Goal: Task Accomplishment & Management: Manage account settings

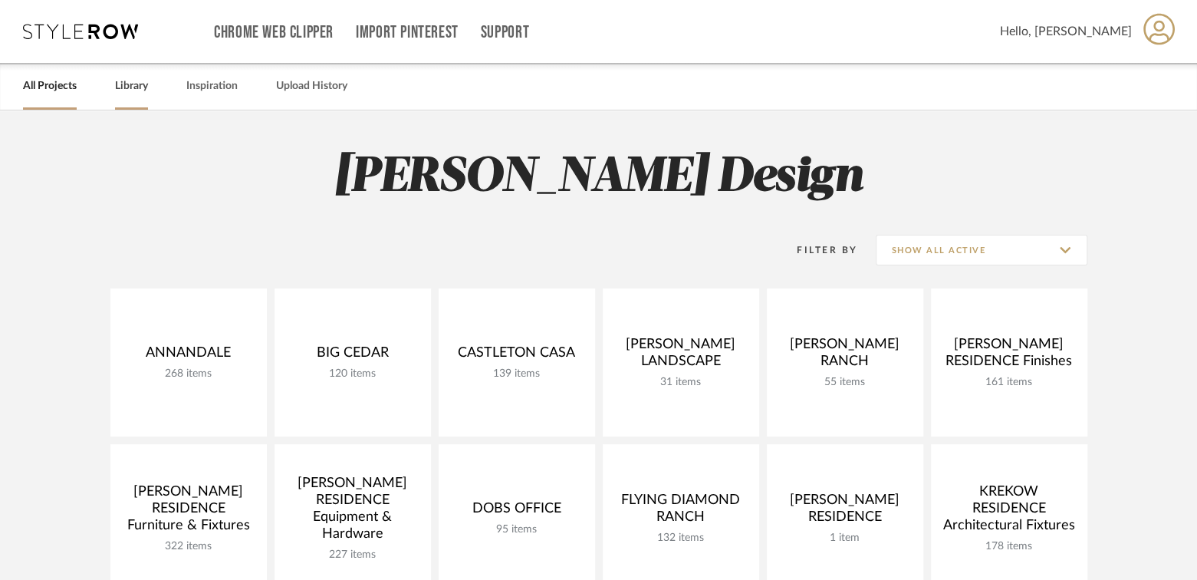
click at [120, 89] on link "Library" at bounding box center [131, 86] width 33 height 21
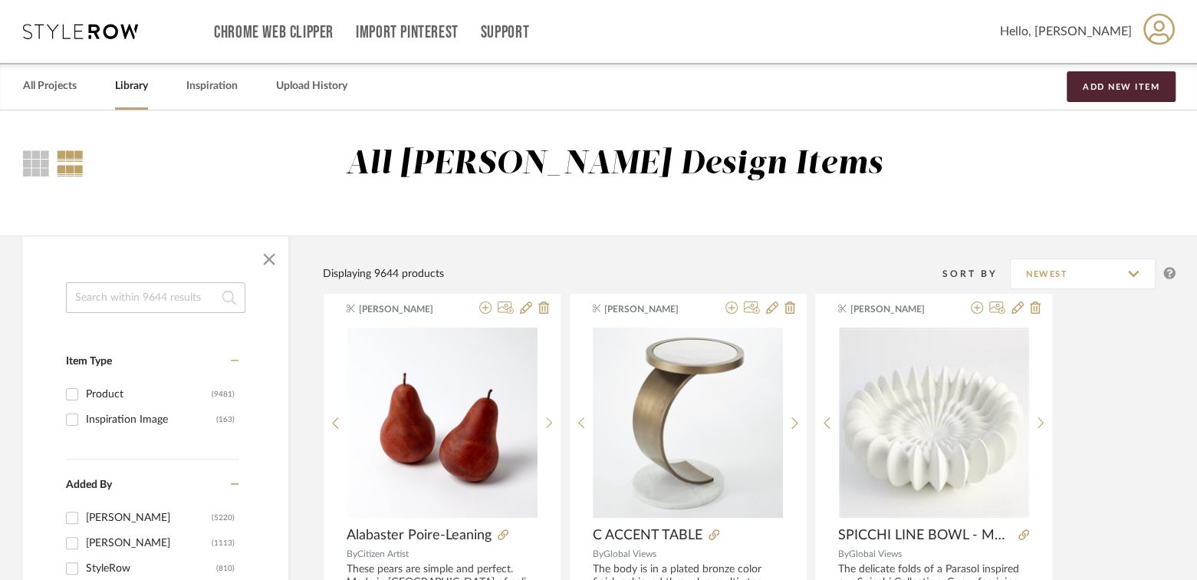
click at [127, 289] on input at bounding box center [155, 297] width 179 height 31
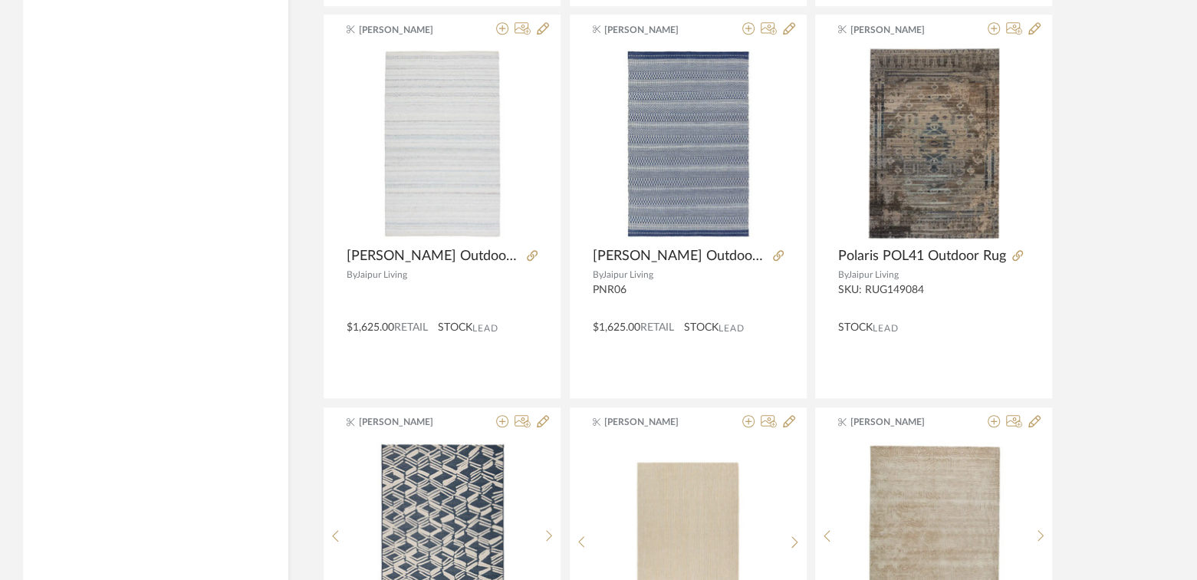
scroll to position [4614, 0]
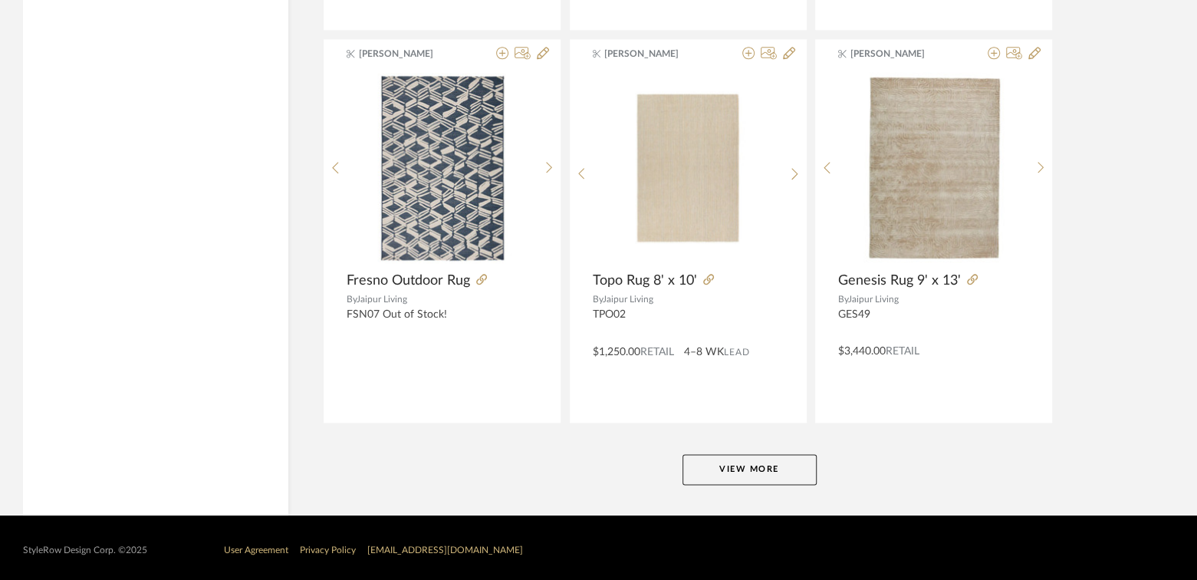
click at [751, 468] on button "View More" at bounding box center [749, 469] width 134 height 31
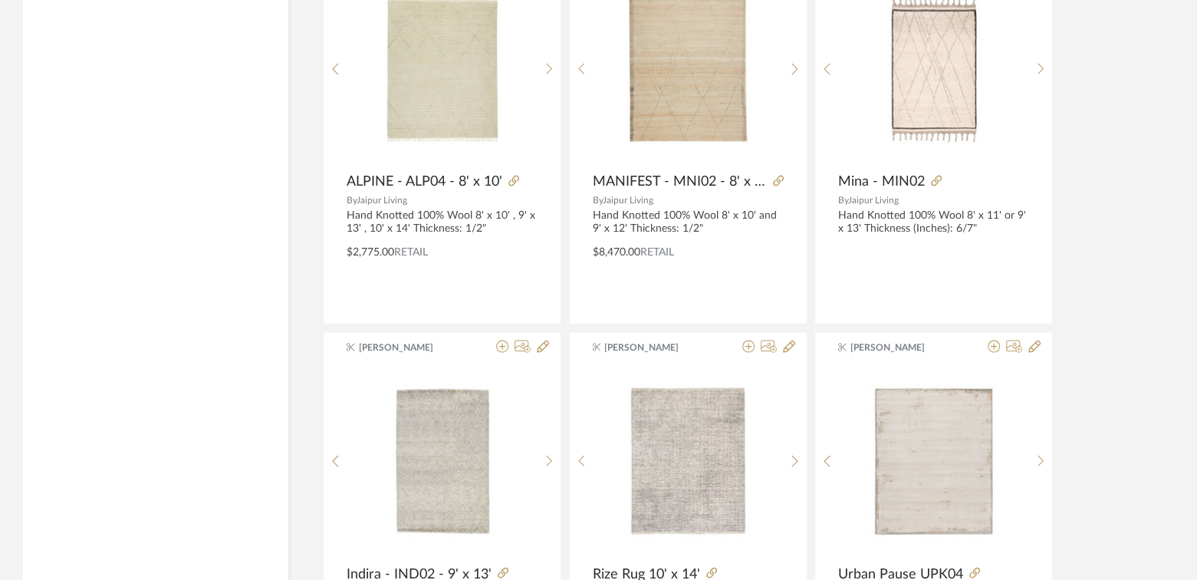
scroll to position [9315, 0]
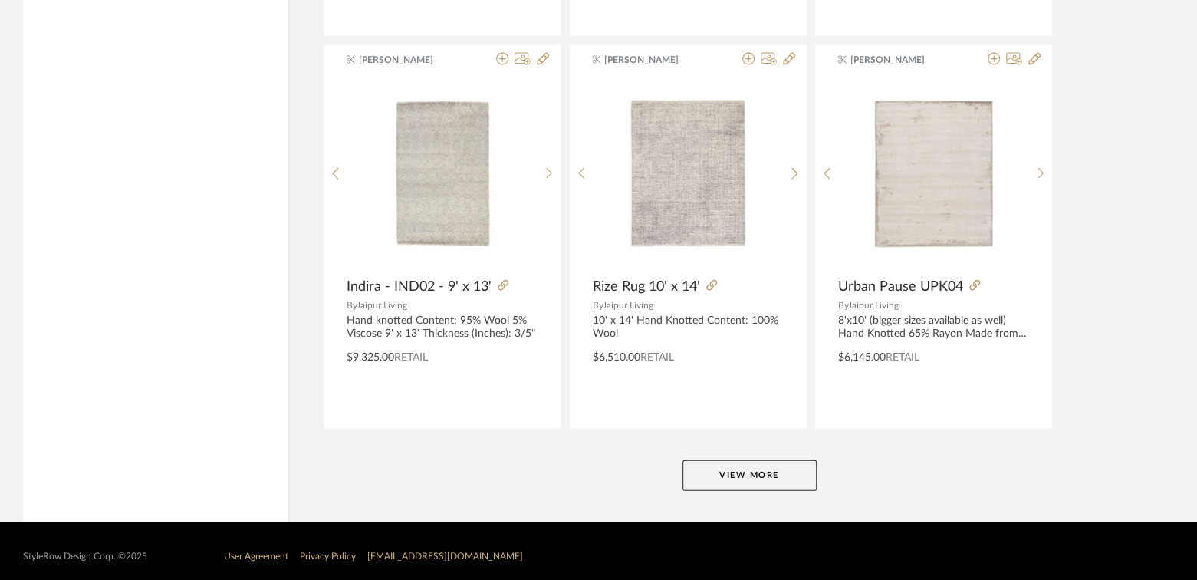
click at [691, 463] on button "View More" at bounding box center [749, 475] width 134 height 31
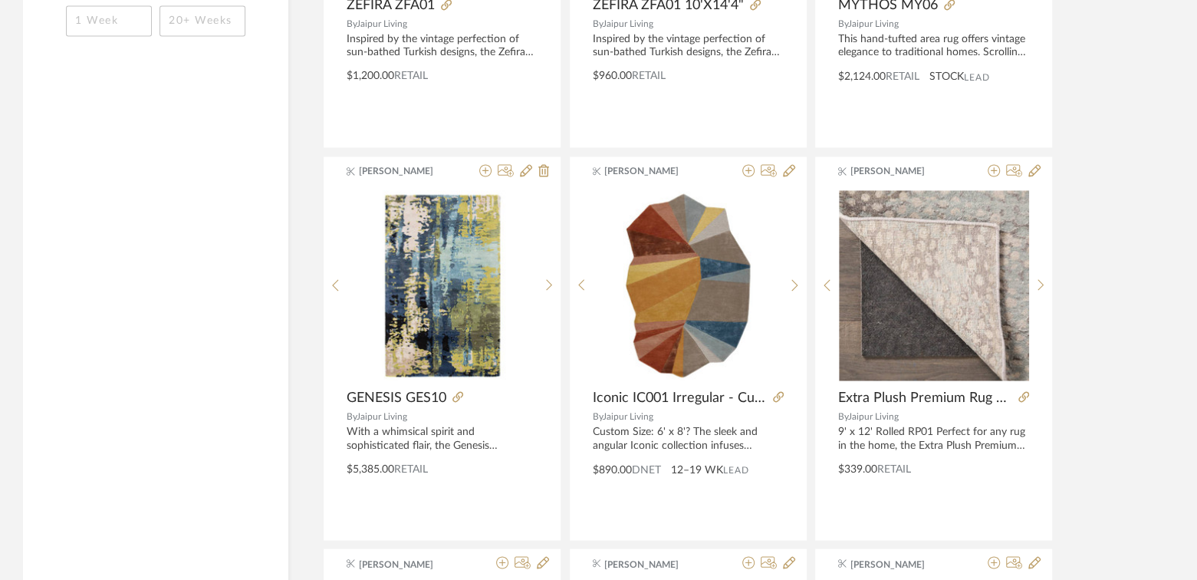
scroll to position [0, 0]
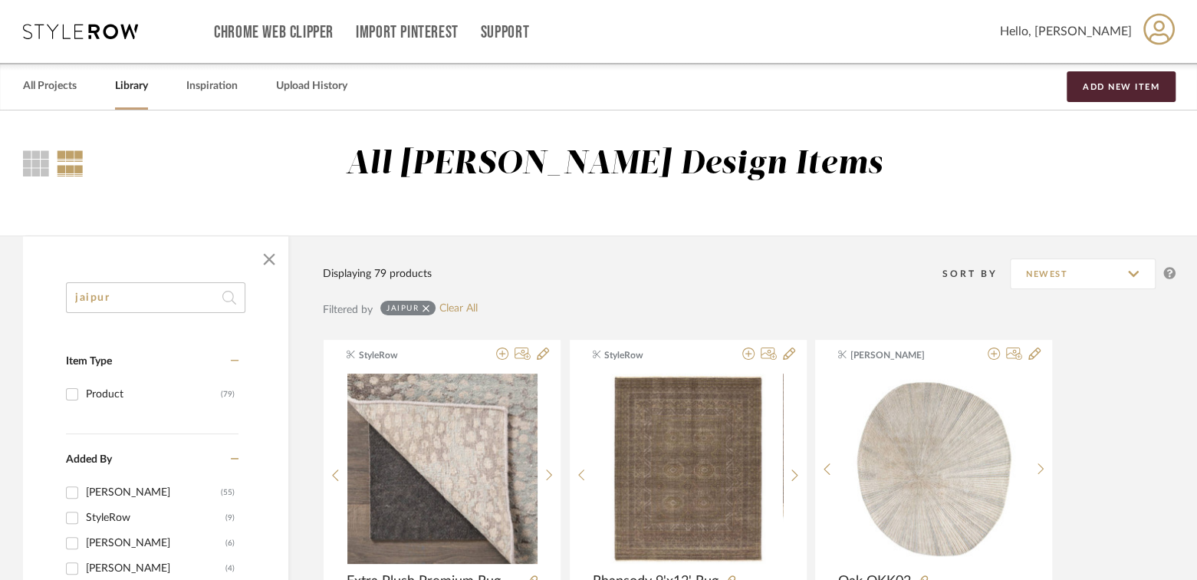
drag, startPoint x: 173, startPoint y: 298, endPoint x: 2, endPoint y: 288, distance: 171.3
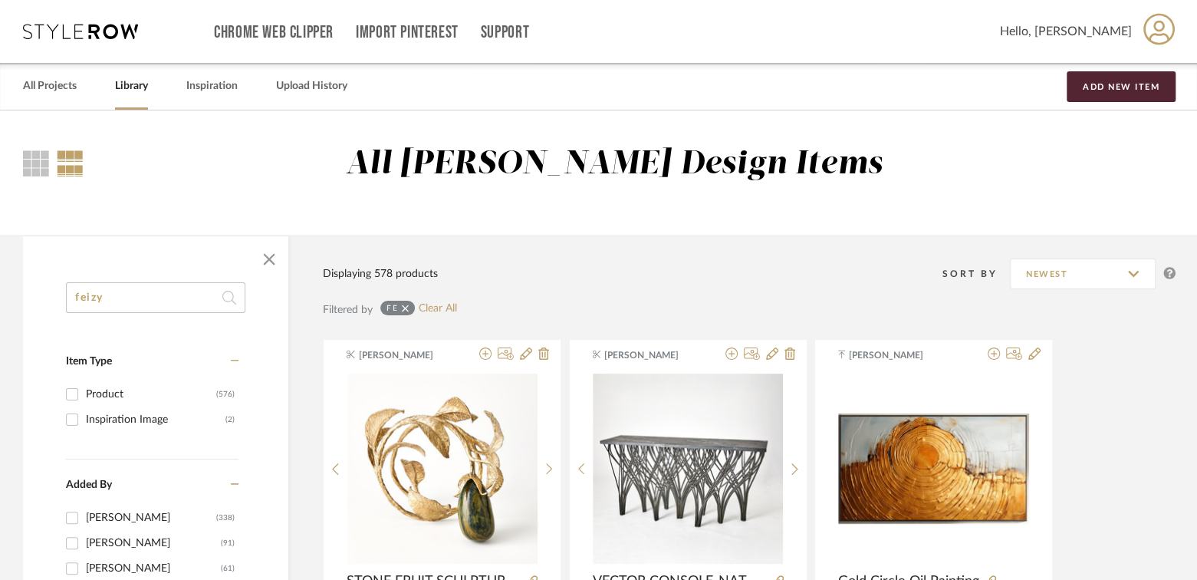
type input "feizy"
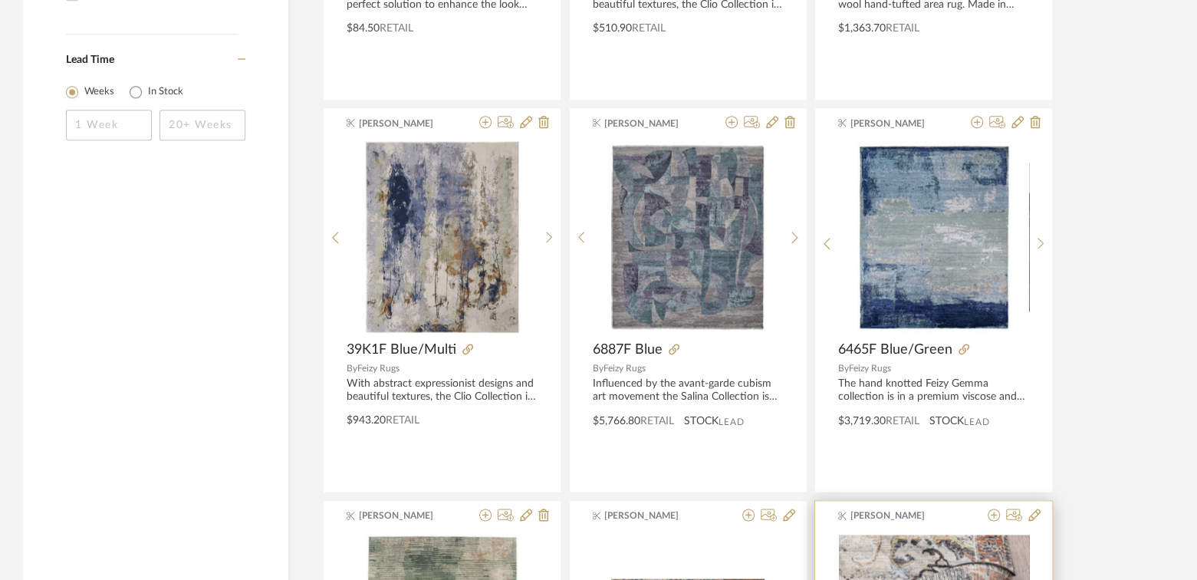
scroll to position [808, 0]
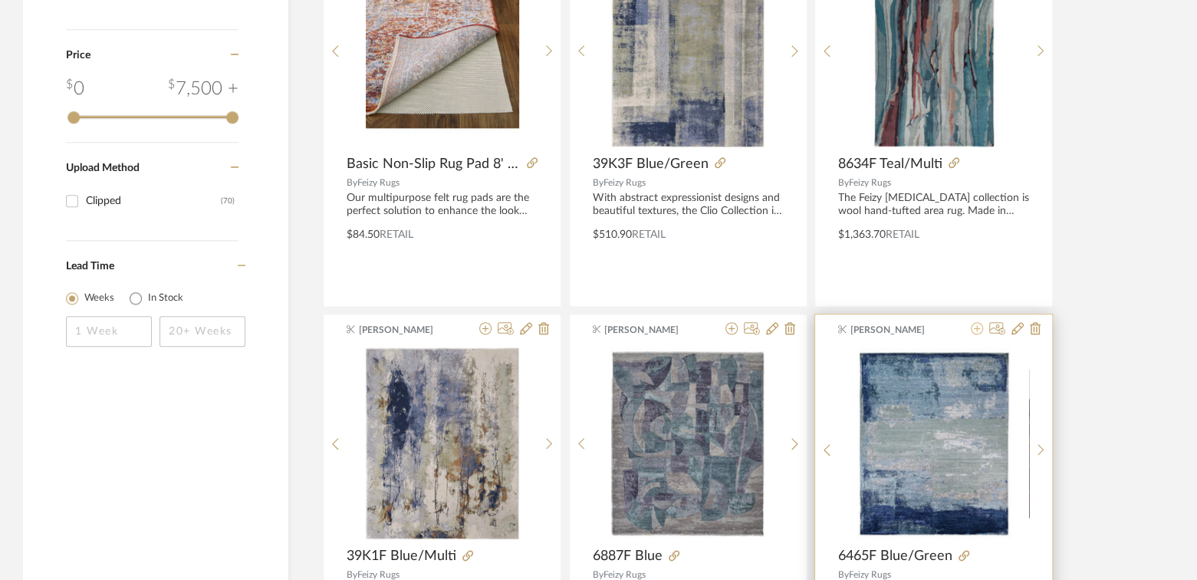
click at [973, 327] on icon at bounding box center [977, 328] width 12 height 12
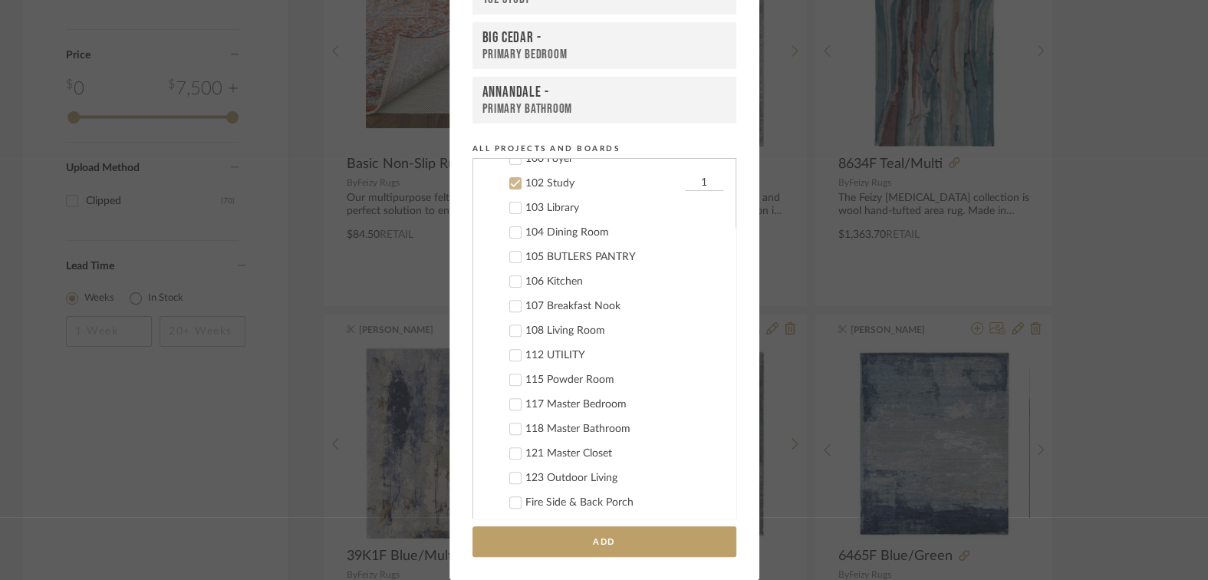
scroll to position [133, 0]
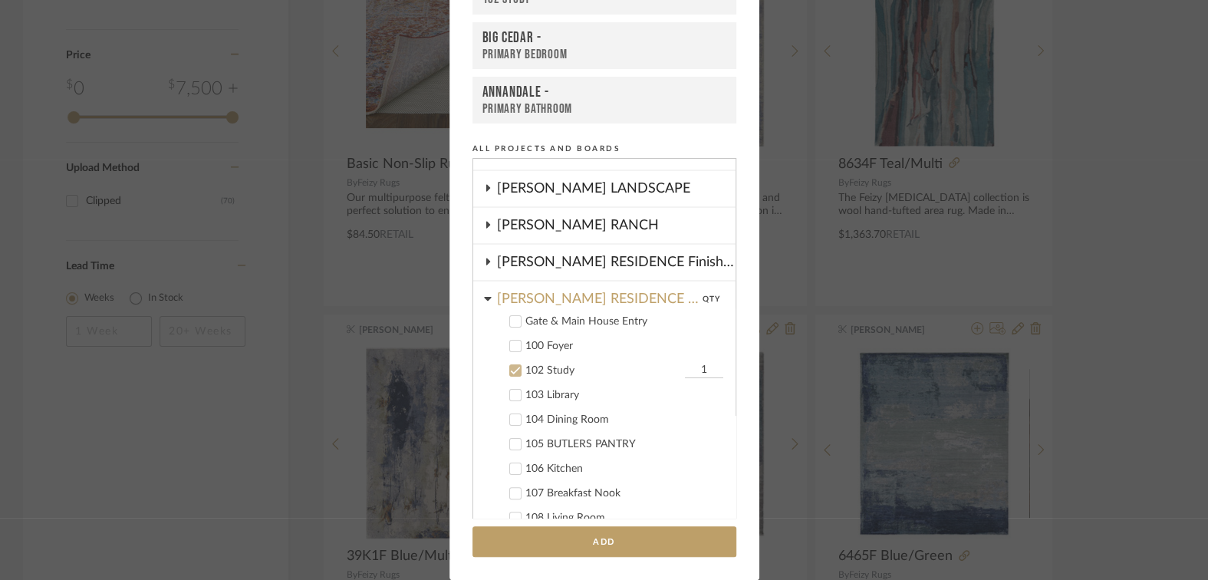
click at [510, 370] on icon at bounding box center [515, 370] width 11 height 11
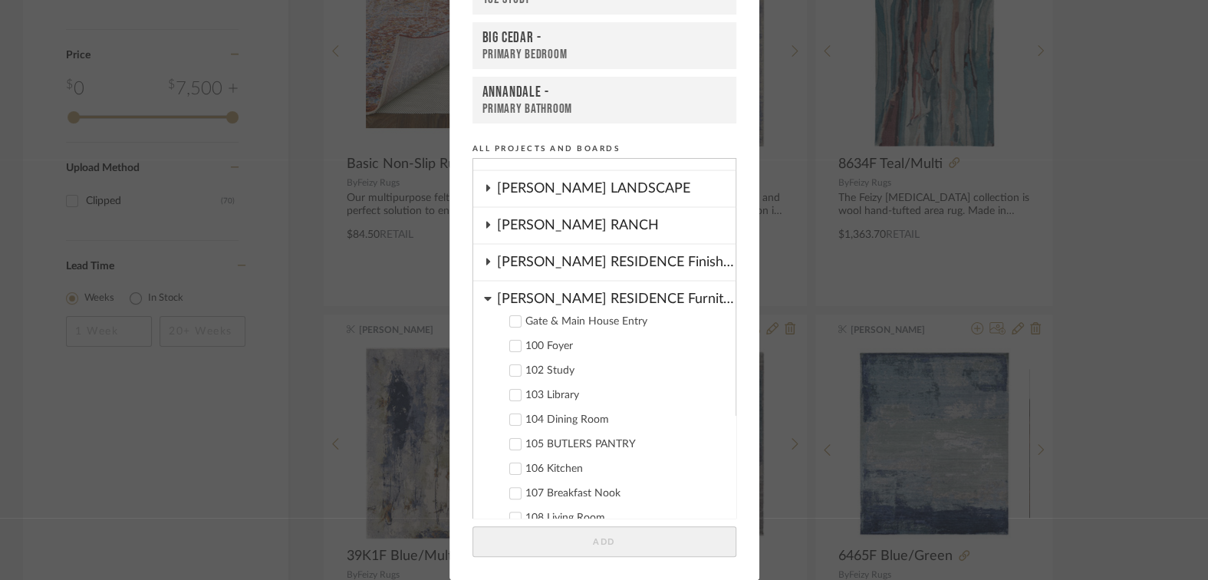
click at [484, 298] on icon at bounding box center [487, 299] width 7 height 4
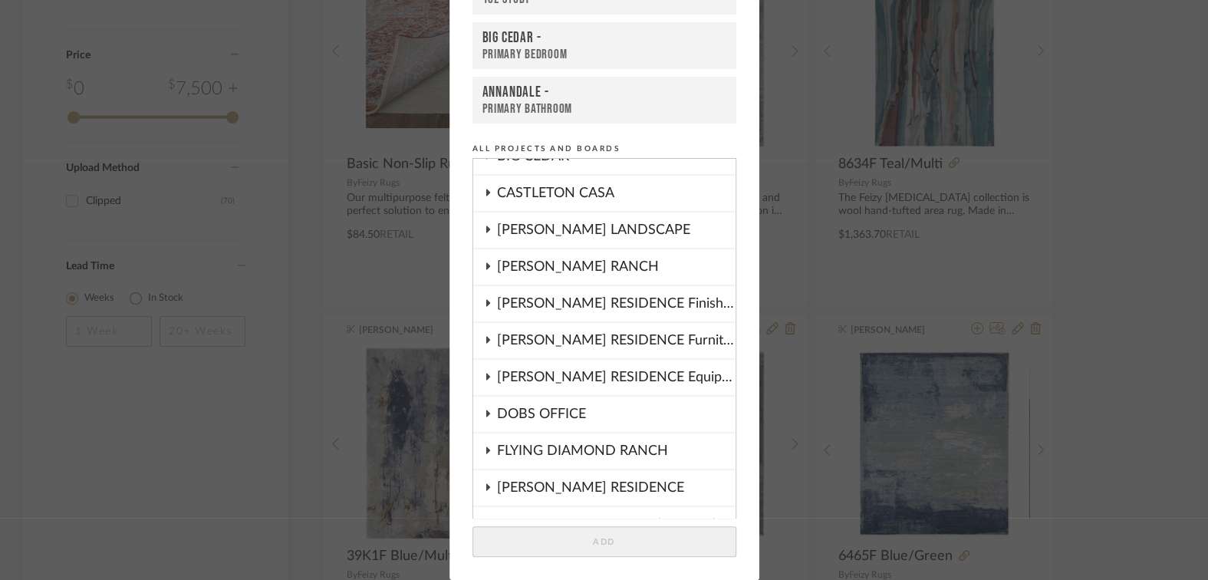
scroll to position [0, 0]
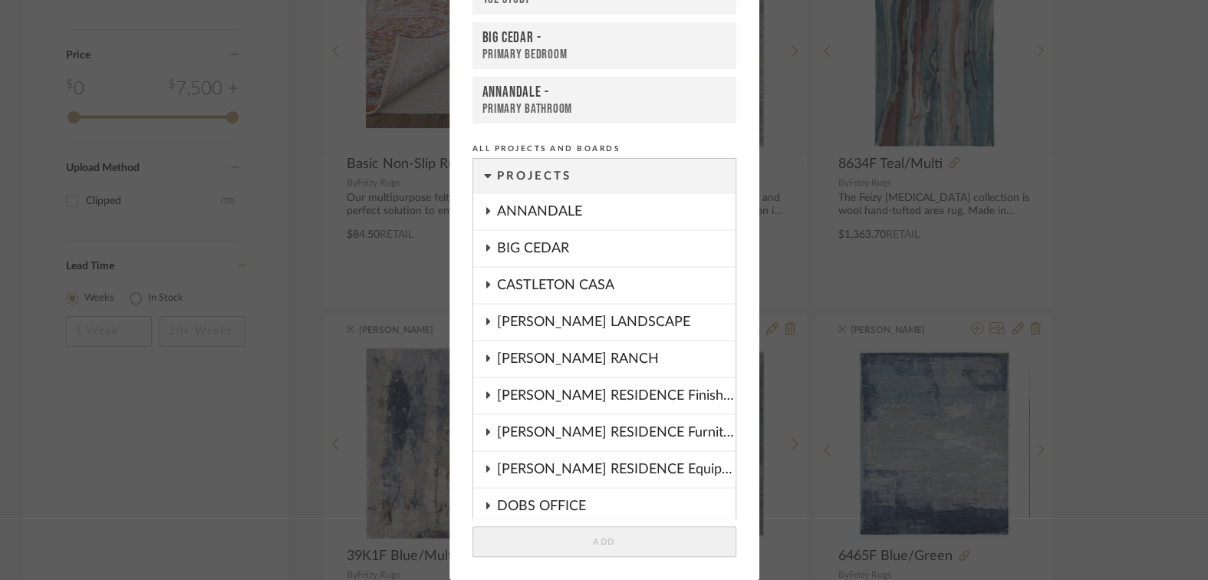
click at [490, 254] on cdk-nested-tree-node "BIG CEDAR" at bounding box center [604, 249] width 262 height 37
click at [486, 250] on icon at bounding box center [488, 248] width 12 height 8
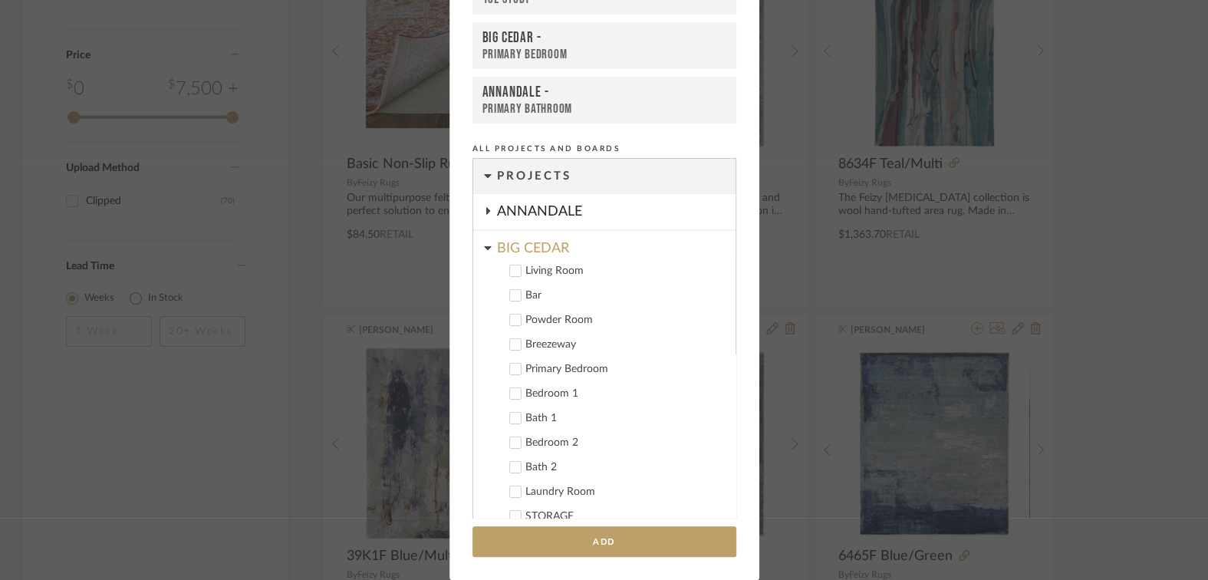
click at [577, 373] on div "Primary Bedroom" at bounding box center [624, 369] width 198 height 13
click at [661, 539] on button "Add" at bounding box center [604, 541] width 264 height 31
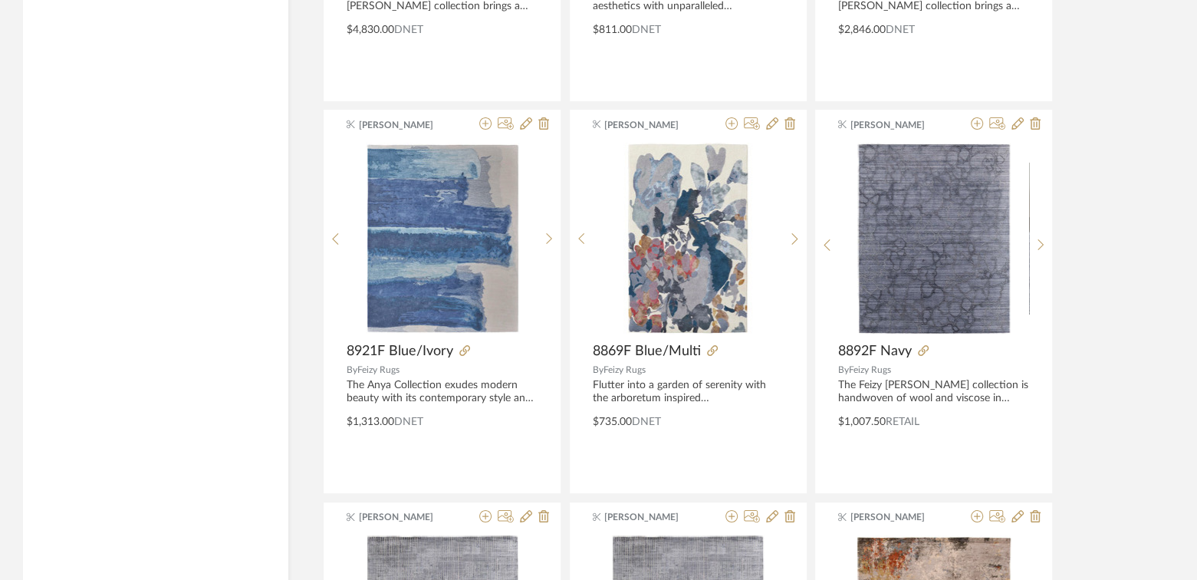
scroll to position [3340, 0]
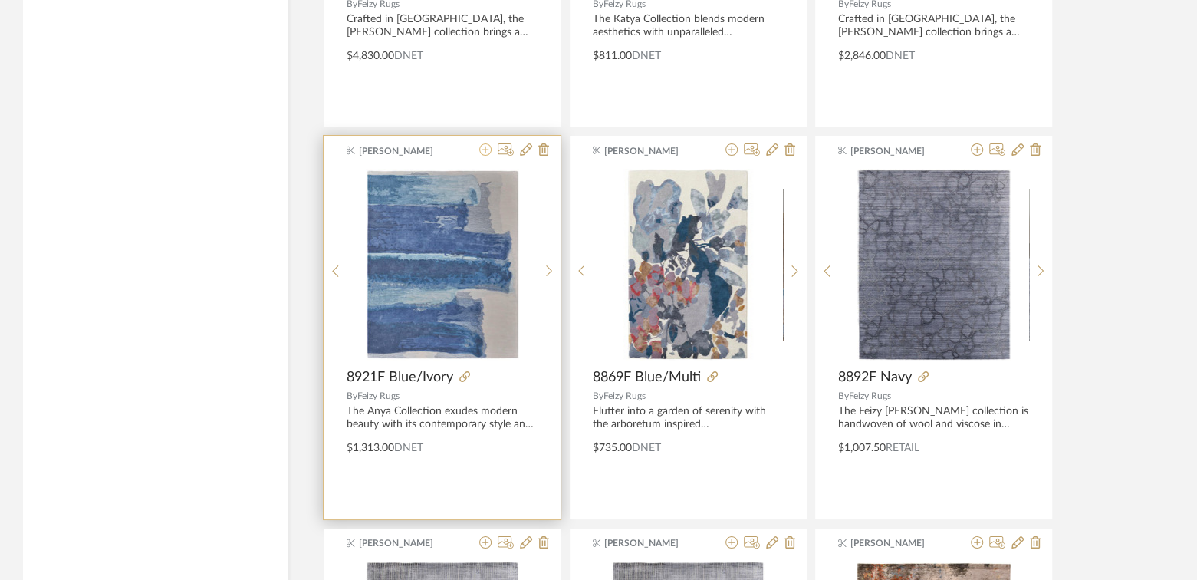
click at [490, 146] on icon at bounding box center [485, 149] width 12 height 12
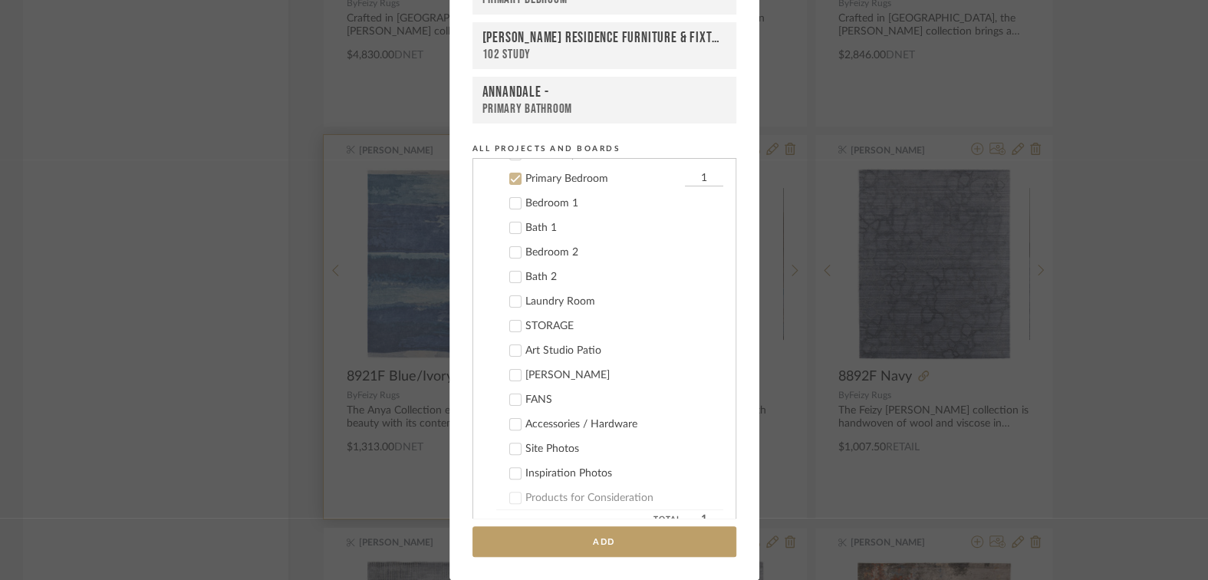
scroll to position [197, 0]
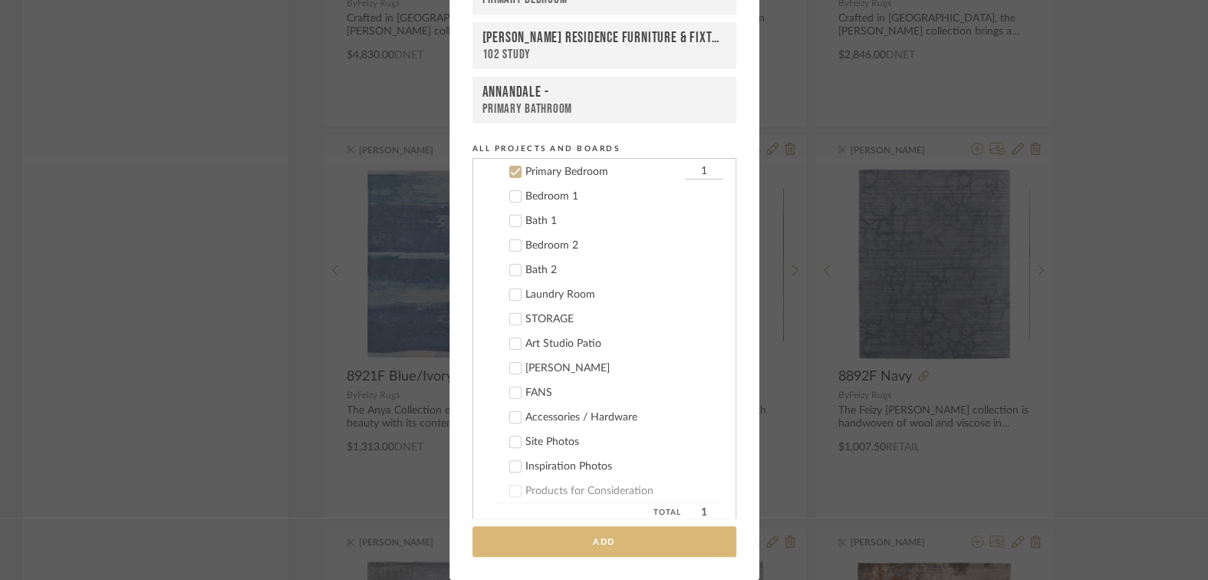
click at [665, 544] on button "Add" at bounding box center [604, 541] width 264 height 31
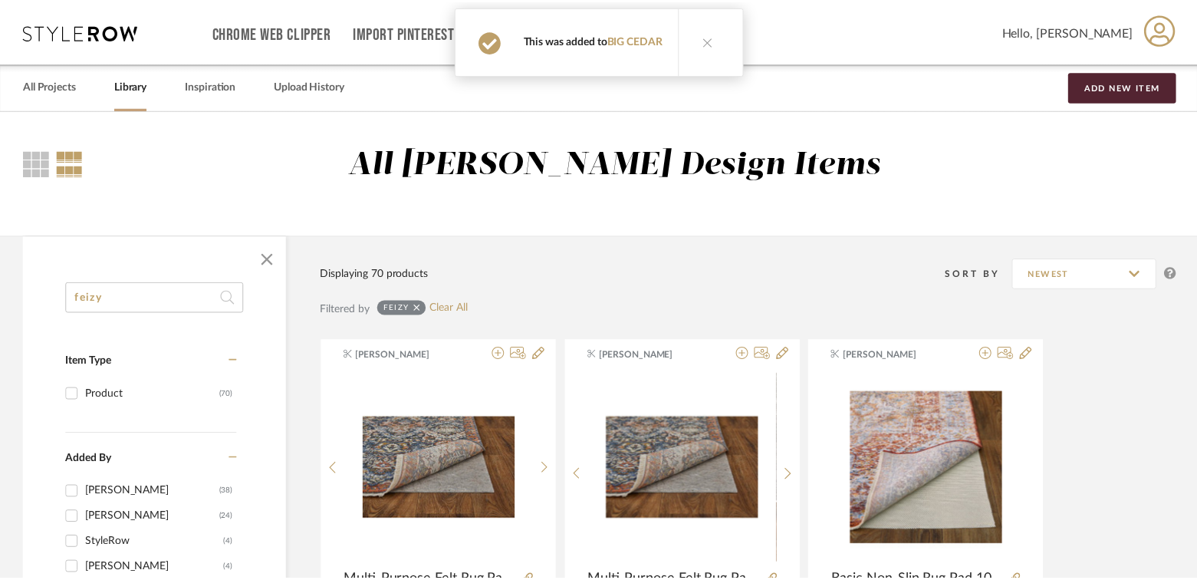
scroll to position [3340, 0]
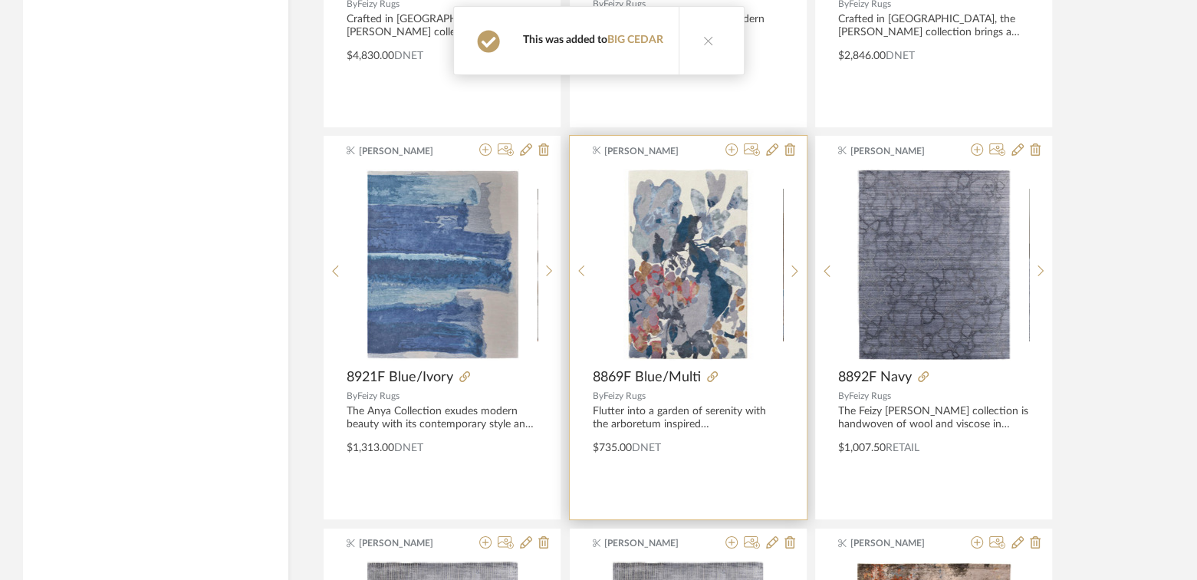
click at [738, 149] on div at bounding box center [757, 150] width 76 height 15
click at [733, 147] on icon at bounding box center [731, 149] width 12 height 12
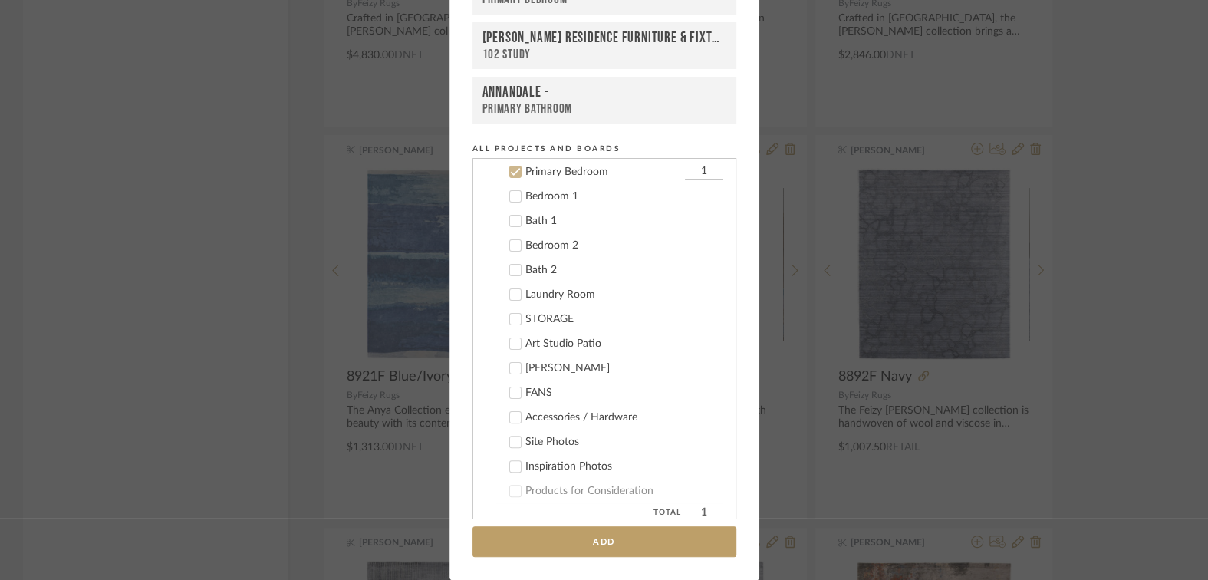
scroll to position [38, 0]
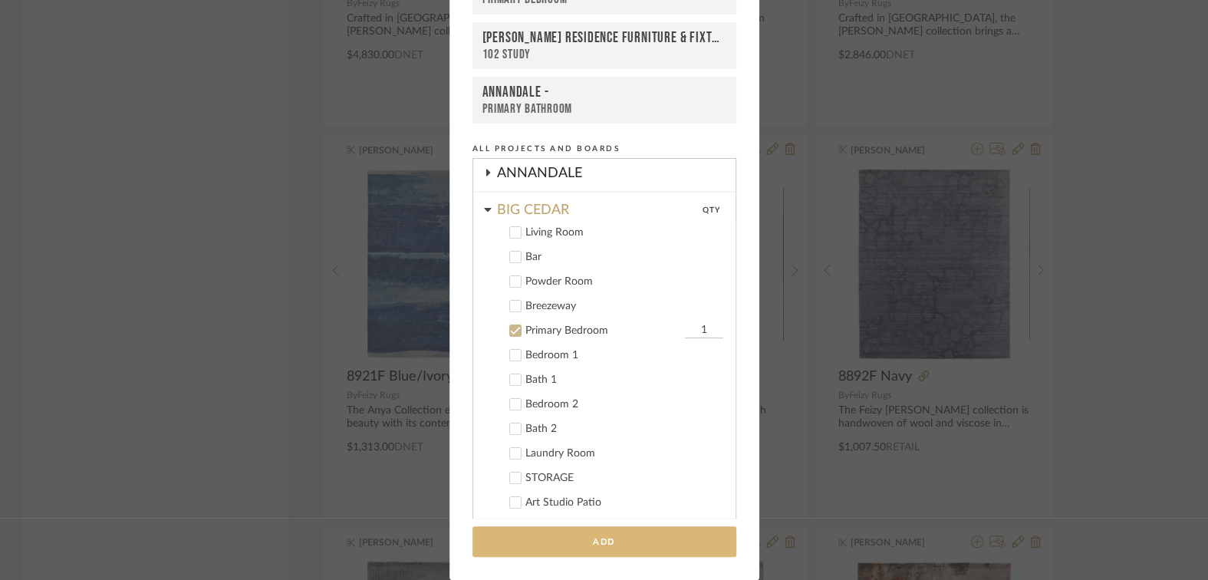
click at [630, 545] on button "Add" at bounding box center [604, 541] width 264 height 31
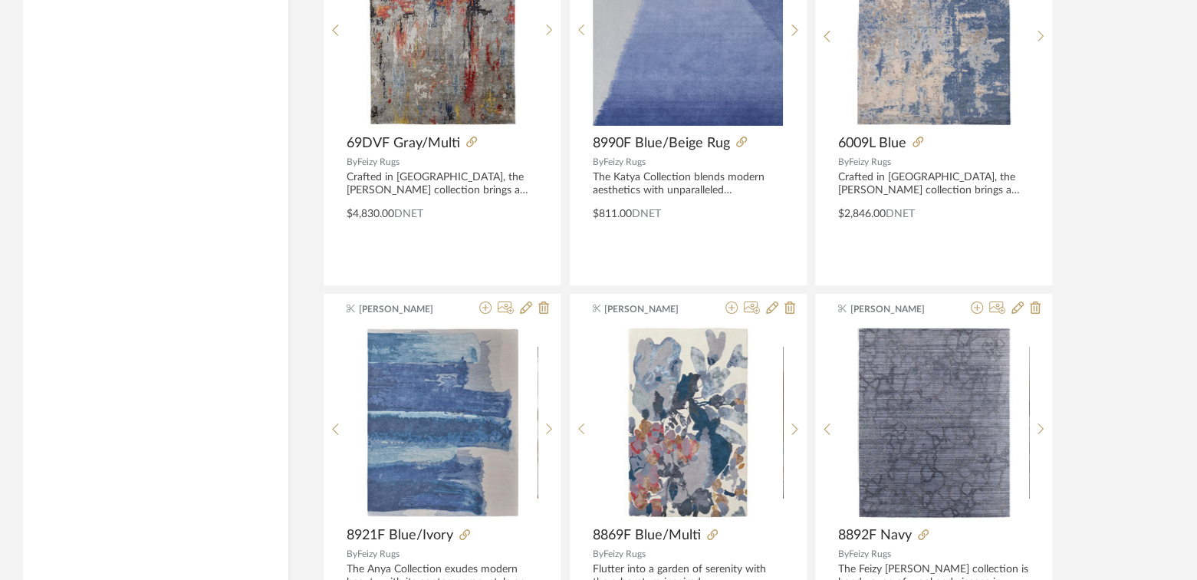
scroll to position [3029, 0]
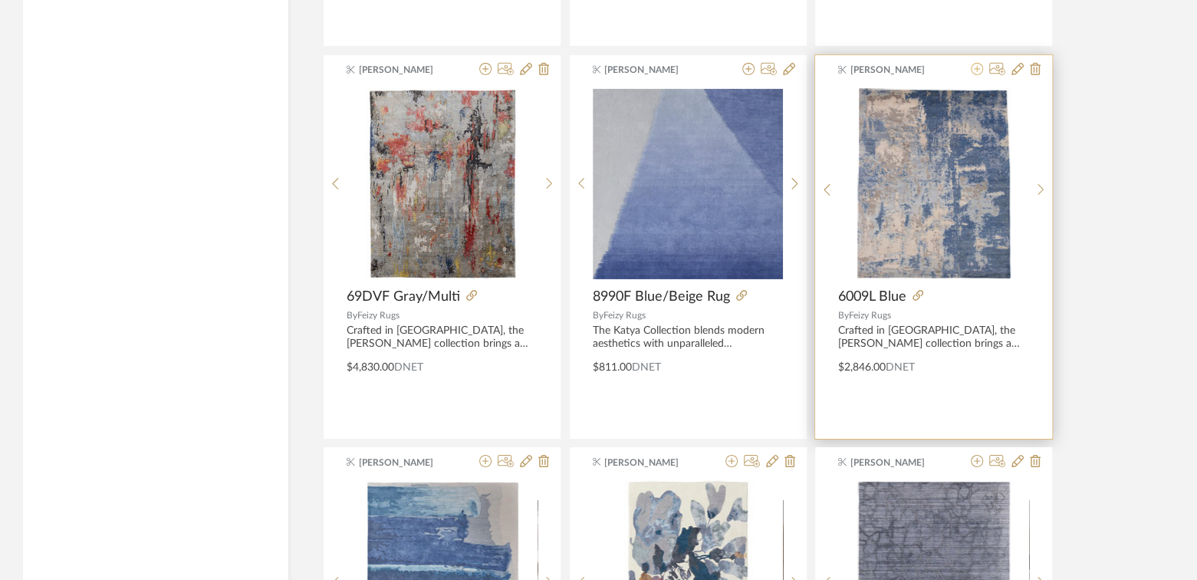
click at [980, 64] on icon at bounding box center [977, 69] width 12 height 12
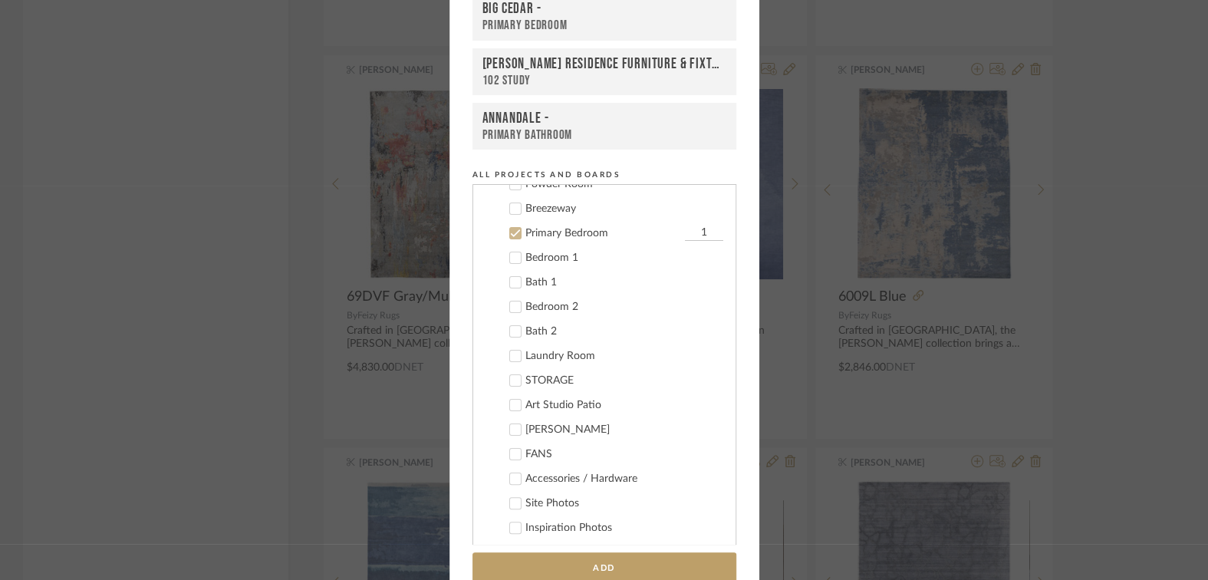
scroll to position [0, 0]
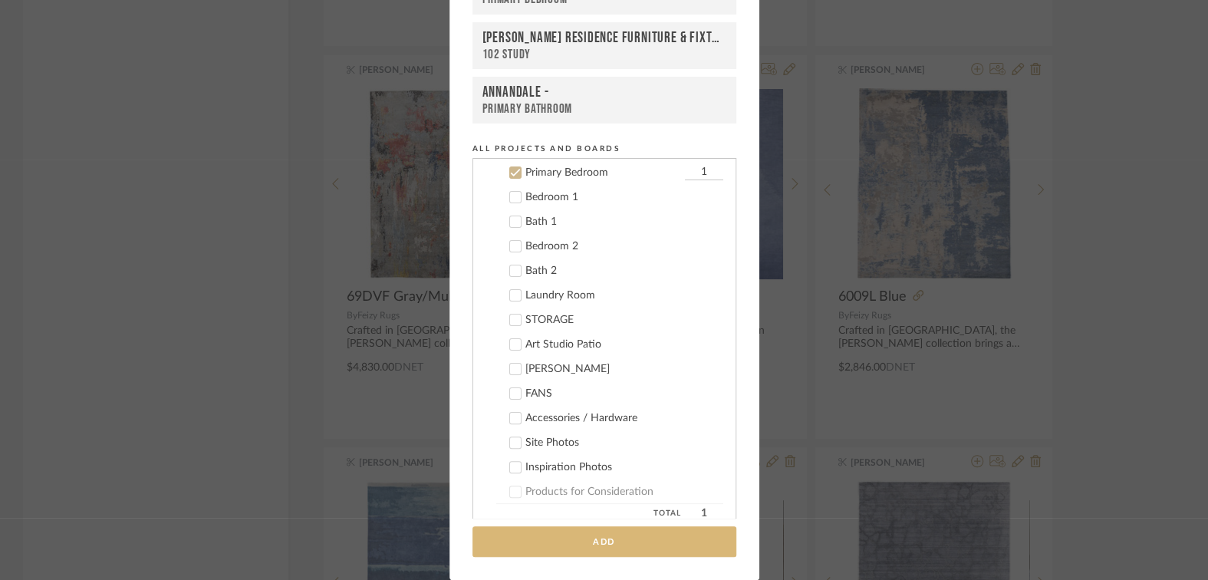
click at [676, 531] on button "Add" at bounding box center [604, 541] width 264 height 31
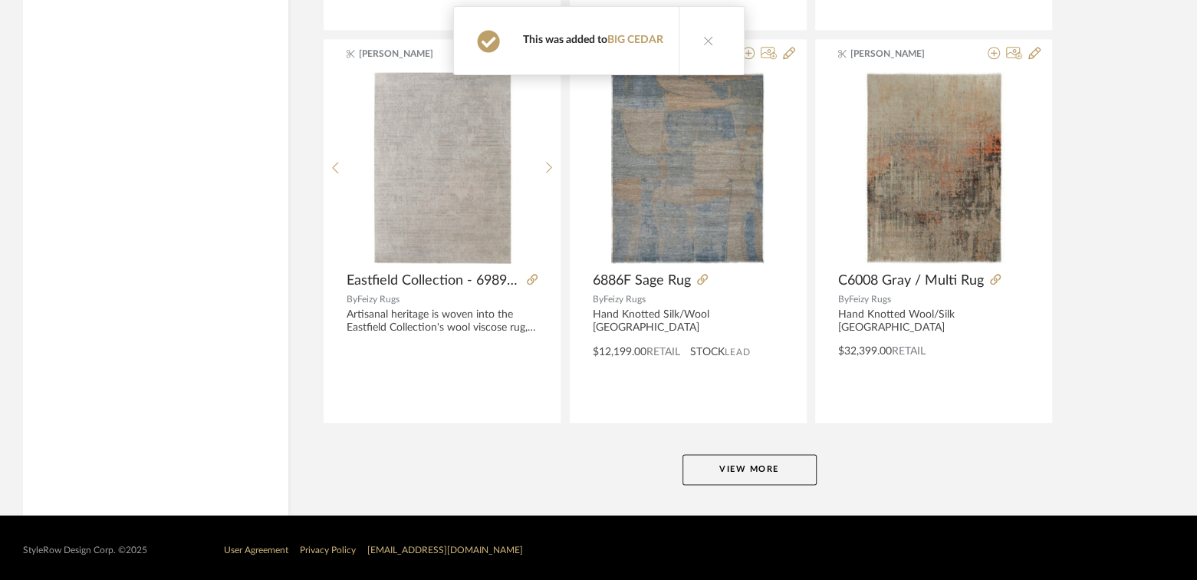
click at [752, 461] on button "View More" at bounding box center [749, 469] width 134 height 31
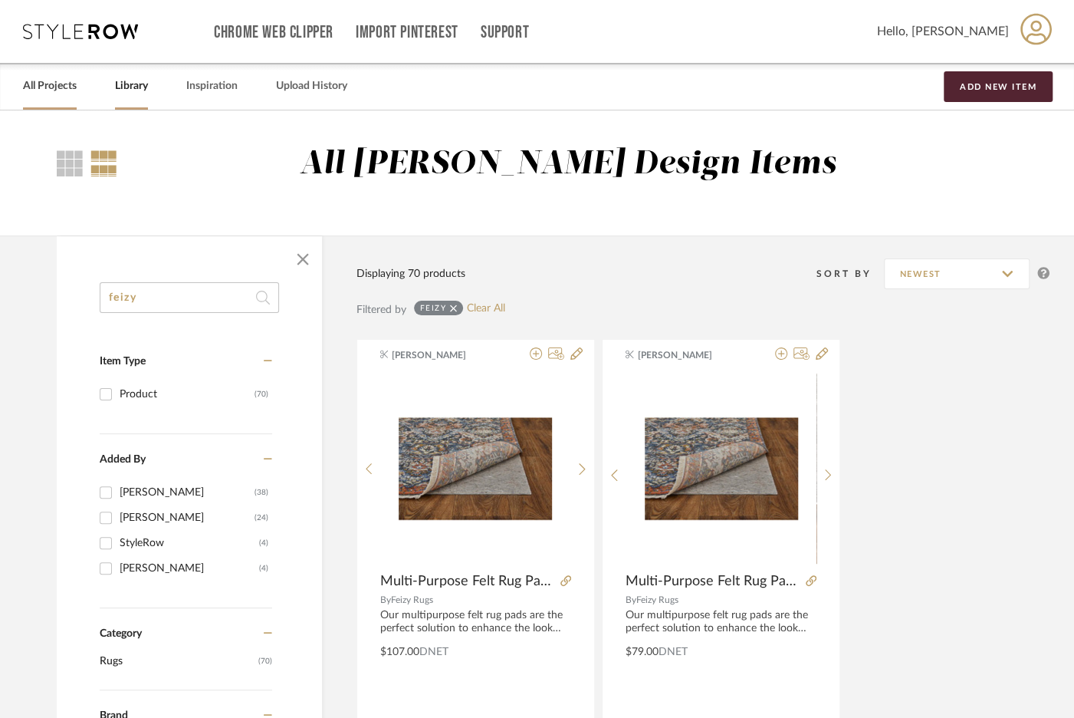
click at [55, 96] on link "All Projects" at bounding box center [50, 86] width 54 height 21
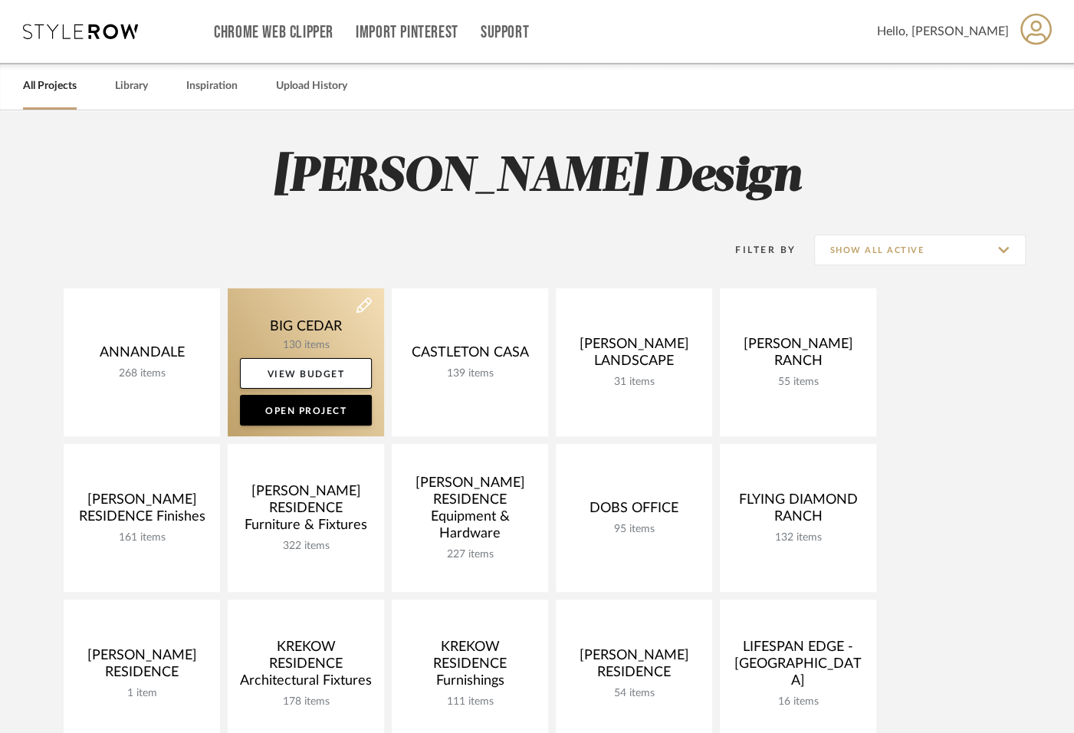
click at [291, 325] on link at bounding box center [306, 362] width 156 height 148
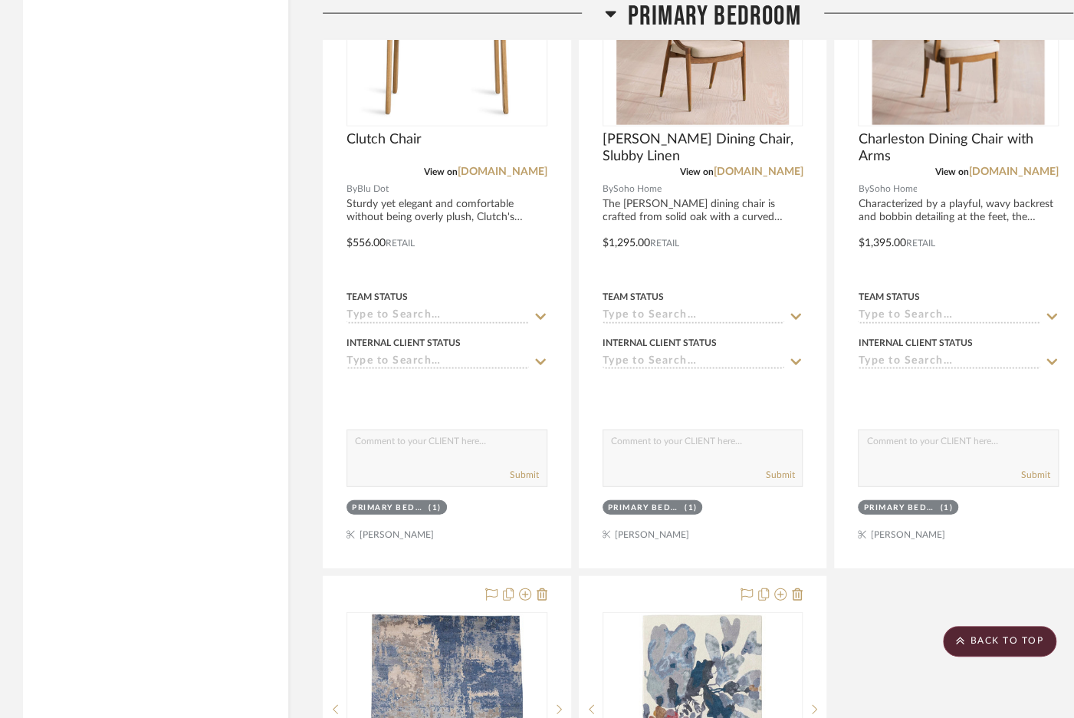
scroll to position [7510, 0]
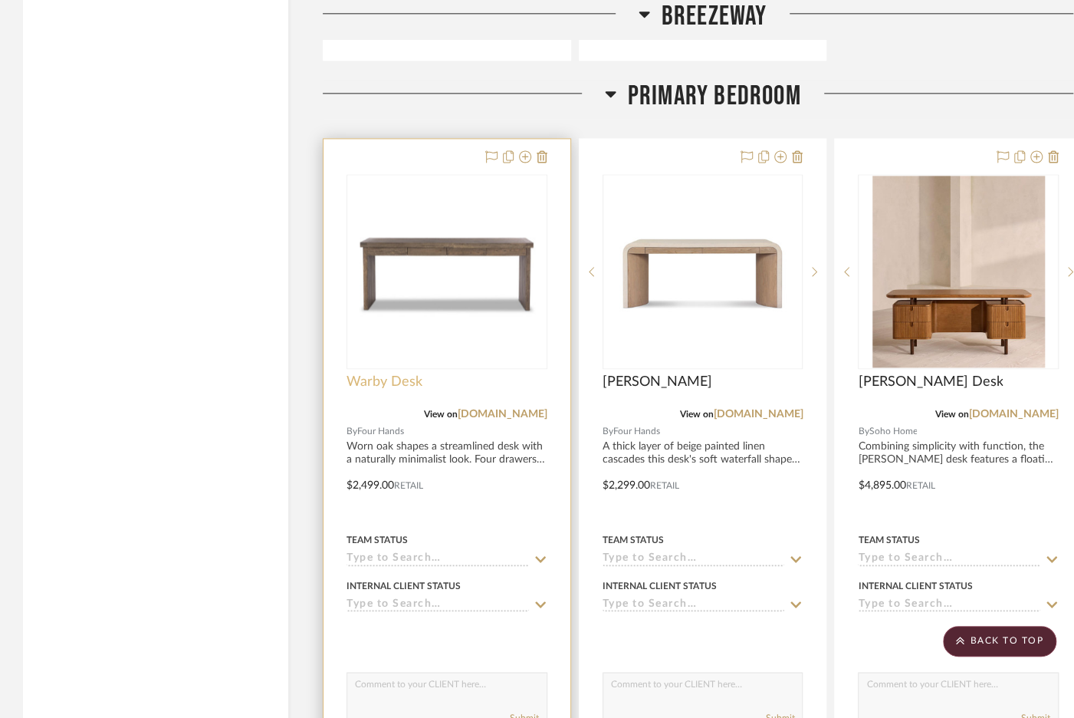
click at [378, 373] on span "Warby Desk" at bounding box center [385, 381] width 76 height 17
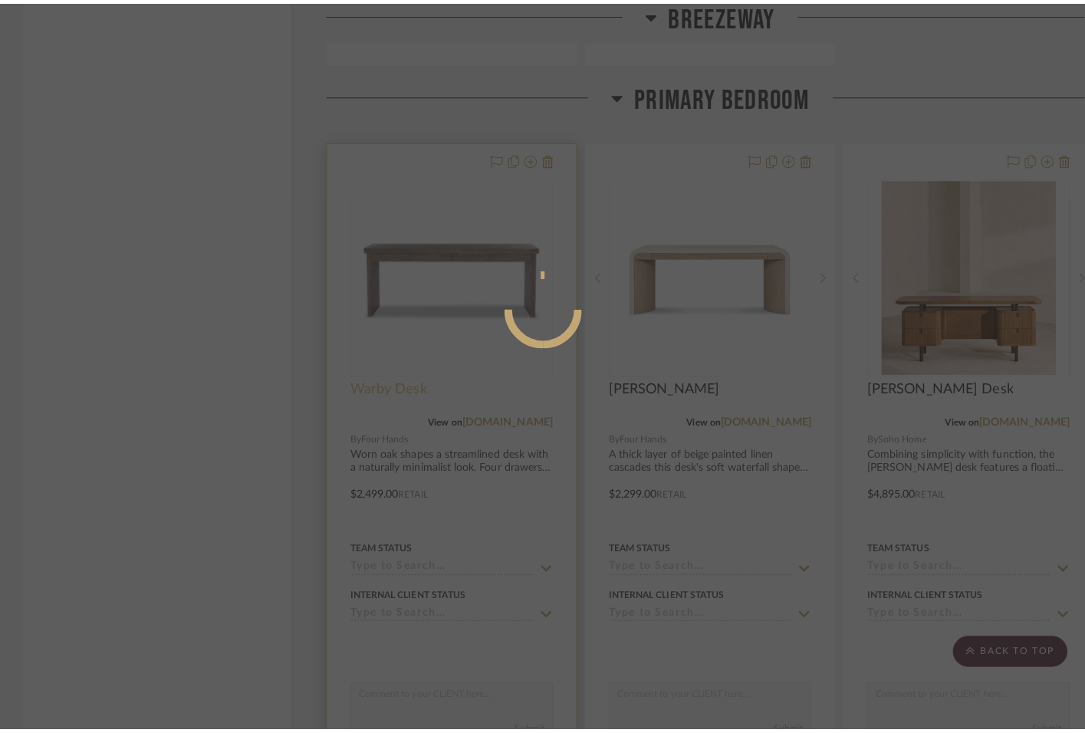
scroll to position [0, 0]
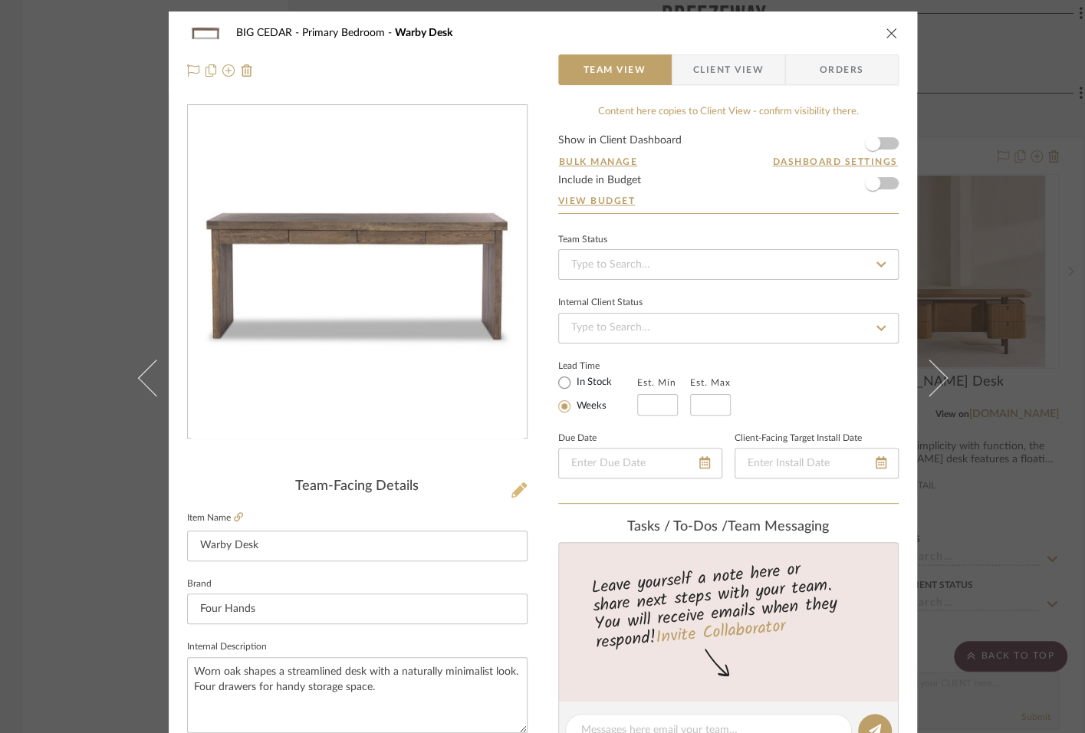
click at [511, 484] on icon at bounding box center [518, 489] width 15 height 15
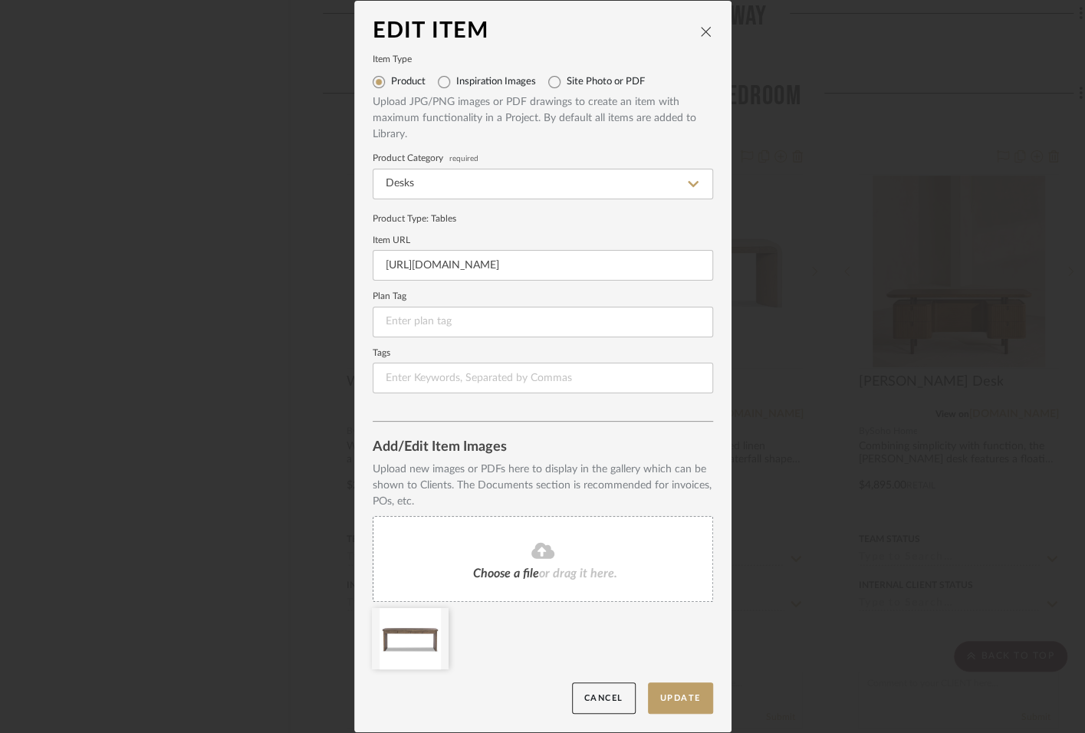
click at [498, 579] on div "Choose a file or drag it here." at bounding box center [543, 559] width 340 height 86
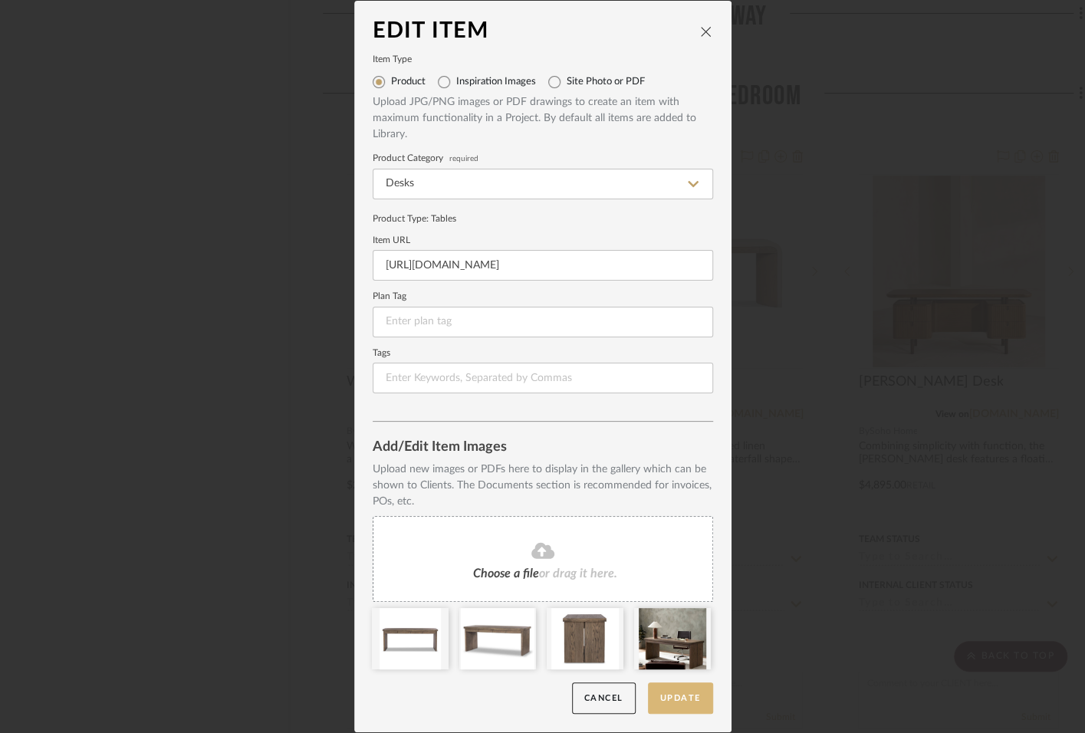
click at [673, 579] on button "Update" at bounding box center [680, 697] width 65 height 31
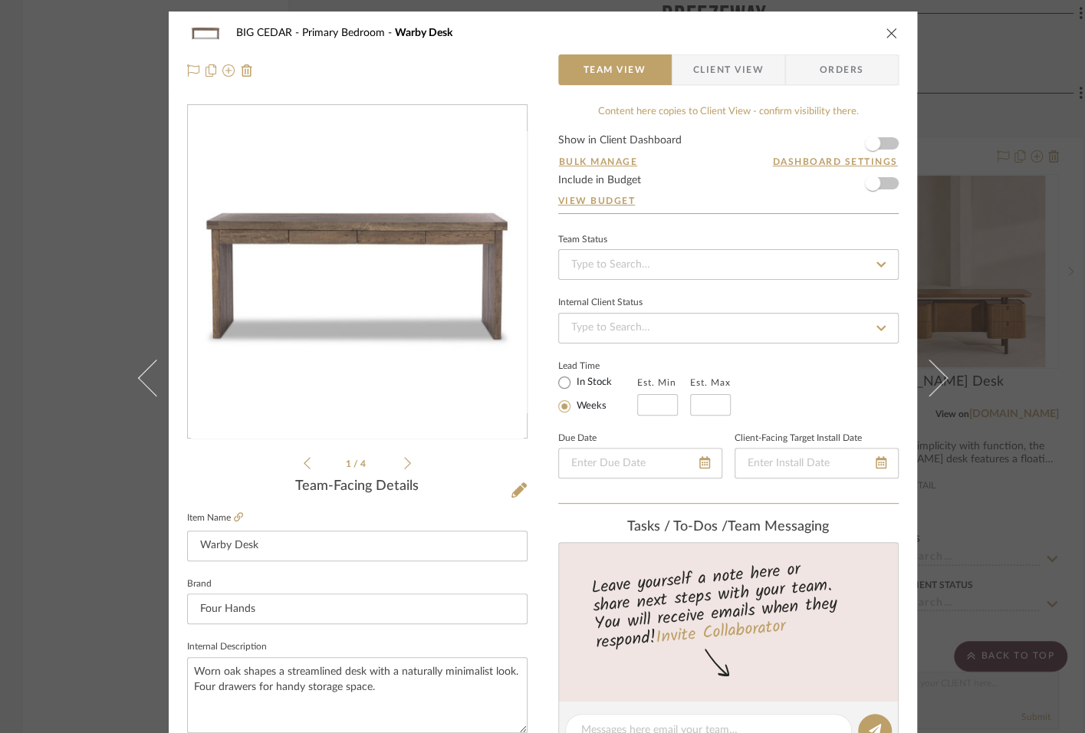
click at [886, 29] on icon "close" at bounding box center [892, 33] width 12 height 12
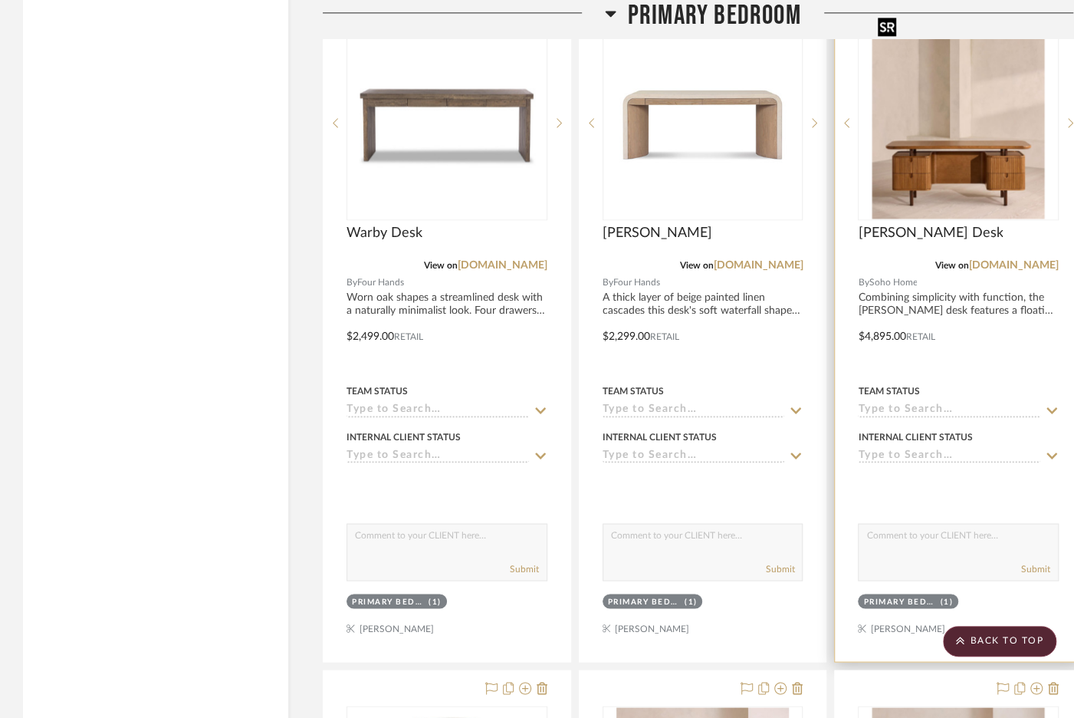
scroll to position [7386, 0]
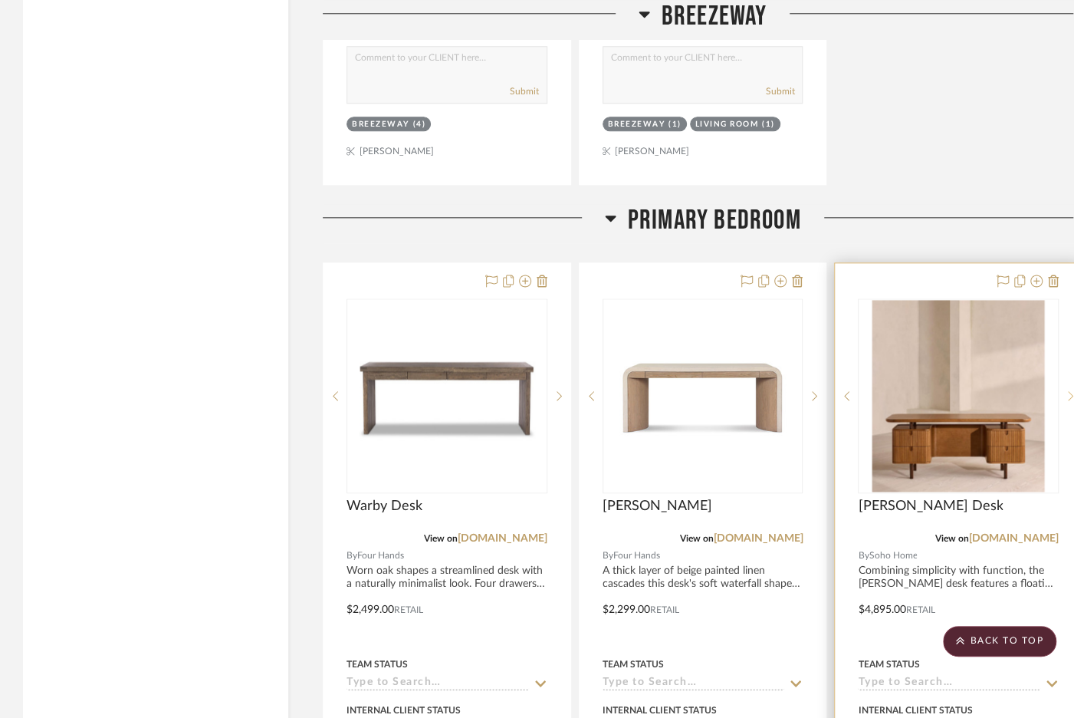
click at [1064, 390] on sr-next-btn at bounding box center [1070, 395] width 23 height 11
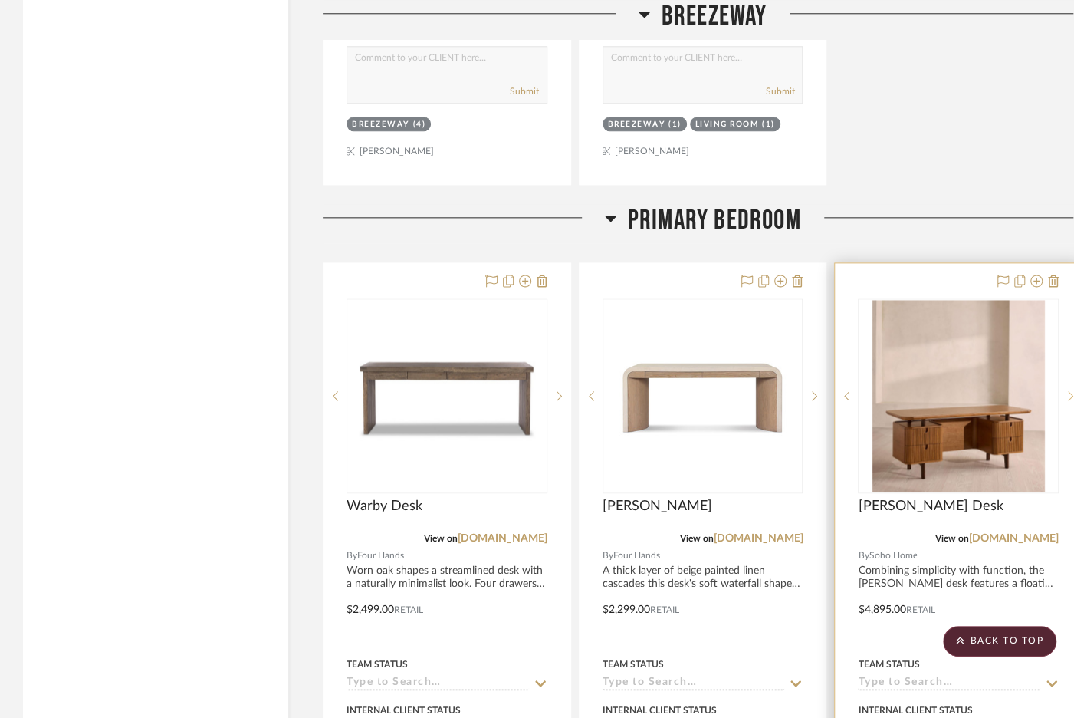
click at [1064, 390] on sr-next-btn at bounding box center [1070, 395] width 23 height 11
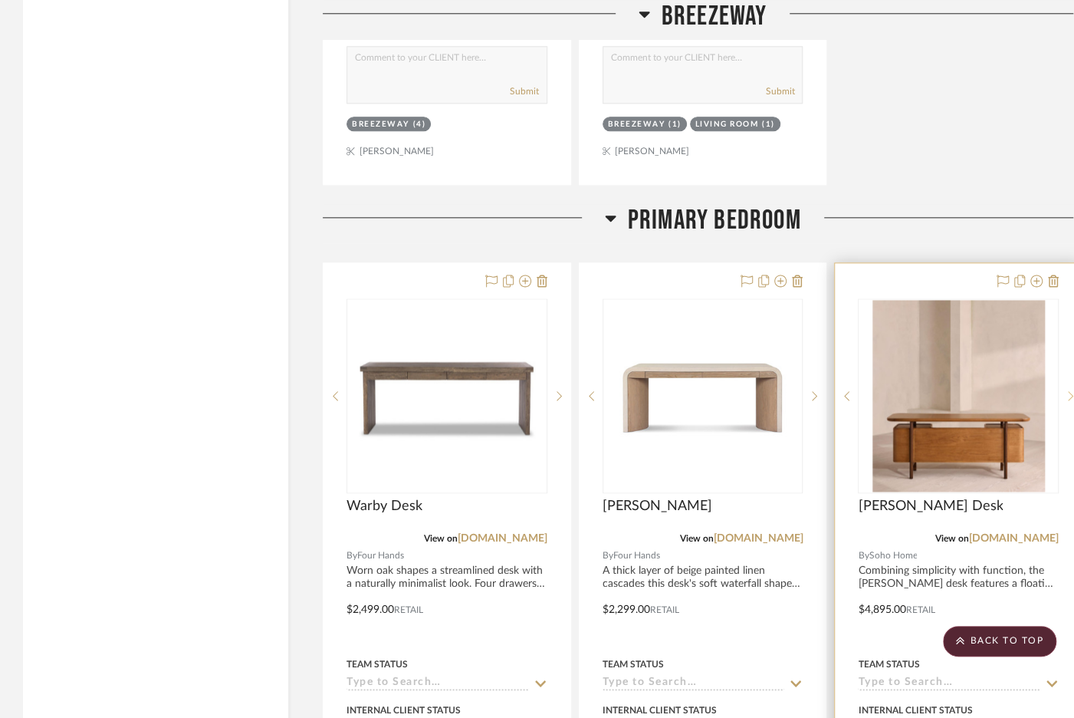
click at [1064, 390] on sr-next-btn at bounding box center [1070, 395] width 23 height 11
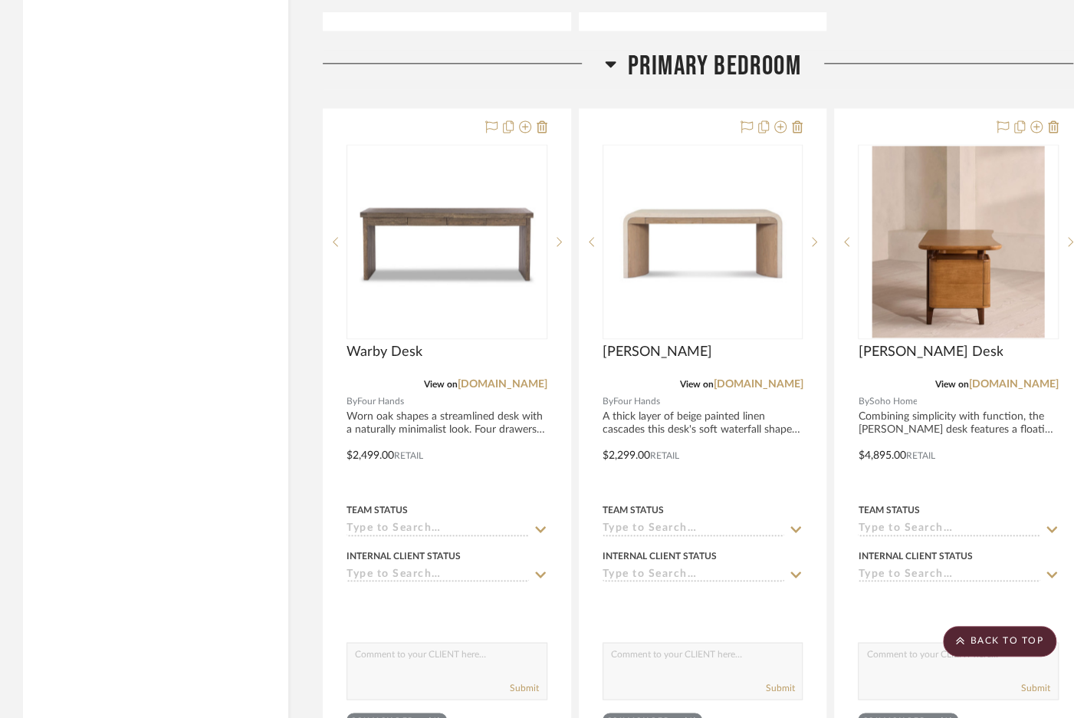
scroll to position [7431, 0]
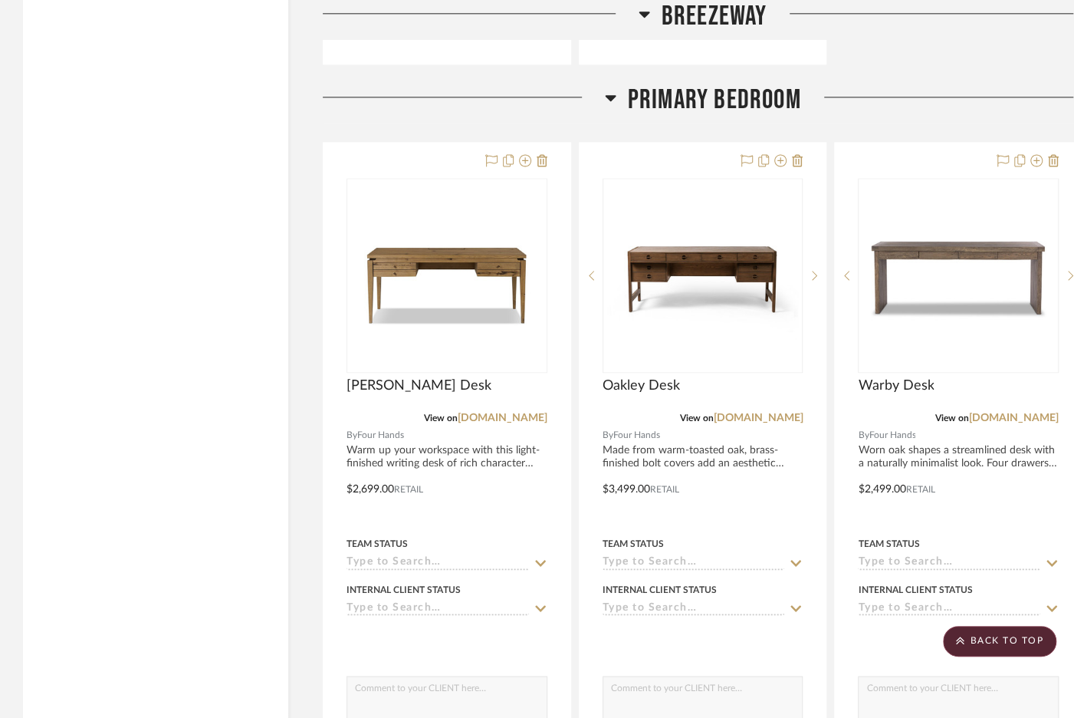
scroll to position [7500, 0]
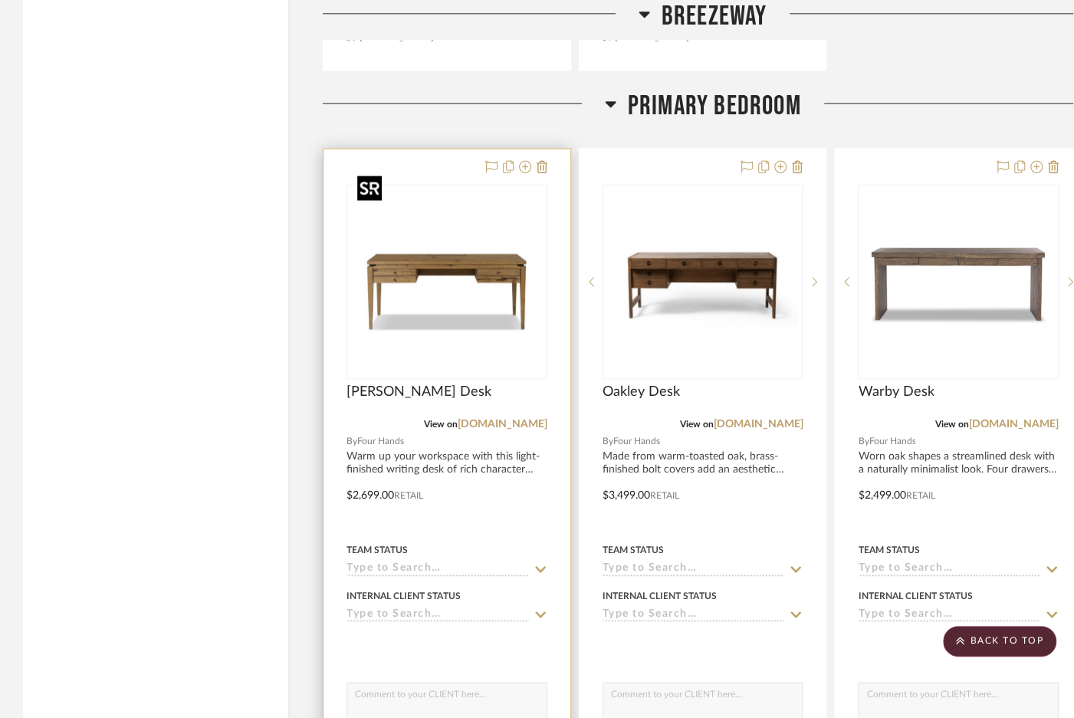
click at [450, 210] on img "0" at bounding box center [447, 282] width 192 height 192
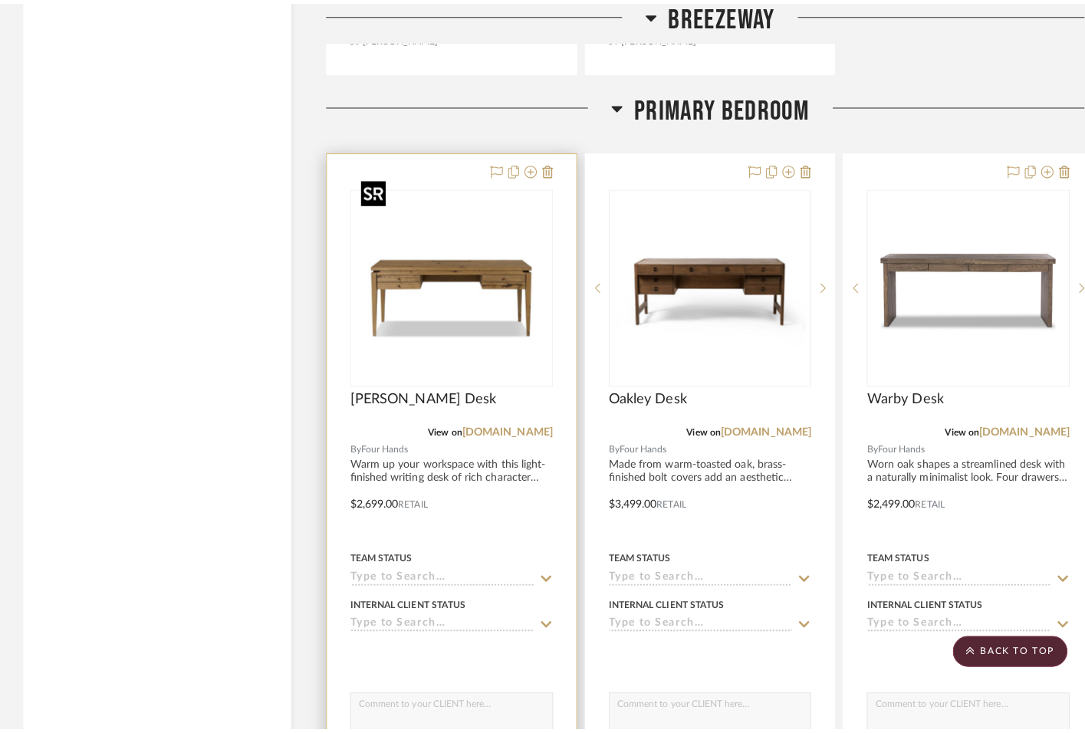
scroll to position [0, 0]
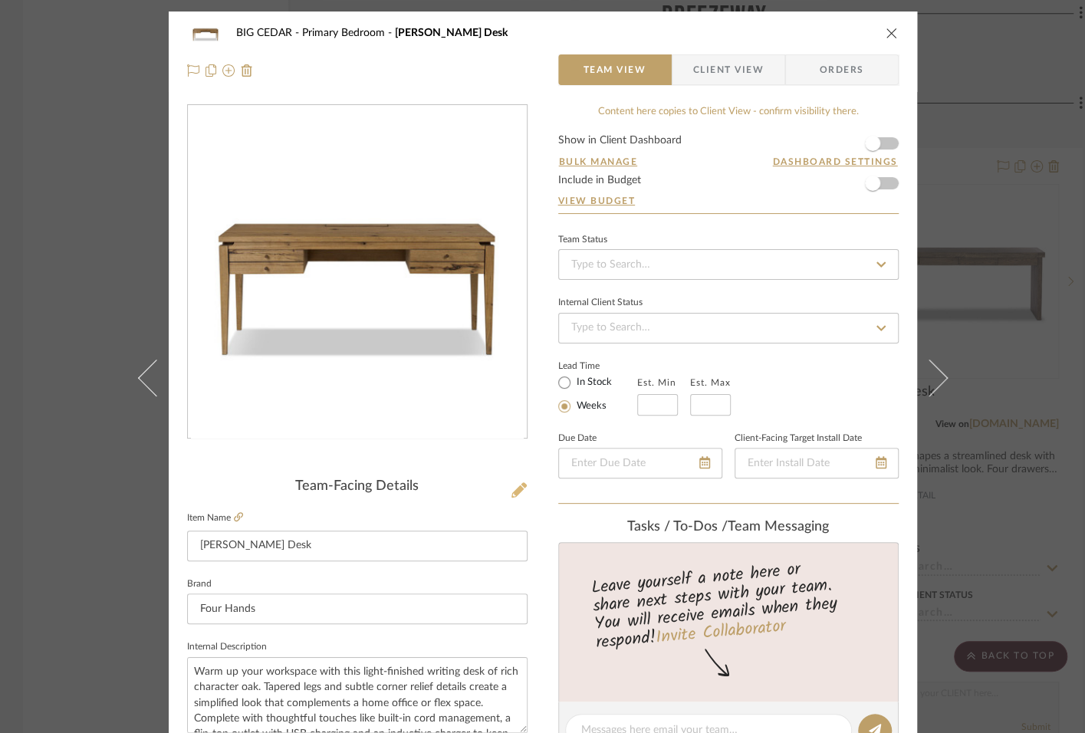
click at [513, 486] on icon at bounding box center [518, 489] width 15 height 15
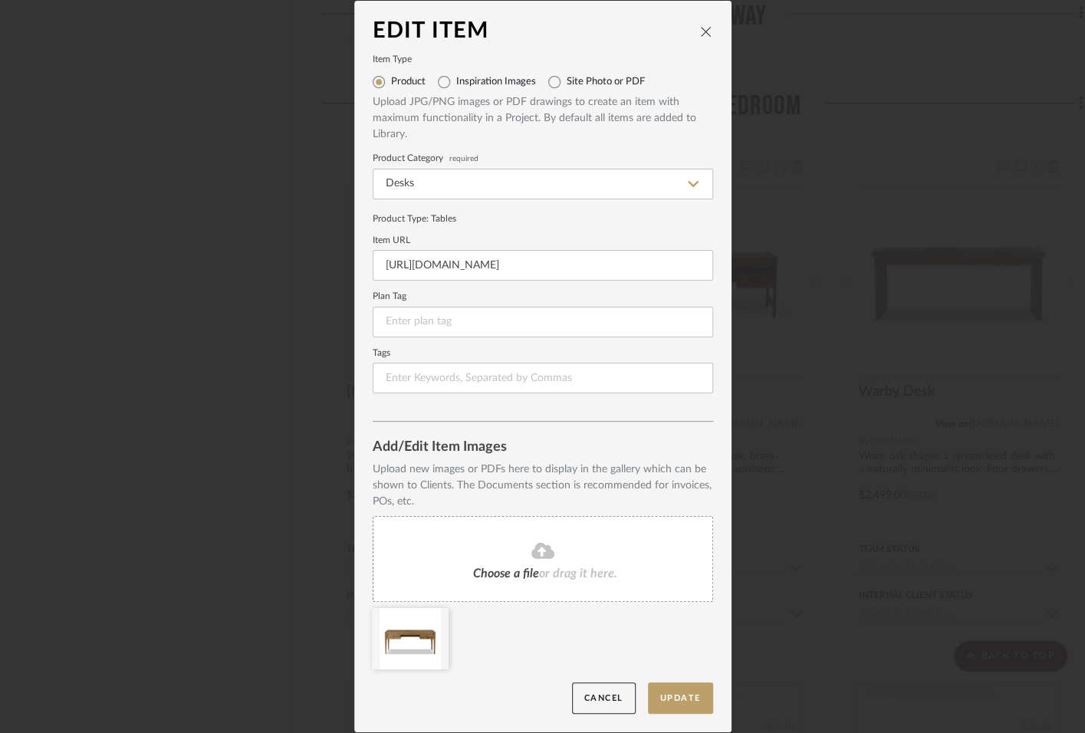
click at [502, 554] on fa-icon at bounding box center [543, 551] width 140 height 20
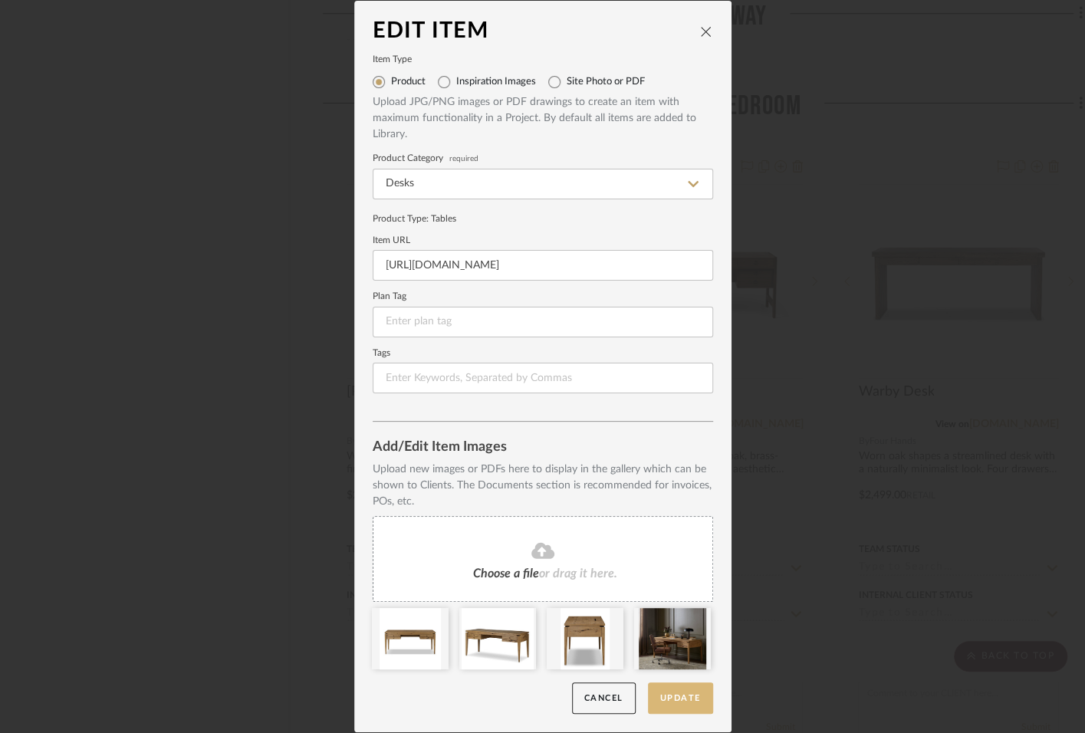
click at [657, 702] on button "Update" at bounding box center [680, 697] width 65 height 31
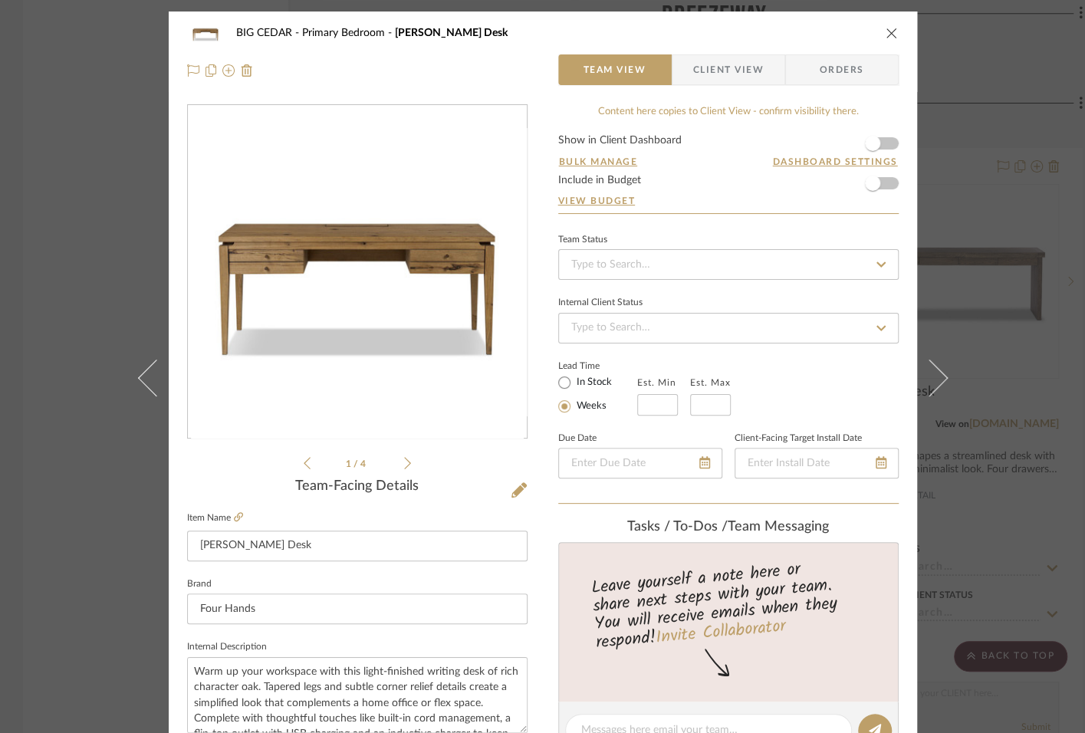
click at [891, 38] on icon "close" at bounding box center [892, 33] width 12 height 12
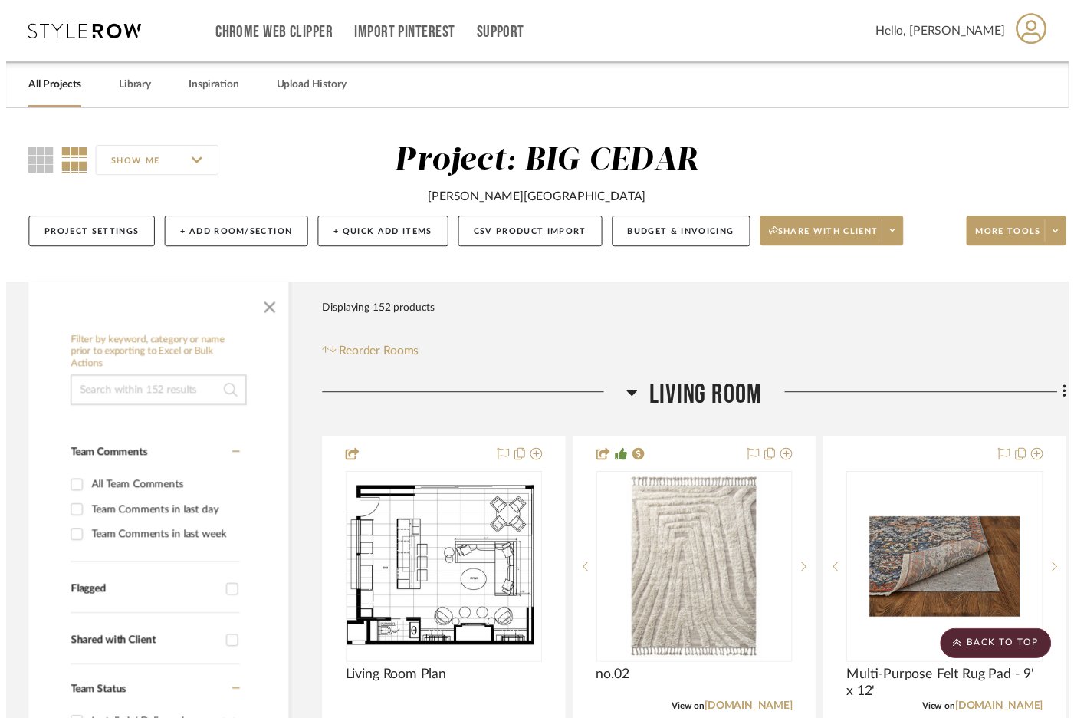
scroll to position [7500, 0]
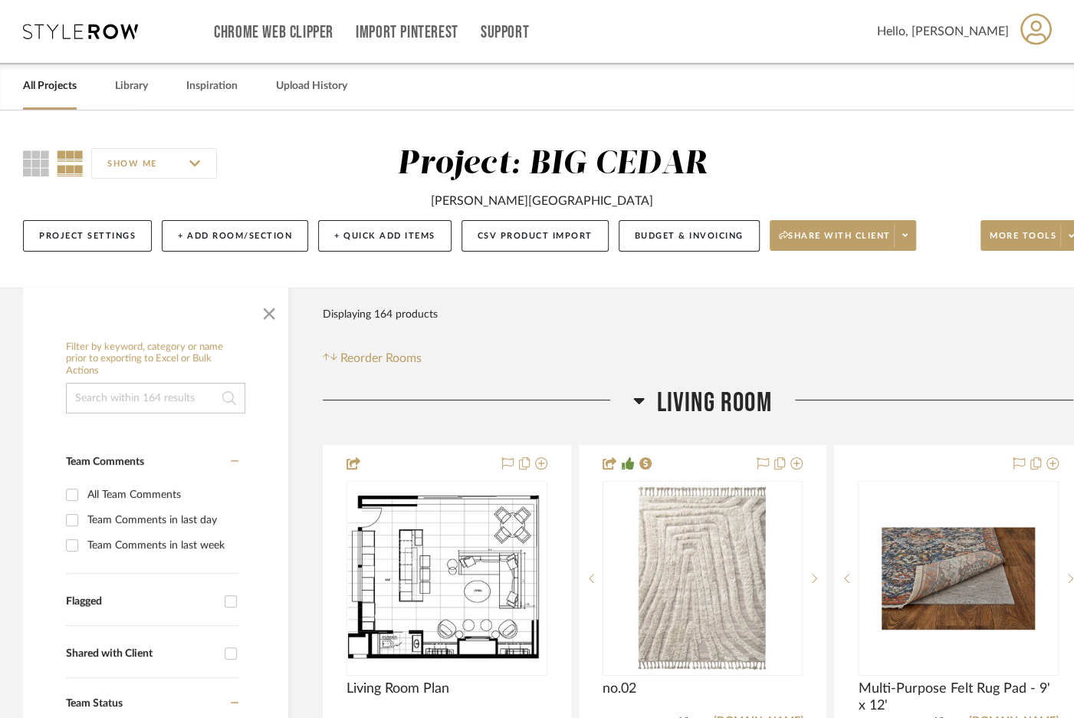
click at [729, 394] on span "Living Room" at bounding box center [713, 402] width 115 height 33
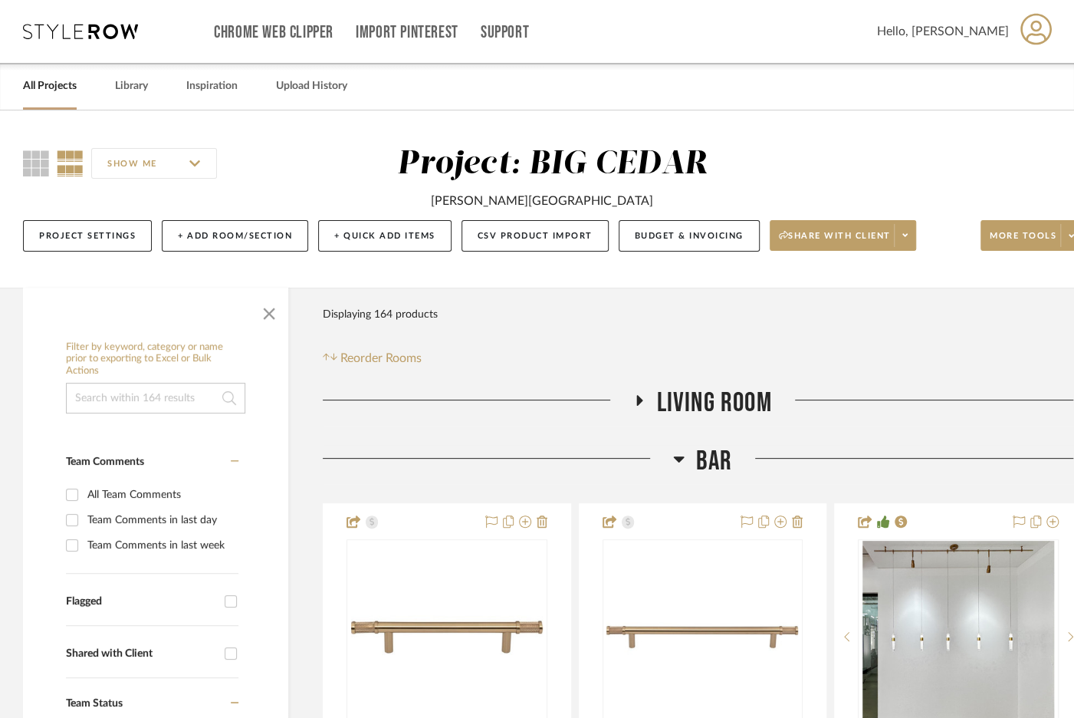
click at [716, 459] on span "Bar" at bounding box center [714, 461] width 37 height 33
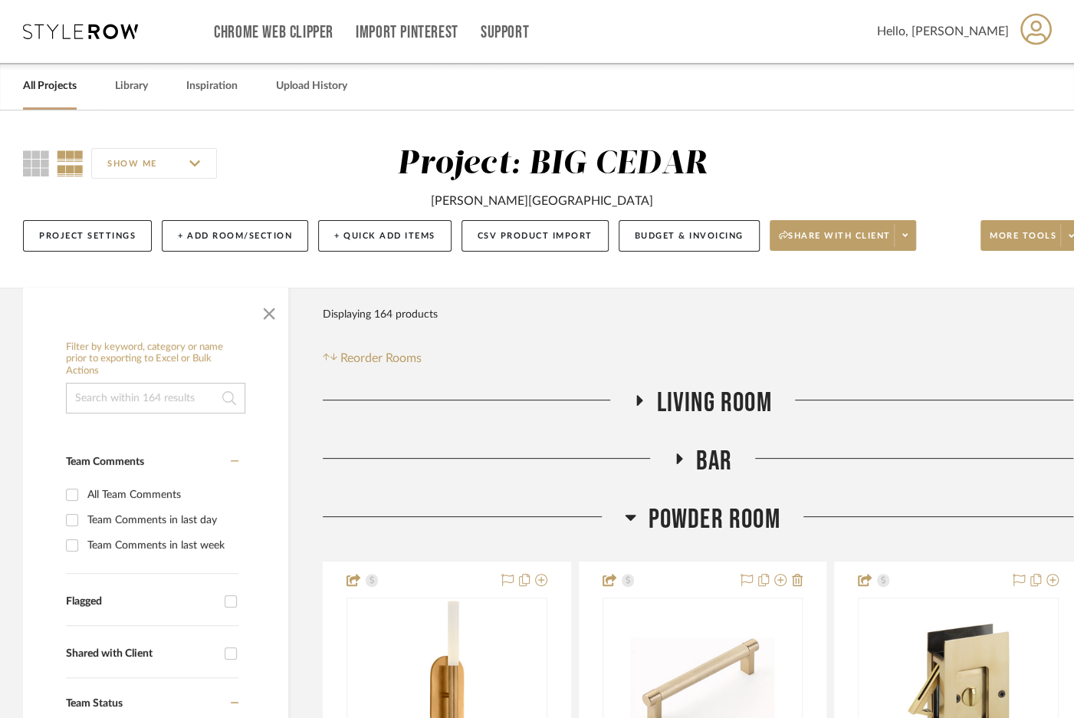
click at [694, 528] on span "Powder Room" at bounding box center [714, 519] width 132 height 33
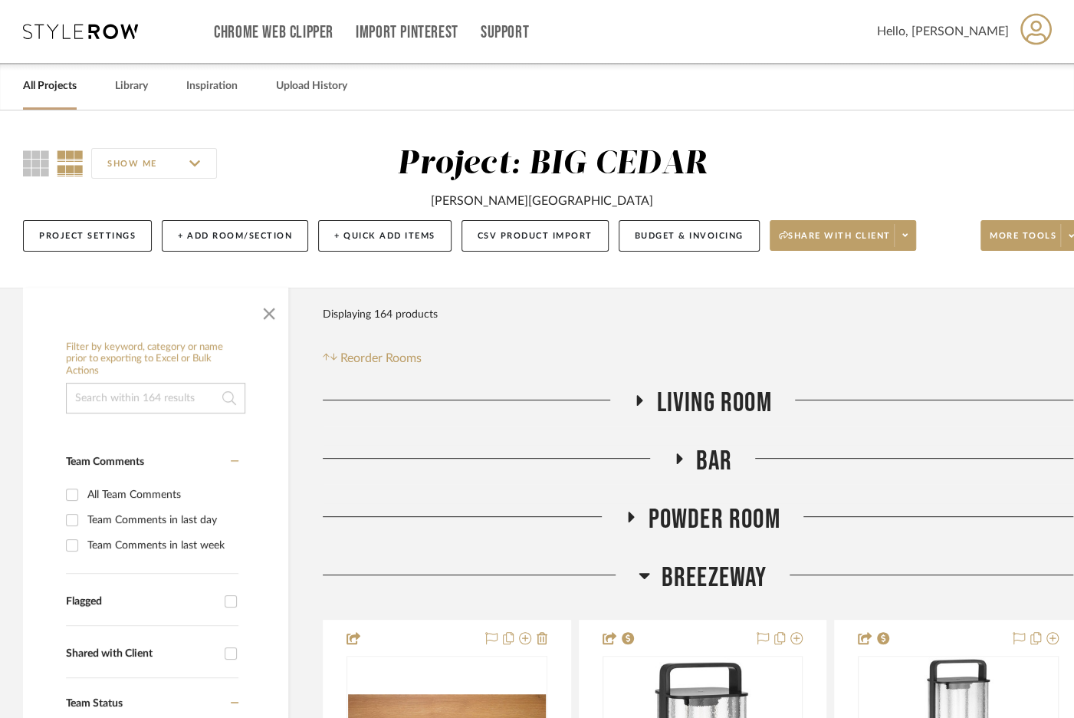
click at [698, 561] on span "Breezeway" at bounding box center [715, 577] width 106 height 33
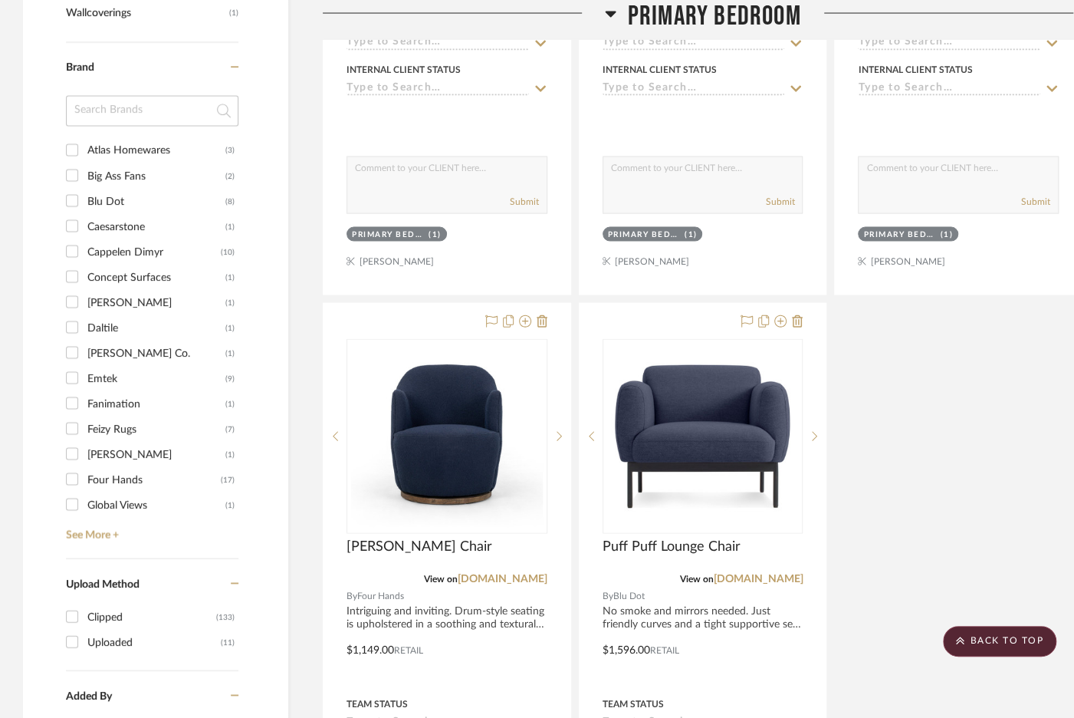
scroll to position [2108, 0]
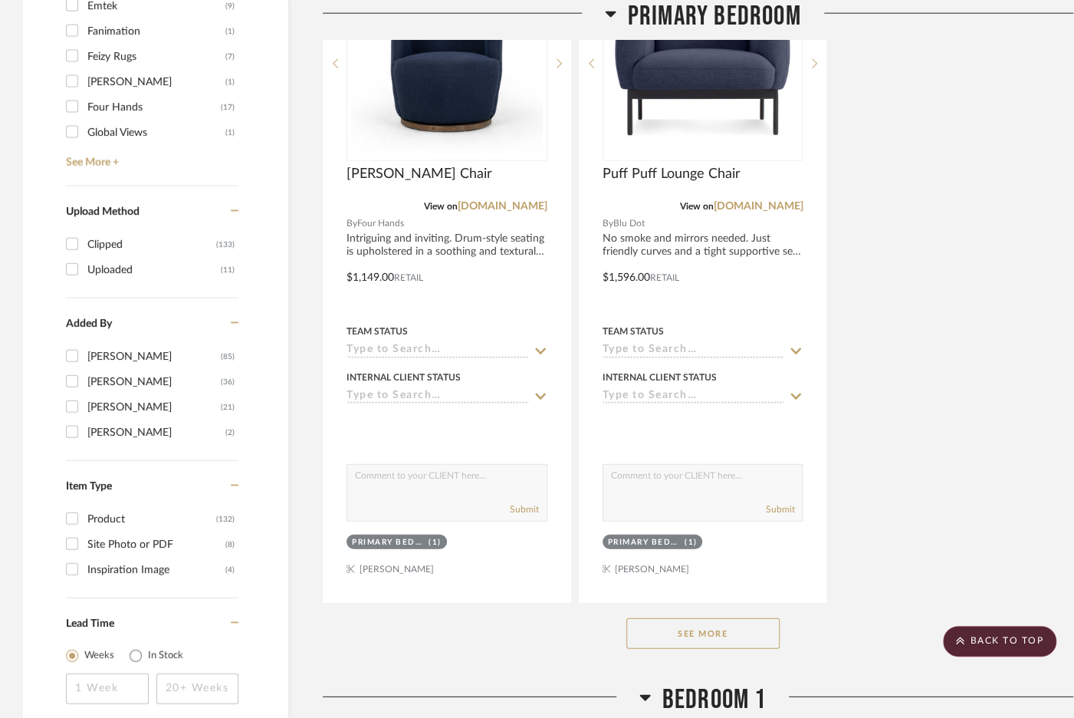
click at [719, 620] on button "See More" at bounding box center [703, 633] width 153 height 31
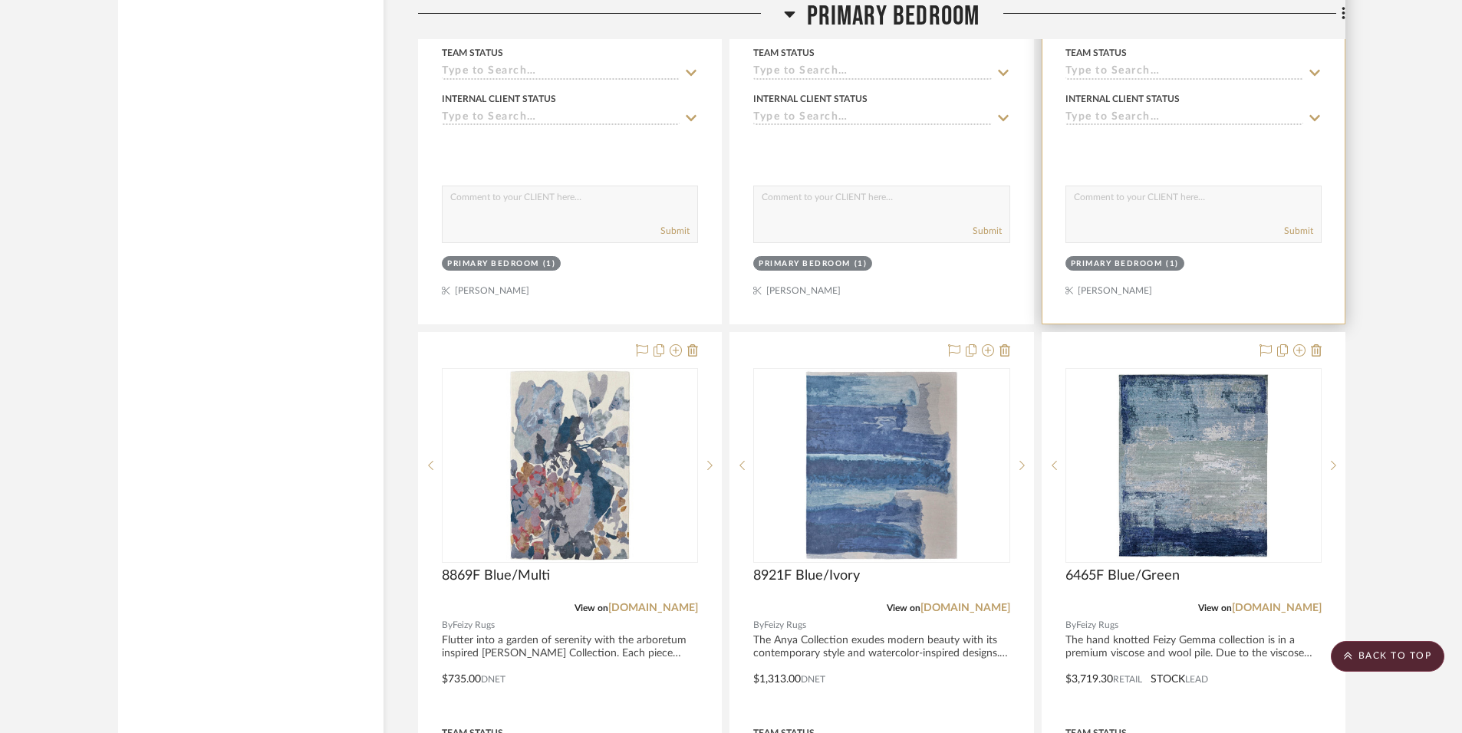
scroll to position [4830, 0]
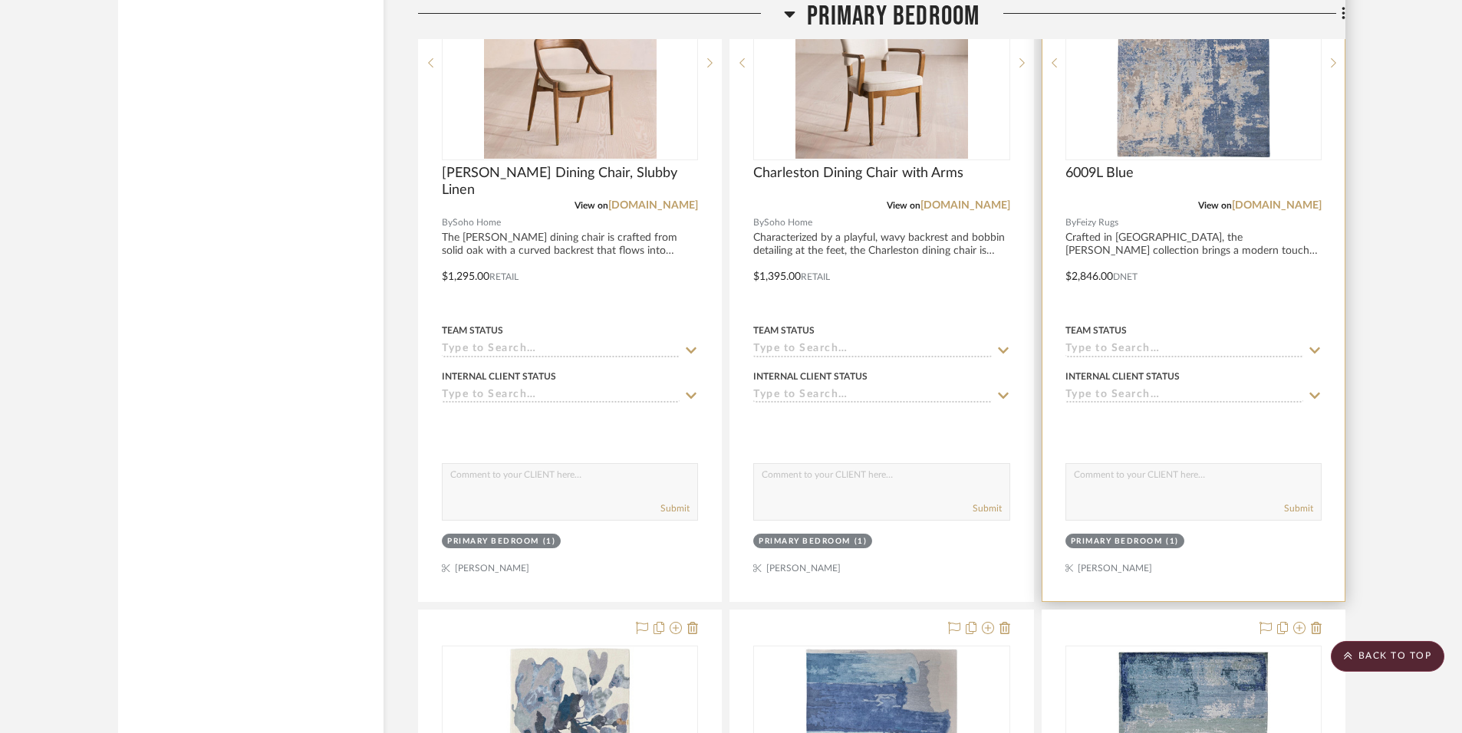
click at [1084, 229] on div at bounding box center [1193, 265] width 302 height 671
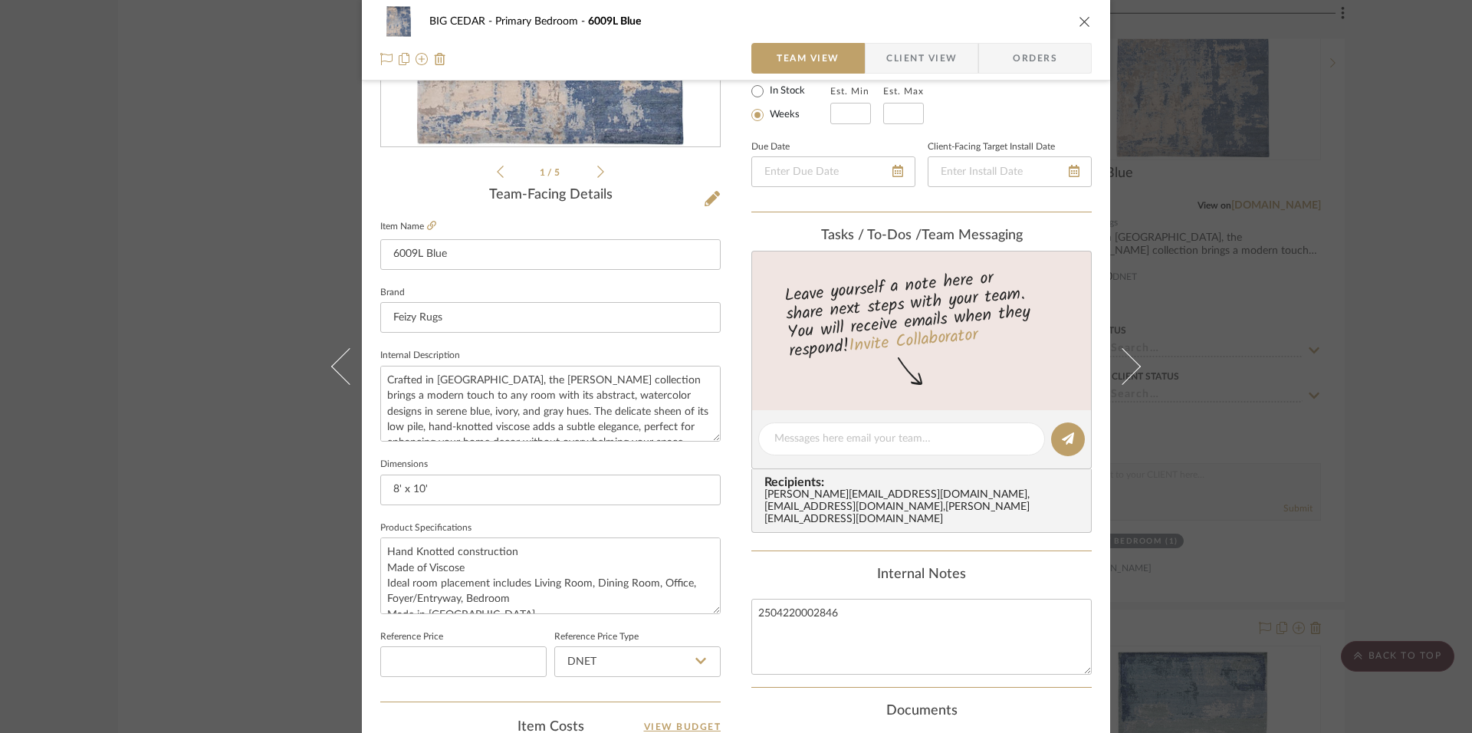
scroll to position [146, 0]
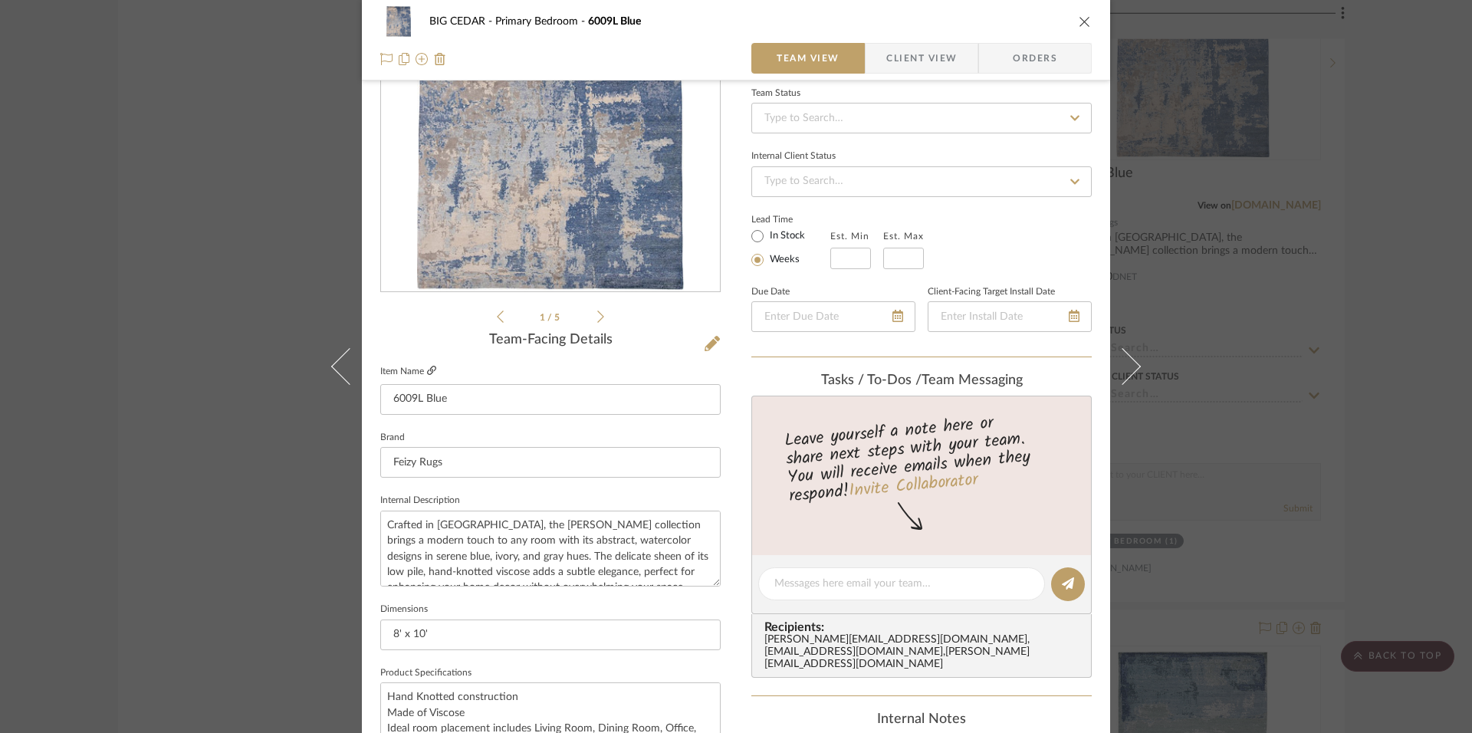
click at [427, 370] on icon at bounding box center [431, 370] width 9 height 9
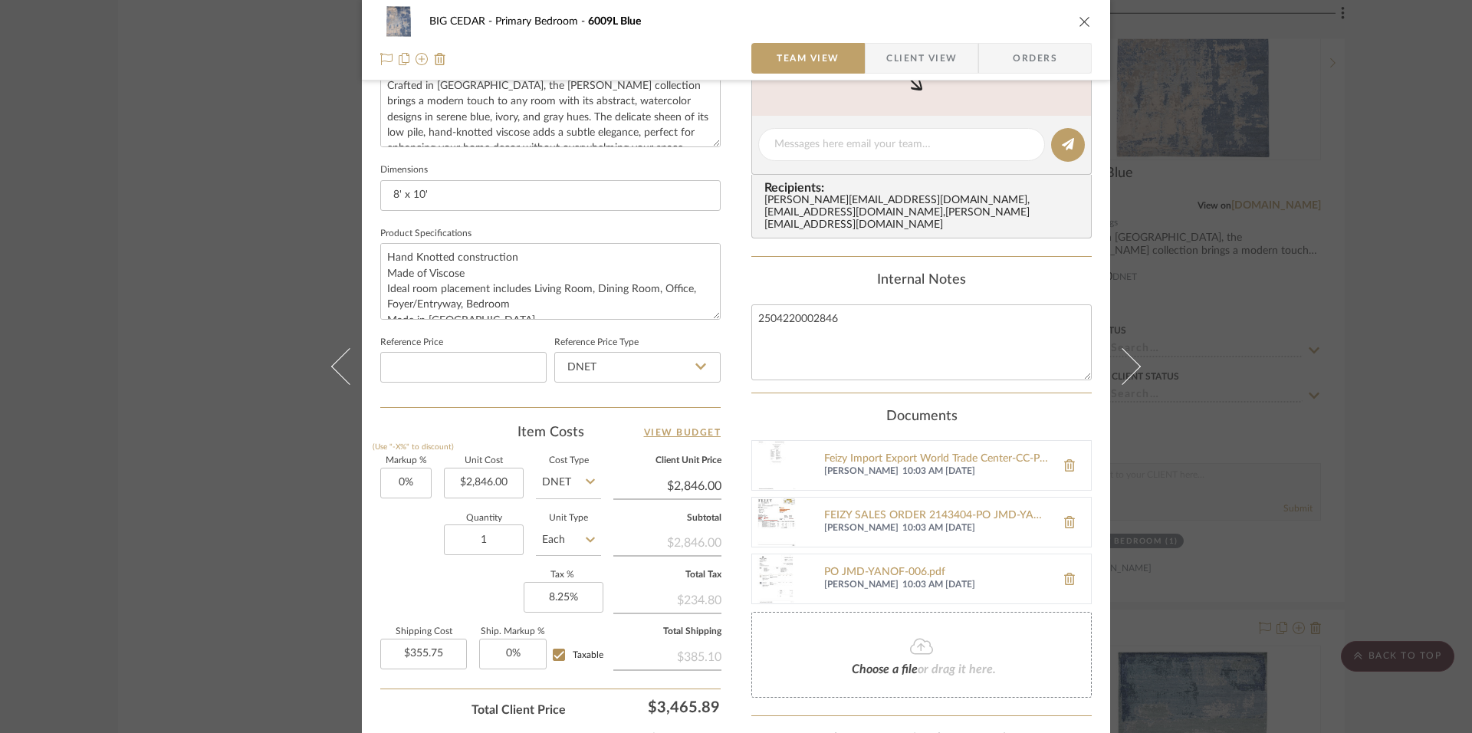
scroll to position [610, 0]
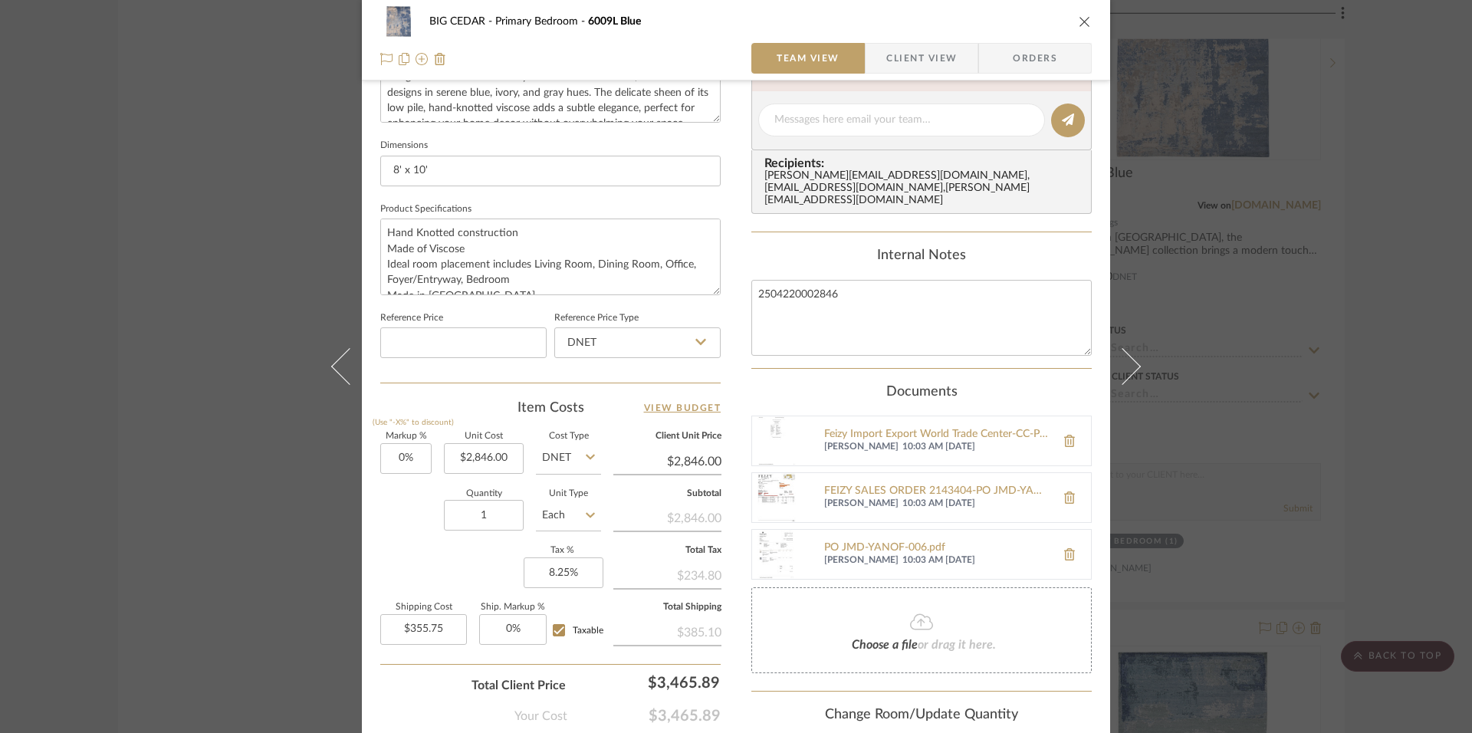
click at [1079, 21] on icon "close" at bounding box center [1085, 21] width 12 height 12
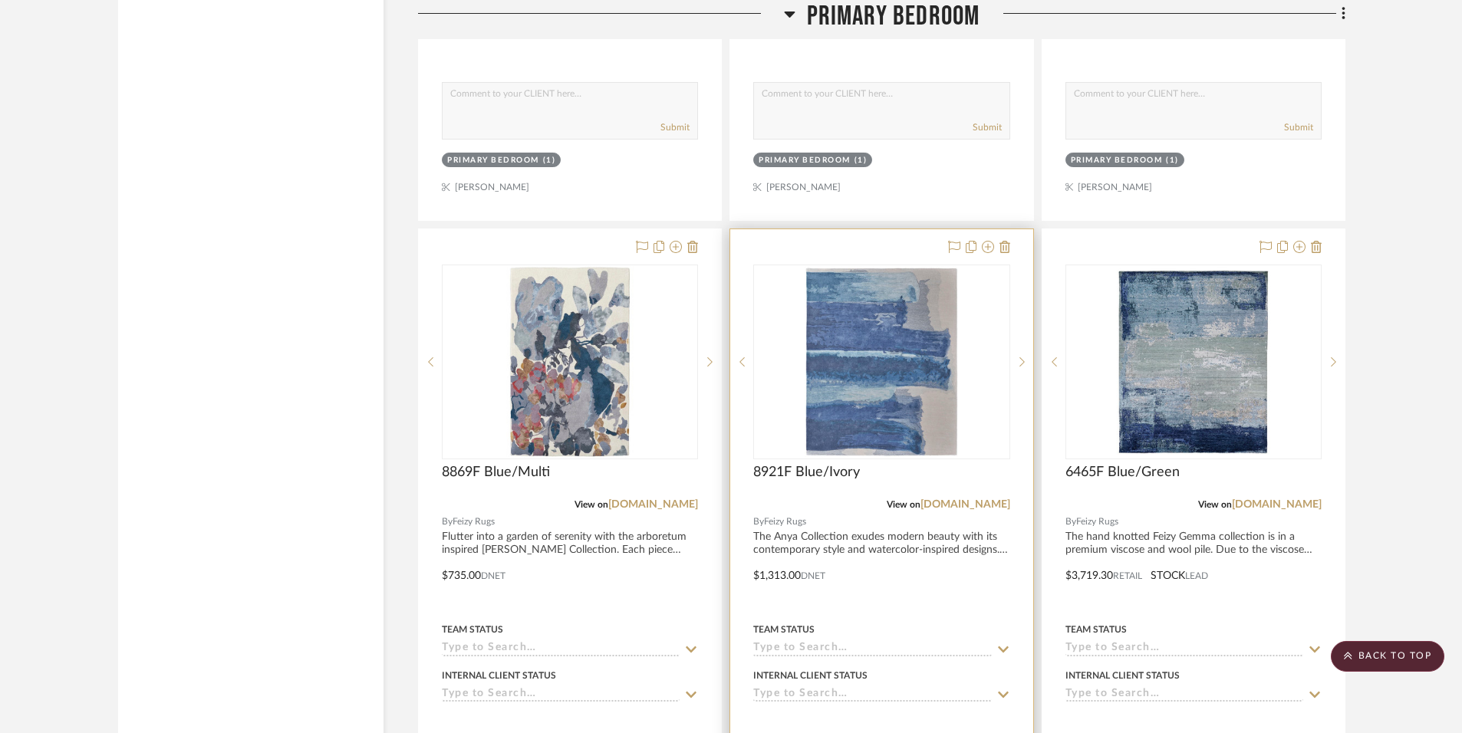
scroll to position [5224, 0]
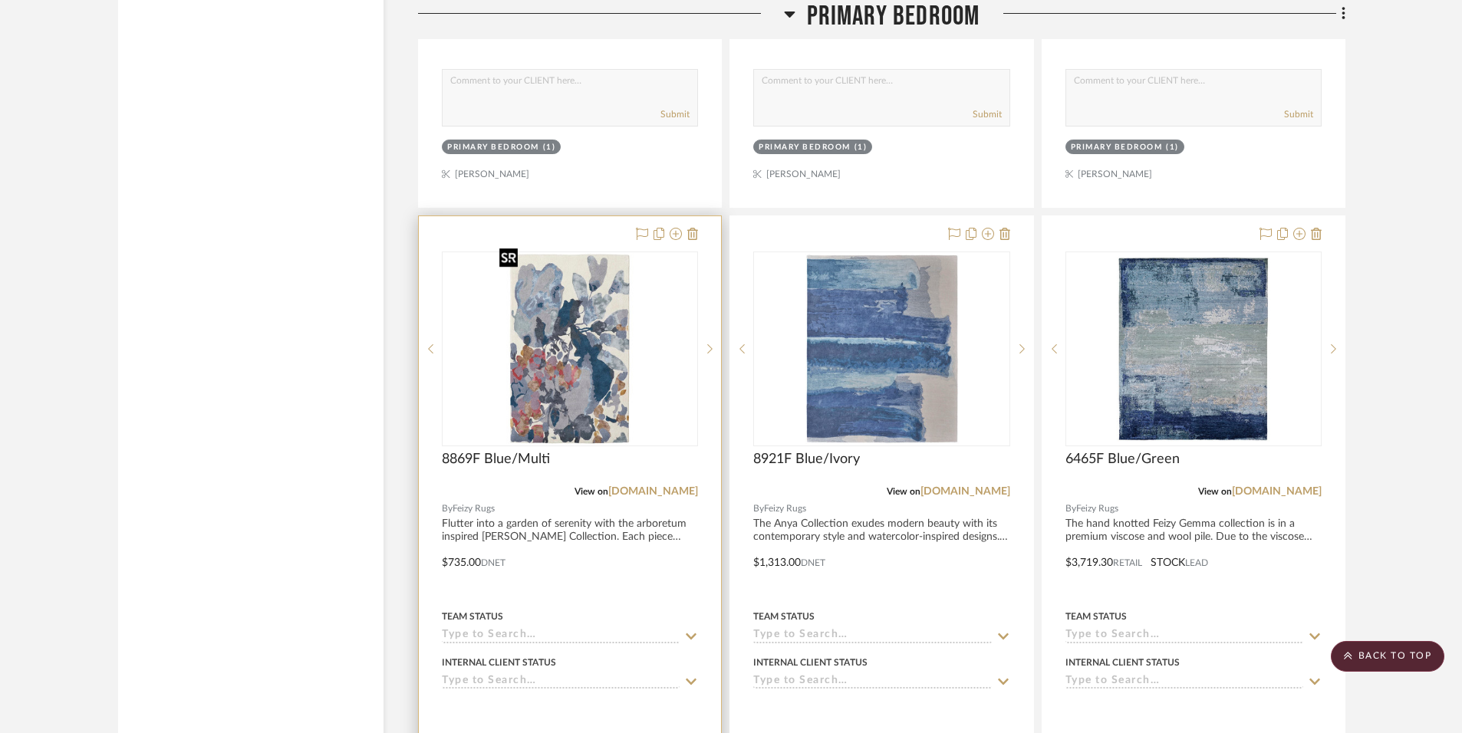
click at [0, 0] on img at bounding box center [0, 0] width 0 height 0
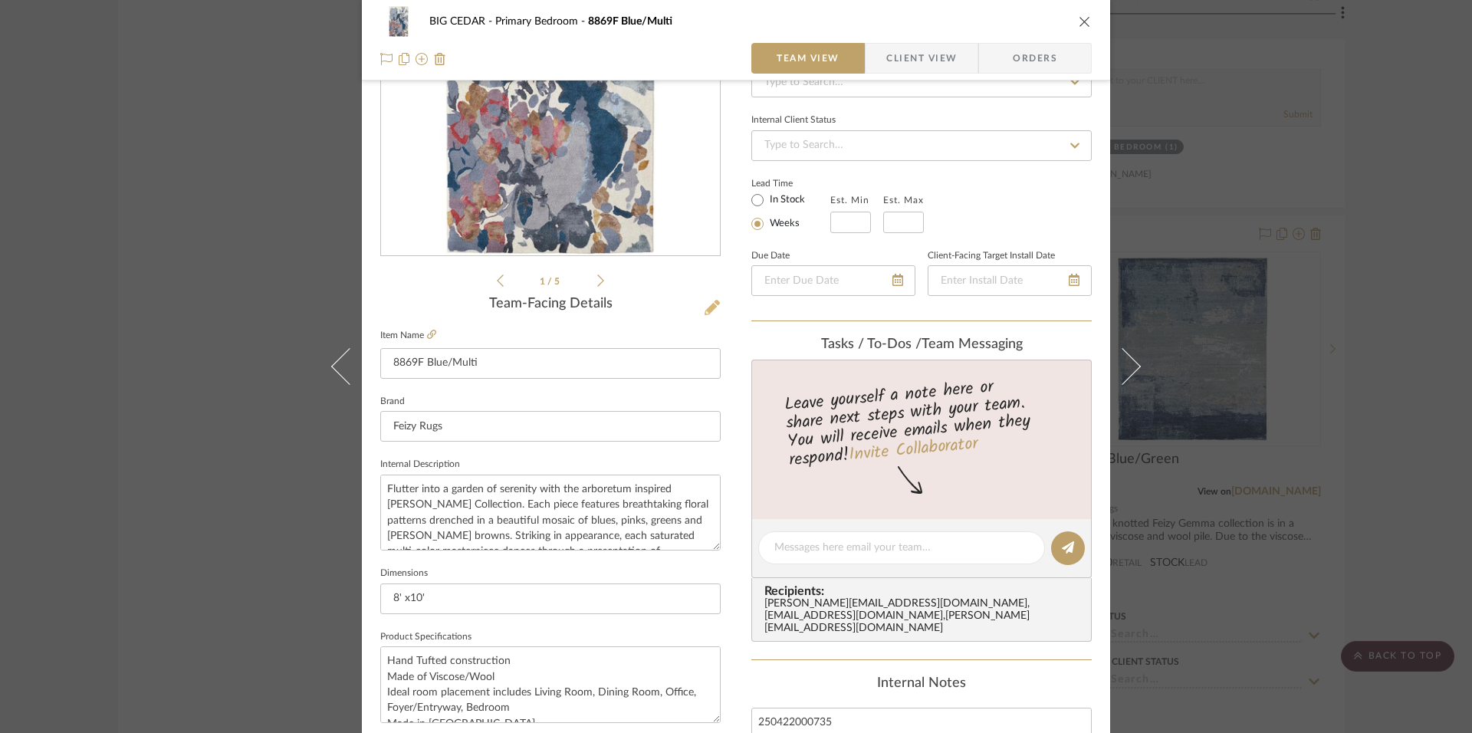
scroll to position [299, 0]
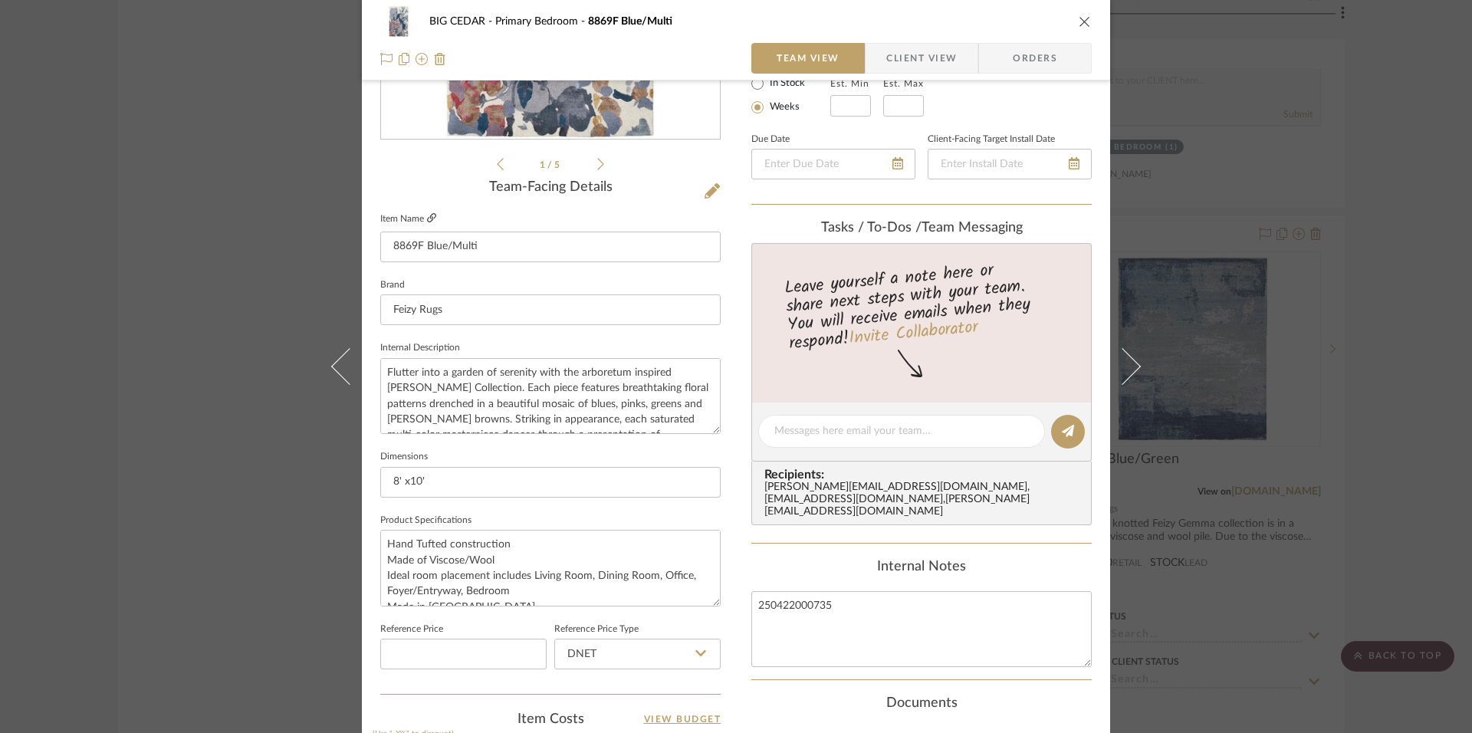
click at [427, 217] on icon at bounding box center [431, 217] width 9 height 9
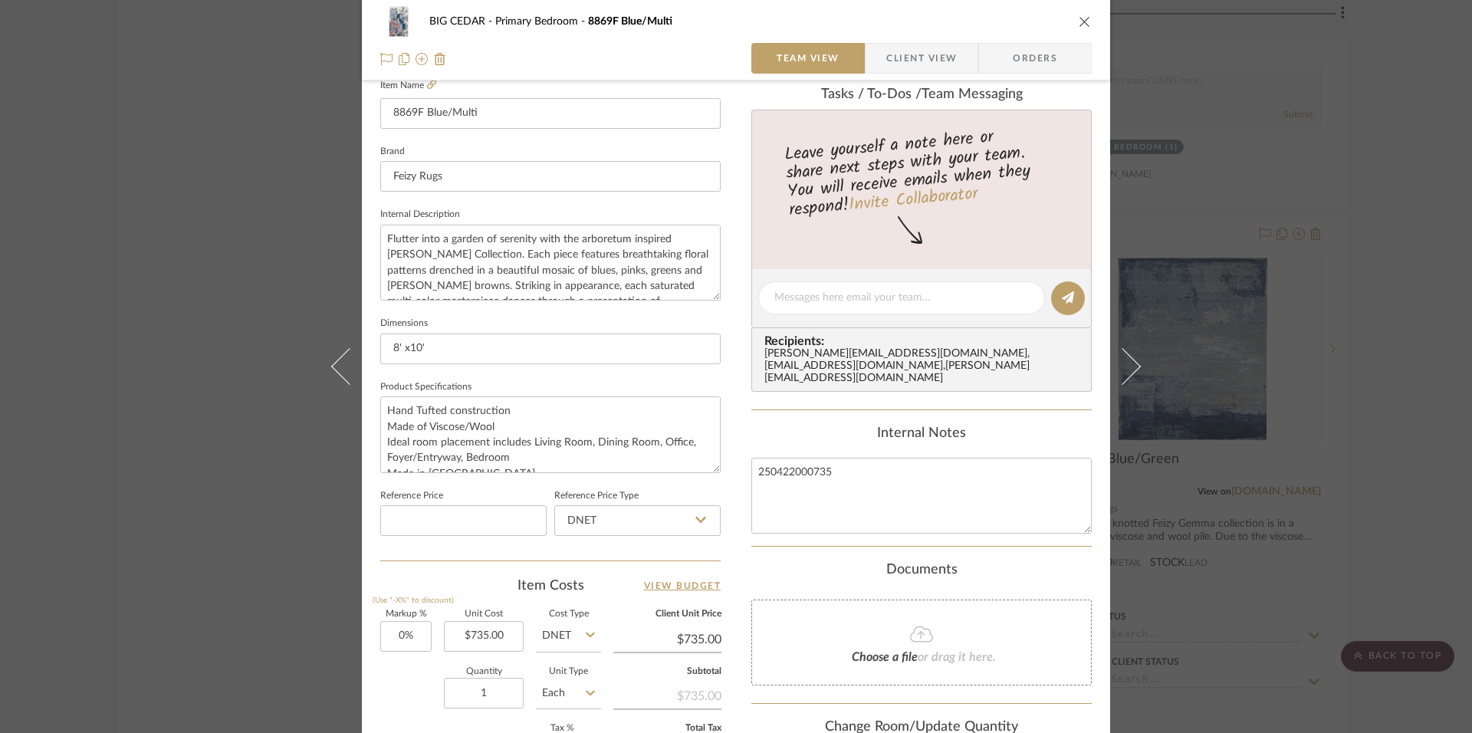
scroll to position [584, 0]
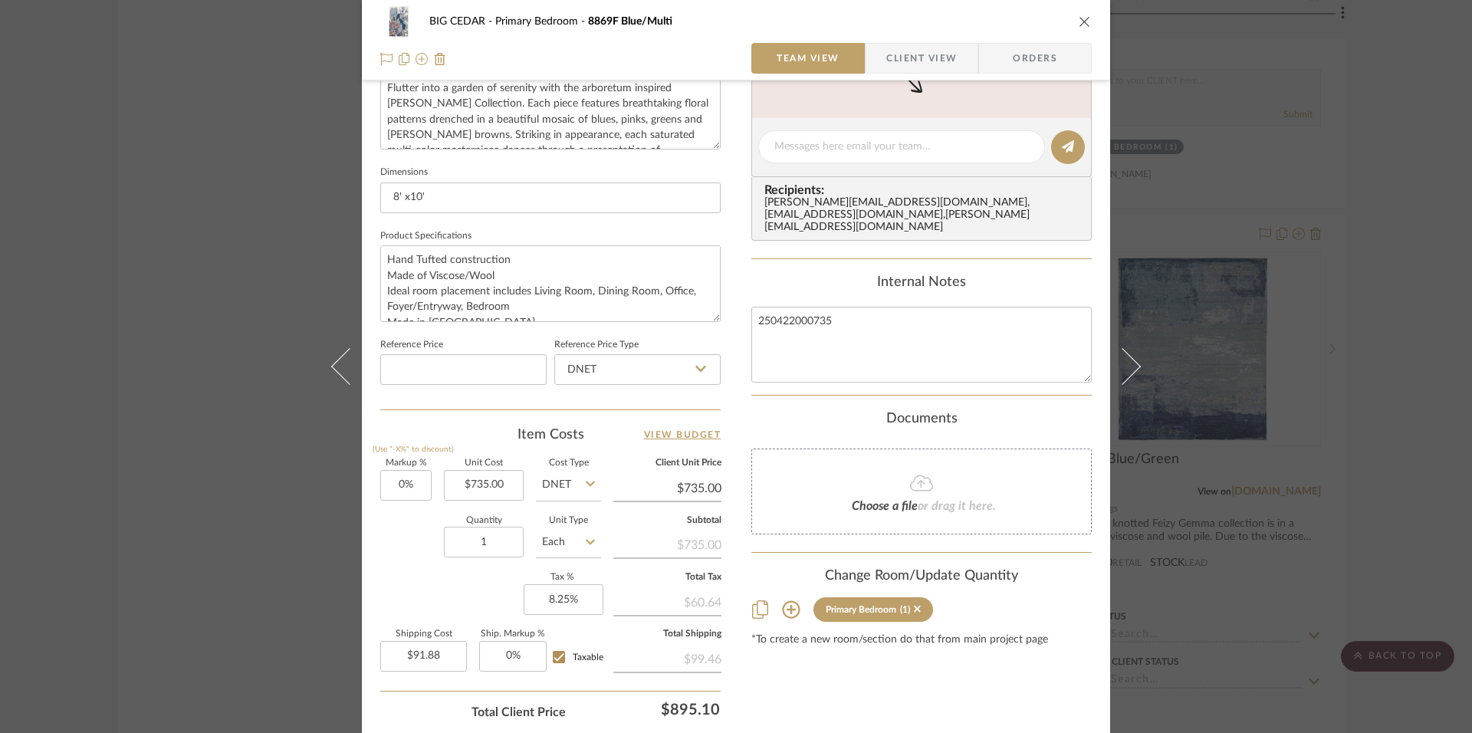
click at [1079, 16] on icon "close" at bounding box center [1085, 21] width 12 height 12
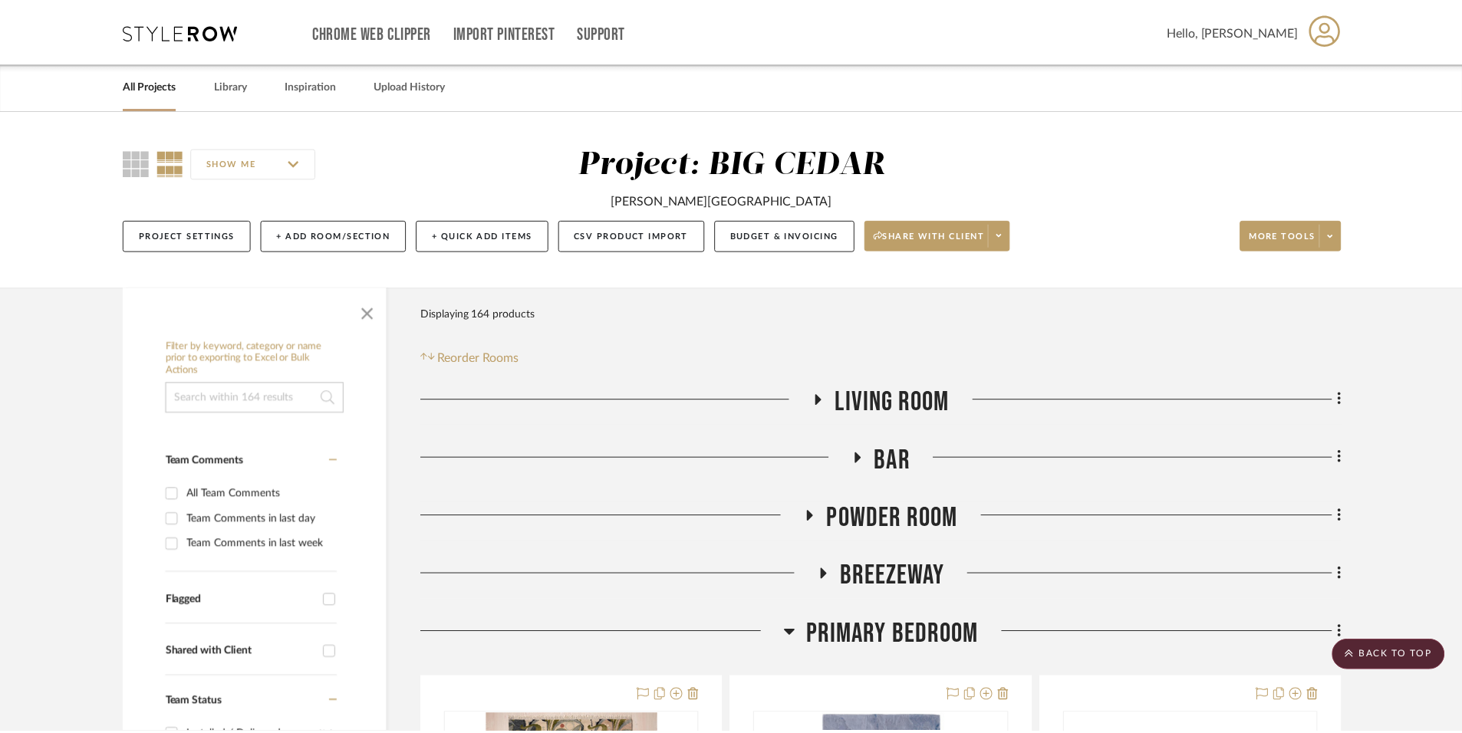
scroll to position [5224, 0]
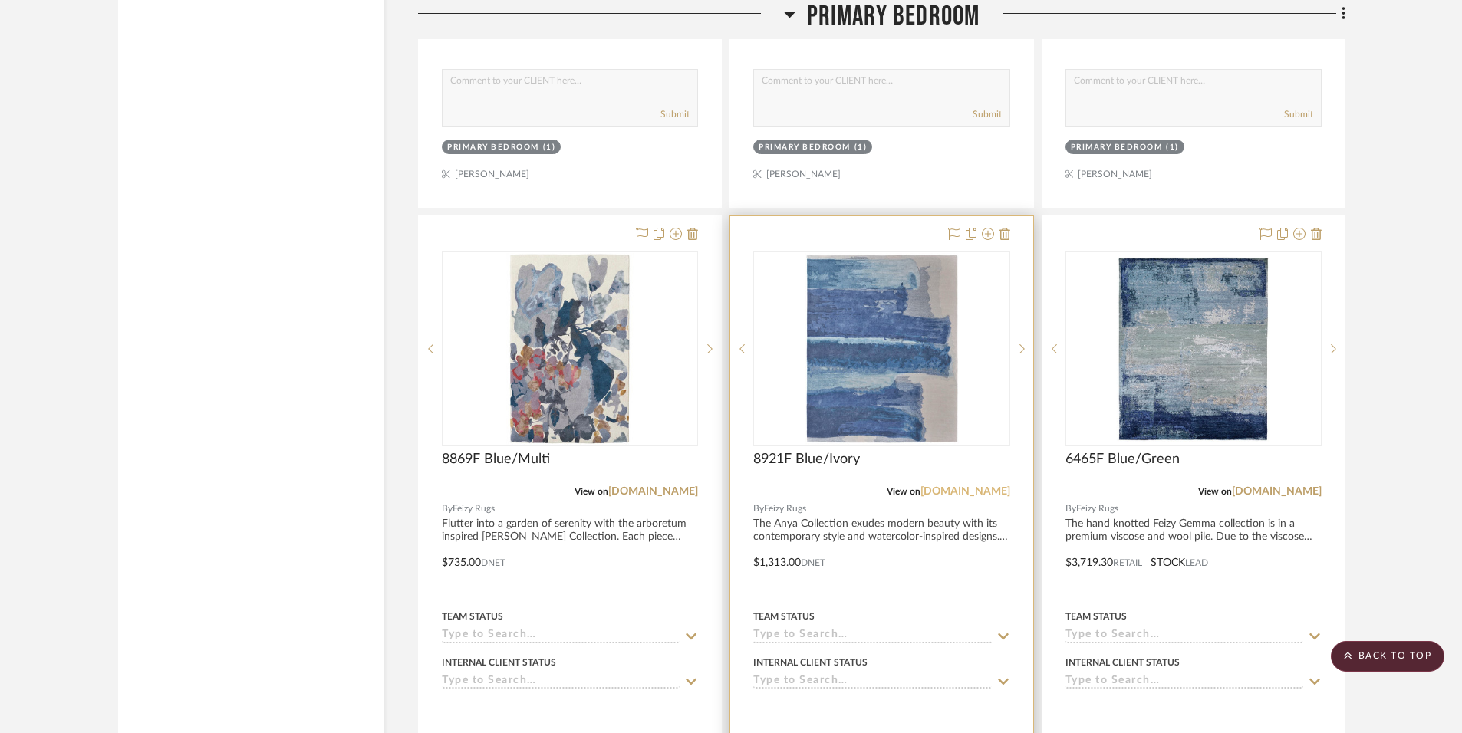
click at [998, 486] on link "[DOMAIN_NAME]" at bounding box center [965, 491] width 90 height 11
click at [930, 519] on div at bounding box center [881, 551] width 302 height 671
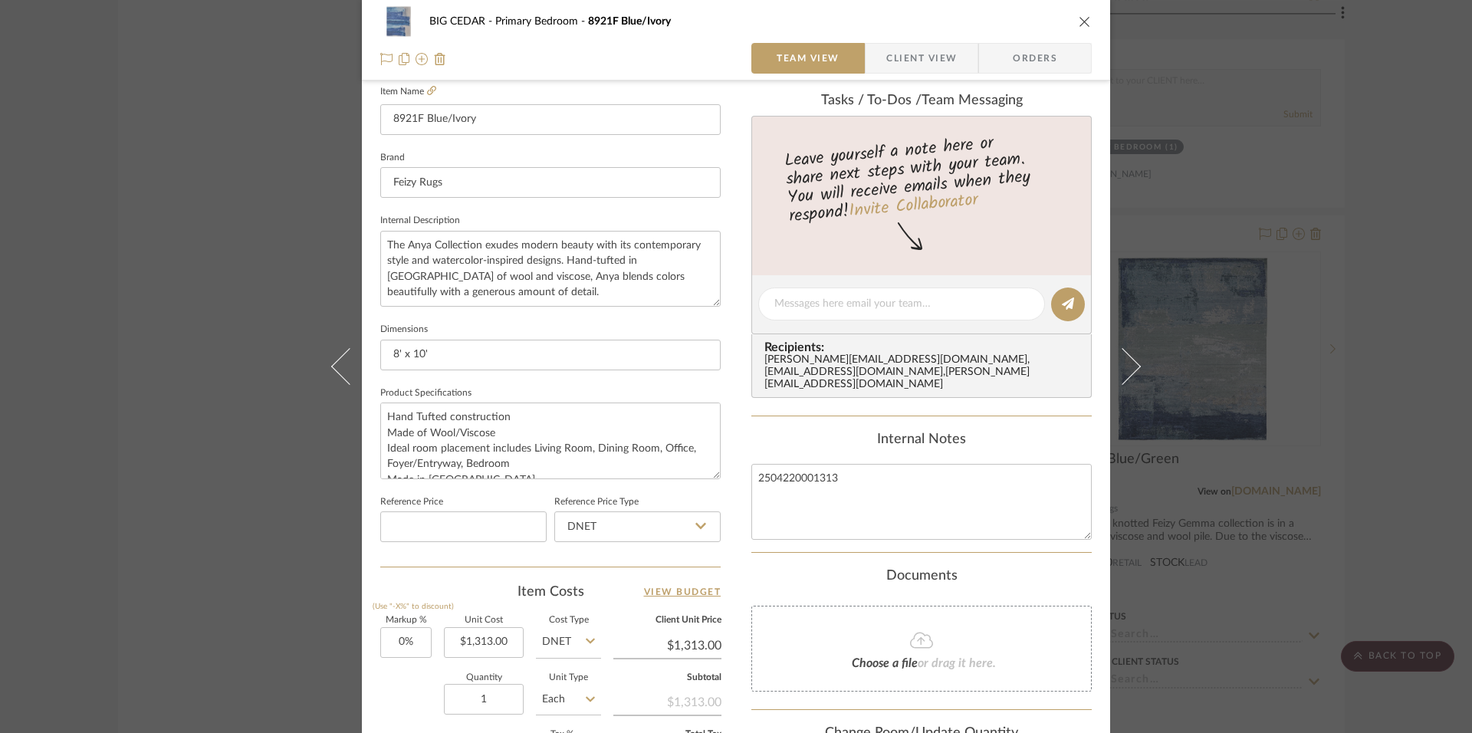
scroll to position [428, 0]
click at [1084, 340] on button at bounding box center [1131, 366] width 43 height 733
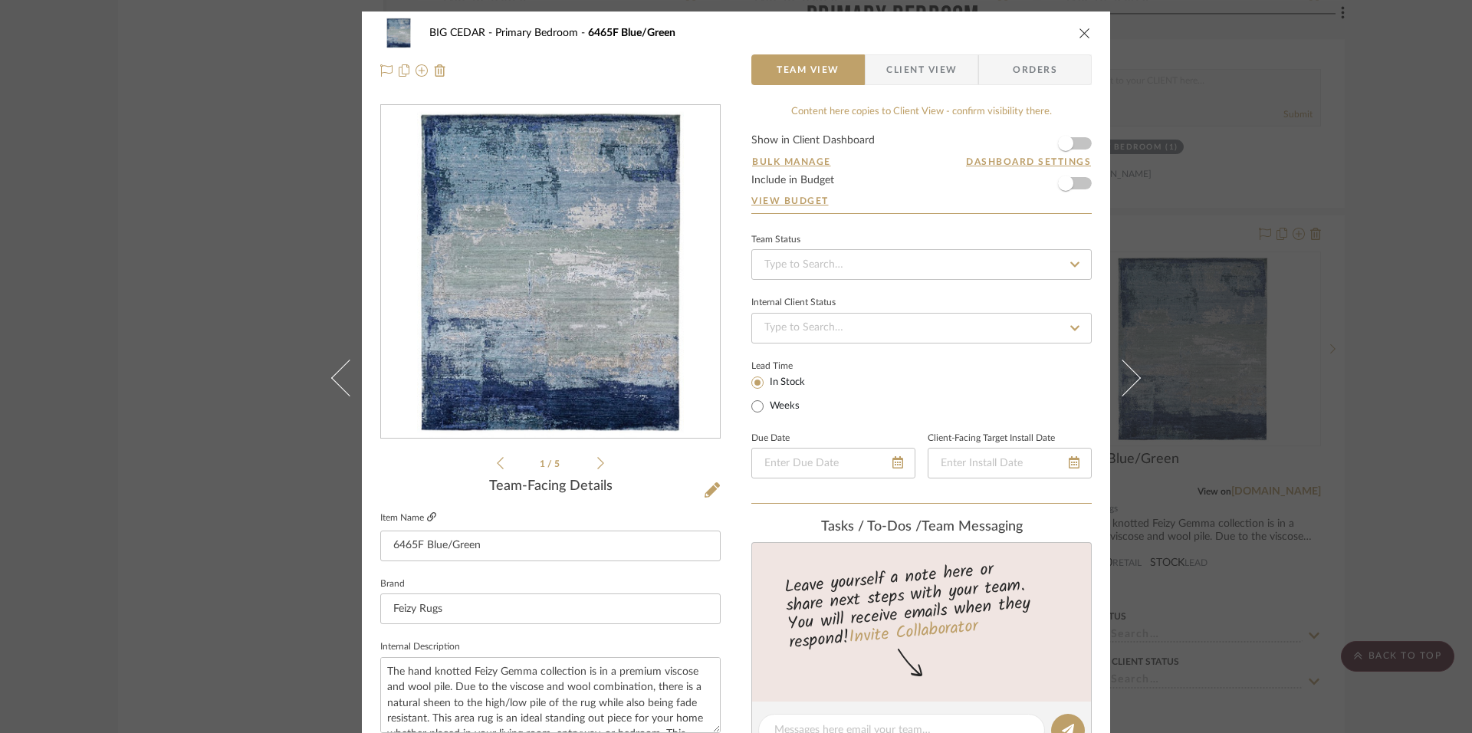
click at [427, 516] on icon at bounding box center [431, 516] width 9 height 9
click at [1084, 37] on div "BIG CEDAR Primary Bedroom 6465F Blue/Green Team View Client View Orders" at bounding box center [736, 52] width 748 height 81
click at [1084, 35] on div "BIG CEDAR Primary Bedroom 6465F Blue/Green Team View Client View Orders" at bounding box center [736, 52] width 748 height 81
click at [1083, 31] on icon "close" at bounding box center [1085, 33] width 12 height 12
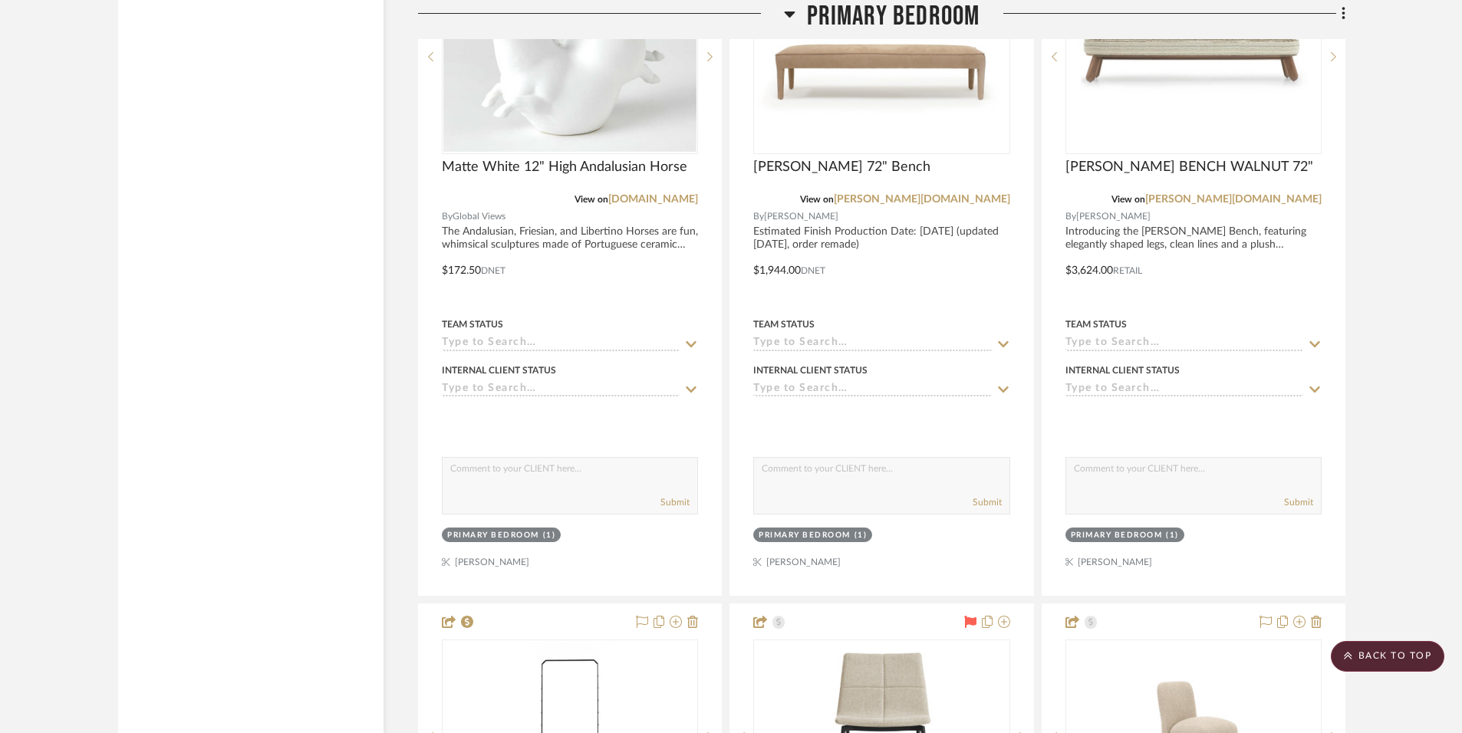
scroll to position [5875, 0]
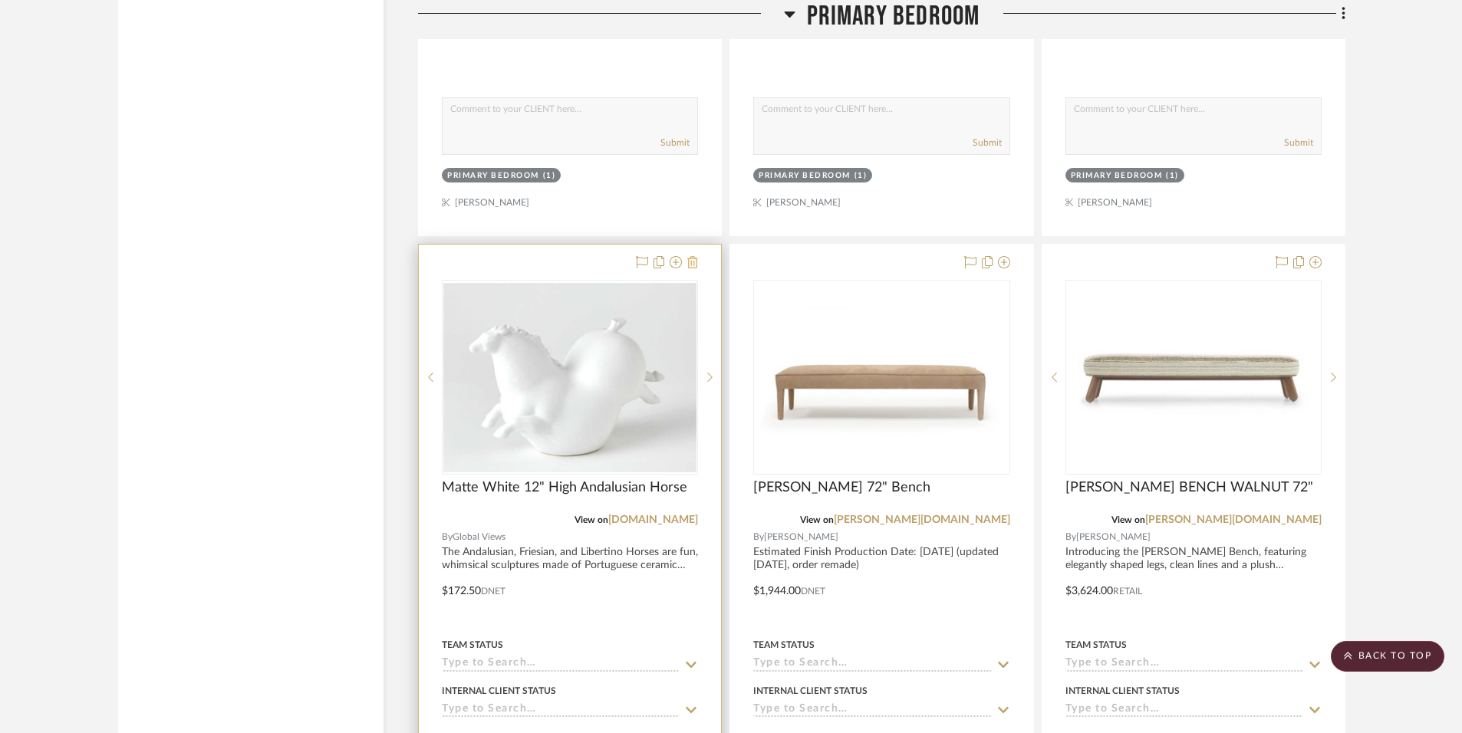
click at [692, 256] on icon at bounding box center [692, 262] width 11 height 12
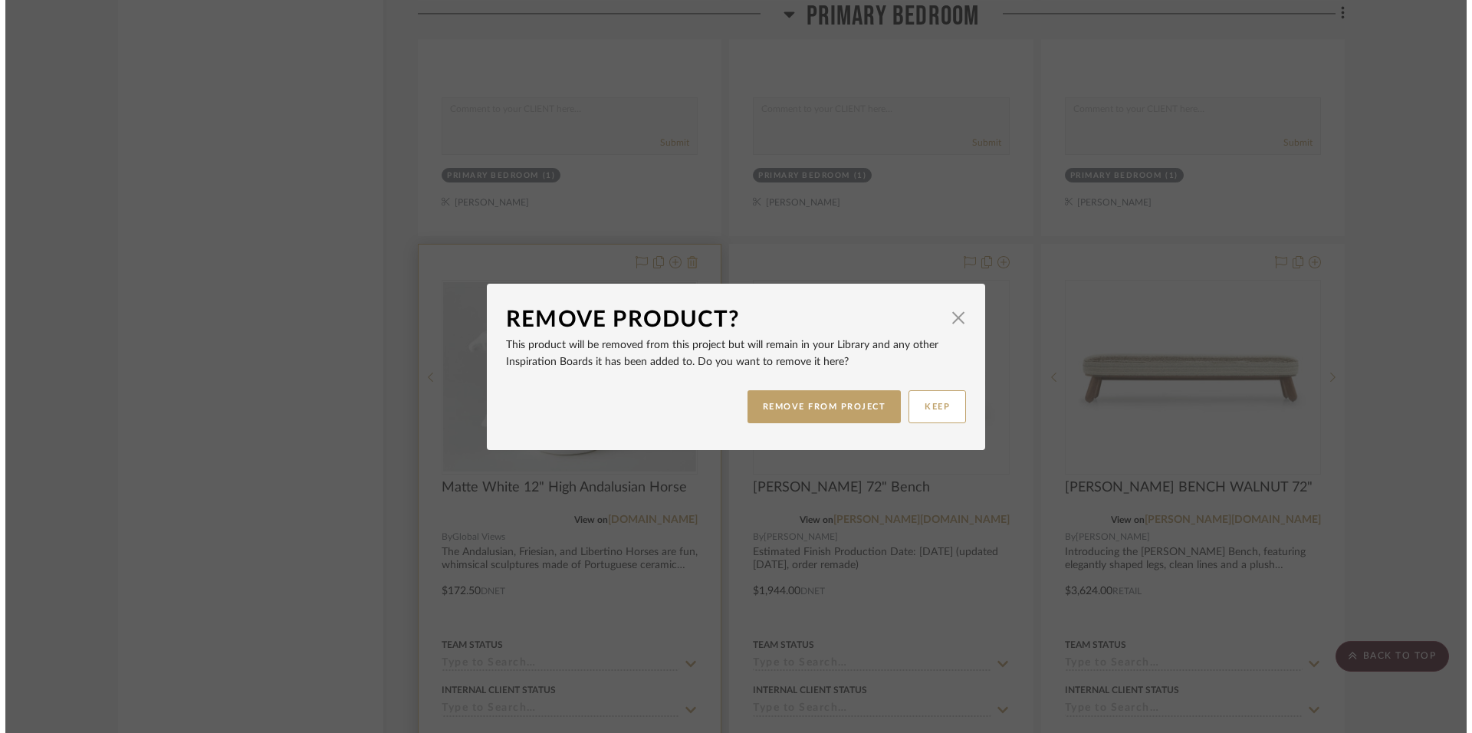
scroll to position [0, 0]
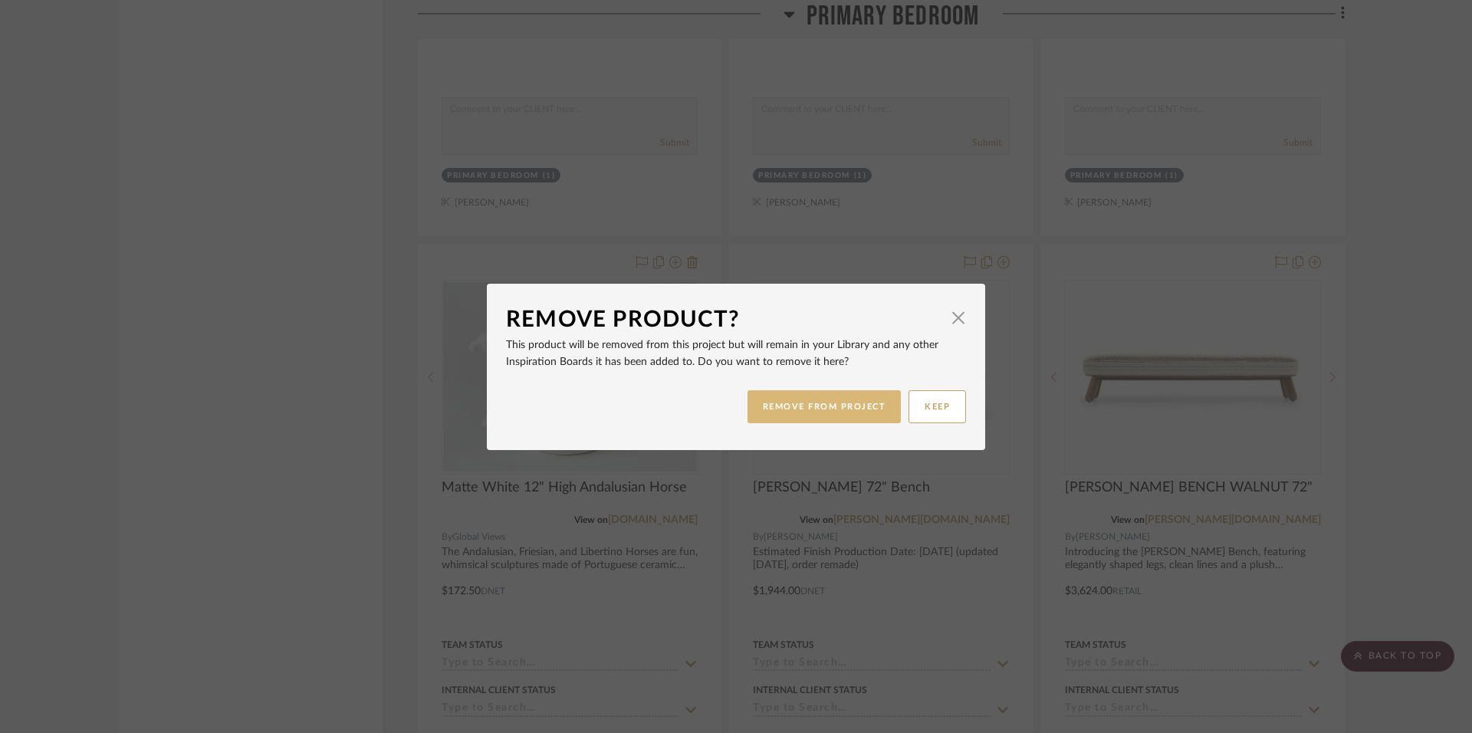
click at [849, 393] on button "REMOVE FROM PROJECT" at bounding box center [825, 406] width 154 height 33
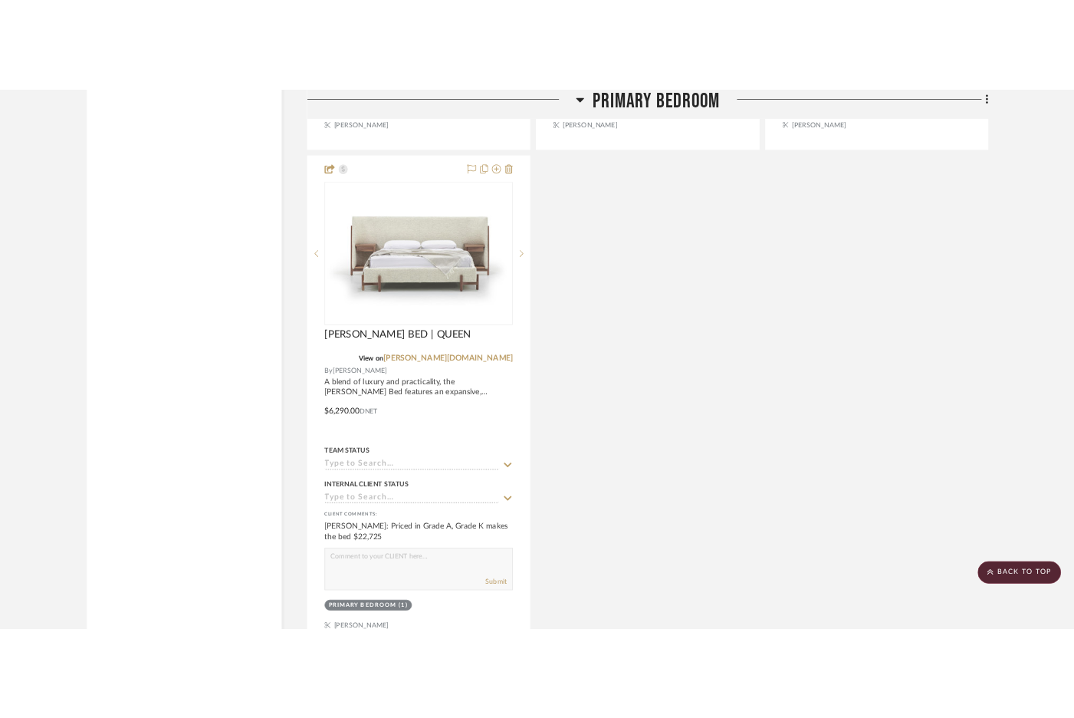
scroll to position [7409, 0]
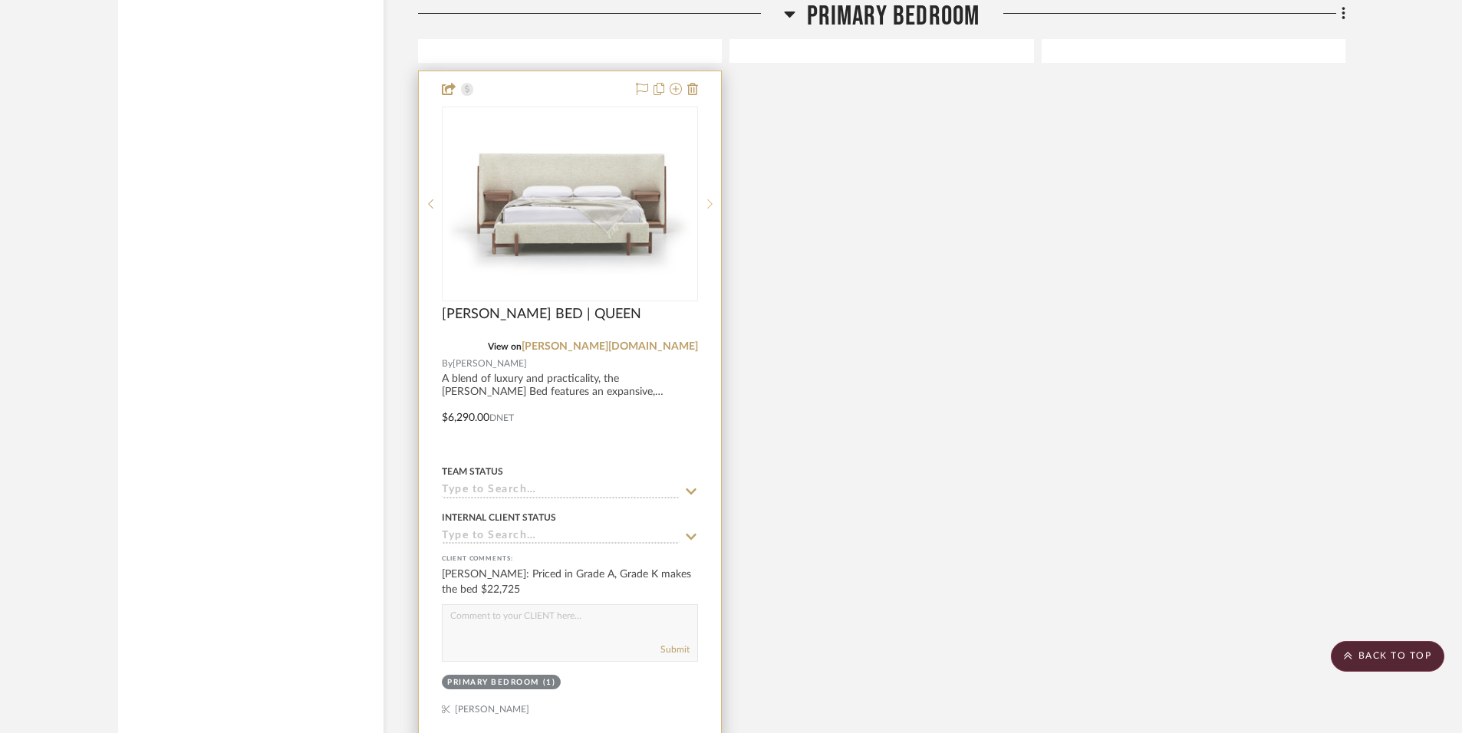
click at [713, 199] on sr-next-btn at bounding box center [709, 204] width 23 height 11
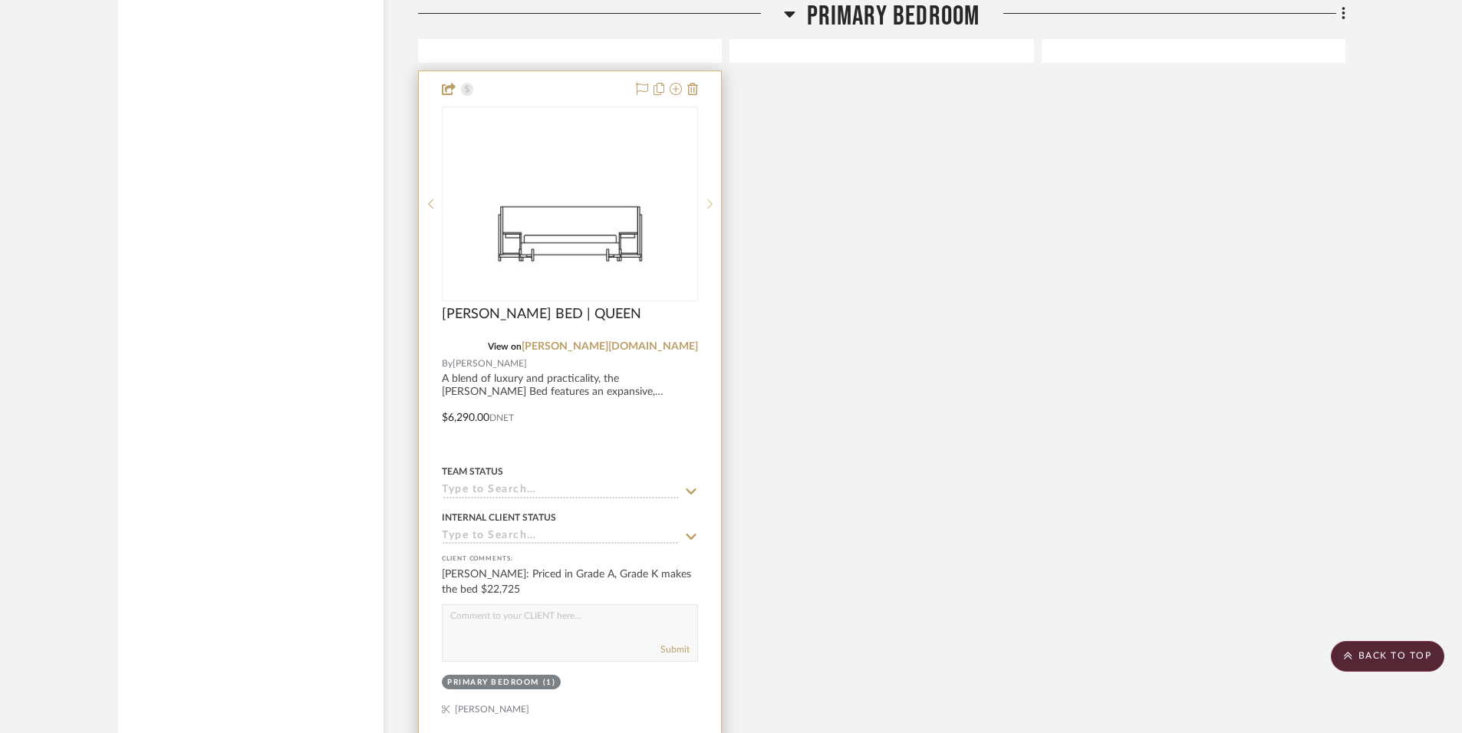
click at [713, 199] on sr-next-btn at bounding box center [709, 204] width 23 height 11
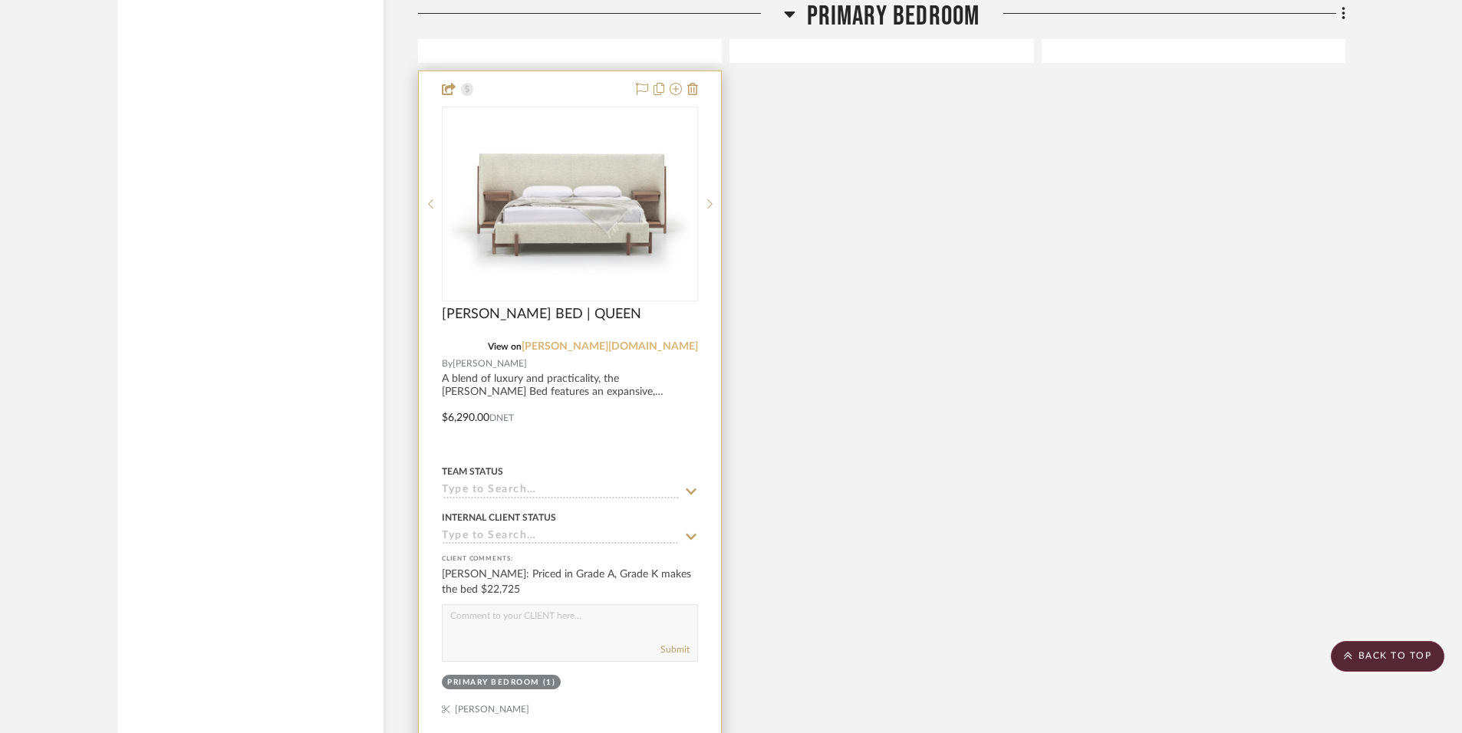
click at [681, 341] on link "[PERSON_NAME][DOMAIN_NAME]" at bounding box center [609, 346] width 176 height 11
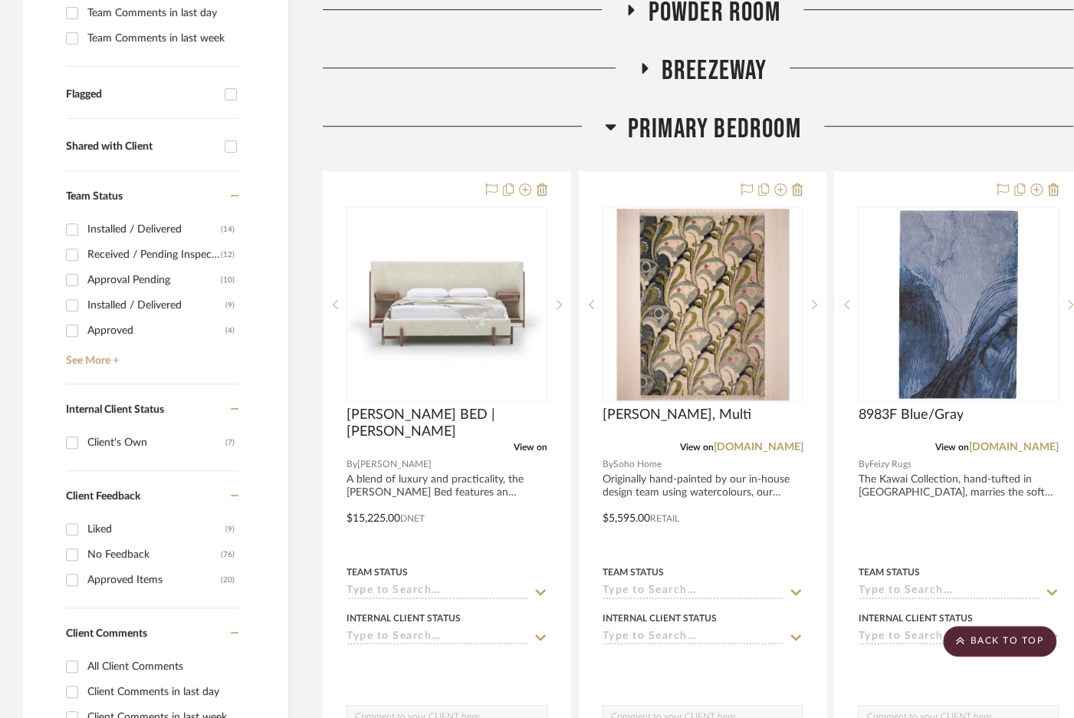
scroll to position [531, 0]
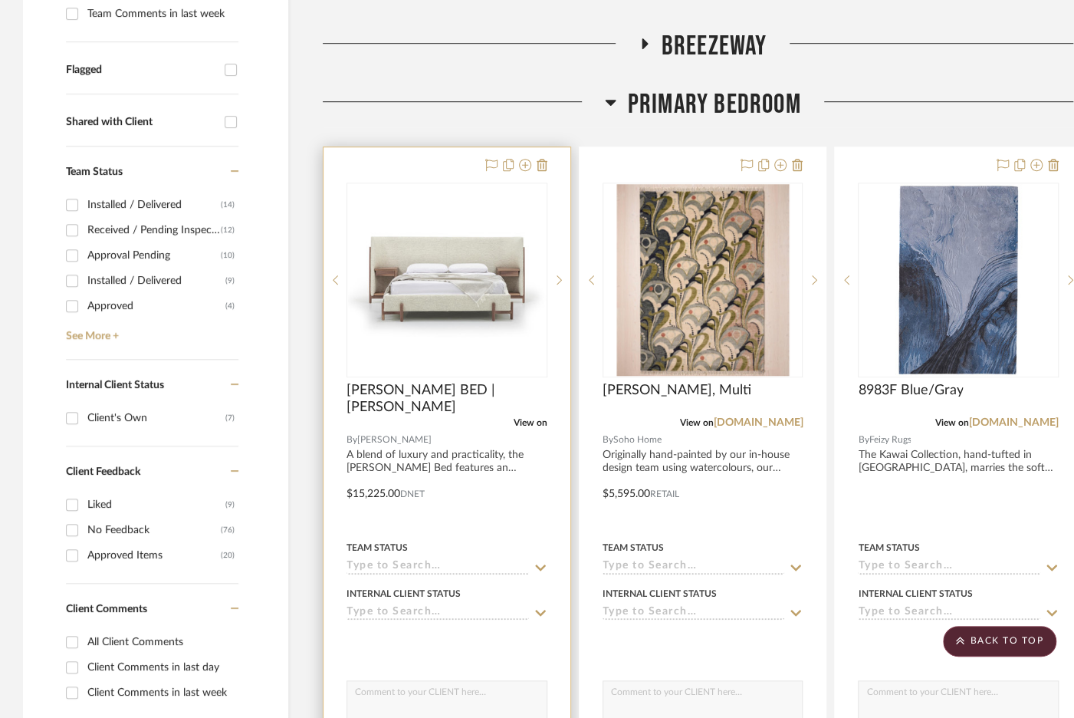
click at [470, 467] on div at bounding box center [447, 482] width 247 height 671
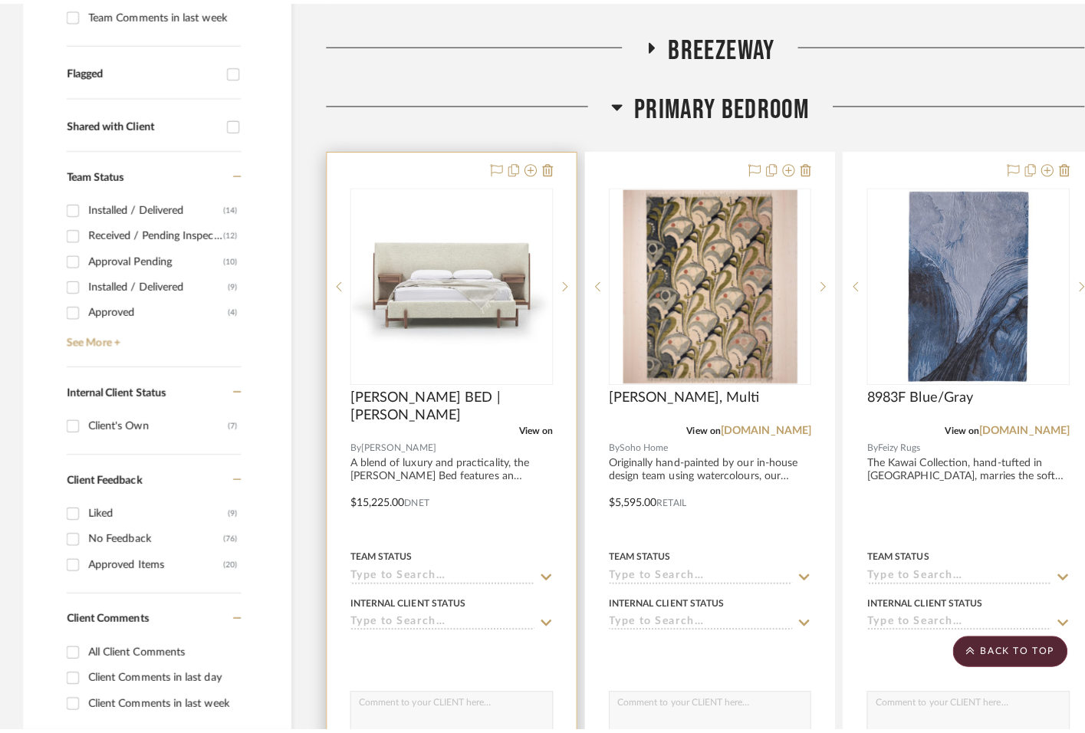
scroll to position [0, 0]
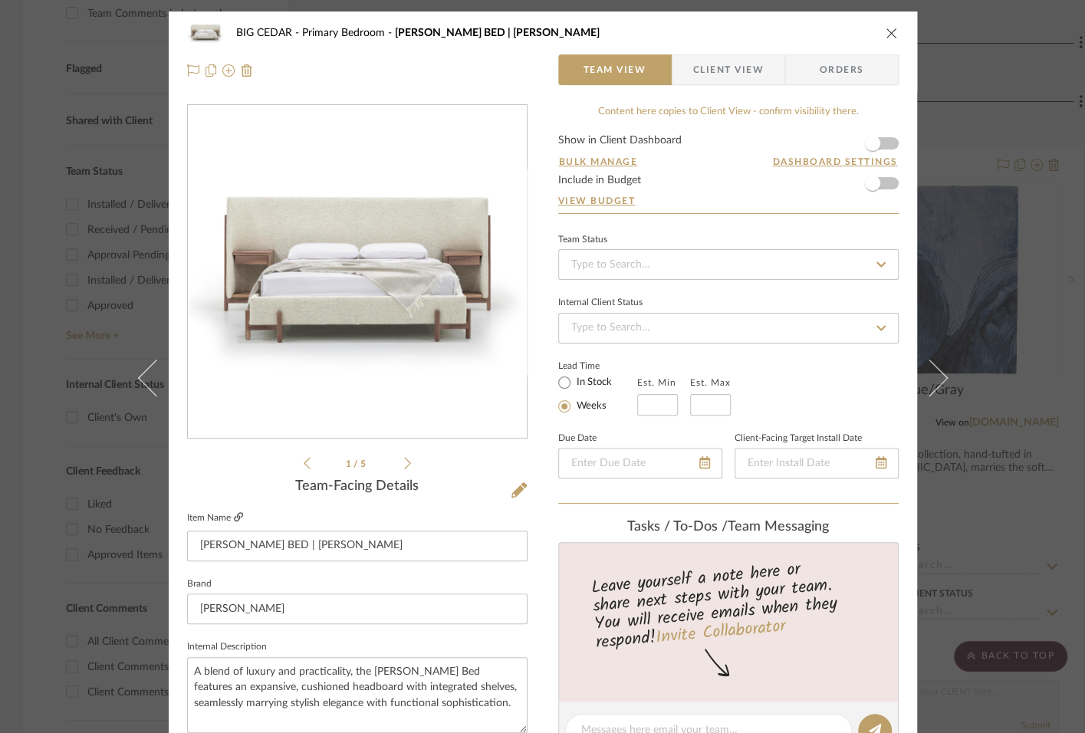
click at [237, 511] on link at bounding box center [238, 517] width 9 height 13
click at [516, 492] on icon at bounding box center [518, 489] width 15 height 15
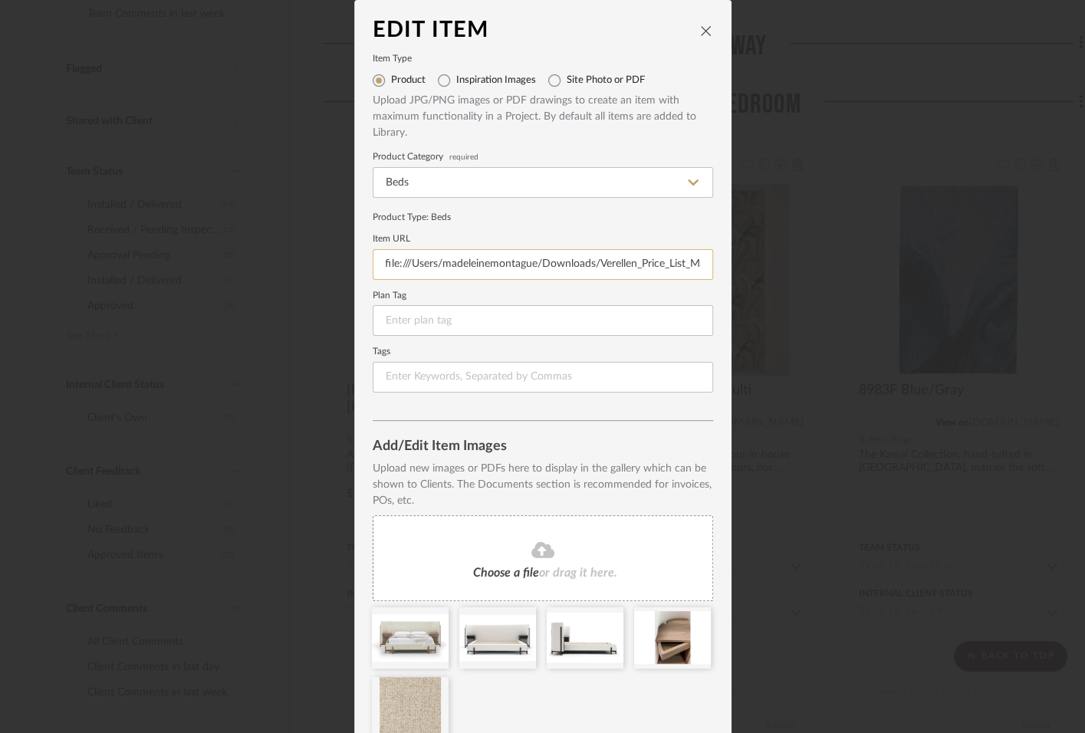
click at [612, 261] on input "file:///Users/madeleinemontague/Downloads/Verellen_Price_List_MSRP_Jan_2025%20(…" at bounding box center [543, 264] width 340 height 31
paste input "https://www.verellen.biz/products/beds/beds/sullivan-bed-slv-bed?utm_source=sty…"
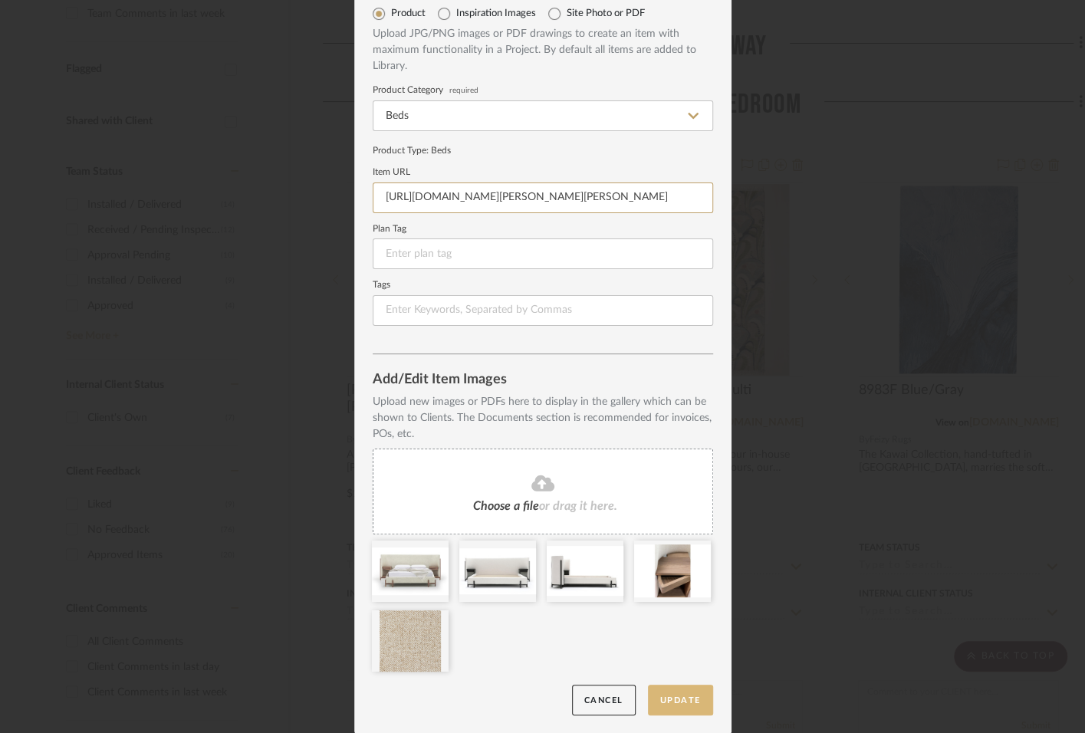
type input "https://www.verellen.biz/products/beds/beds/sullivan-bed-slv-bed?utm_source=sty…"
click at [673, 693] on button "Update" at bounding box center [680, 700] width 65 height 31
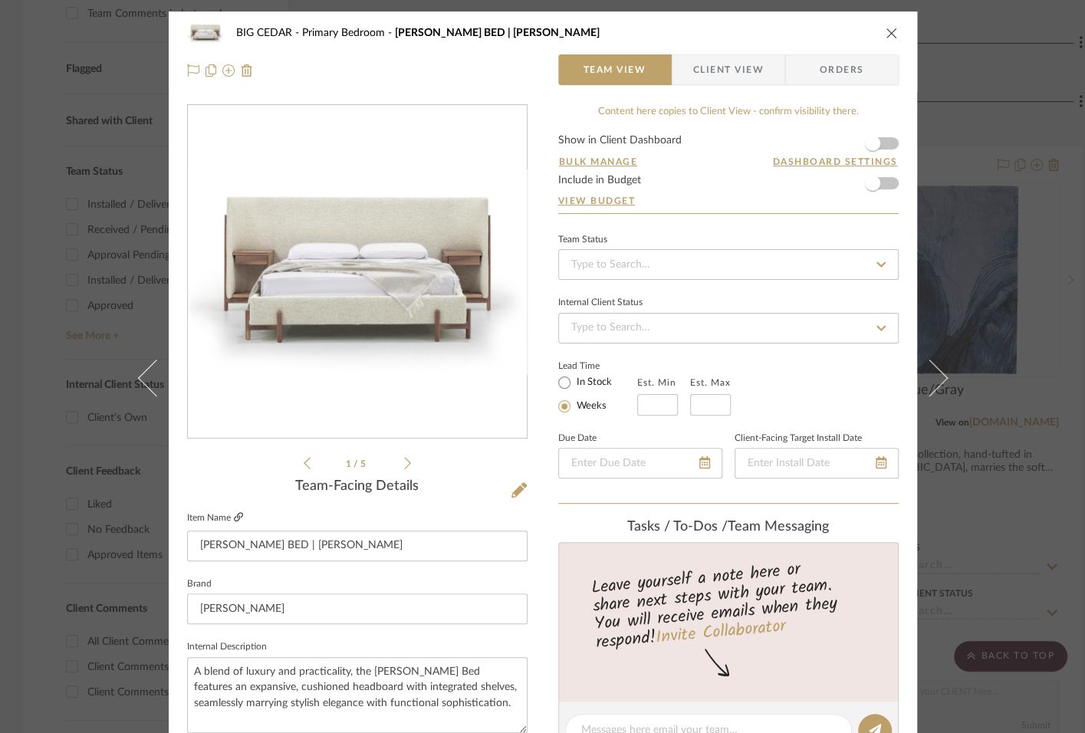
click at [234, 513] on fa-icon at bounding box center [238, 517] width 9 height 9
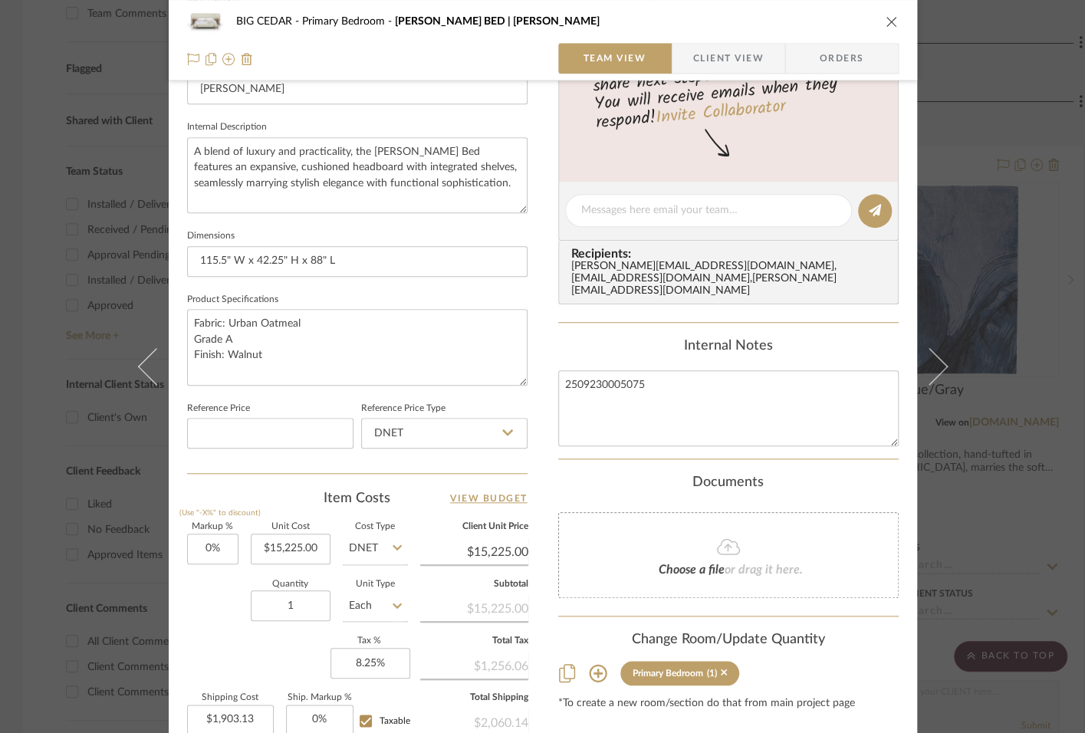
scroll to position [534, 0]
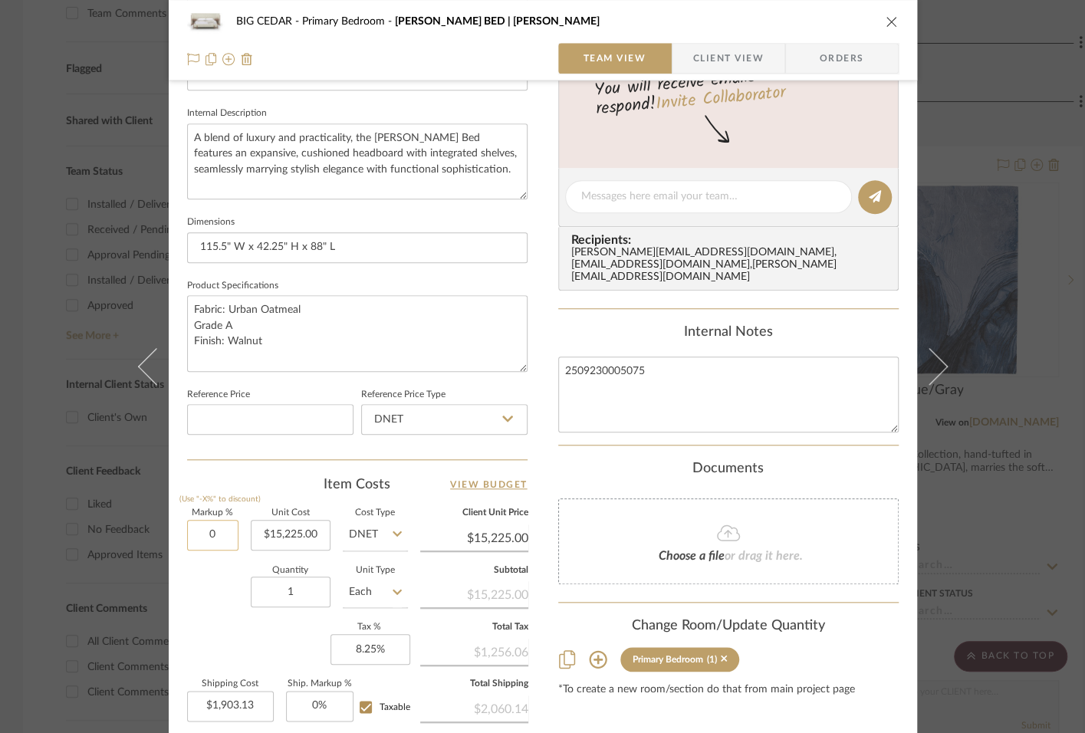
click at [215, 531] on input "0" at bounding box center [212, 535] width 51 height 31
type input "-20%"
click at [199, 591] on div "Quantity 1 Unit Type Each" at bounding box center [297, 594] width 221 height 54
type input "$12,180.00"
type input "$1,522.50"
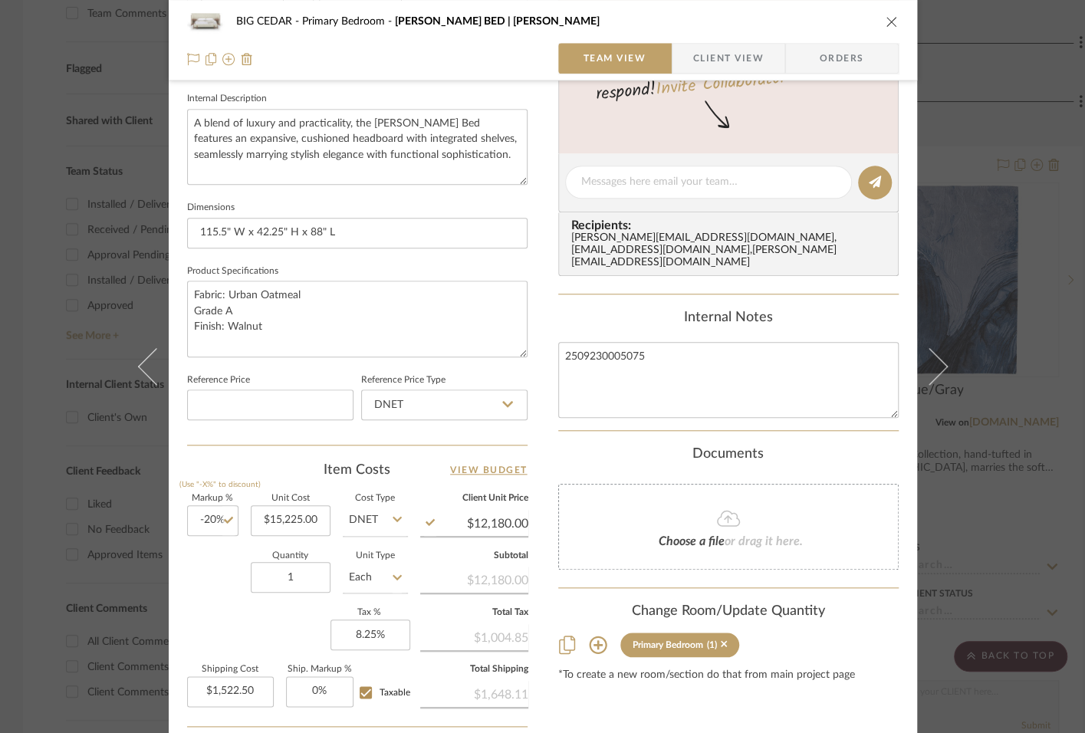
scroll to position [0, 0]
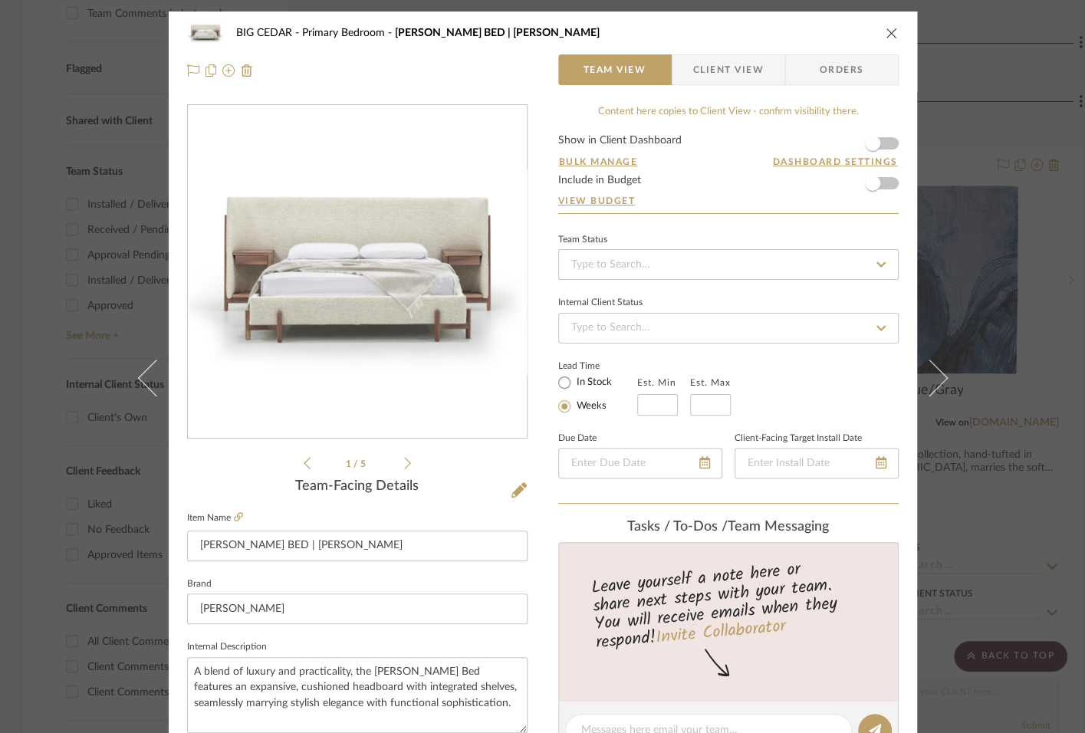
click at [887, 29] on icon "close" at bounding box center [892, 33] width 12 height 12
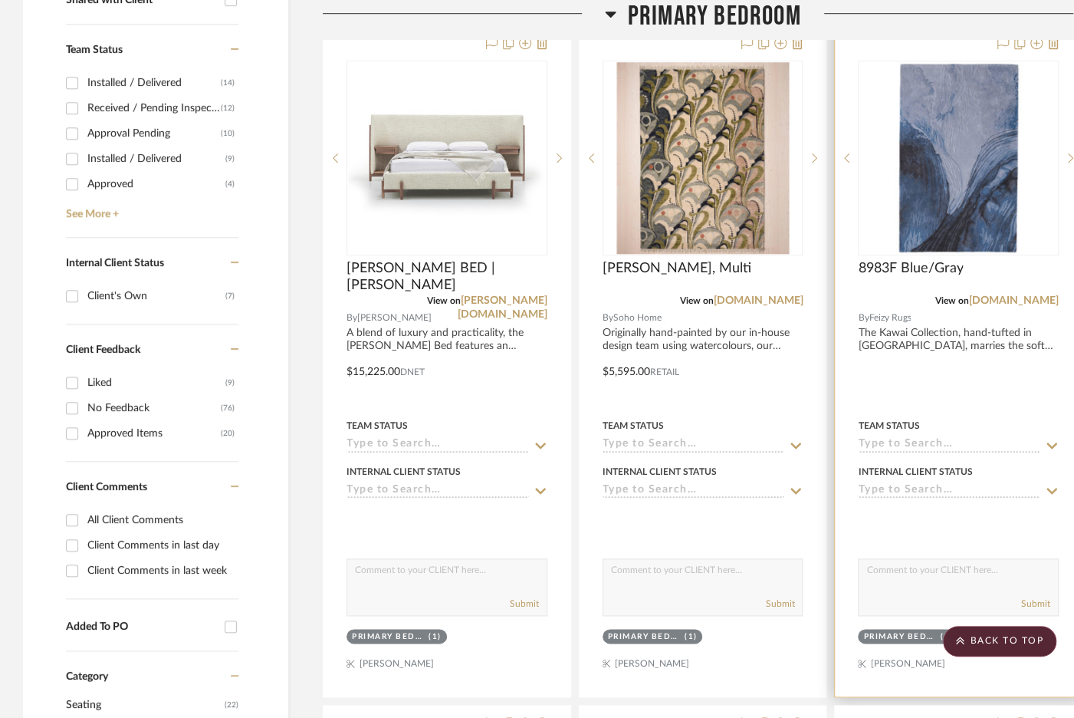
scroll to position [673, 0]
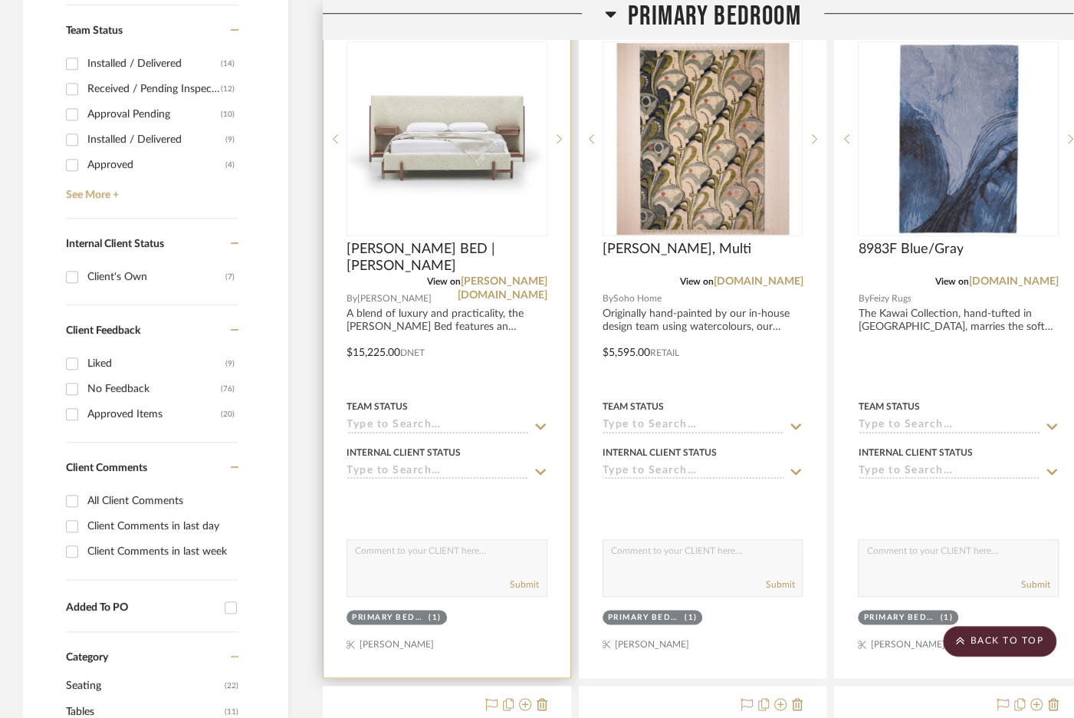
click at [419, 326] on div at bounding box center [447, 341] width 247 height 671
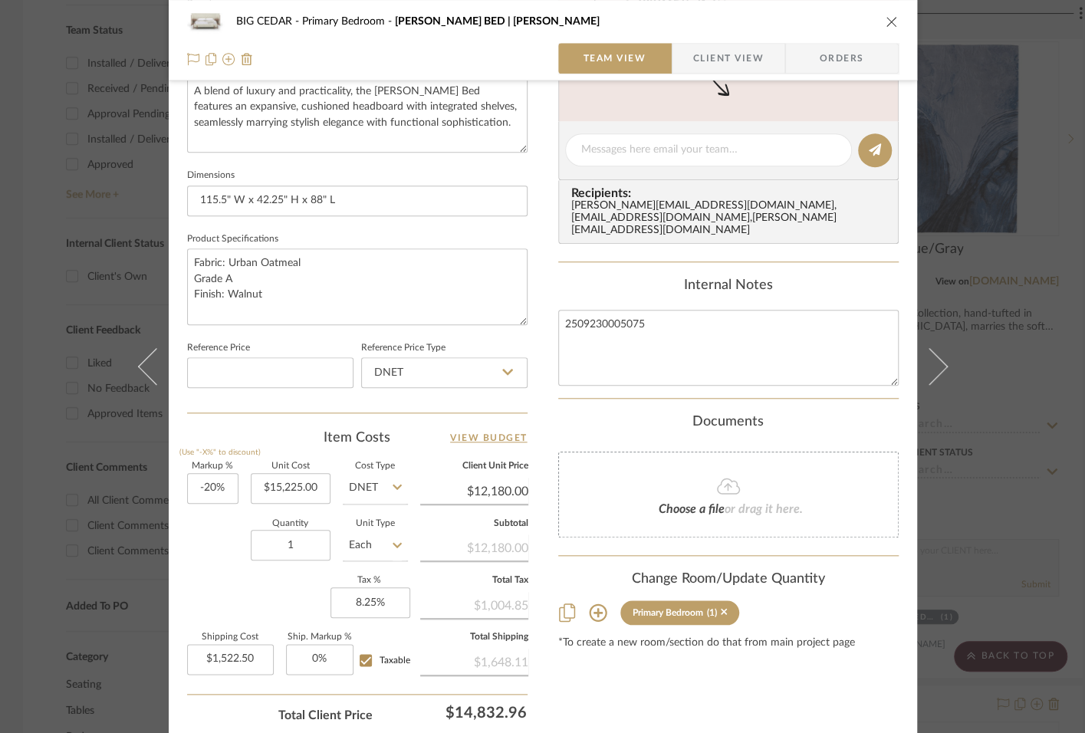
scroll to position [584, 0]
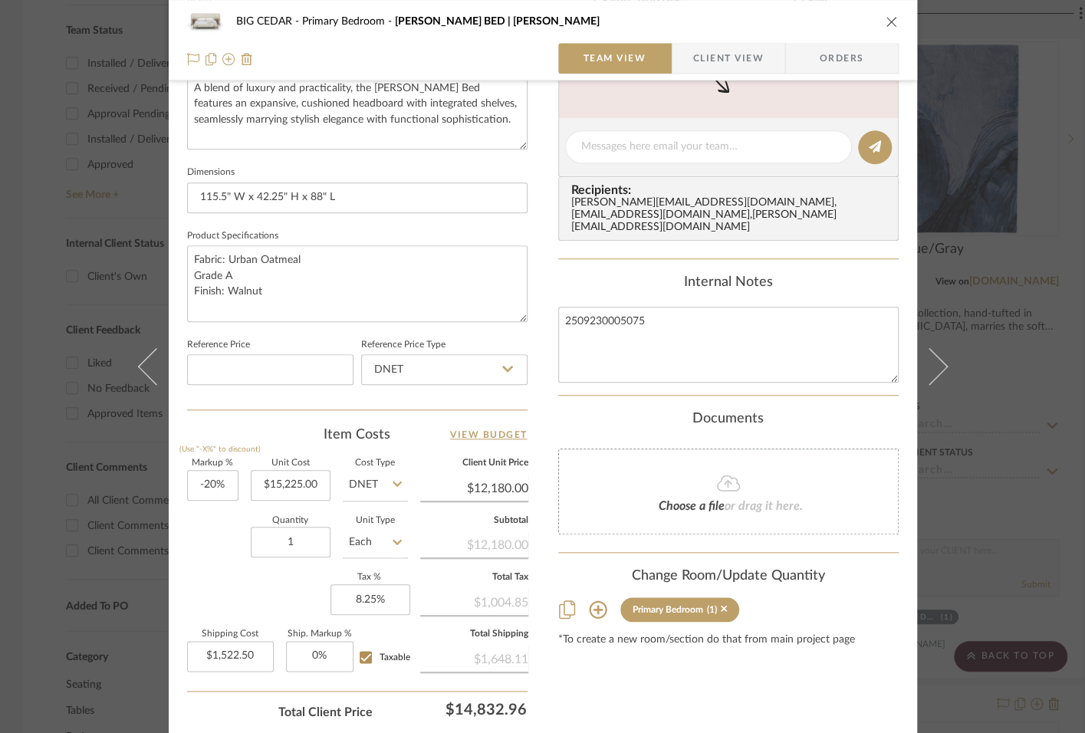
click at [373, 482] on input "DNET" at bounding box center [375, 485] width 65 height 31
click at [395, 557] on div "Retail" at bounding box center [431, 560] width 189 height 39
type input "Retail"
click at [617, 707] on div "Content here copies to Client View - confirm visibility there. Show in Client D…" at bounding box center [728, 152] width 340 height 1262
click at [890, 21] on icon "close" at bounding box center [892, 21] width 12 height 12
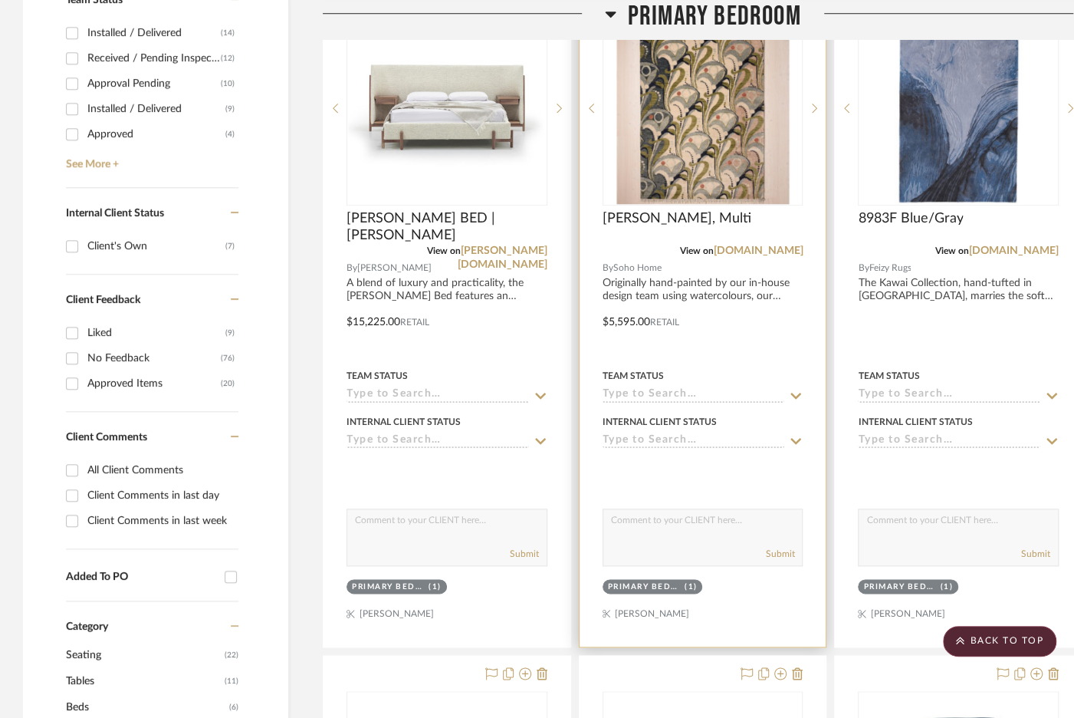
scroll to position [707, 0]
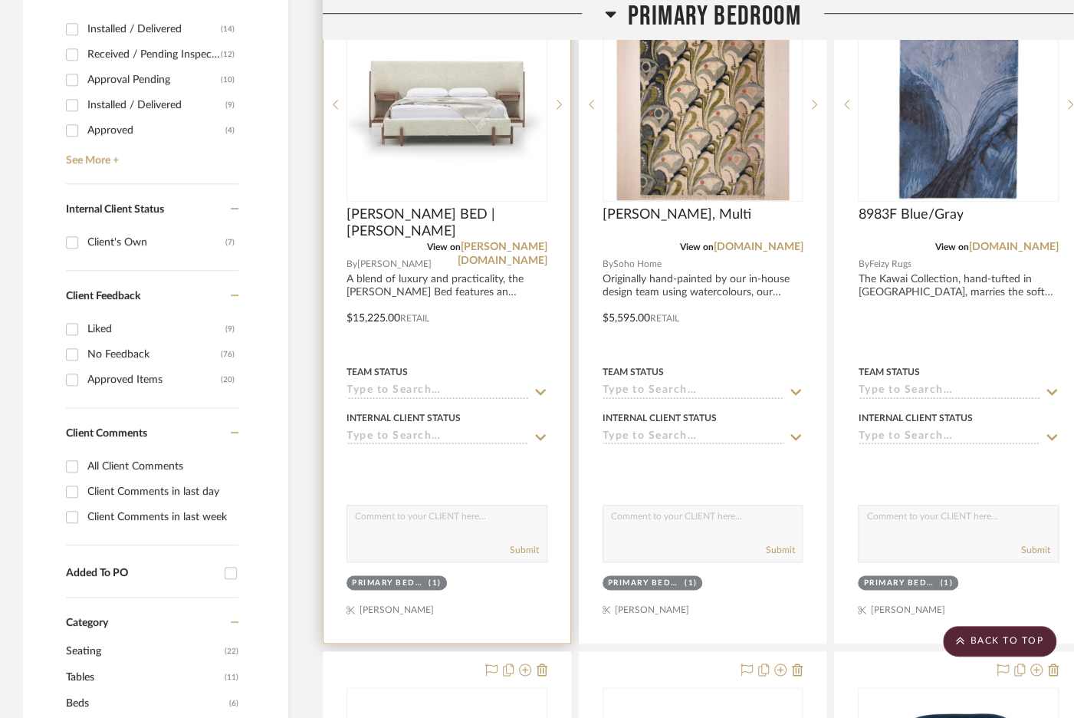
click at [522, 327] on div at bounding box center [447, 307] width 247 height 671
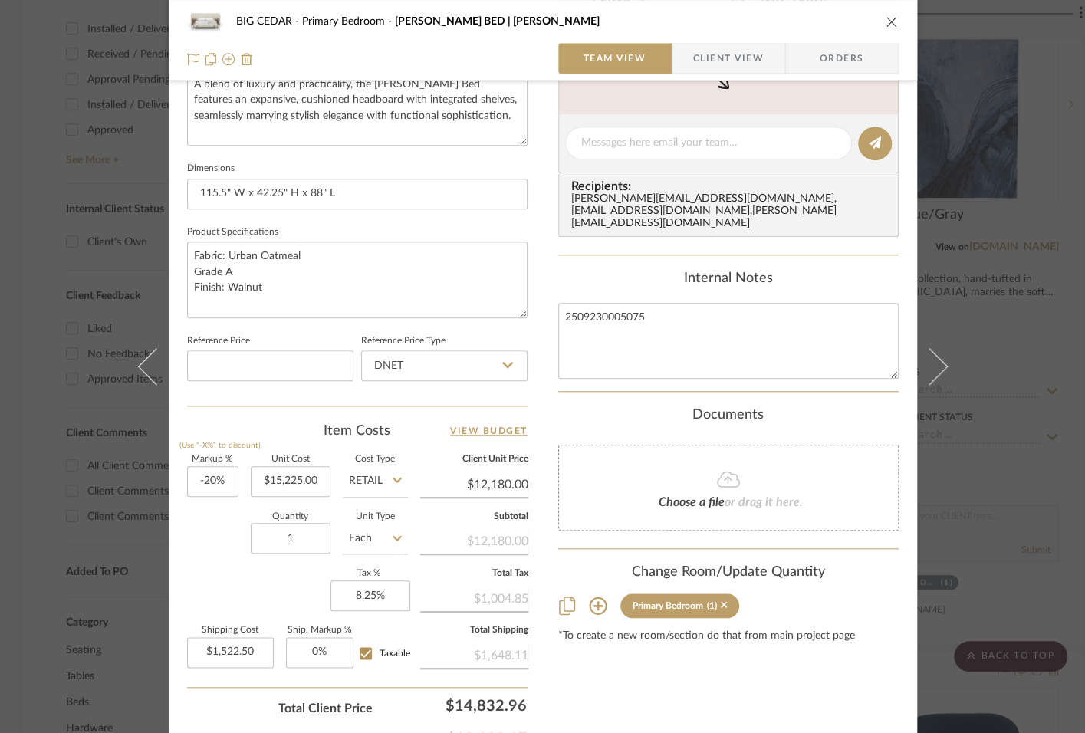
scroll to position [692, 0]
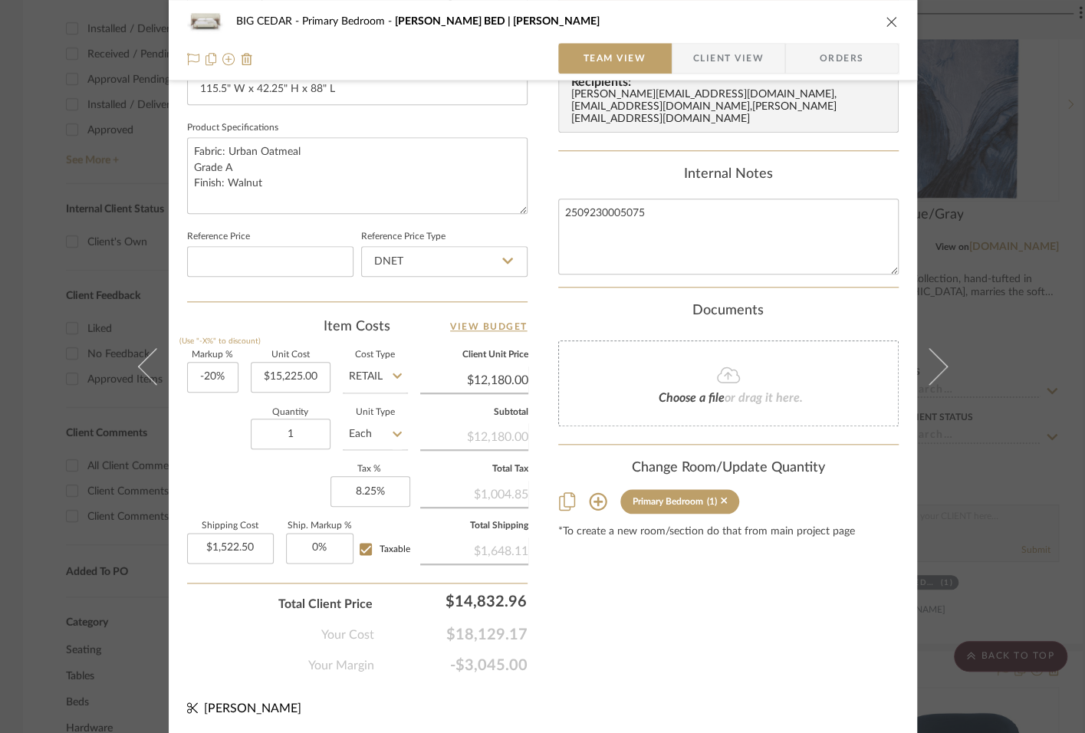
click at [886, 25] on icon "close" at bounding box center [892, 21] width 12 height 12
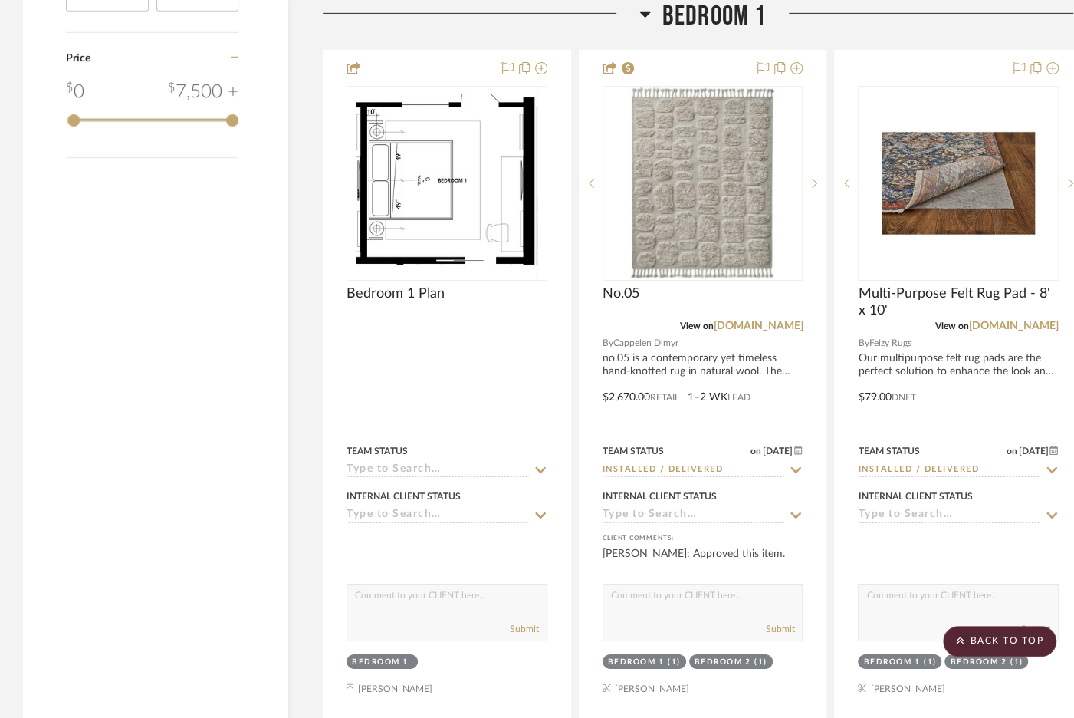
scroll to position [2529, 0]
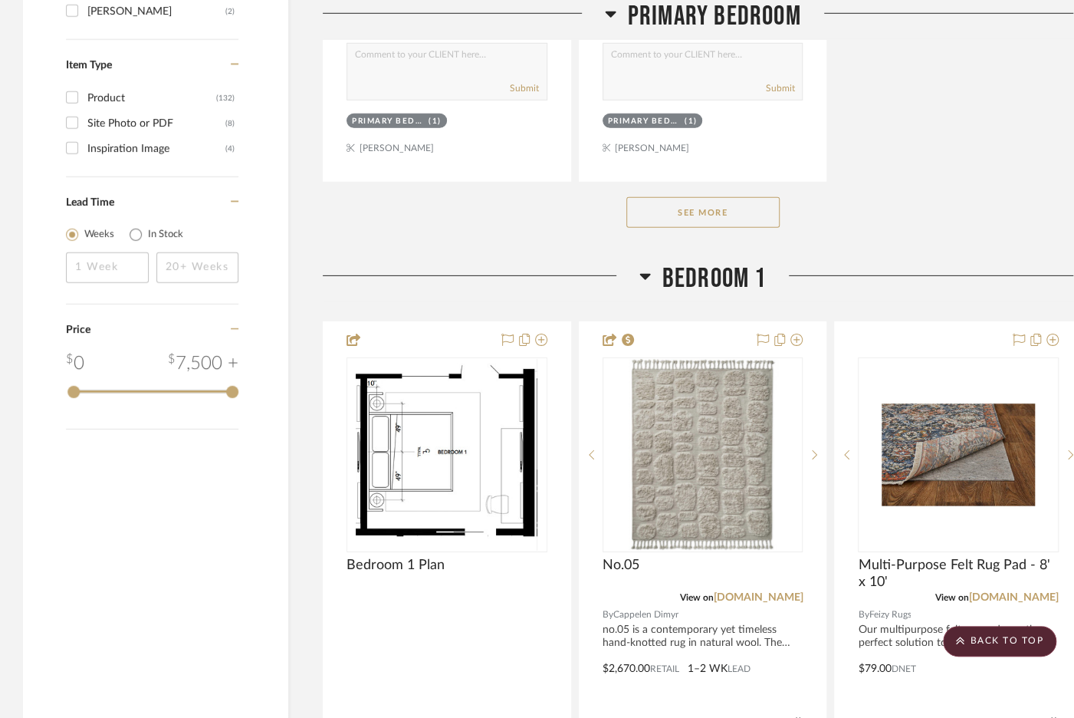
click at [738, 203] on button "See More" at bounding box center [703, 212] width 153 height 31
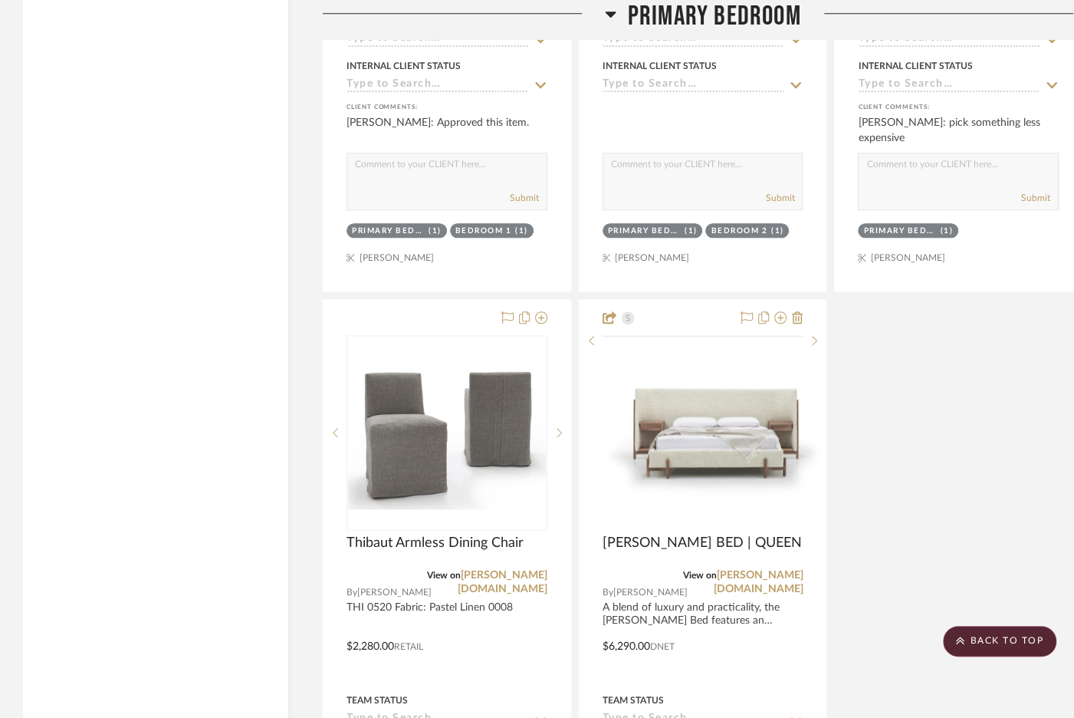
scroll to position [7231, 0]
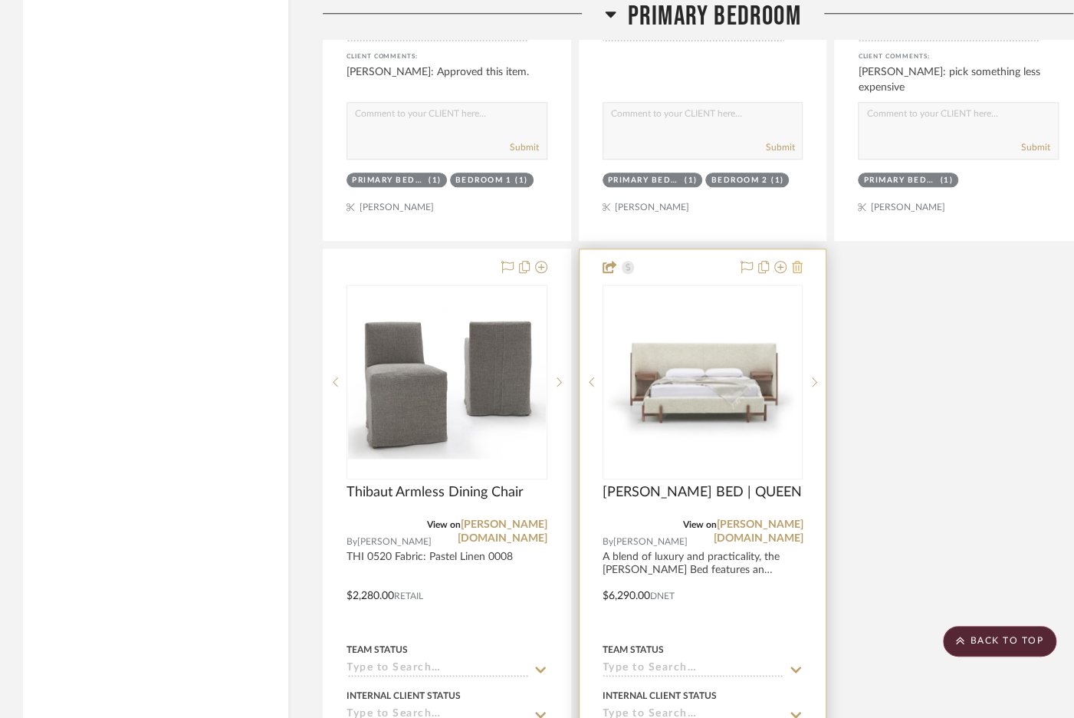
click at [798, 261] on icon at bounding box center [797, 267] width 11 height 12
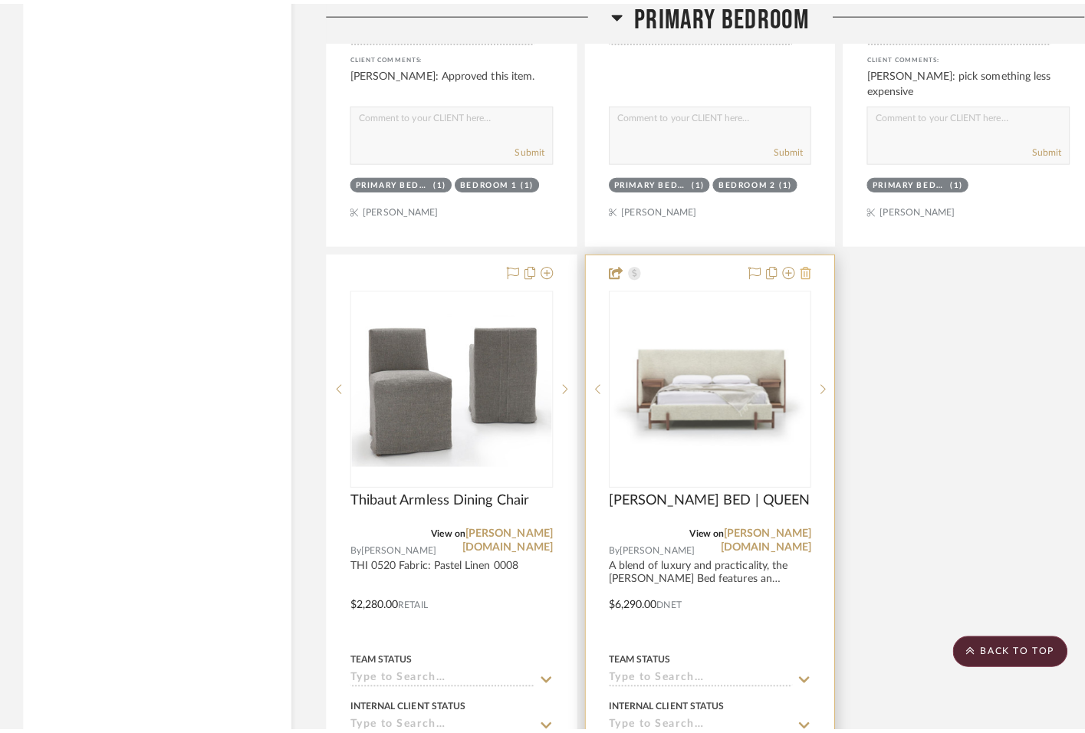
scroll to position [0, 0]
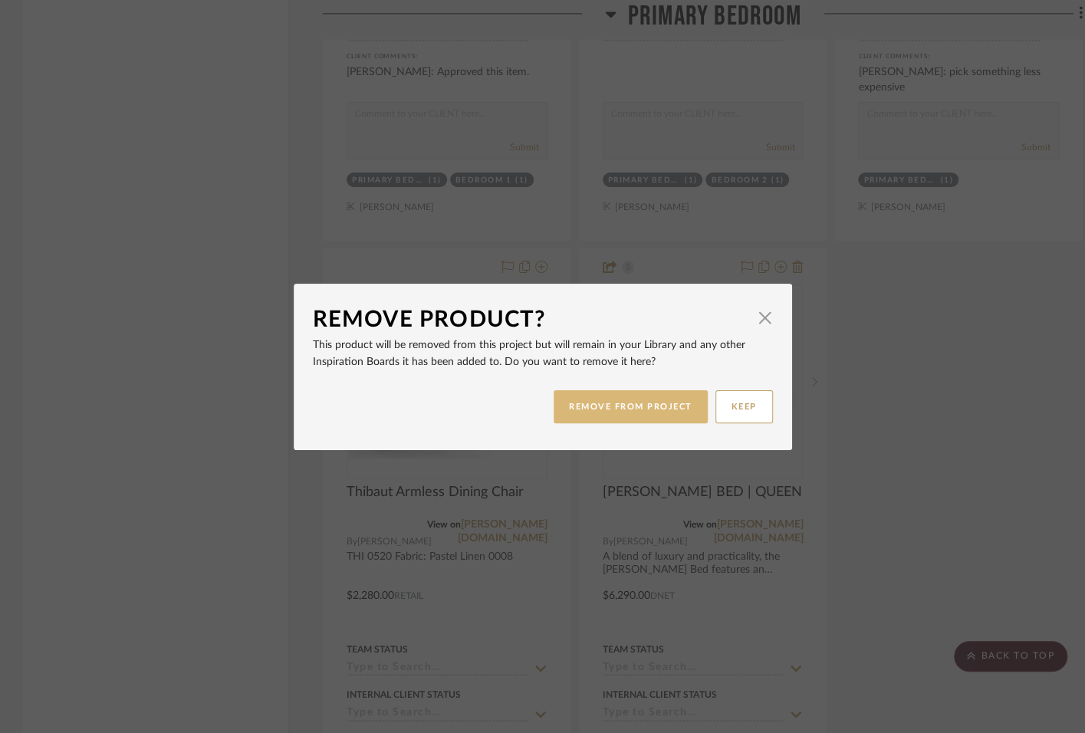
click at [660, 406] on button "REMOVE FROM PROJECT" at bounding box center [631, 406] width 154 height 33
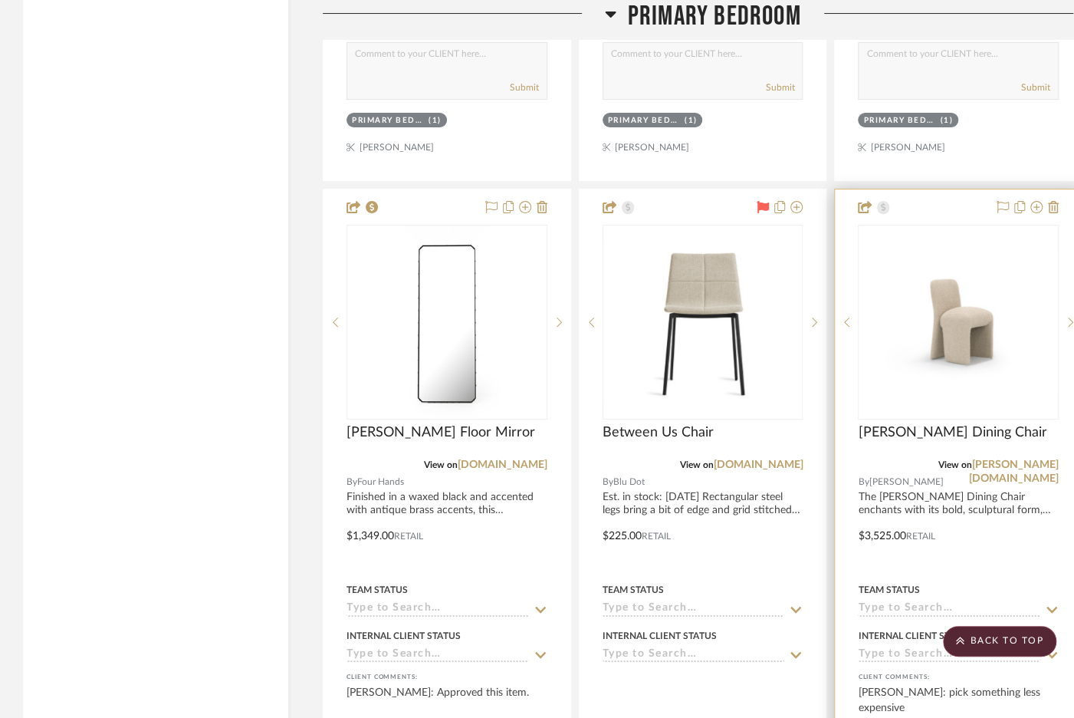
scroll to position [6657, 0]
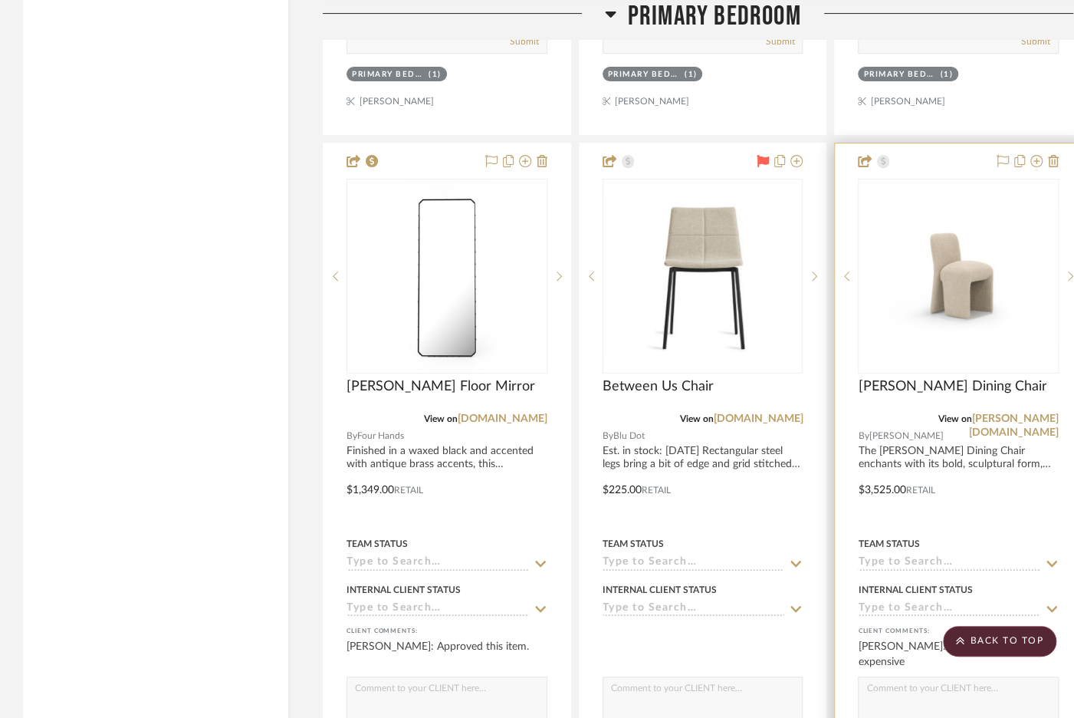
click at [1019, 459] on div at bounding box center [958, 478] width 247 height 671
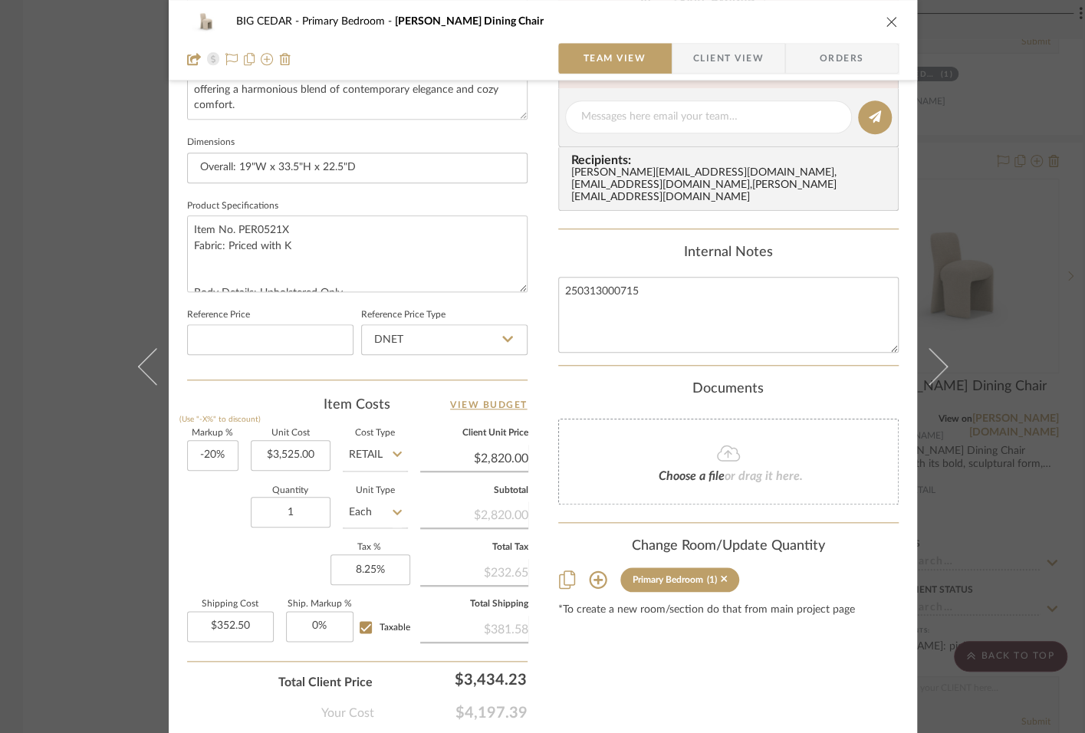
scroll to position [692, 0]
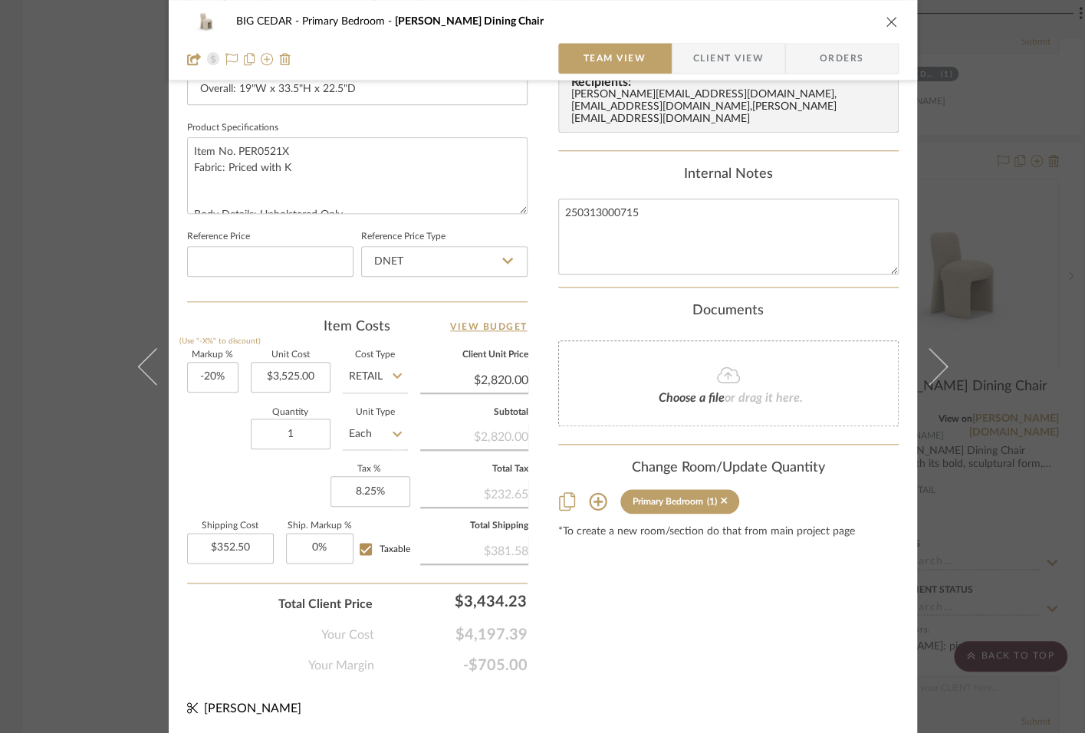
click at [560, 492] on icon at bounding box center [567, 501] width 16 height 18
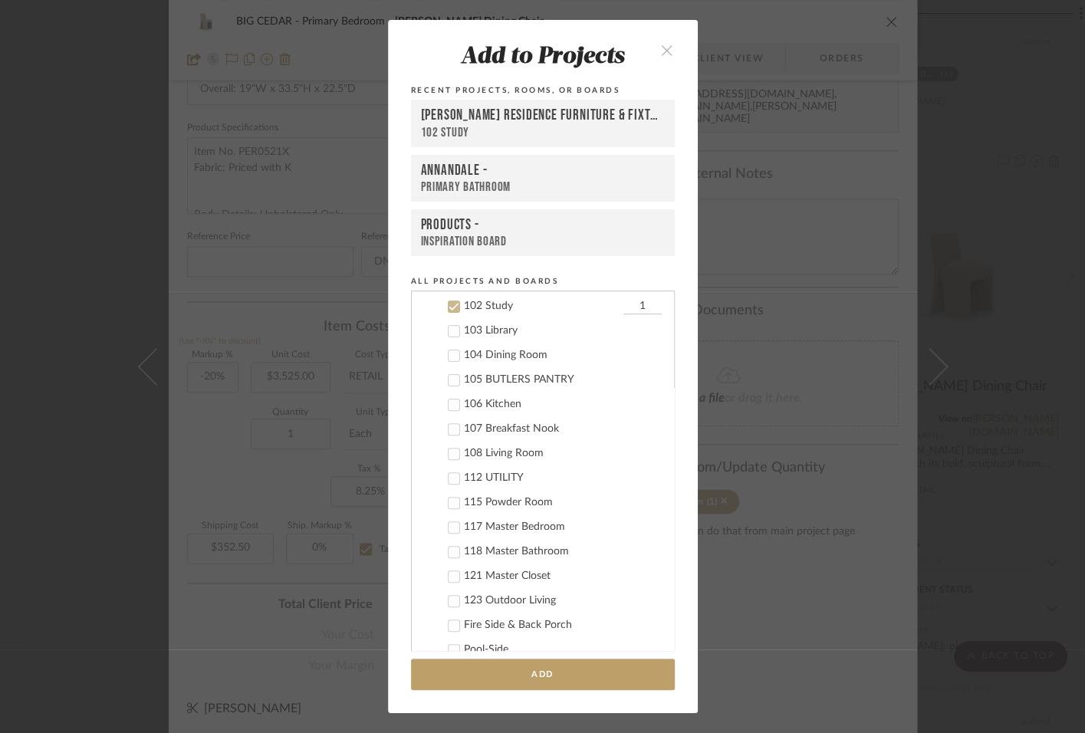
scroll to position [295, 0]
click at [658, 56] on button "close" at bounding box center [667, 49] width 45 height 31
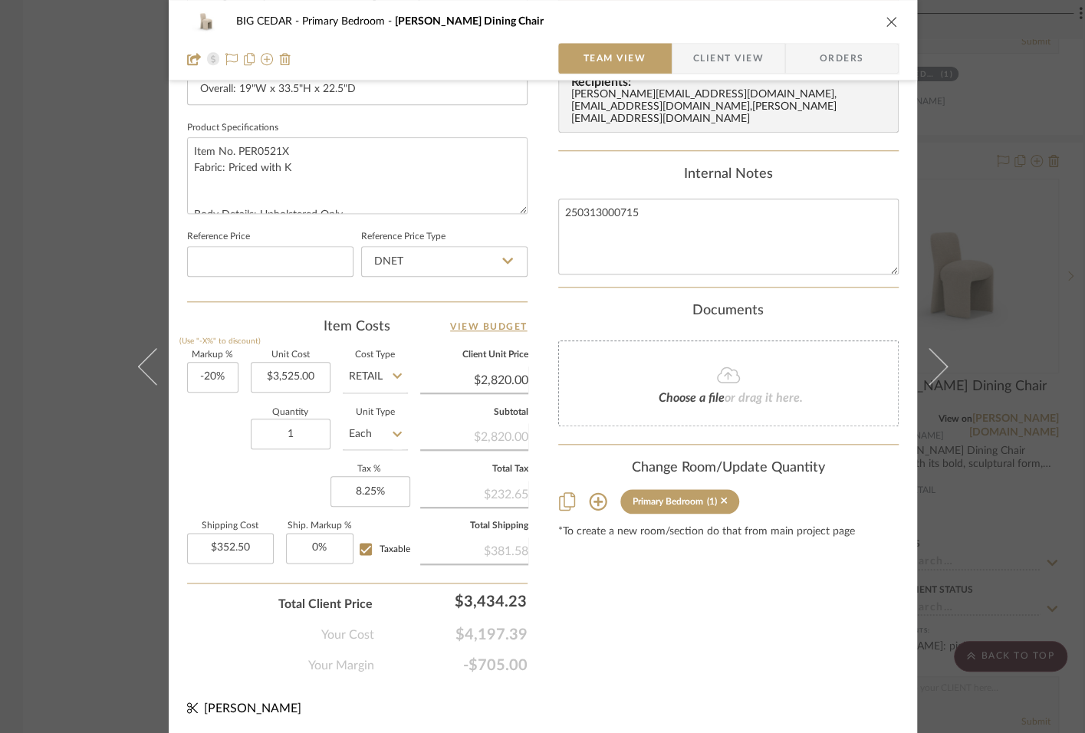
scroll to position [0, 0]
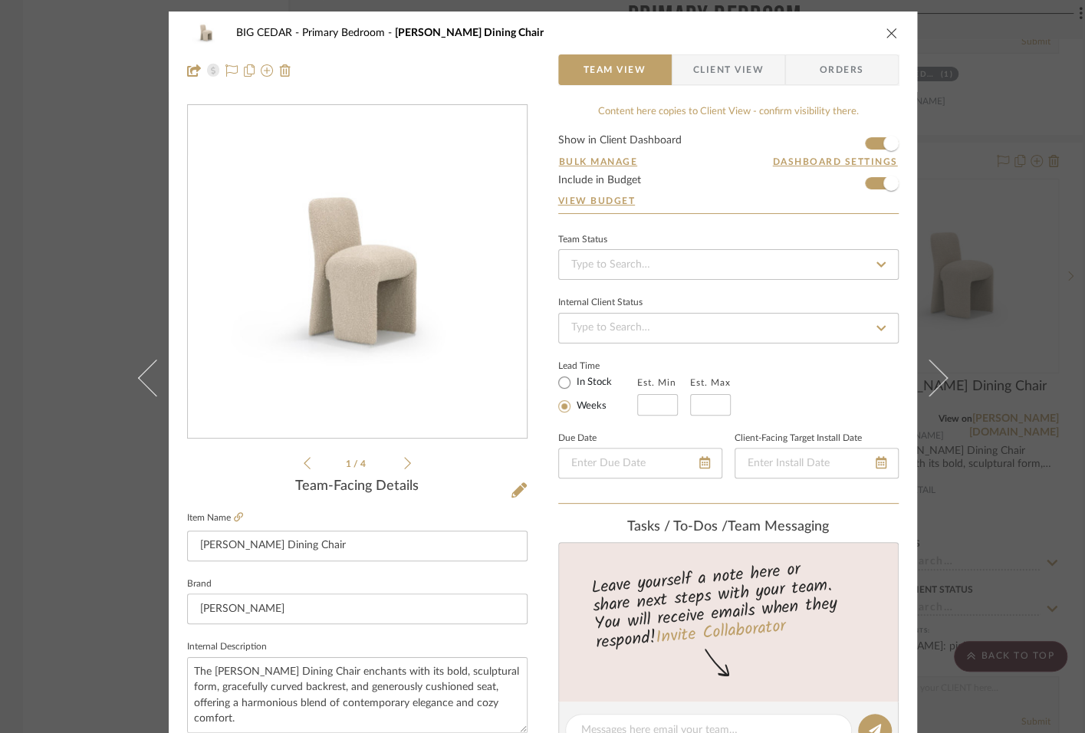
click at [886, 31] on icon "close" at bounding box center [892, 33] width 12 height 12
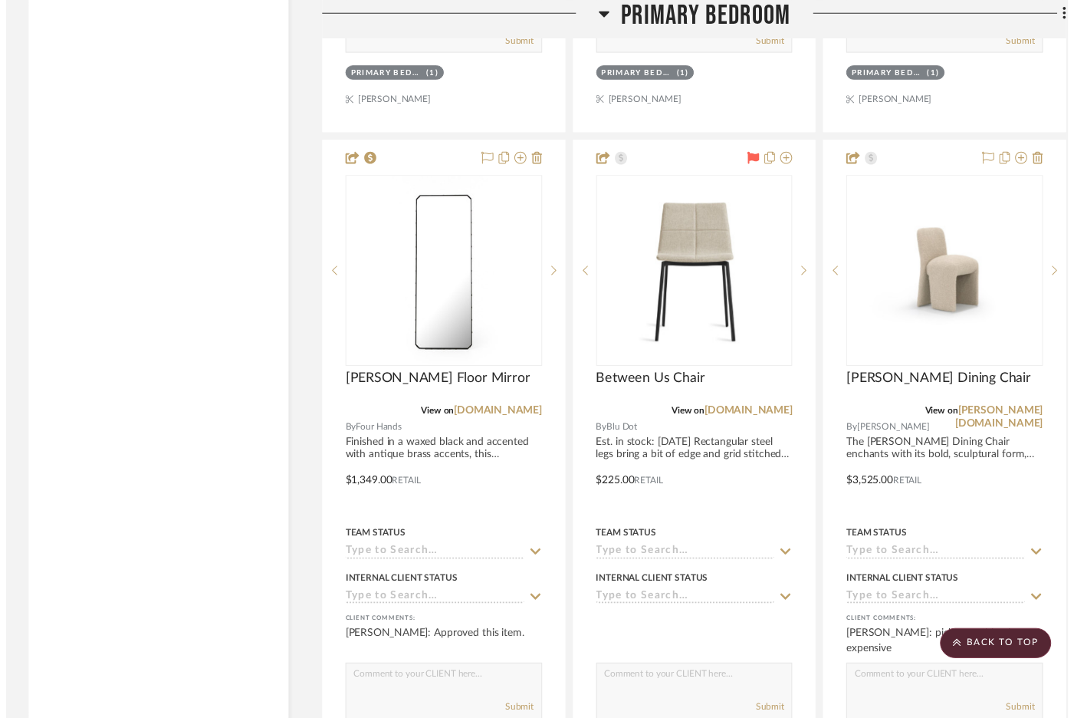
scroll to position [6657, 0]
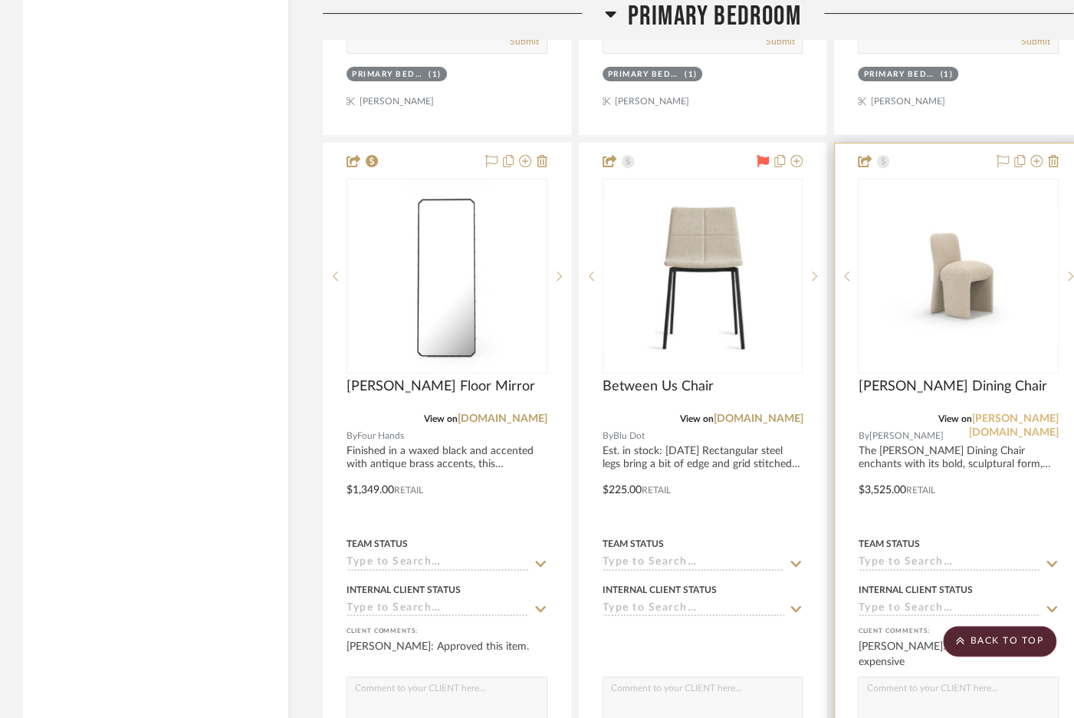
click at [1040, 413] on link "[PERSON_NAME][DOMAIN_NAME]" at bounding box center [1014, 425] width 90 height 25
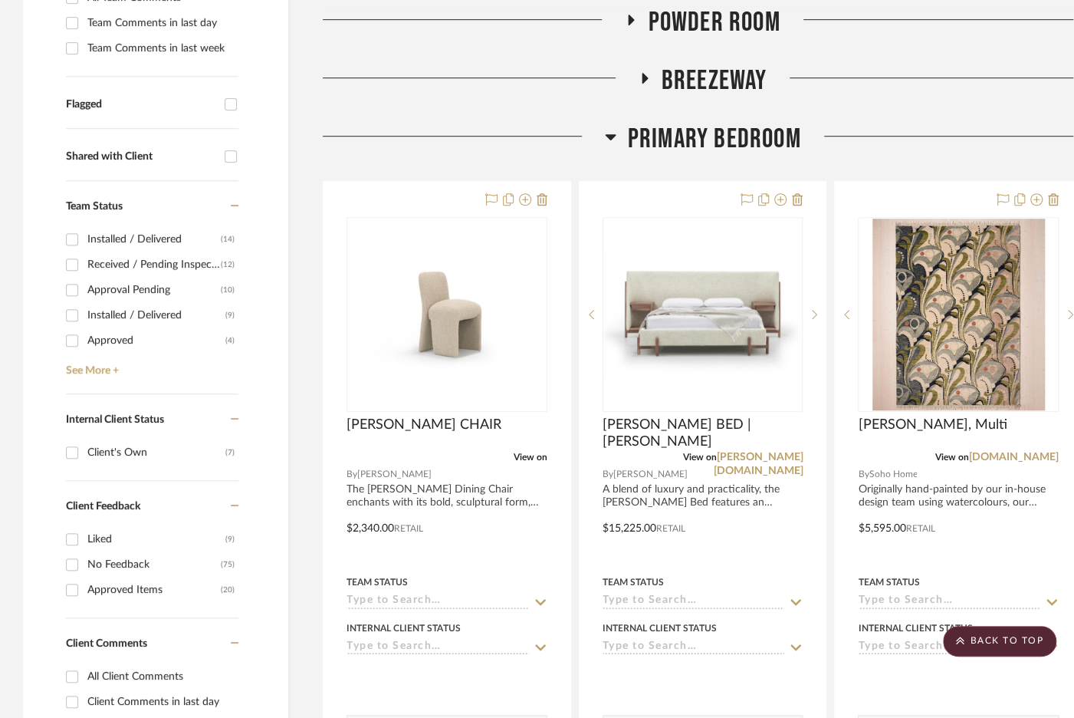
scroll to position [504, 0]
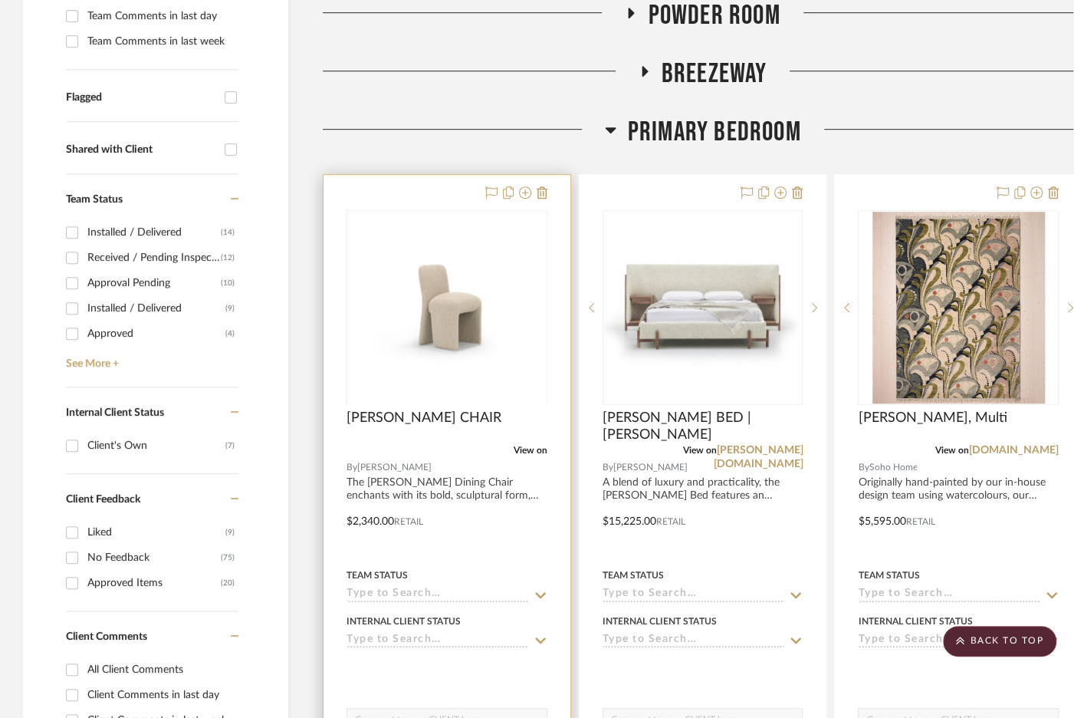
click at [496, 483] on div at bounding box center [447, 510] width 247 height 671
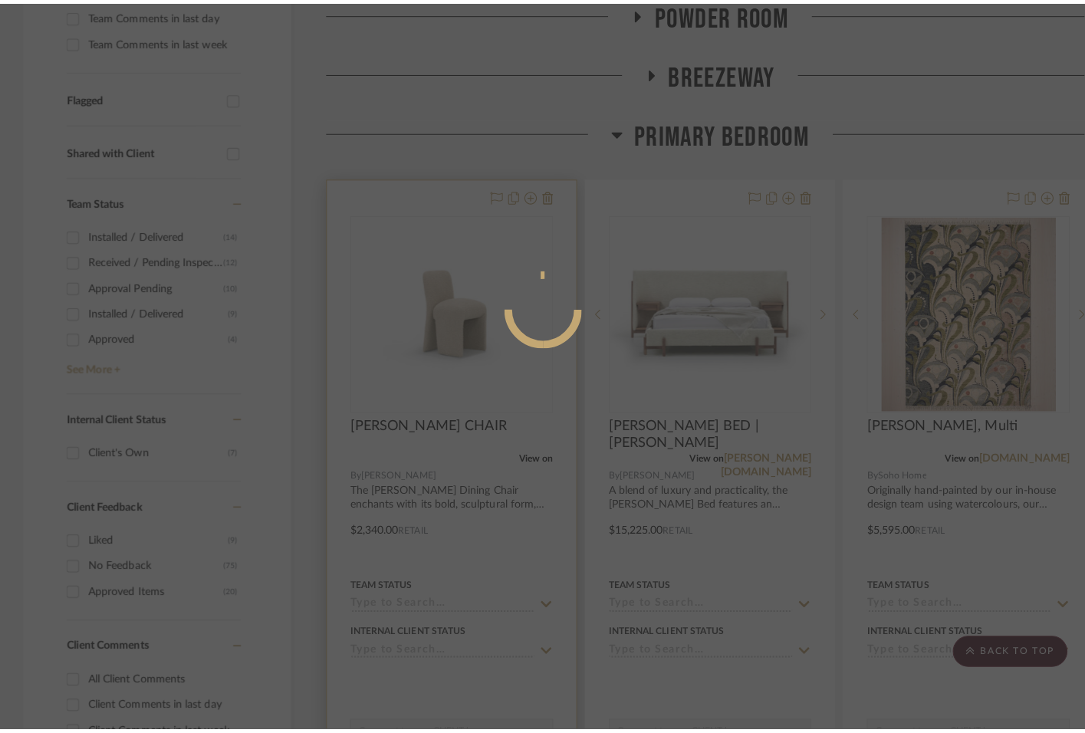
scroll to position [0, 0]
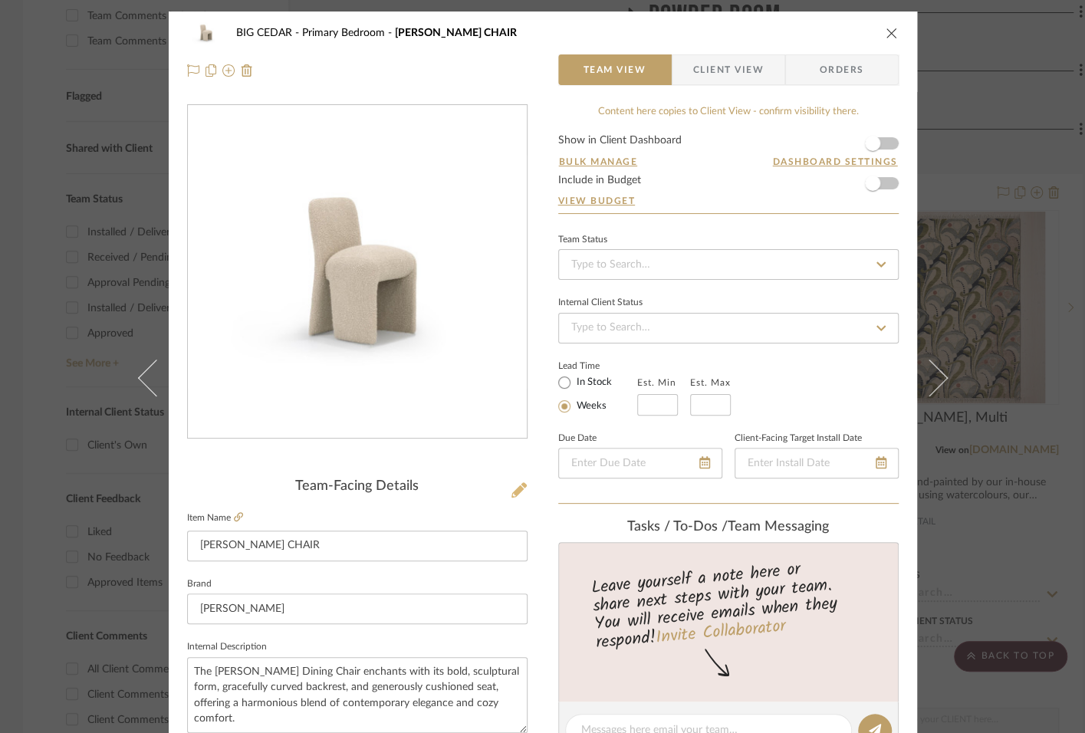
click at [521, 486] on icon at bounding box center [518, 489] width 15 height 15
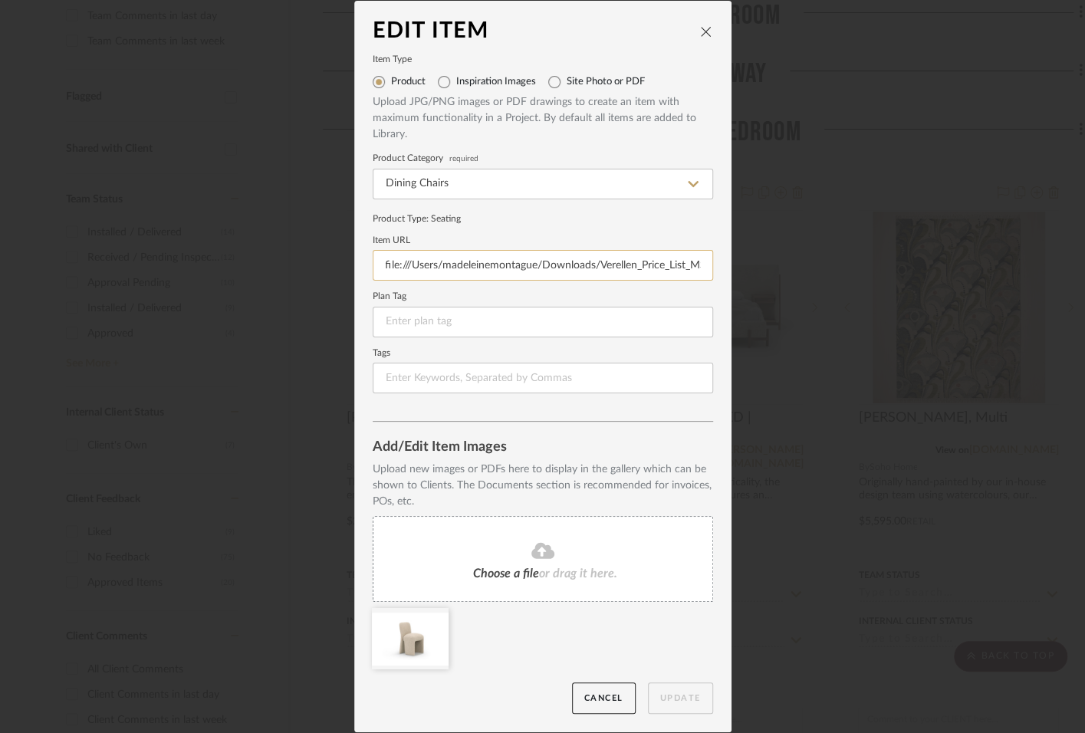
click at [518, 261] on input "file:///Users/madeleinemontague/Downloads/Verellen_Price_List_MSRP_Jan_2025%20(…" at bounding box center [543, 265] width 340 height 31
paste input "[URL][DOMAIN_NAME][PERSON_NAME][PERSON_NAME]"
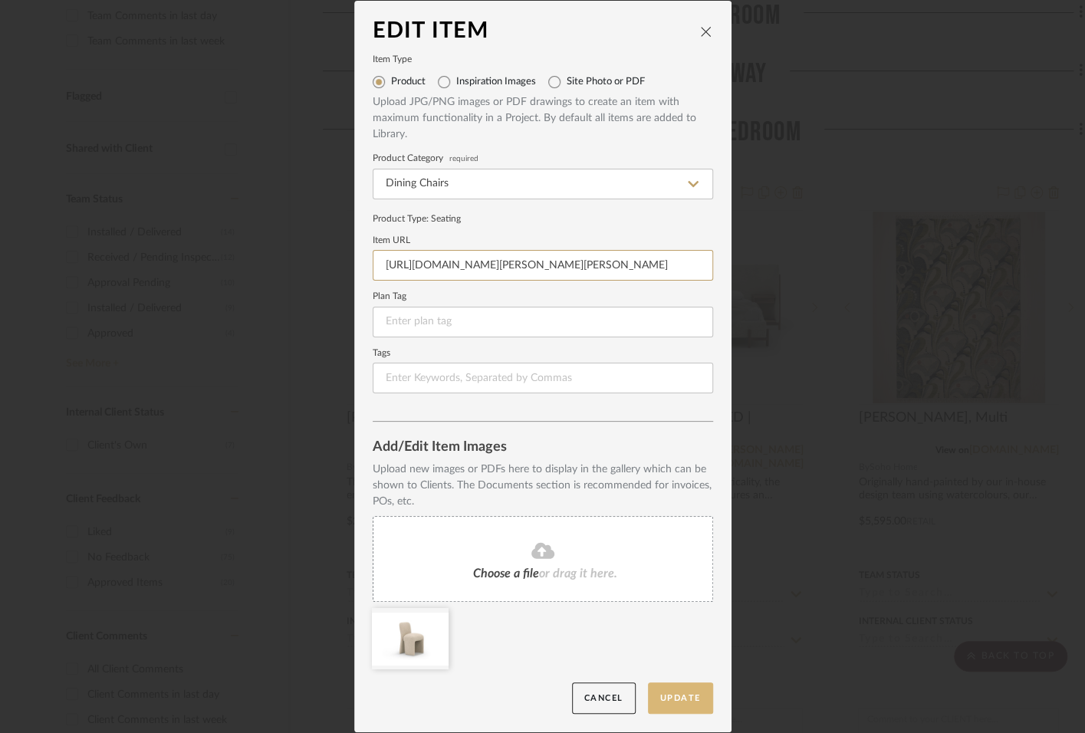
type input "[URL][DOMAIN_NAME][PERSON_NAME][PERSON_NAME]"
click at [667, 701] on button "Update" at bounding box center [680, 697] width 65 height 31
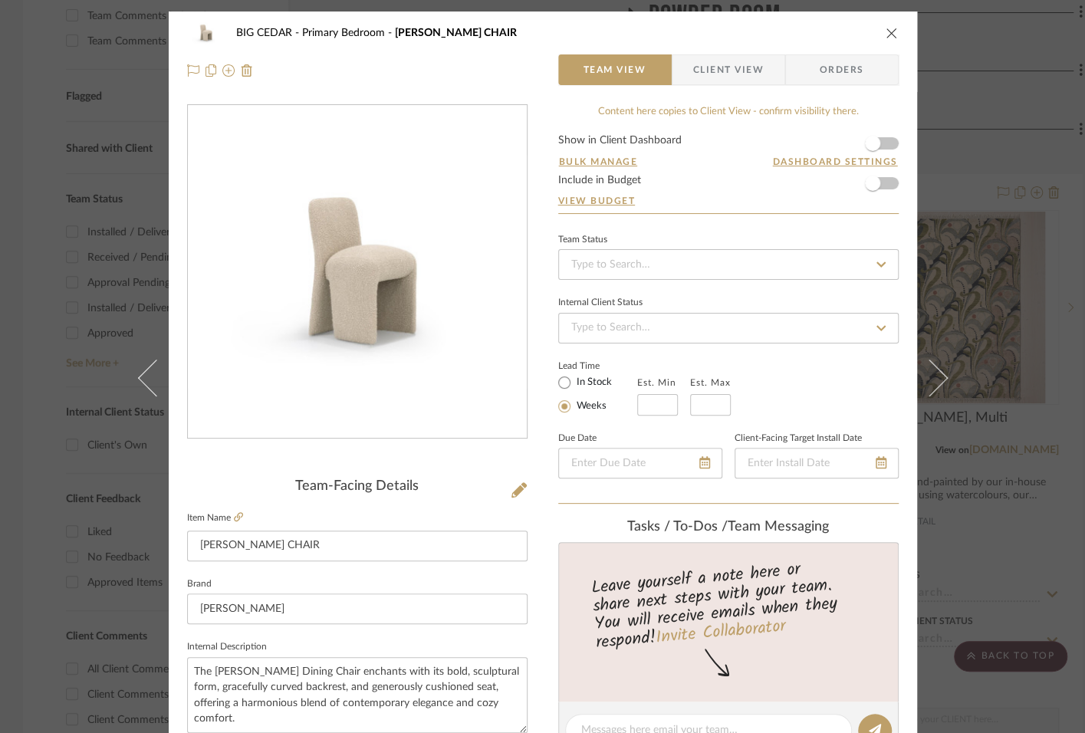
click at [887, 29] on icon "close" at bounding box center [892, 33] width 12 height 12
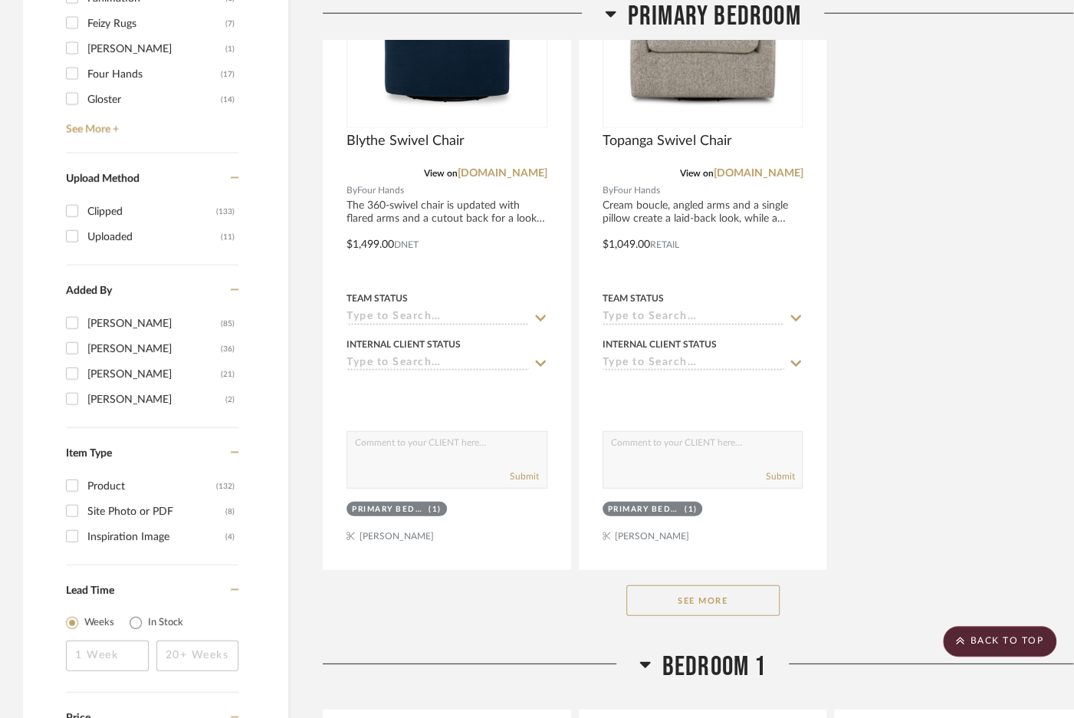
scroll to position [2495, 0]
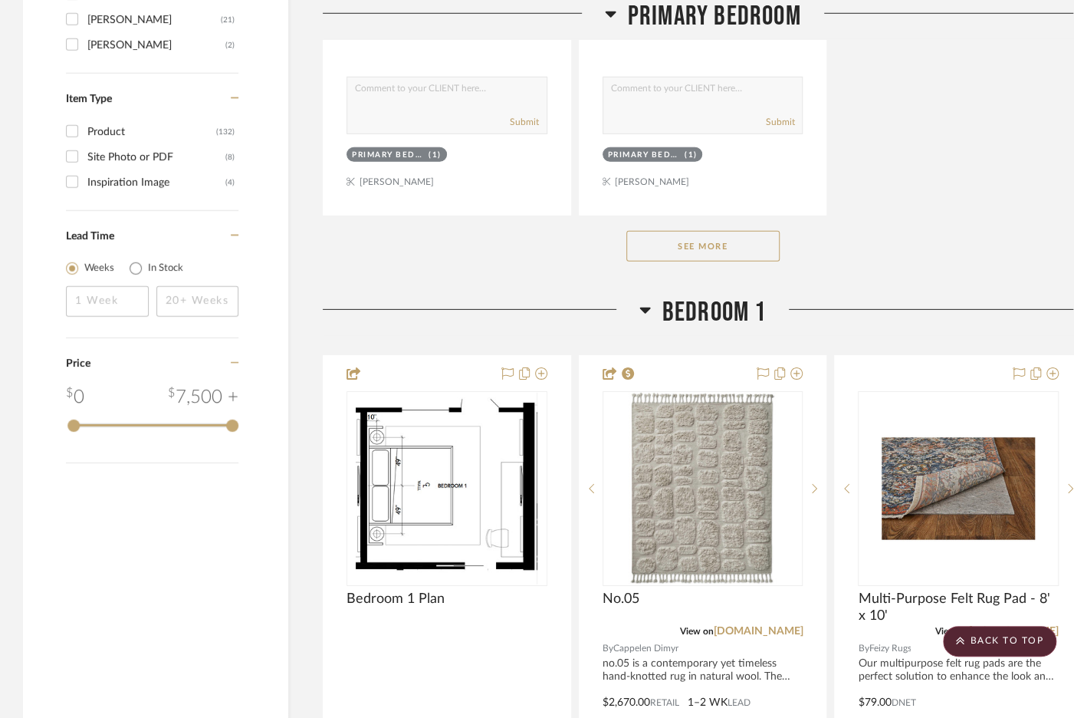
click at [725, 231] on button "See More" at bounding box center [703, 246] width 153 height 31
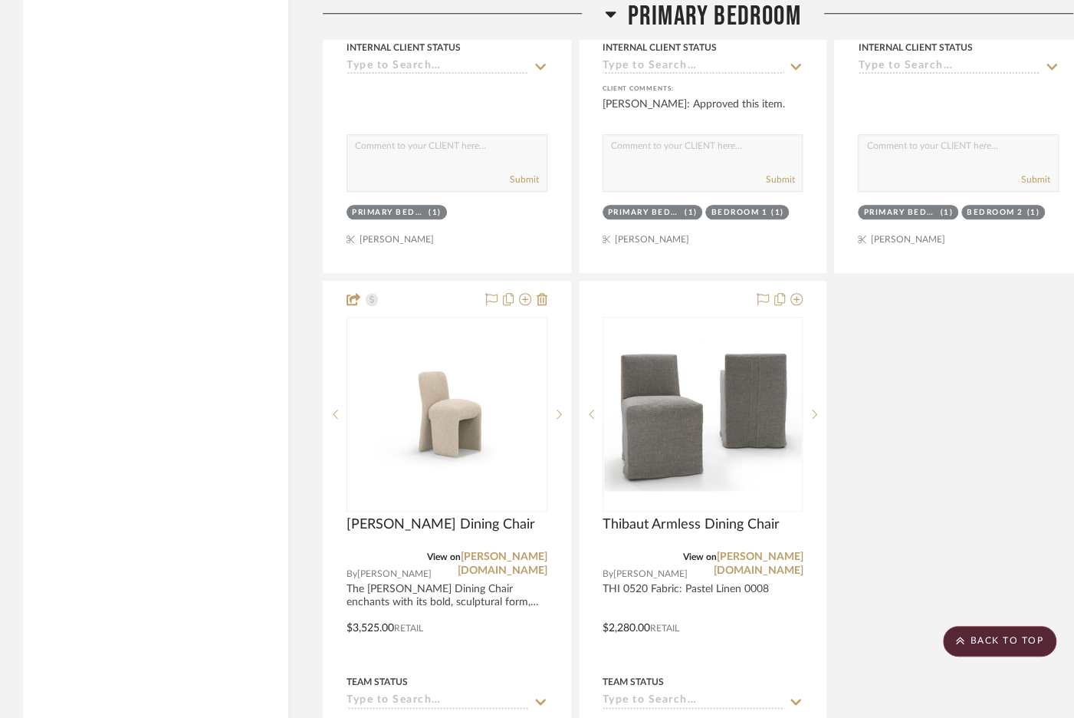
scroll to position [7205, 0]
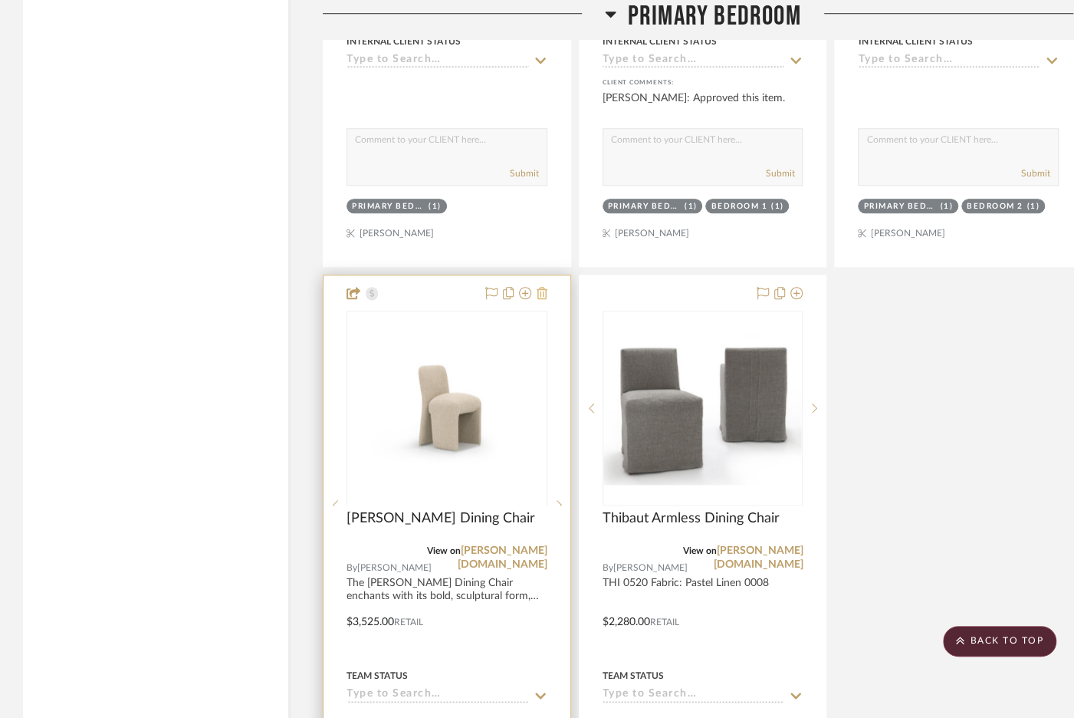
click at [544, 287] on icon at bounding box center [542, 293] width 11 height 12
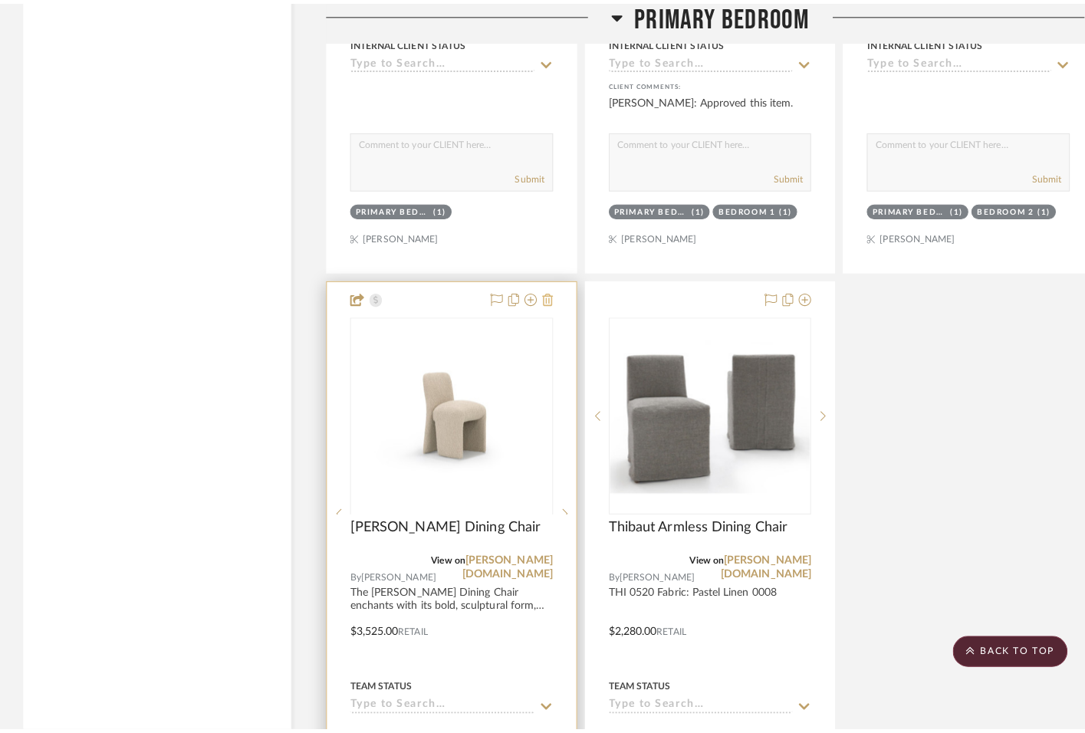
scroll to position [0, 0]
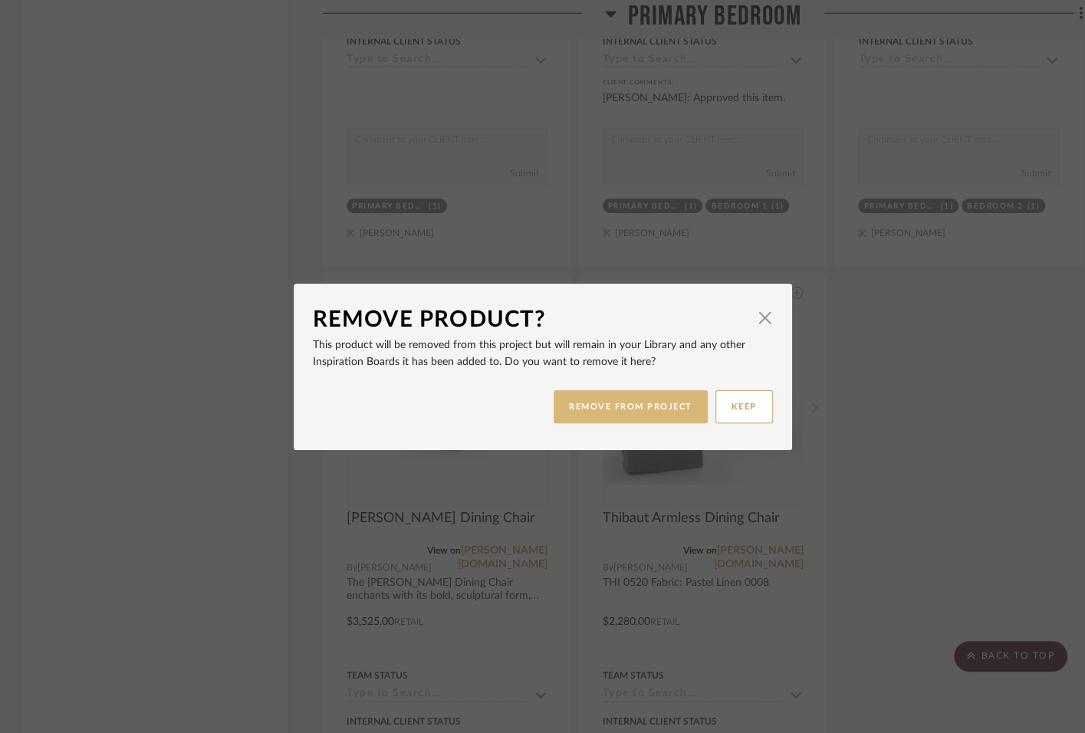
click at [661, 411] on button "REMOVE FROM PROJECT" at bounding box center [631, 406] width 154 height 33
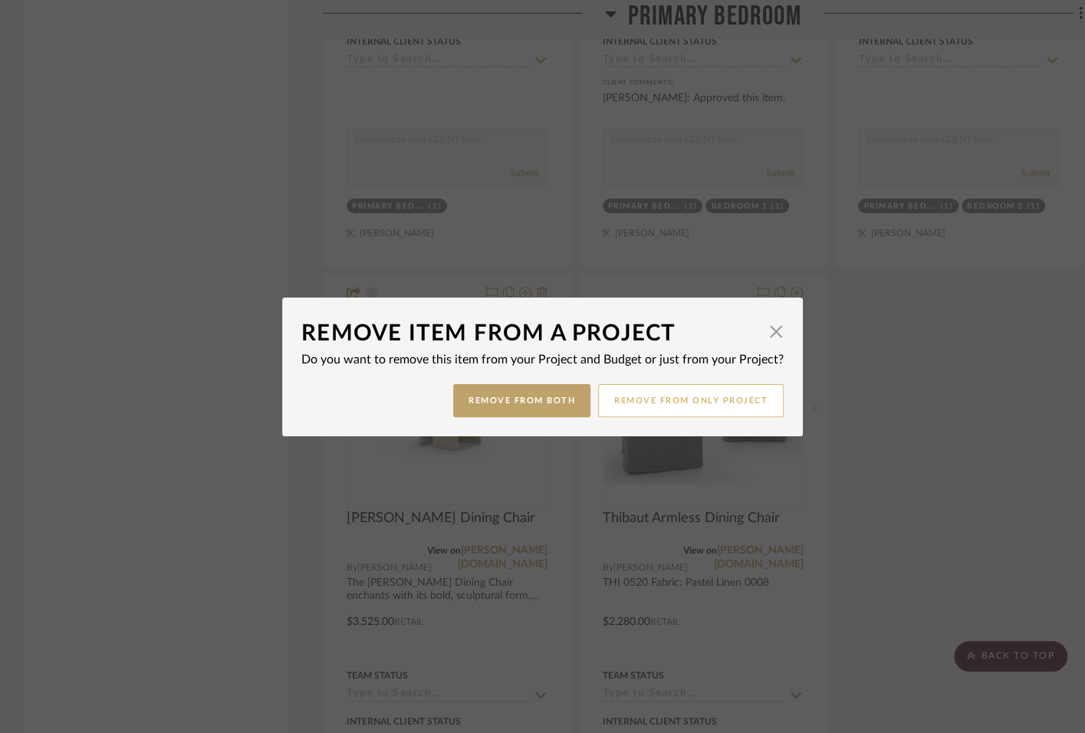
click at [651, 403] on button "Remove from only Project" at bounding box center [691, 400] width 186 height 33
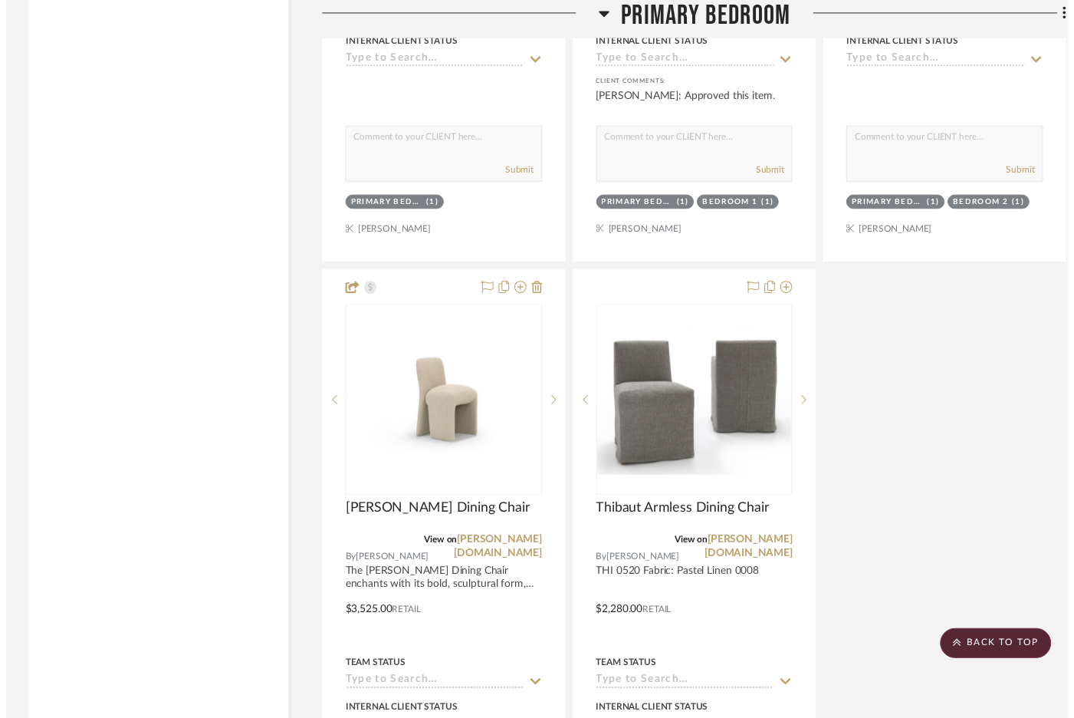
scroll to position [7205, 0]
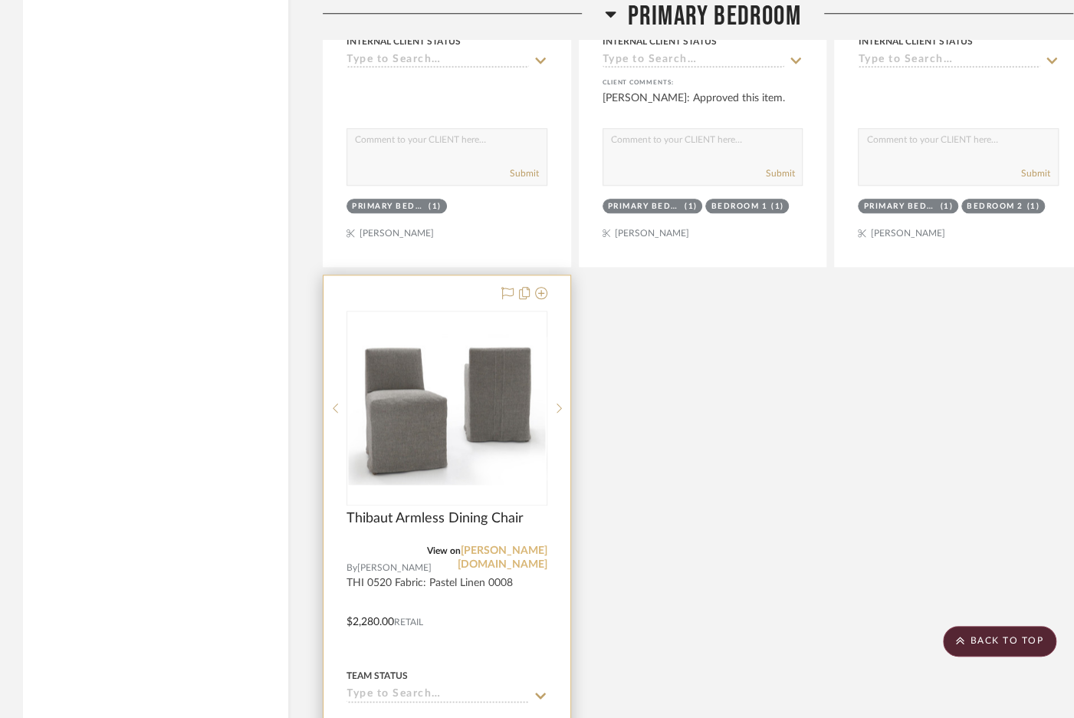
click at [511, 545] on link "[PERSON_NAME][DOMAIN_NAME]" at bounding box center [503, 557] width 90 height 25
click at [489, 383] on img "0" at bounding box center [447, 408] width 198 height 153
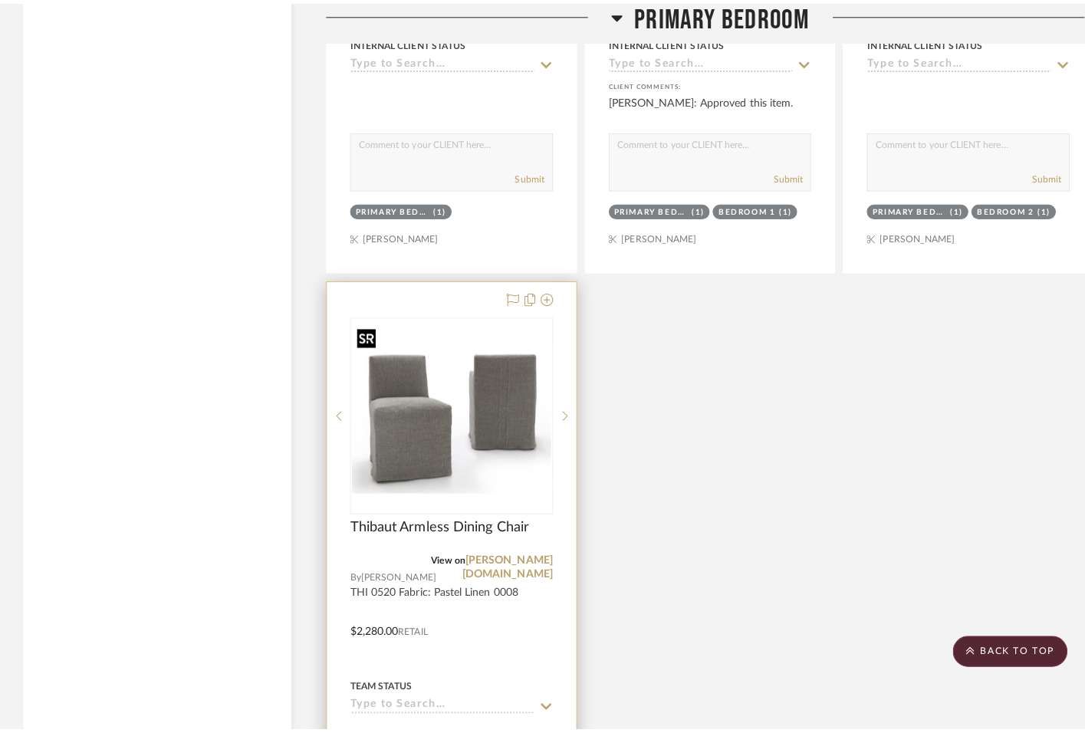
scroll to position [0, 0]
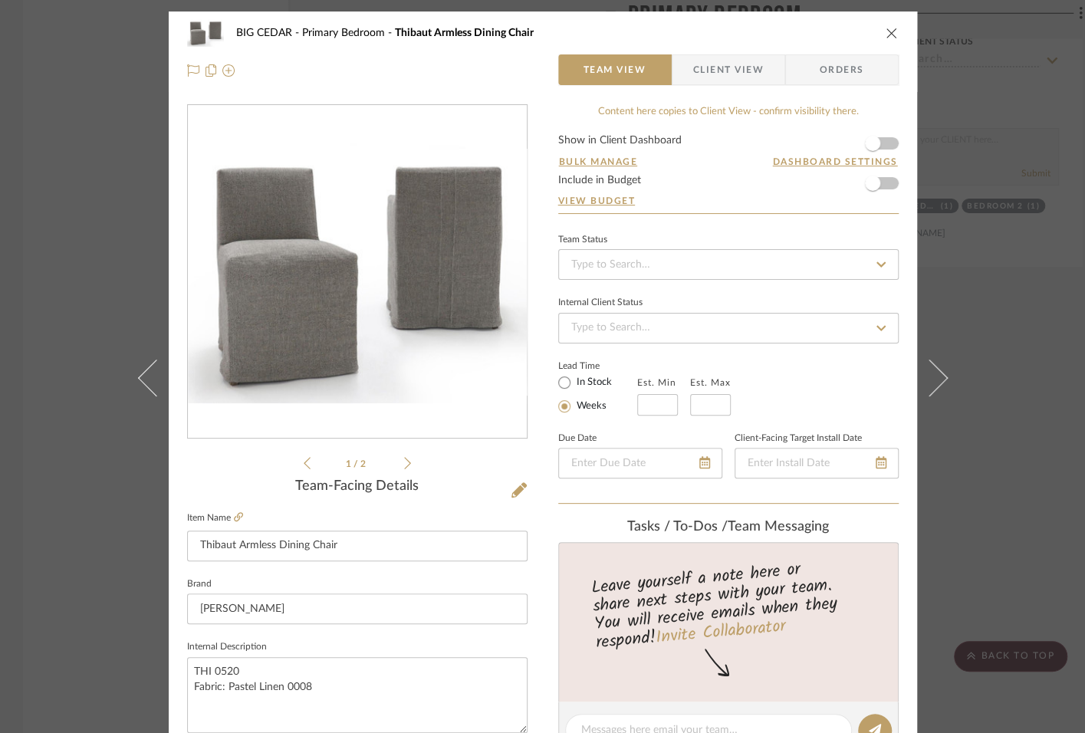
click at [886, 29] on icon "close" at bounding box center [892, 33] width 12 height 12
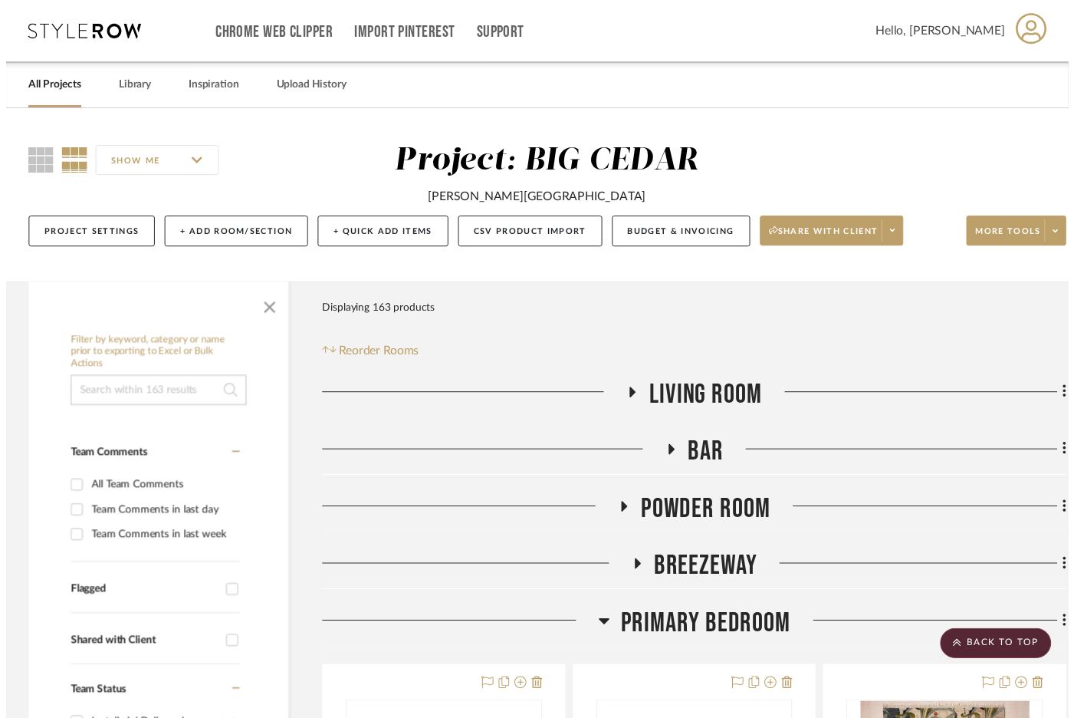
scroll to position [7205, 0]
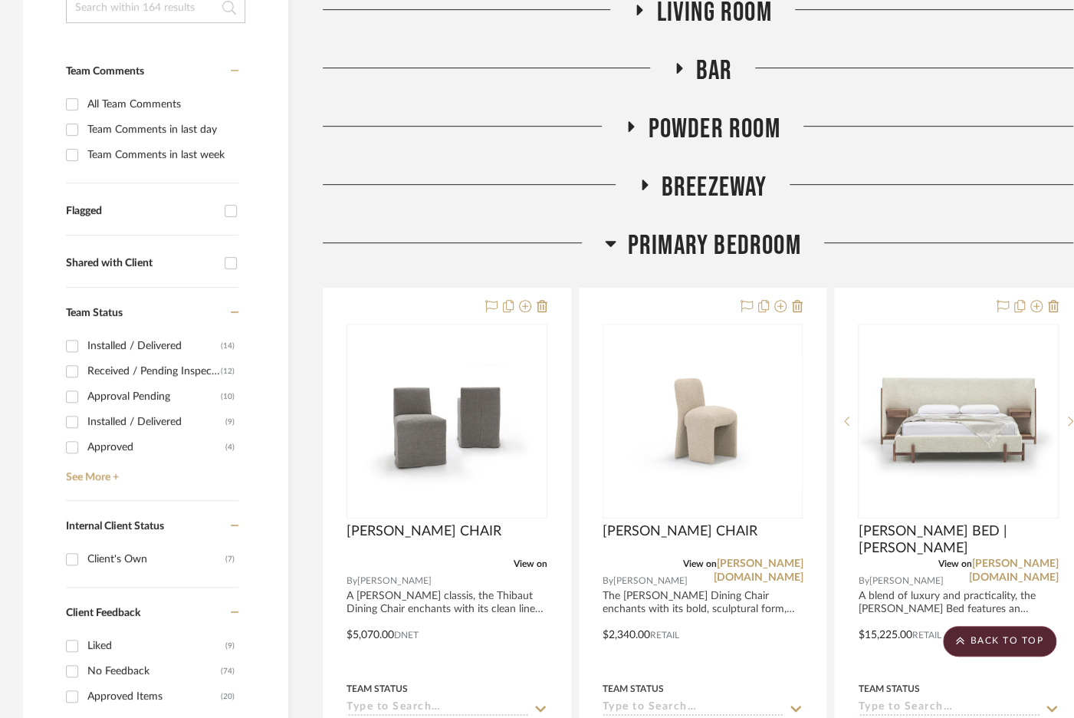
scroll to position [393, 0]
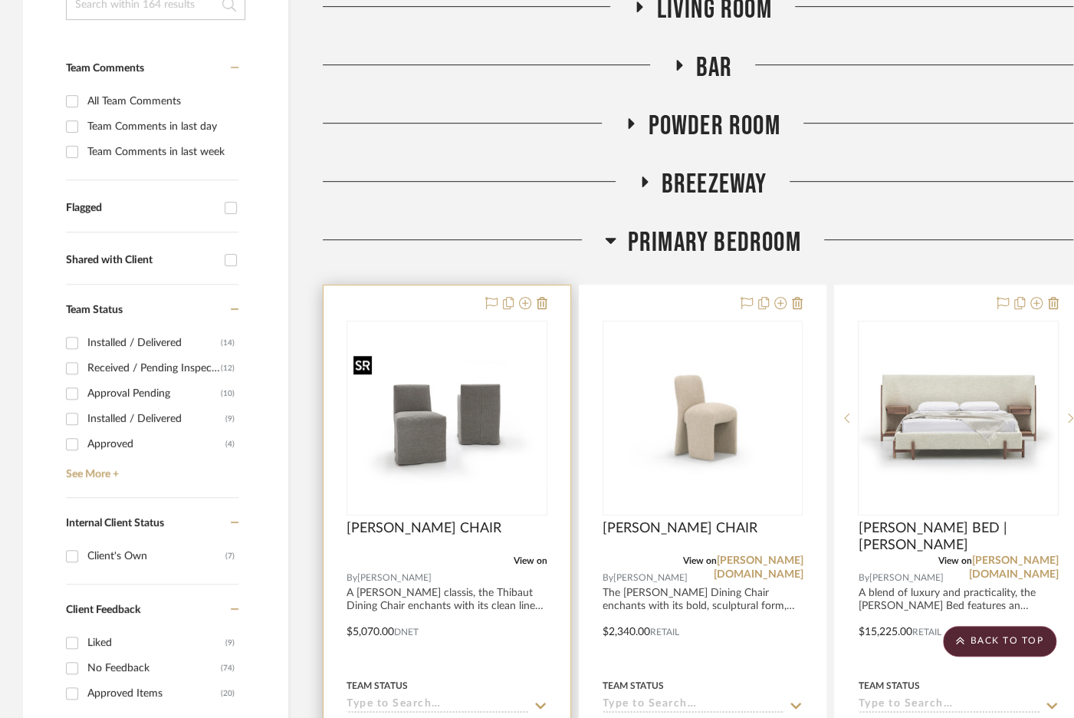
click at [528, 360] on div at bounding box center [447, 418] width 201 height 195
click at [428, 301] on div at bounding box center [447, 620] width 247 height 671
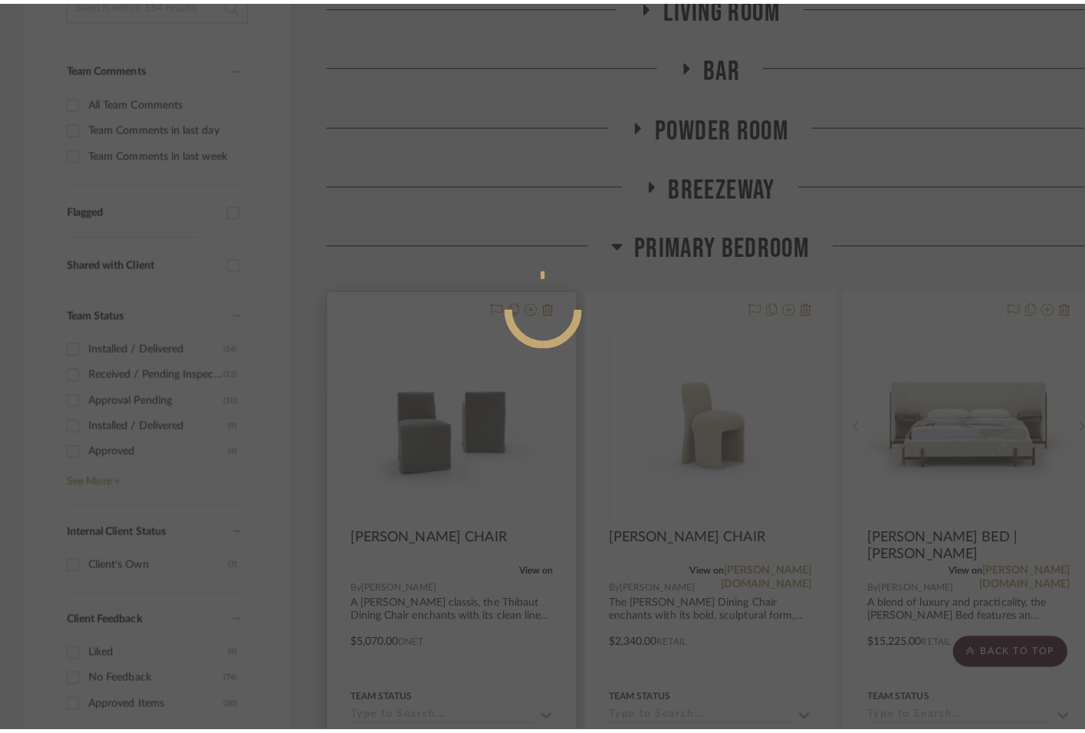
scroll to position [0, 0]
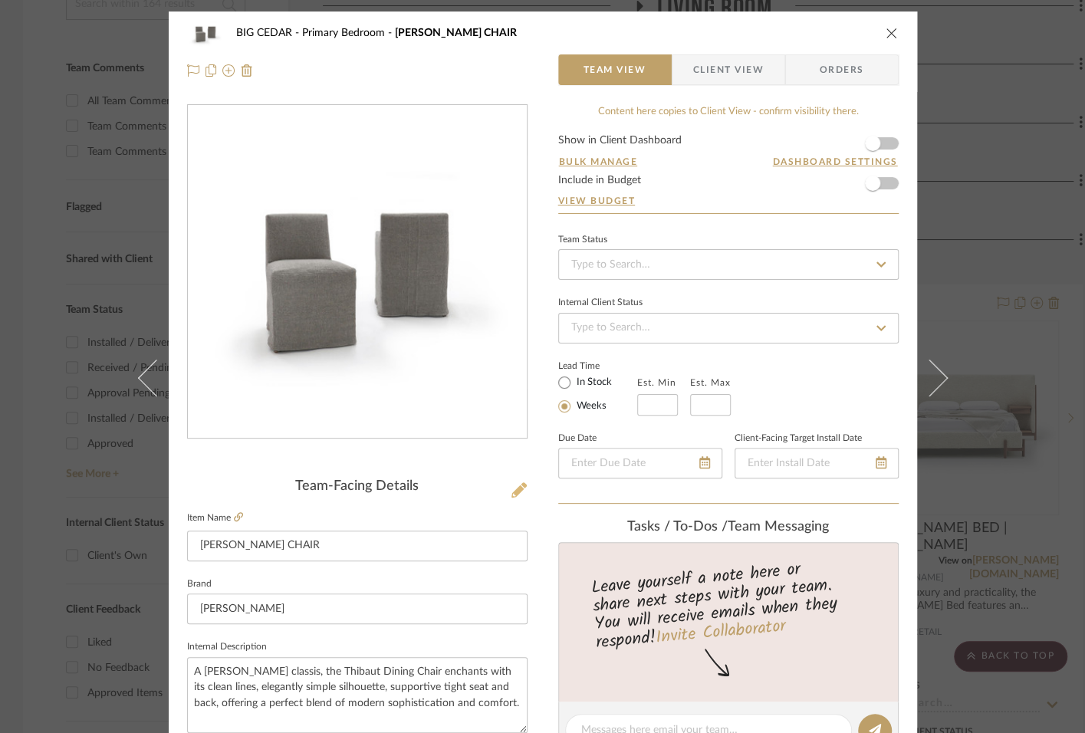
click at [516, 488] on icon at bounding box center [518, 489] width 15 height 15
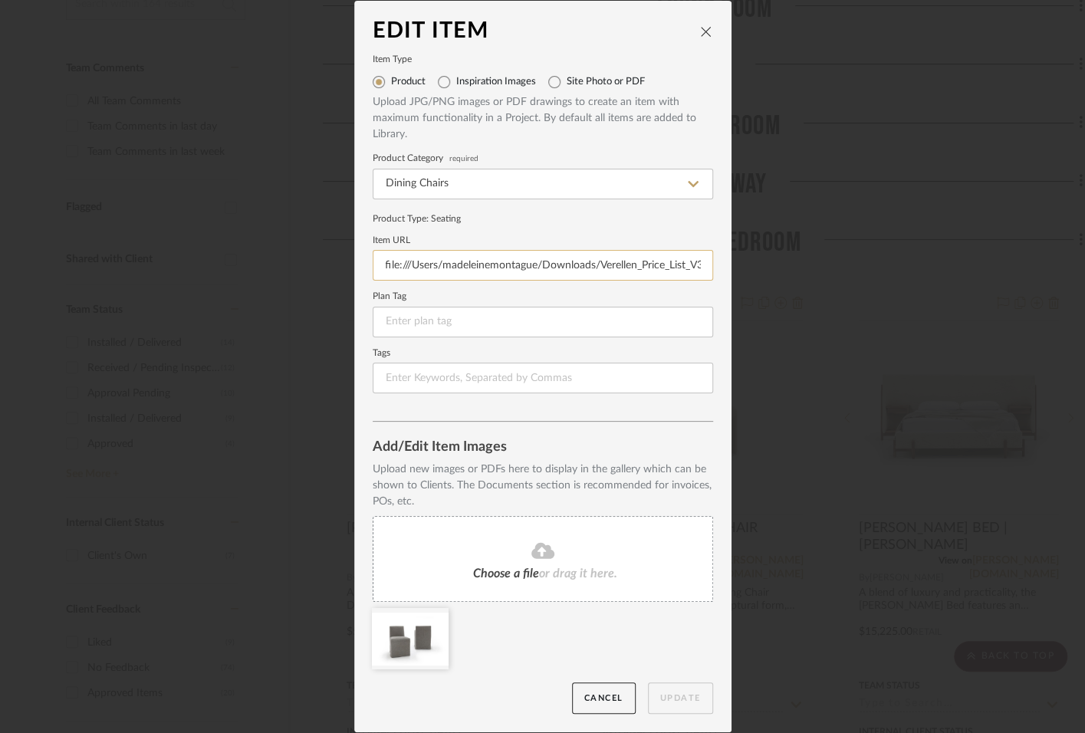
click at [493, 268] on input "file:///Users/madeleinemontague/Downloads/Verellen_Price_List_V3_Jan_2025%20(2)…" at bounding box center [543, 265] width 340 height 31
paste input "[URL][PERSON_NAME][DOMAIN_NAME]"
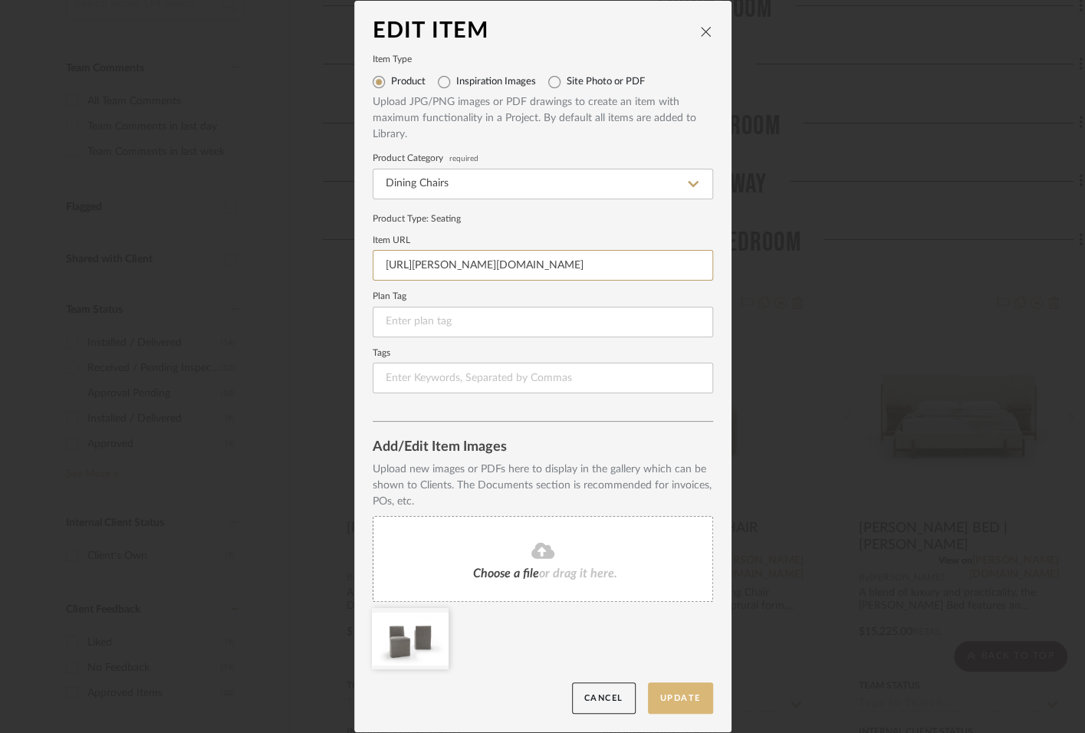
type input "[URL][PERSON_NAME][DOMAIN_NAME]"
click at [669, 694] on button "Update" at bounding box center [680, 697] width 65 height 31
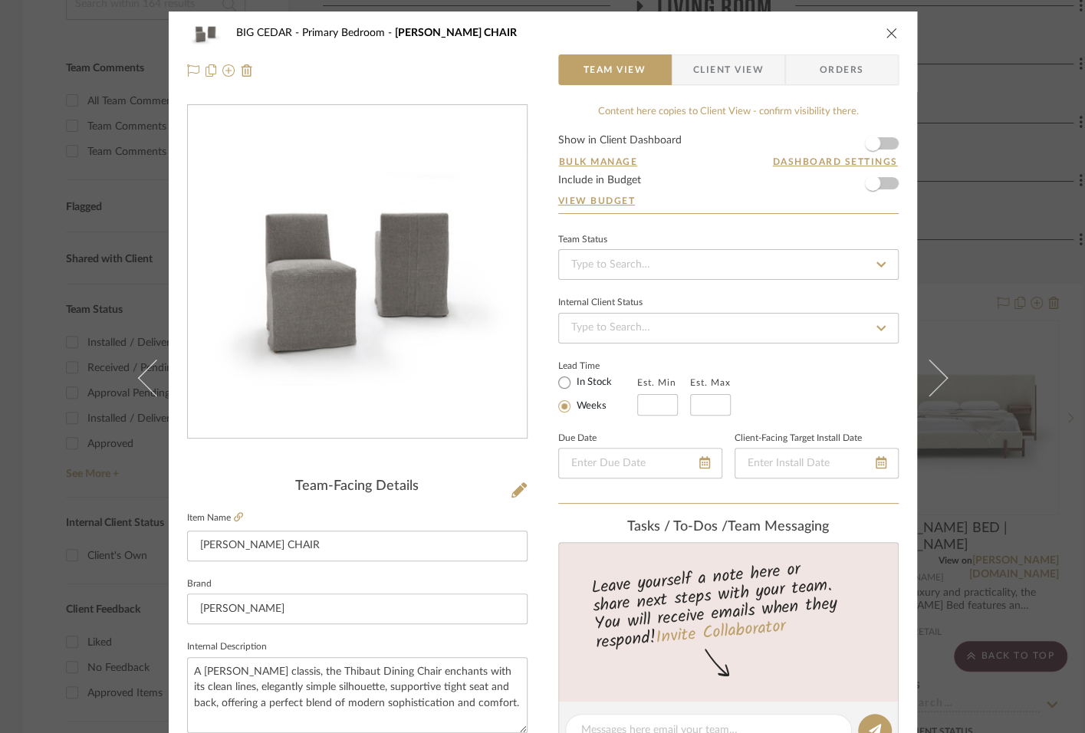
click at [886, 27] on icon "close" at bounding box center [892, 33] width 12 height 12
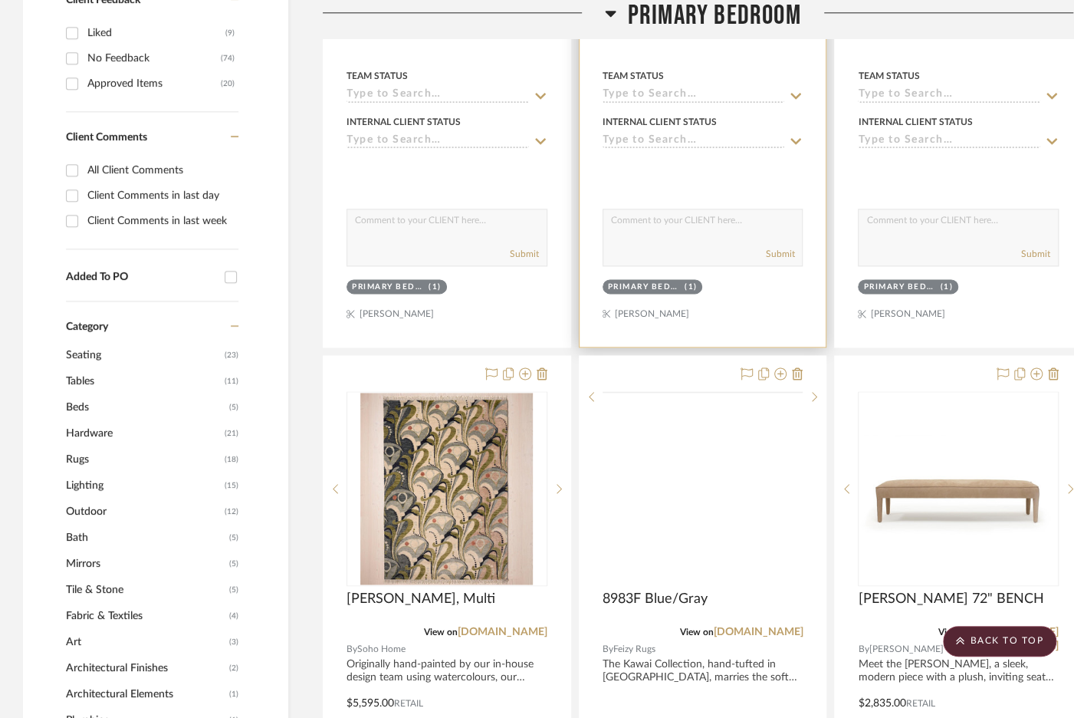
scroll to position [853, 0]
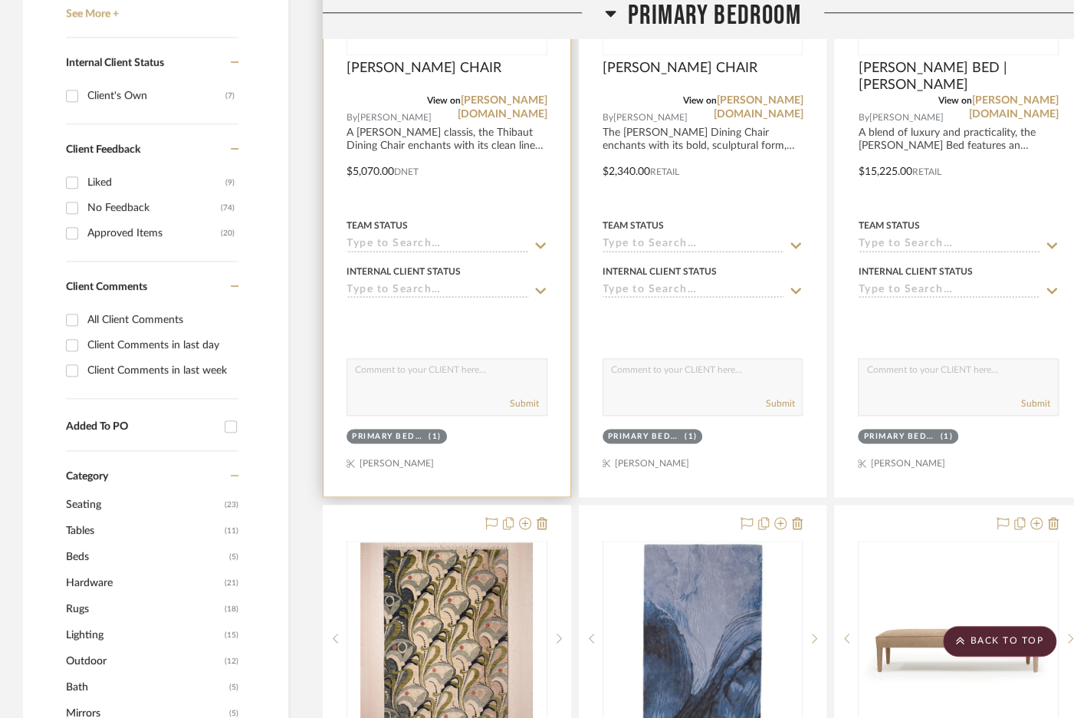
click at [494, 191] on div at bounding box center [447, 160] width 247 height 671
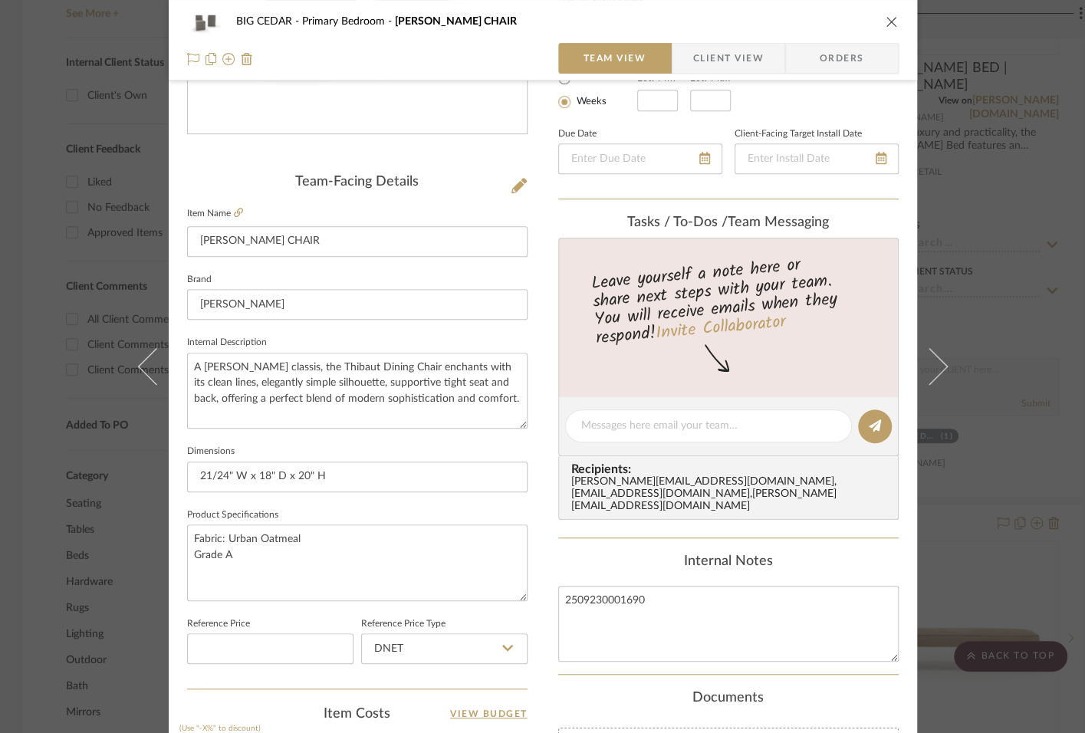
scroll to position [430, 0]
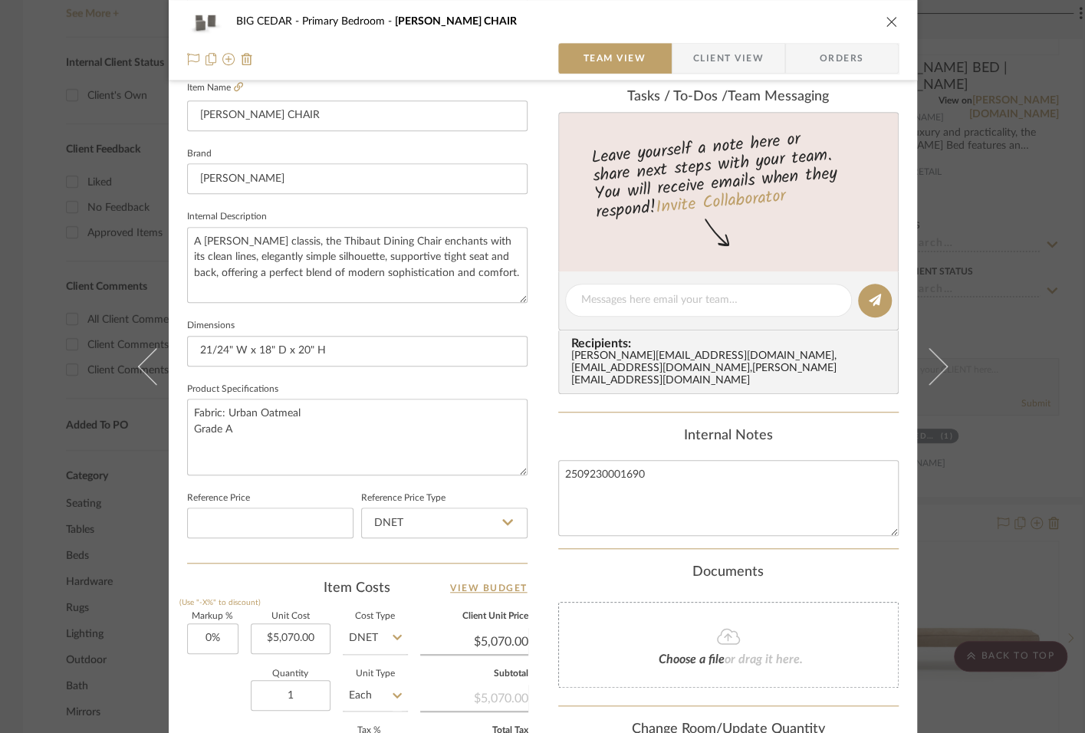
click at [371, 641] on input "DNET" at bounding box center [375, 638] width 65 height 31
click at [414, 596] on div "Retail" at bounding box center [431, 596] width 189 height 39
type input "Retail"
click at [221, 636] on input "0" at bounding box center [212, 638] width 51 height 31
type input "-20%"
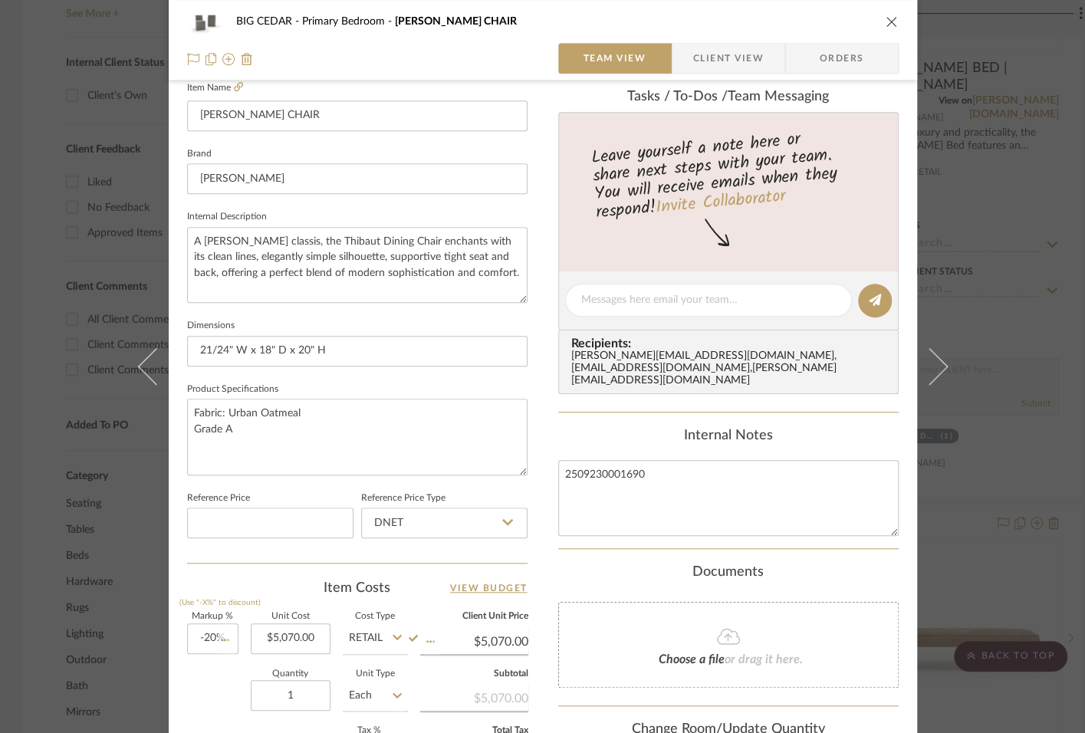
click at [534, 630] on div "BIG CEDAR Primary Bedroom THIBAUT DINING CHAIR Team View Client View Orders Tea…" at bounding box center [543, 289] width 748 height 1416
type input "$4,056.00"
type input "$507.00"
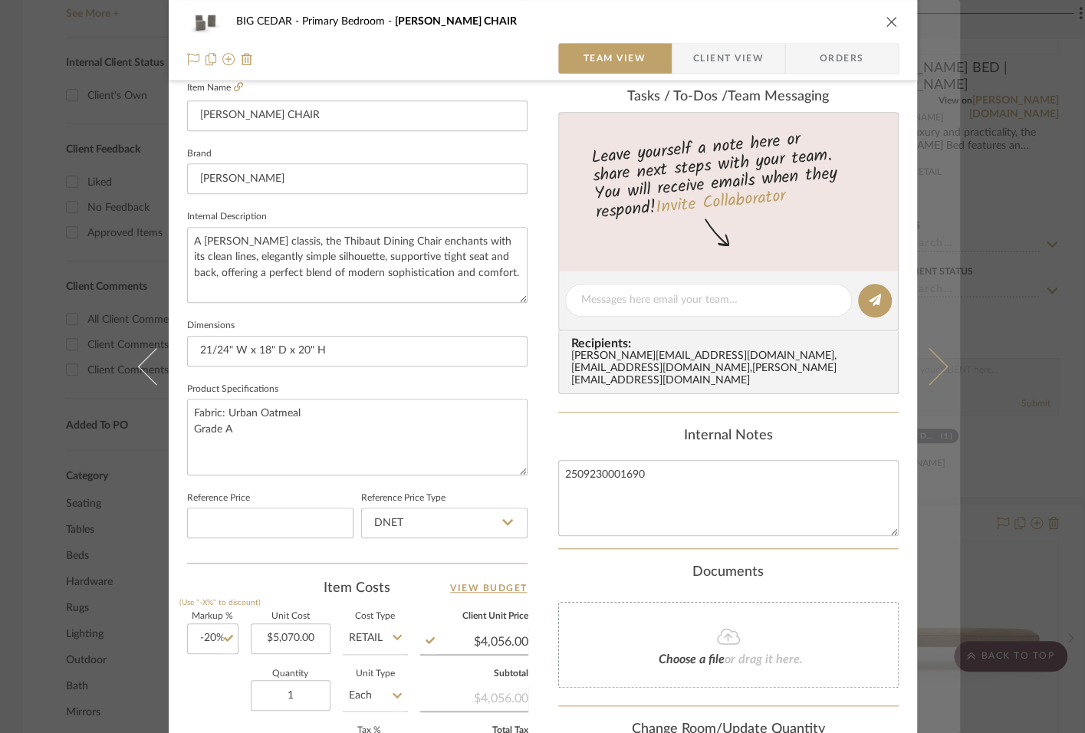
click at [935, 373] on icon at bounding box center [928, 366] width 37 height 37
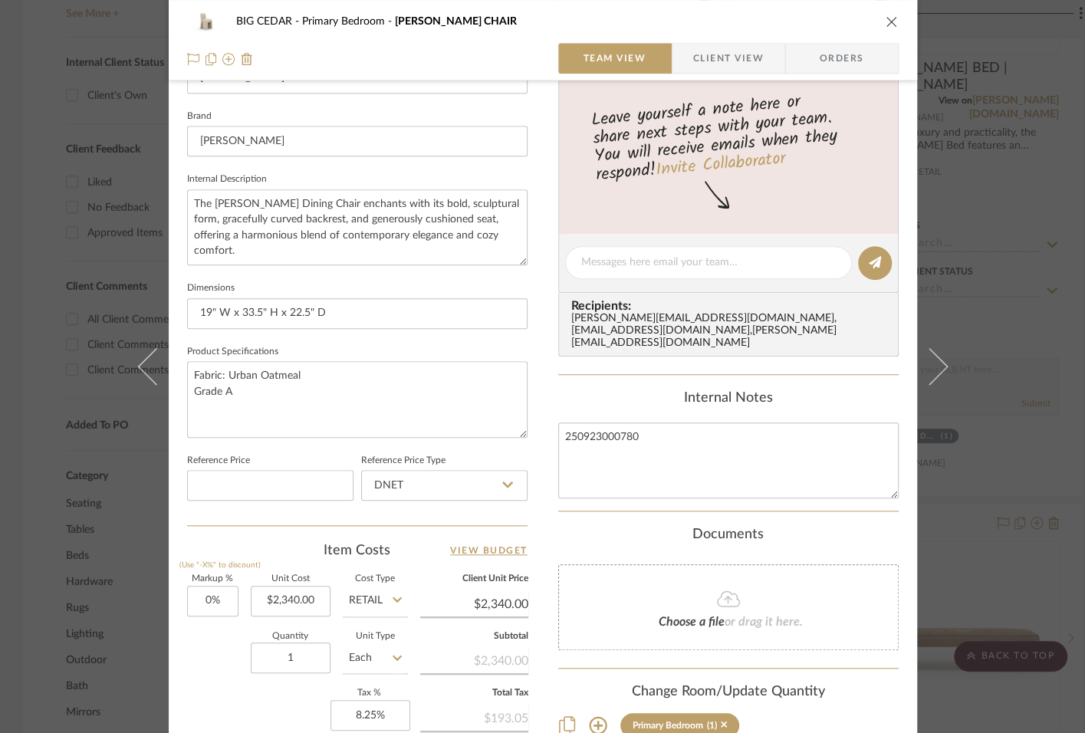
scroll to position [467, 0]
click at [214, 600] on input "0" at bounding box center [212, 602] width 51 height 31
type input "-20%"
click at [558, 529] on div "Documents Choose a file or drag it here." at bounding box center [728, 590] width 340 height 124
type input "$1,872.00"
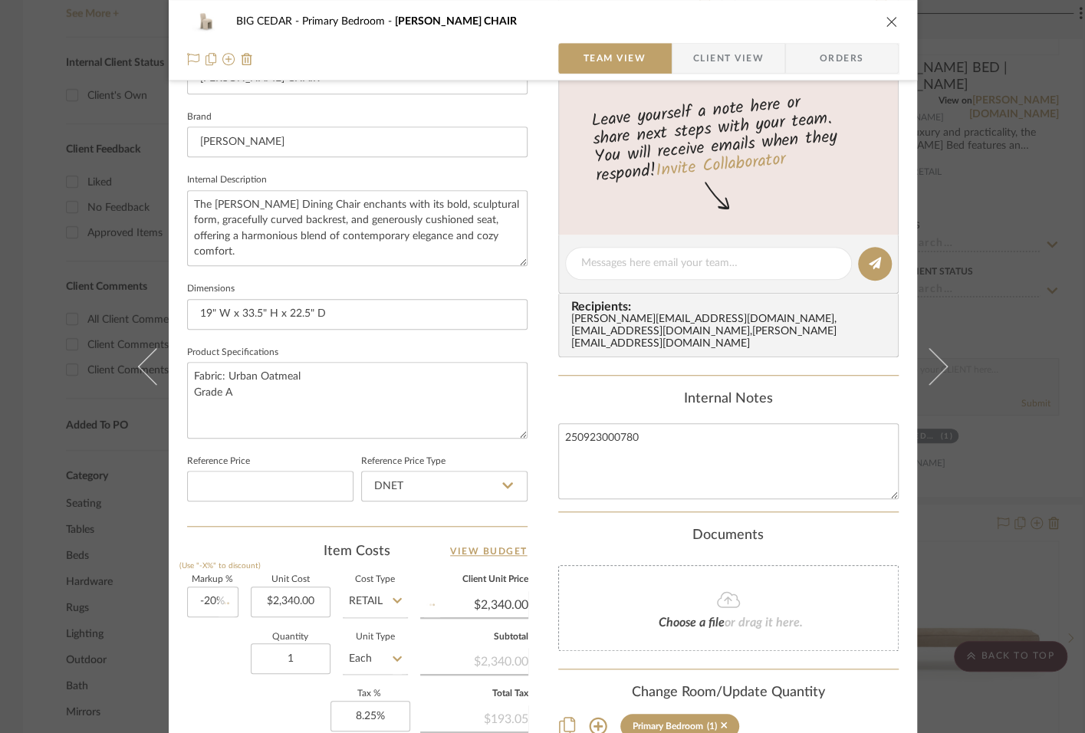
type input "$234.00"
click at [886, 26] on icon "close" at bounding box center [892, 21] width 12 height 12
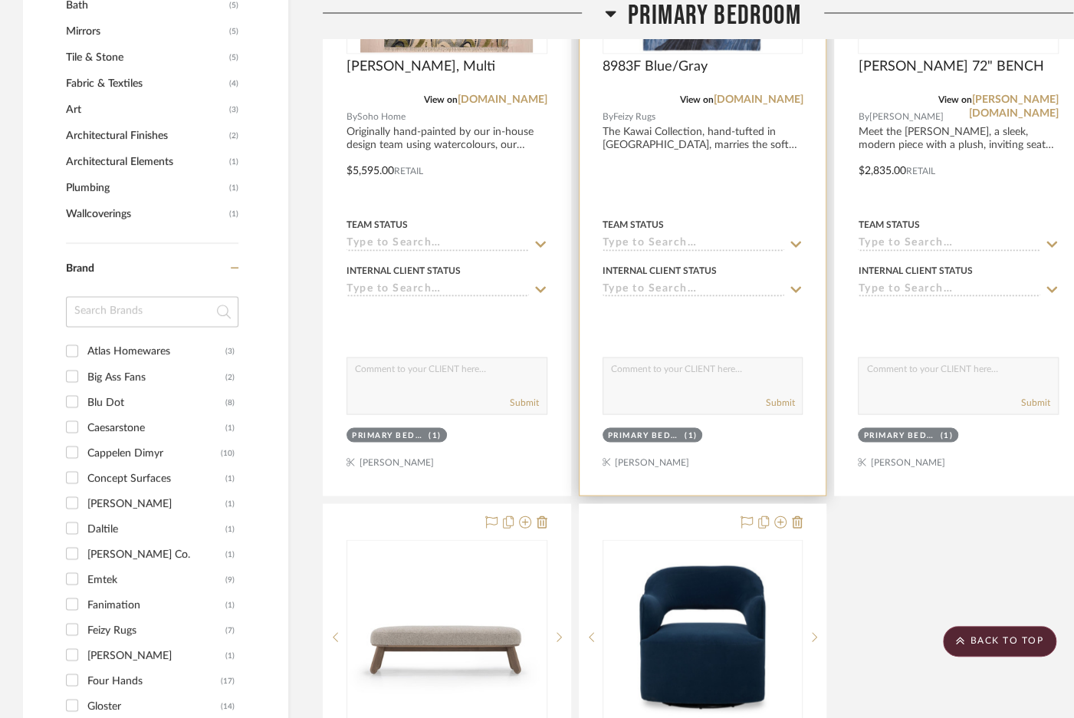
scroll to position [1327, 0]
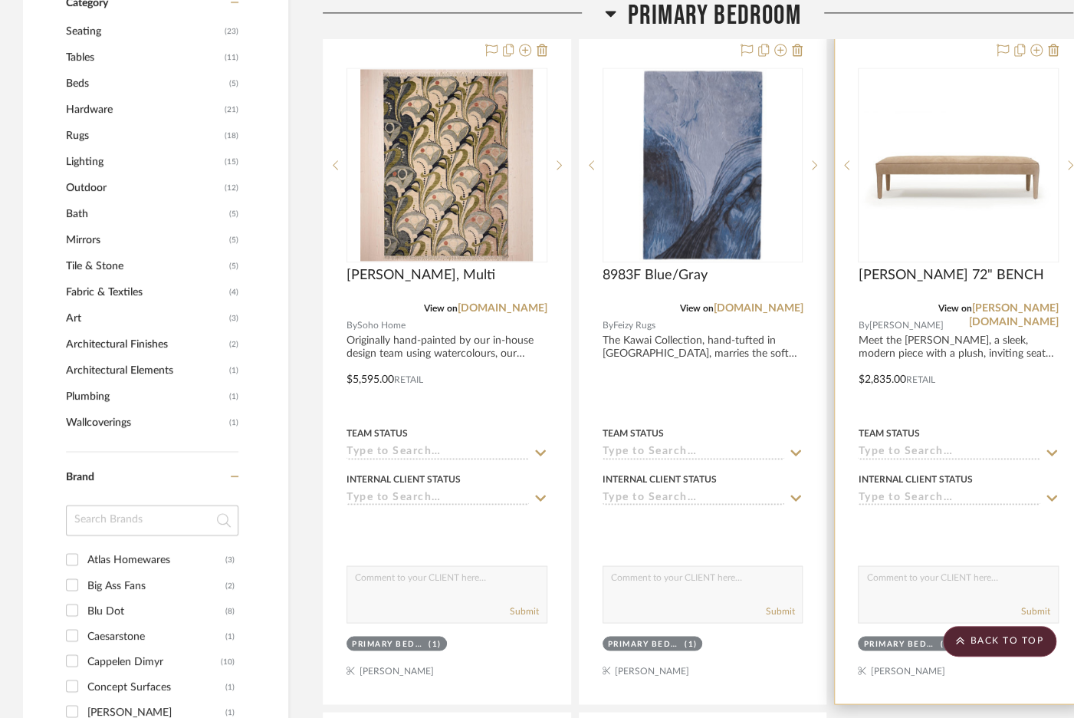
click at [989, 344] on div at bounding box center [958, 367] width 247 height 671
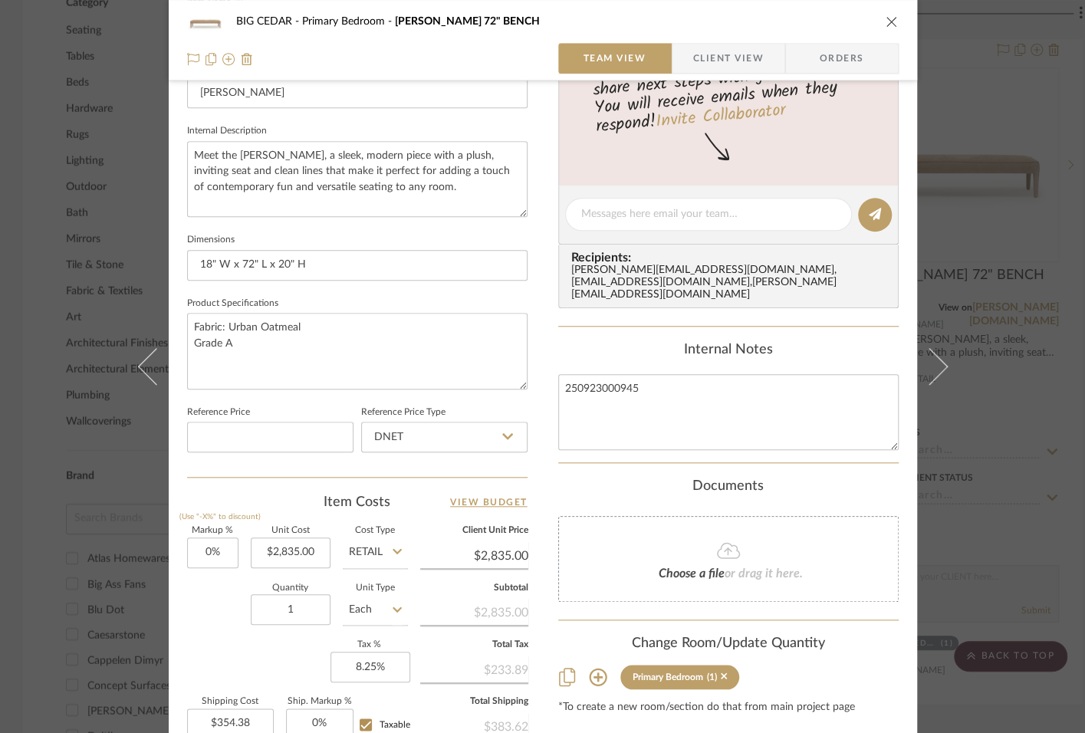
scroll to position [532, 0]
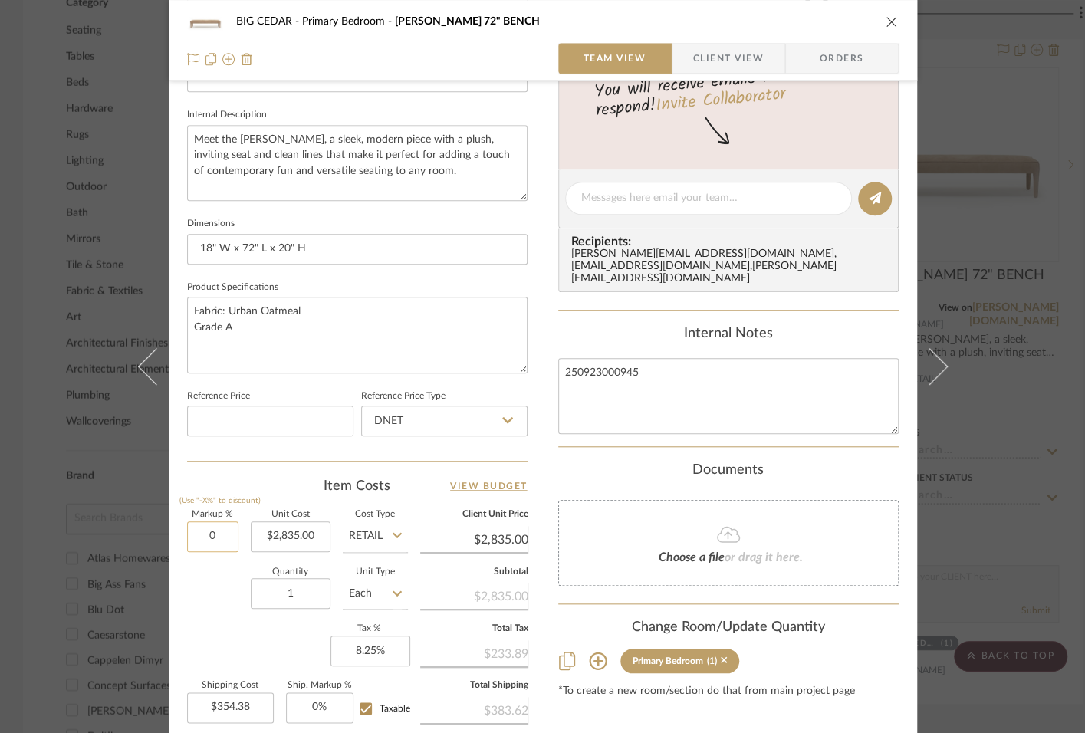
click at [215, 538] on input "0" at bounding box center [212, 536] width 51 height 31
type input "-20%"
click at [656, 715] on div "Content here copies to Client View - confirm visibility there. Show in Client D…" at bounding box center [728, 203] width 340 height 1262
type input "$2,268.00"
type input "$283.50"
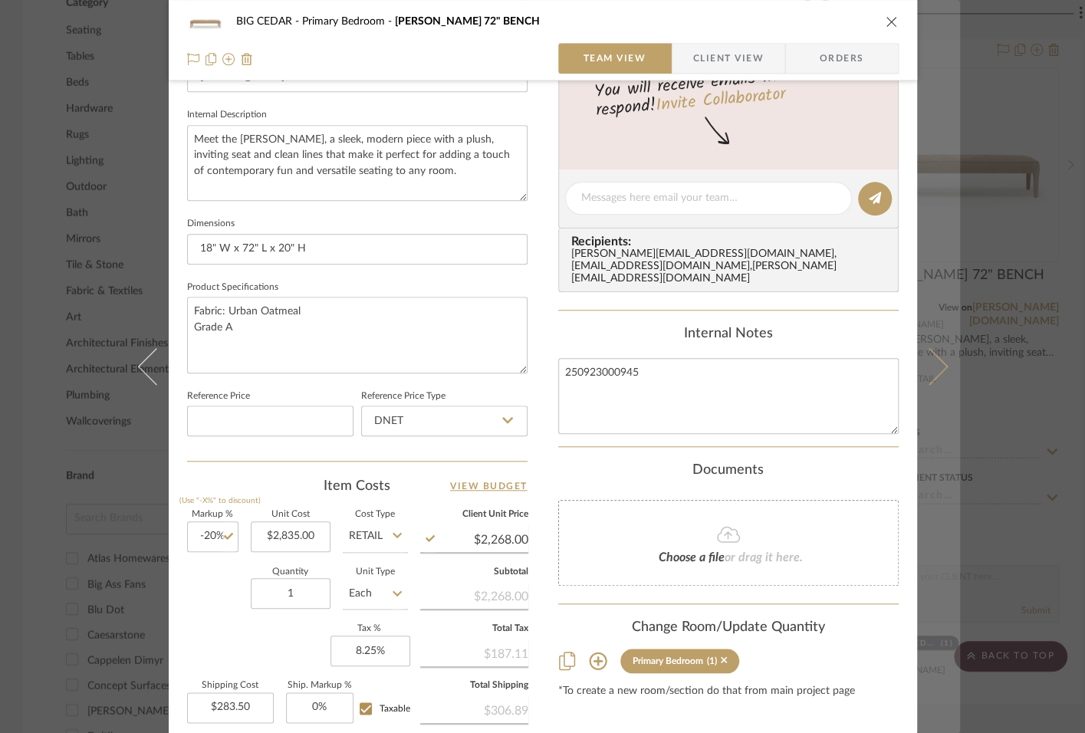
click at [949, 321] on button at bounding box center [938, 366] width 43 height 733
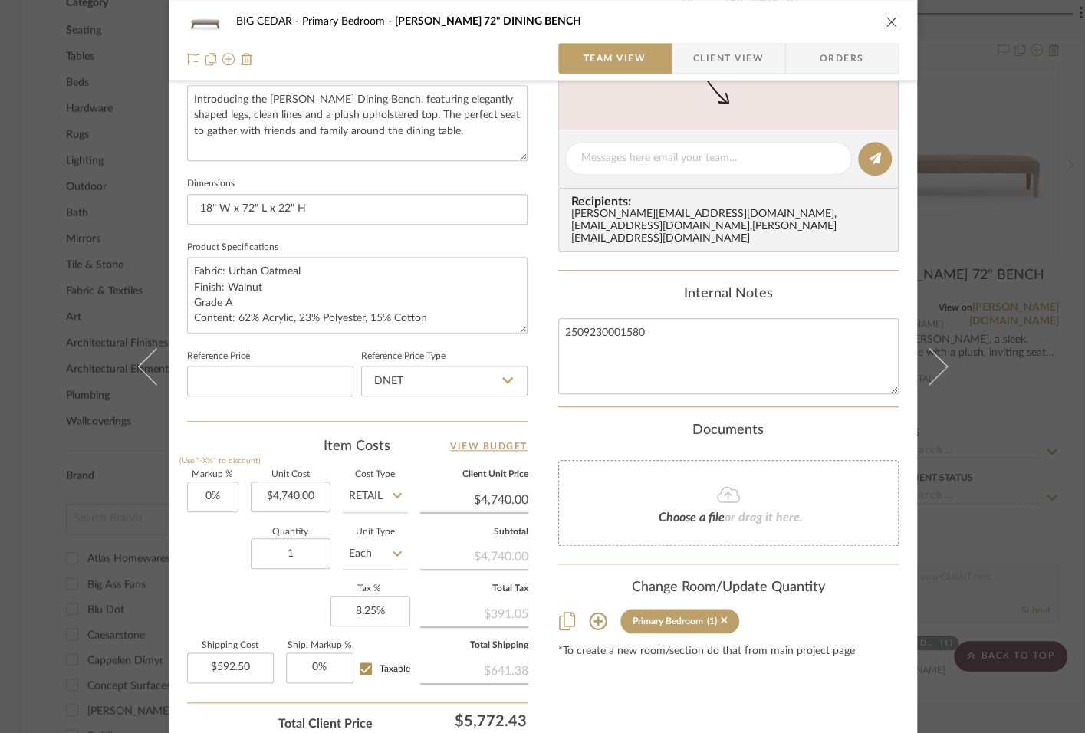
scroll to position [624, 0]
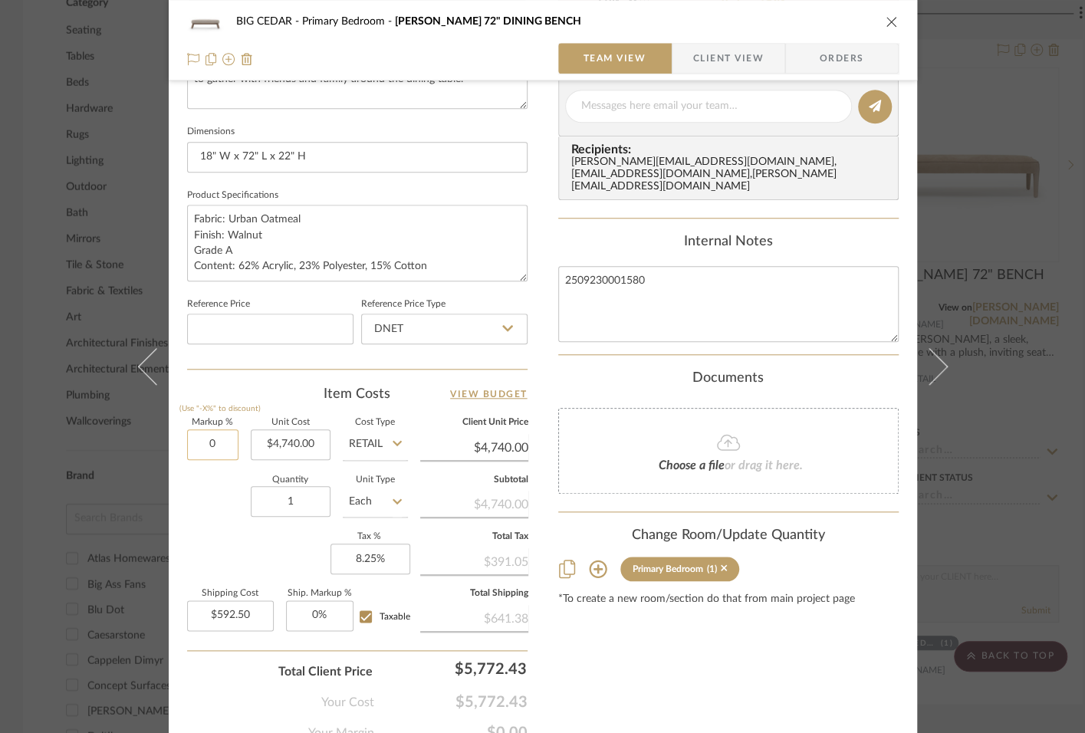
click at [222, 447] on input "0" at bounding box center [212, 444] width 51 height 31
type input "-20%"
click at [751, 662] on div "Content here copies to Client View - confirm visibility there. Show in Client D…" at bounding box center [728, 111] width 340 height 1262
type input "$3,792.00"
type input "$474.00"
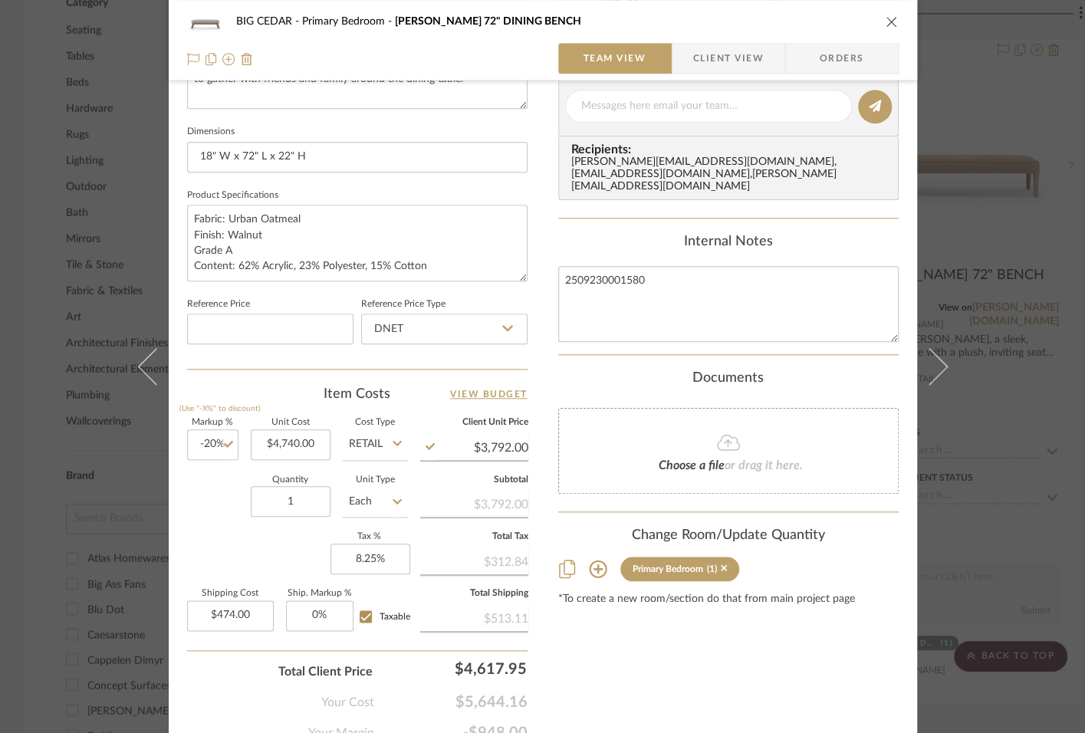
click at [886, 25] on icon "close" at bounding box center [892, 21] width 12 height 12
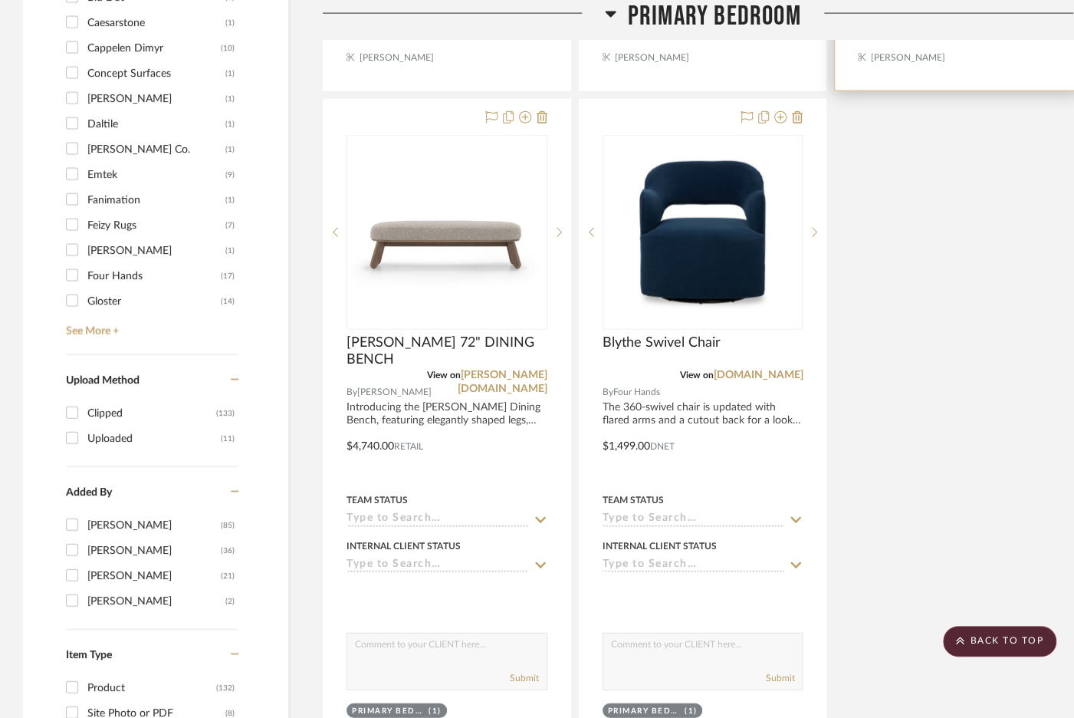
scroll to position [2116, 0]
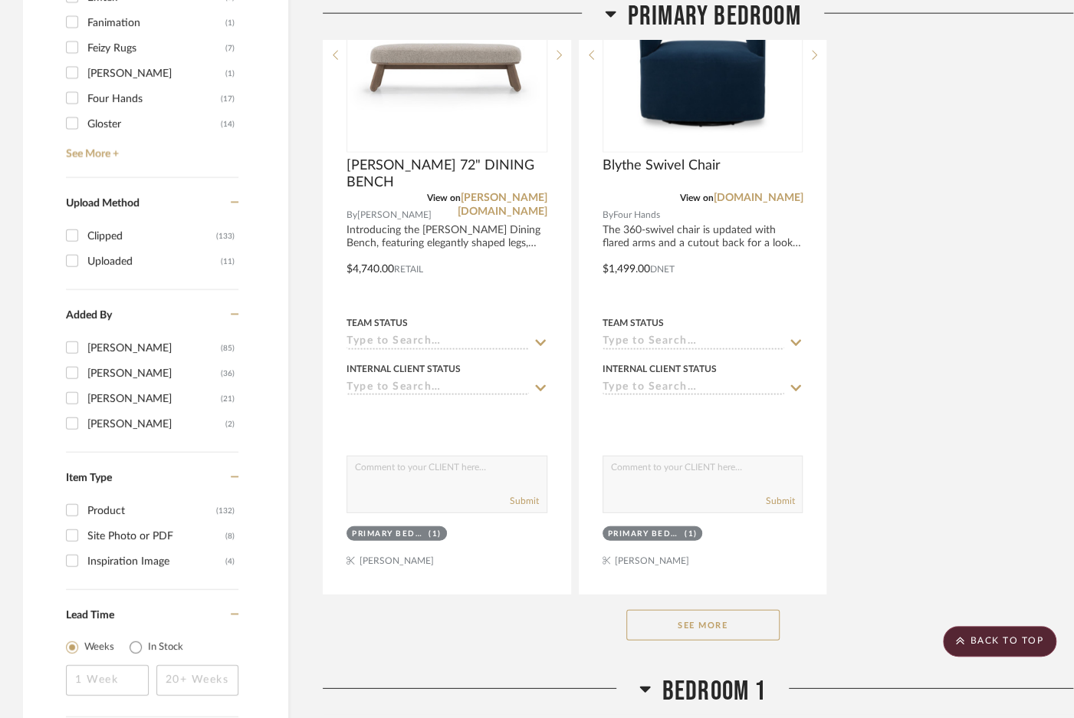
click at [727, 627] on button "See More" at bounding box center [703, 625] width 153 height 31
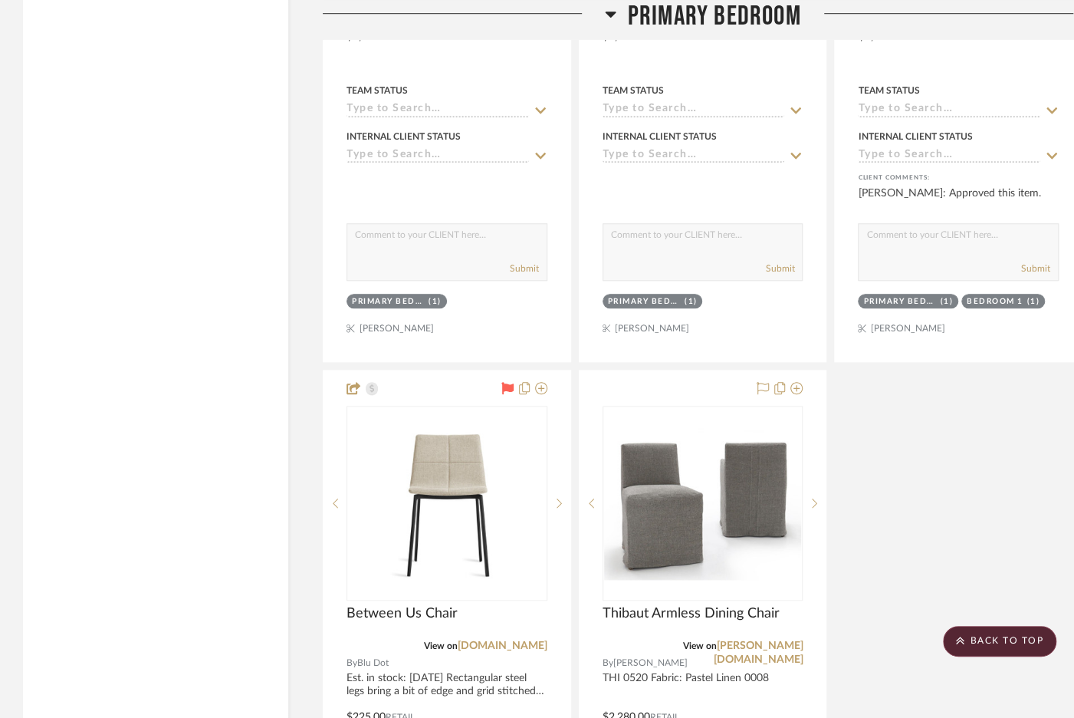
scroll to position [7125, 0]
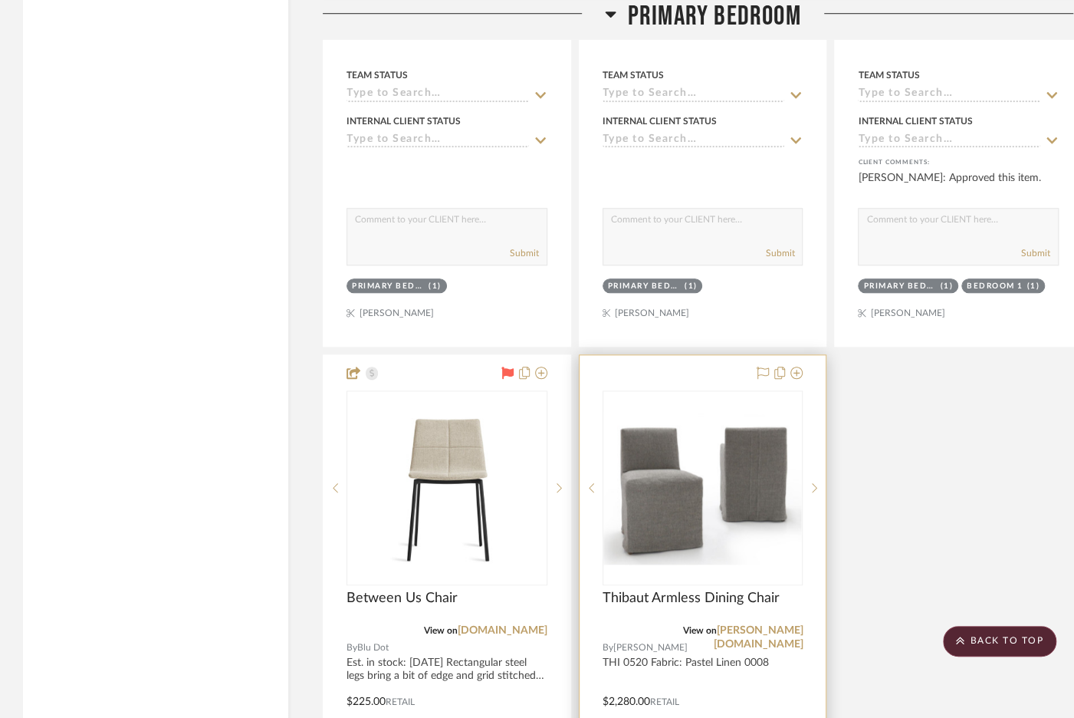
click at [714, 355] on div at bounding box center [703, 690] width 247 height 671
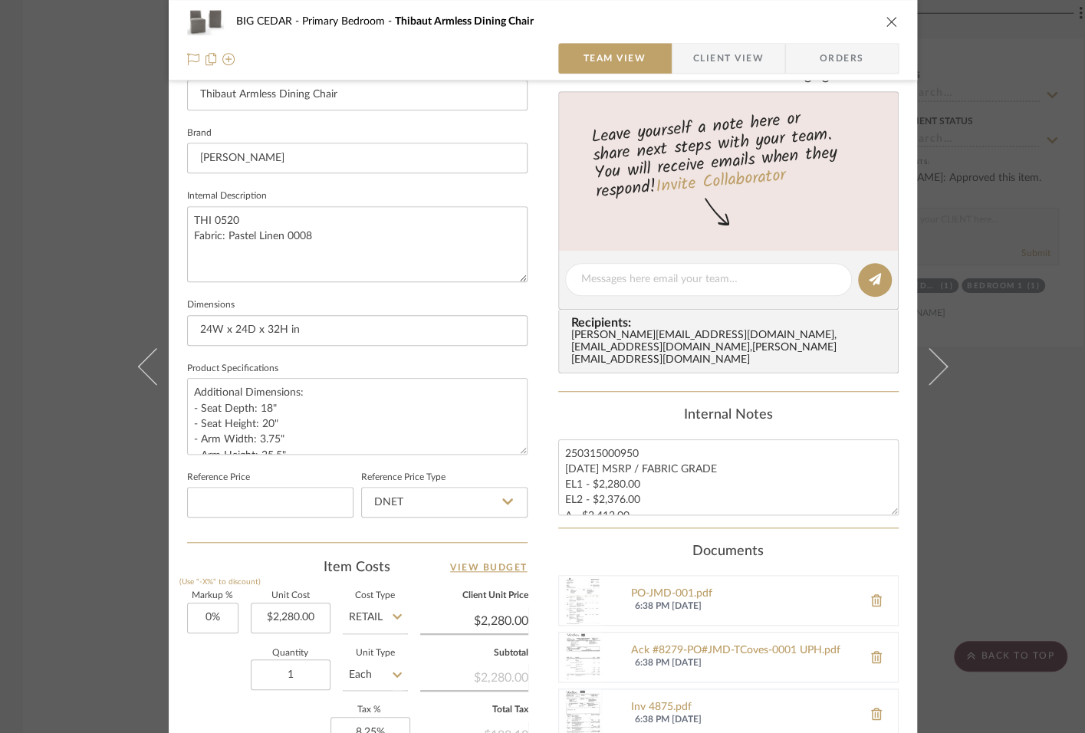
scroll to position [709, 0]
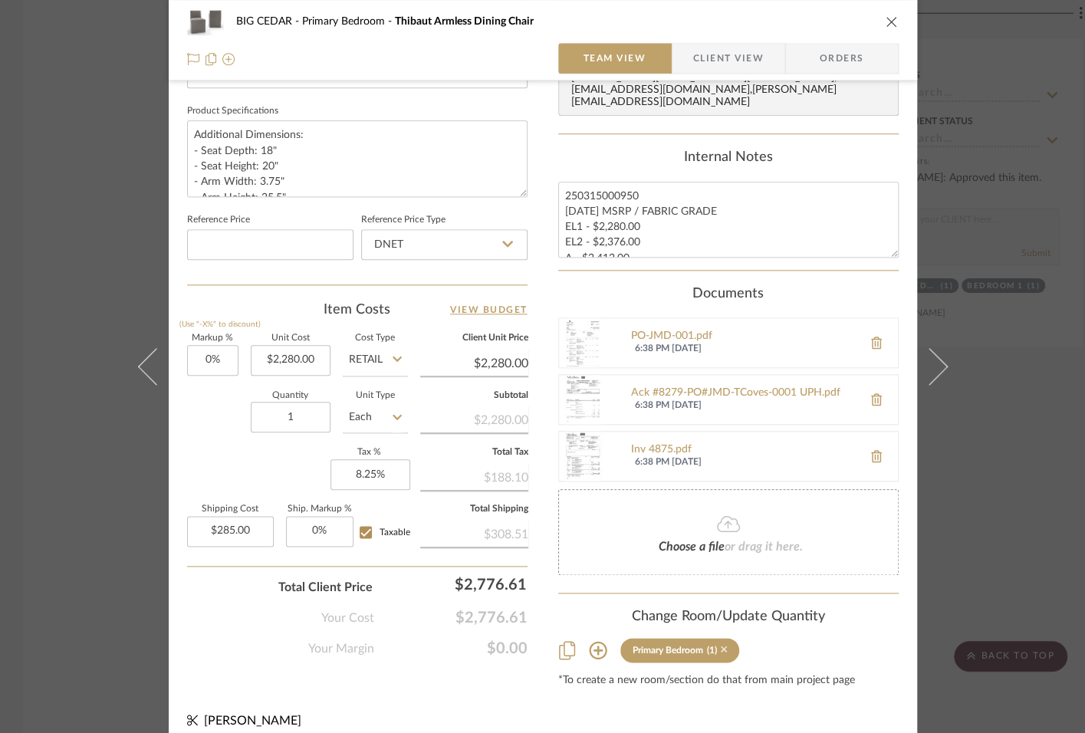
click at [721, 644] on icon at bounding box center [724, 649] width 7 height 11
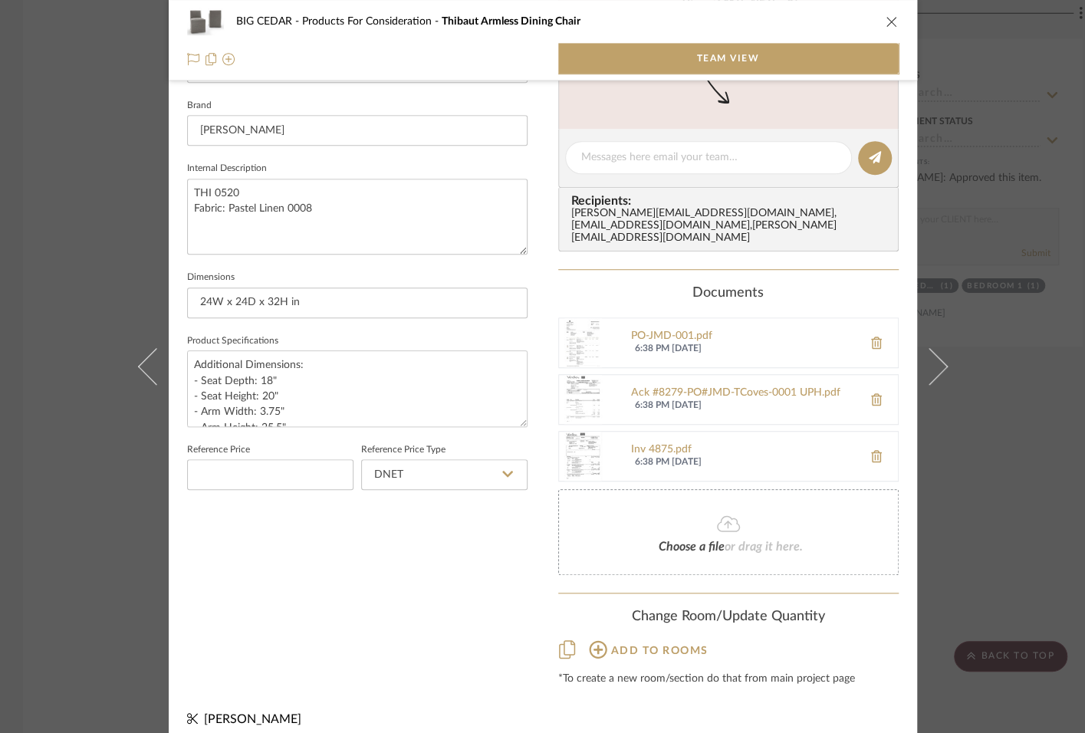
click at [886, 21] on icon "close" at bounding box center [892, 21] width 12 height 12
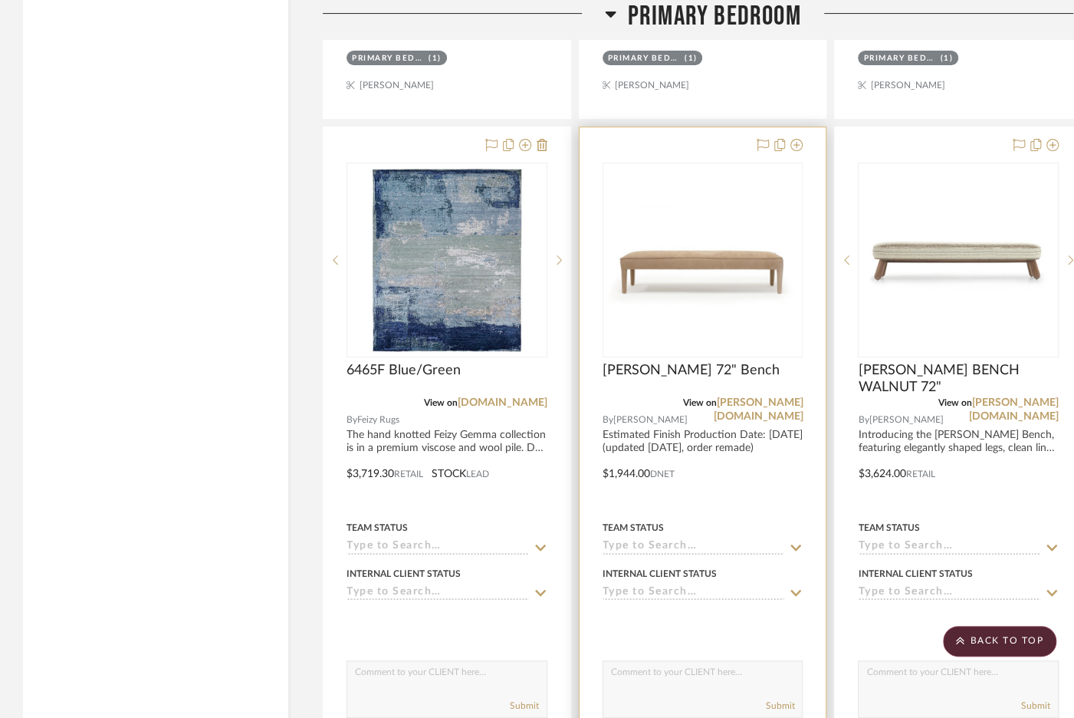
scroll to position [6639, 0]
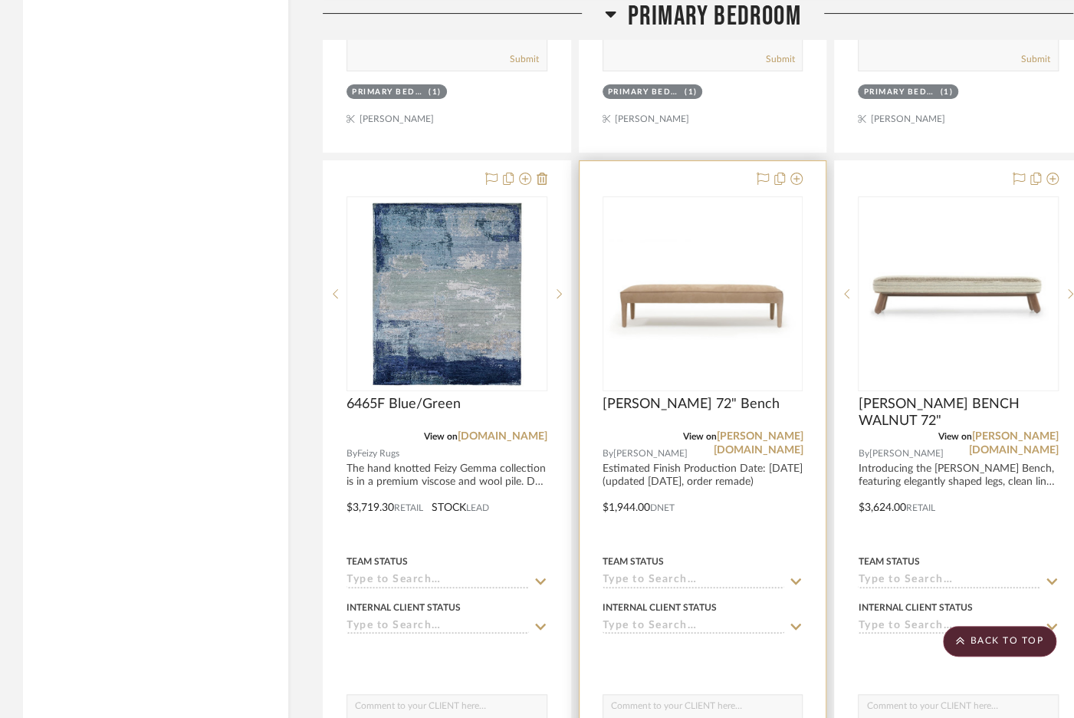
click at [729, 444] on div at bounding box center [703, 496] width 247 height 671
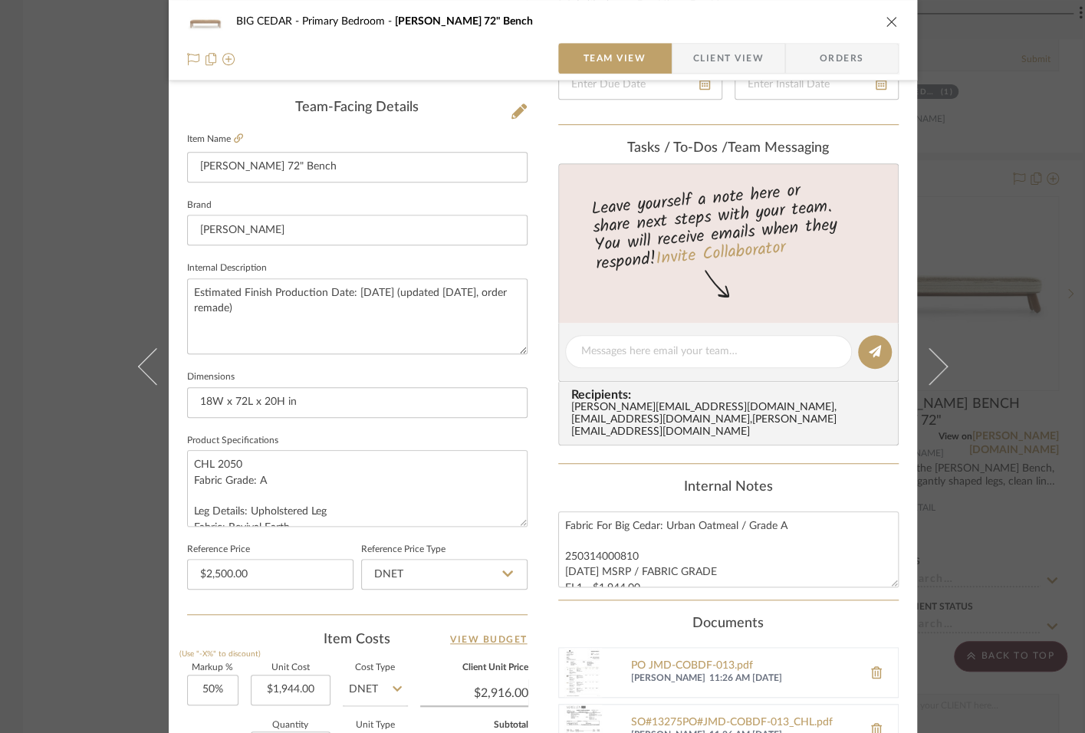
scroll to position [705, 0]
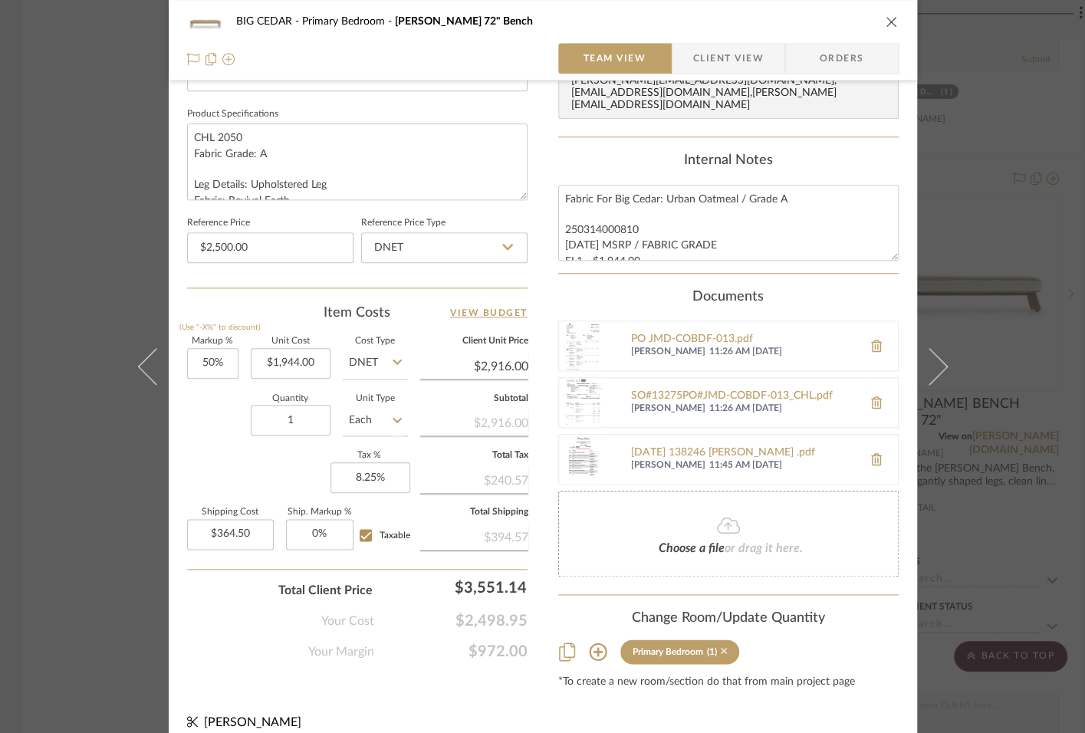
click at [721, 646] on icon at bounding box center [724, 651] width 7 height 11
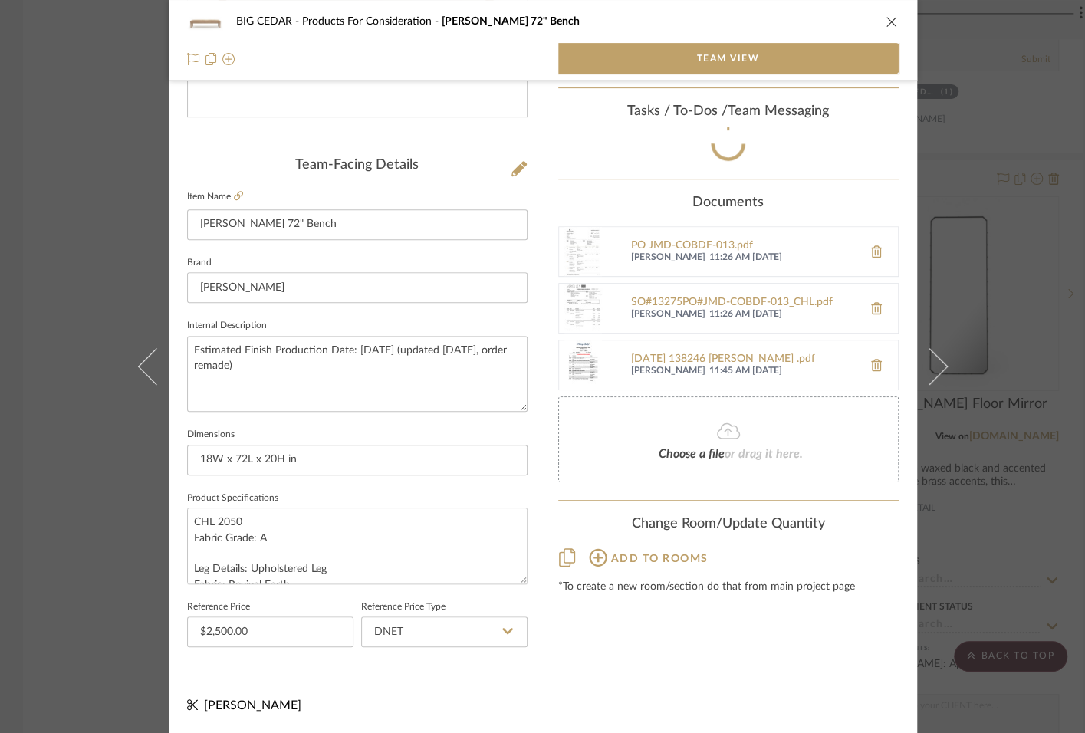
scroll to position [475, 0]
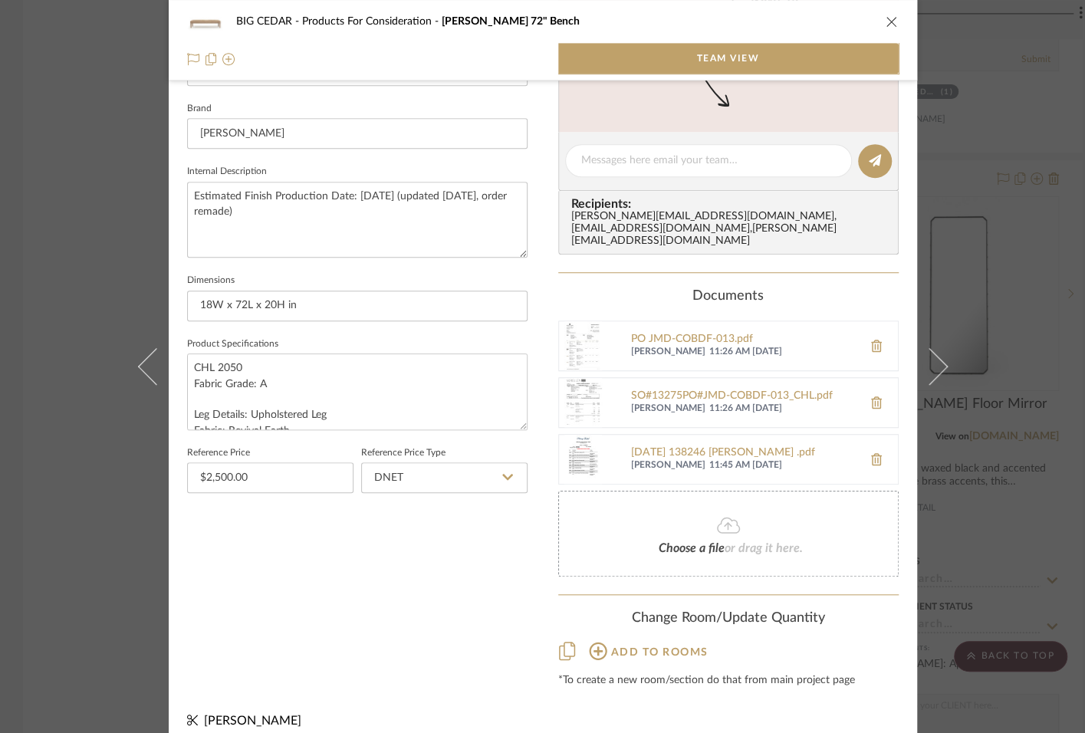
click at [886, 18] on icon "close" at bounding box center [892, 21] width 12 height 12
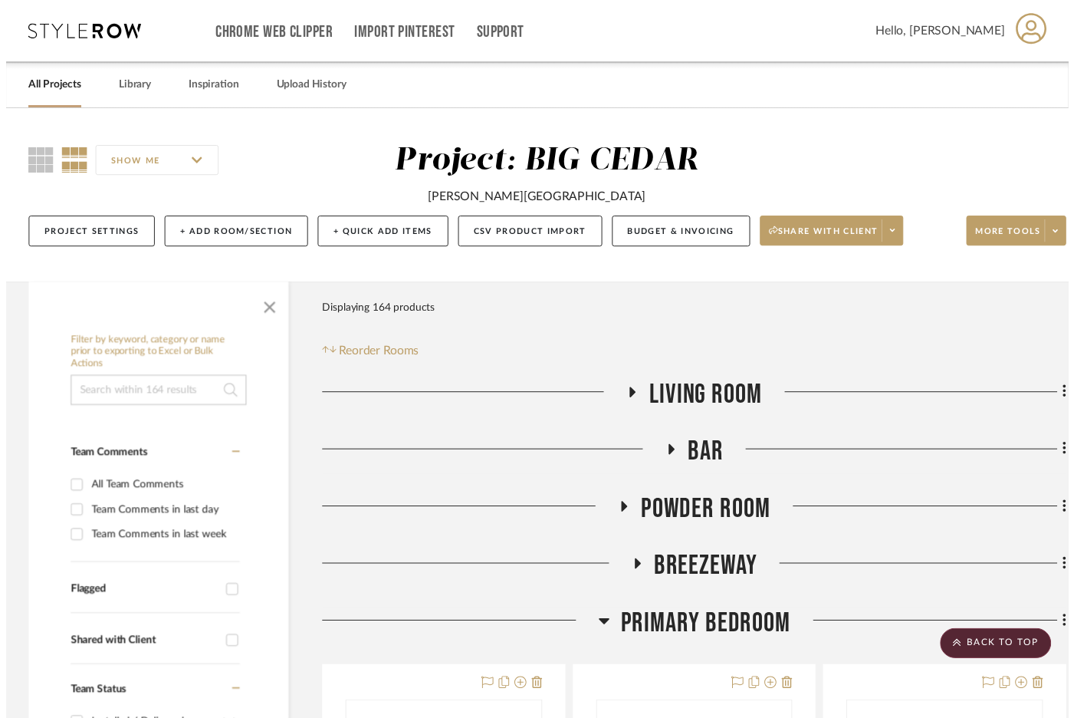
scroll to position [6639, 0]
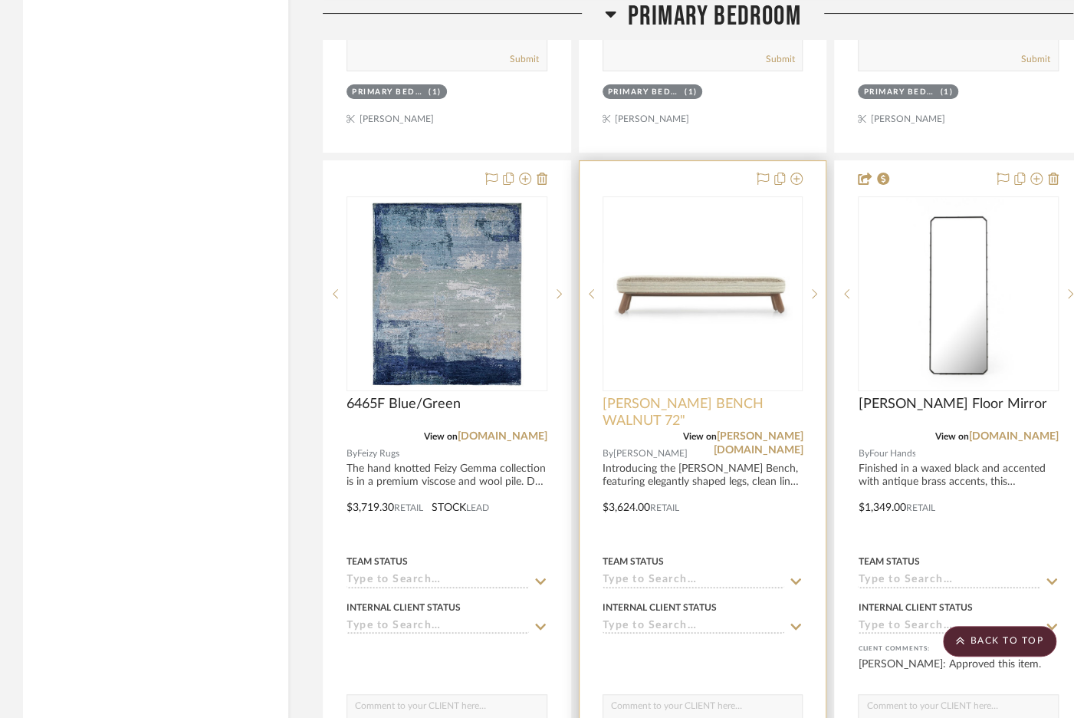
click at [702, 396] on span "BURGOS BENCH WALNUT 72"" at bounding box center [703, 413] width 201 height 34
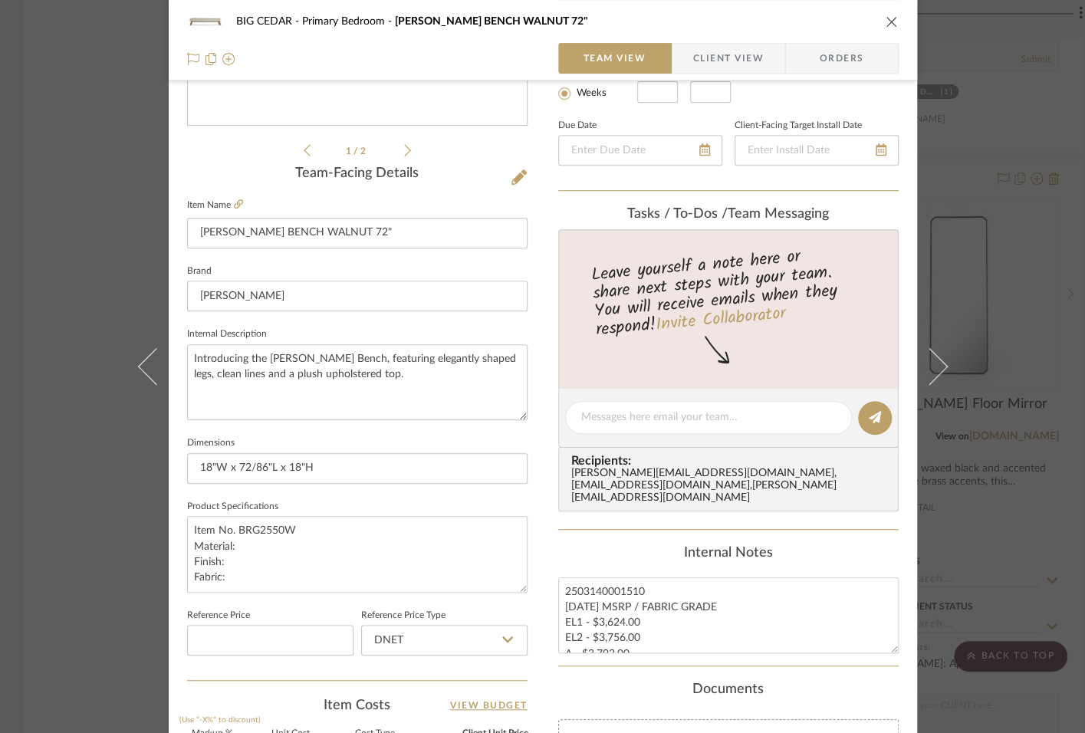
scroll to position [692, 0]
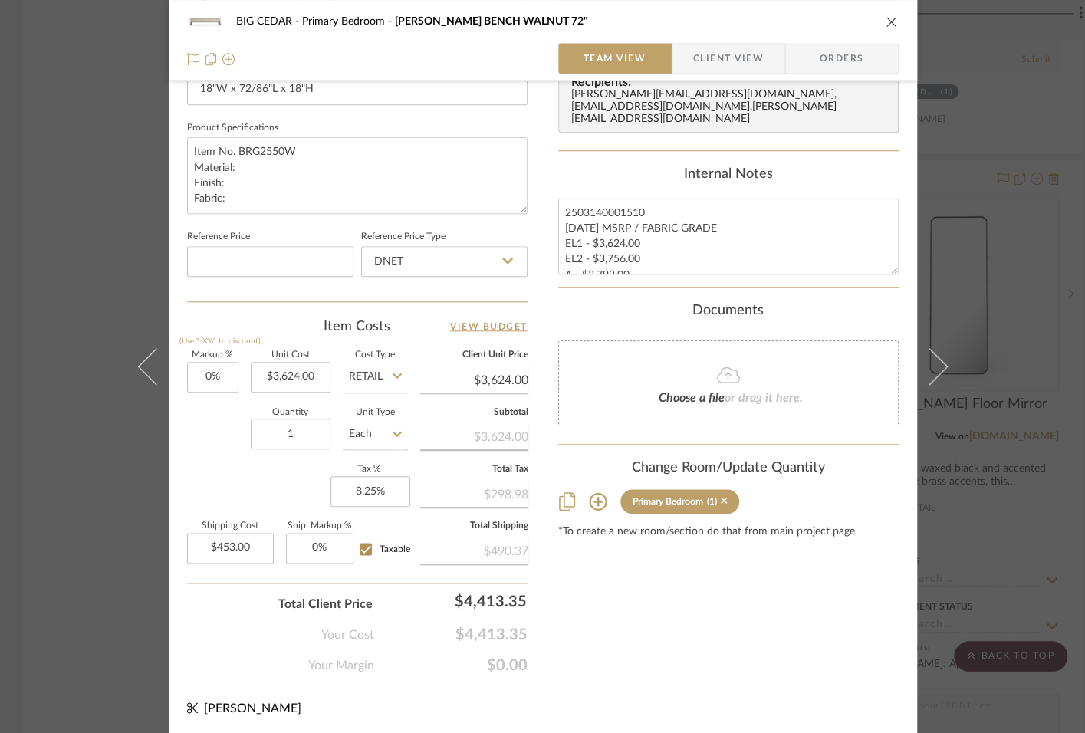
click at [721, 492] on sr-tag "Primary Bedroom (1)" at bounding box center [680, 501] width 120 height 25
click at [721, 498] on icon at bounding box center [724, 501] width 7 height 7
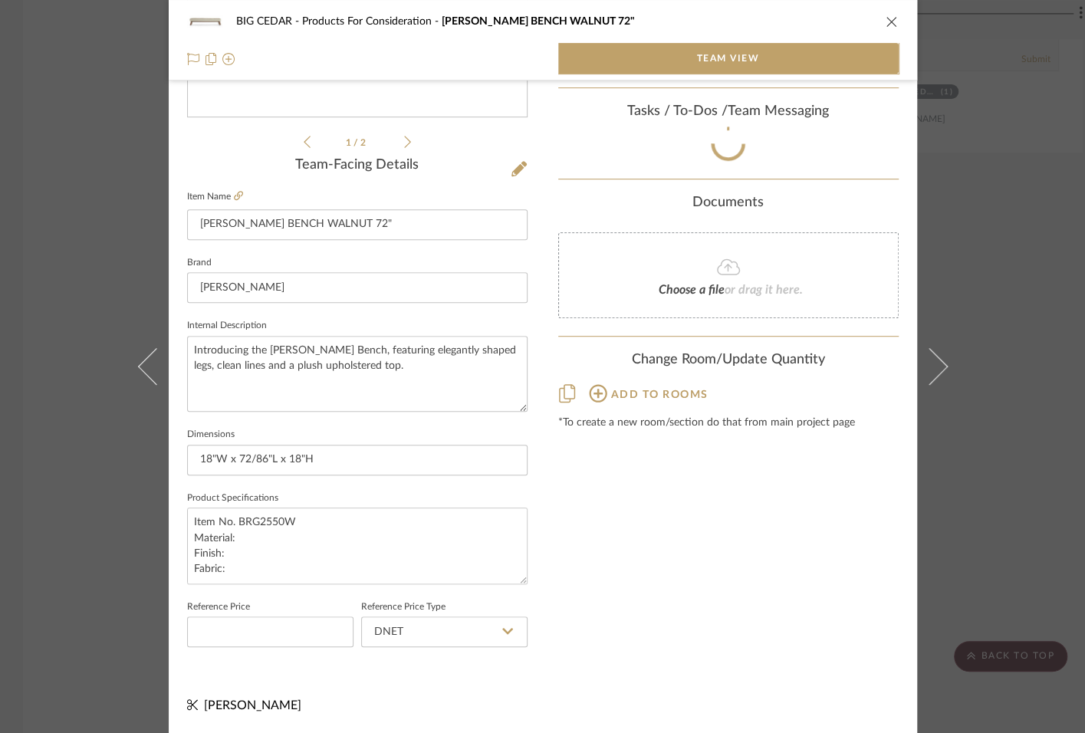
scroll to position [319, 0]
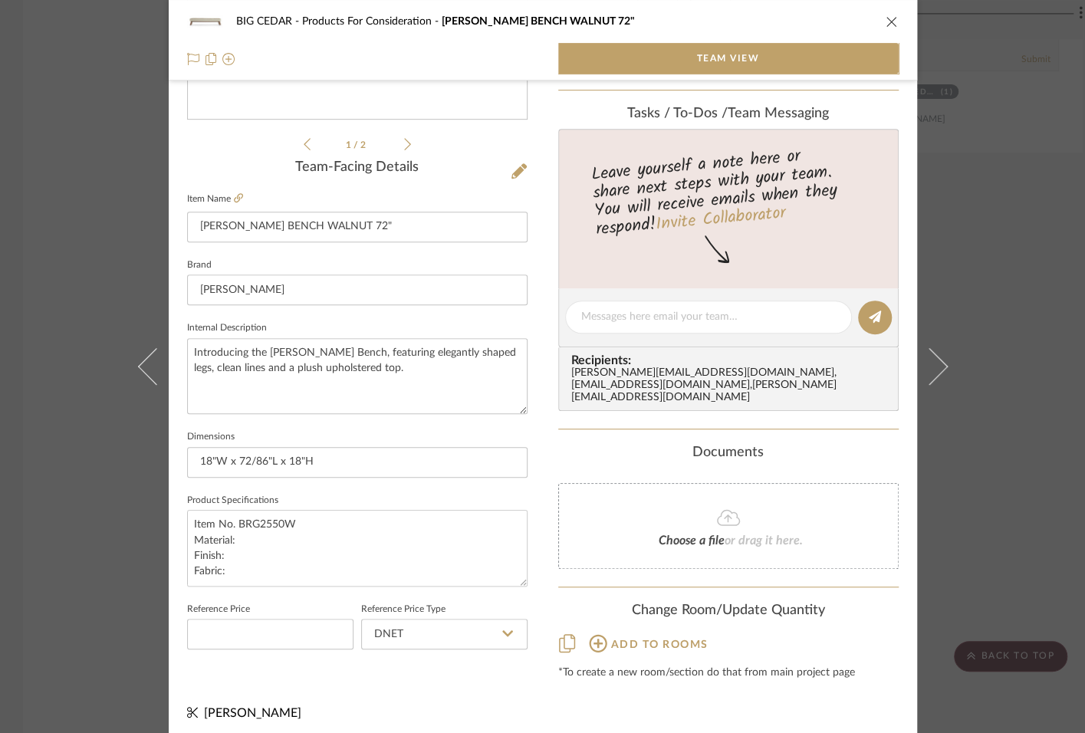
click at [886, 23] on icon "close" at bounding box center [892, 21] width 12 height 12
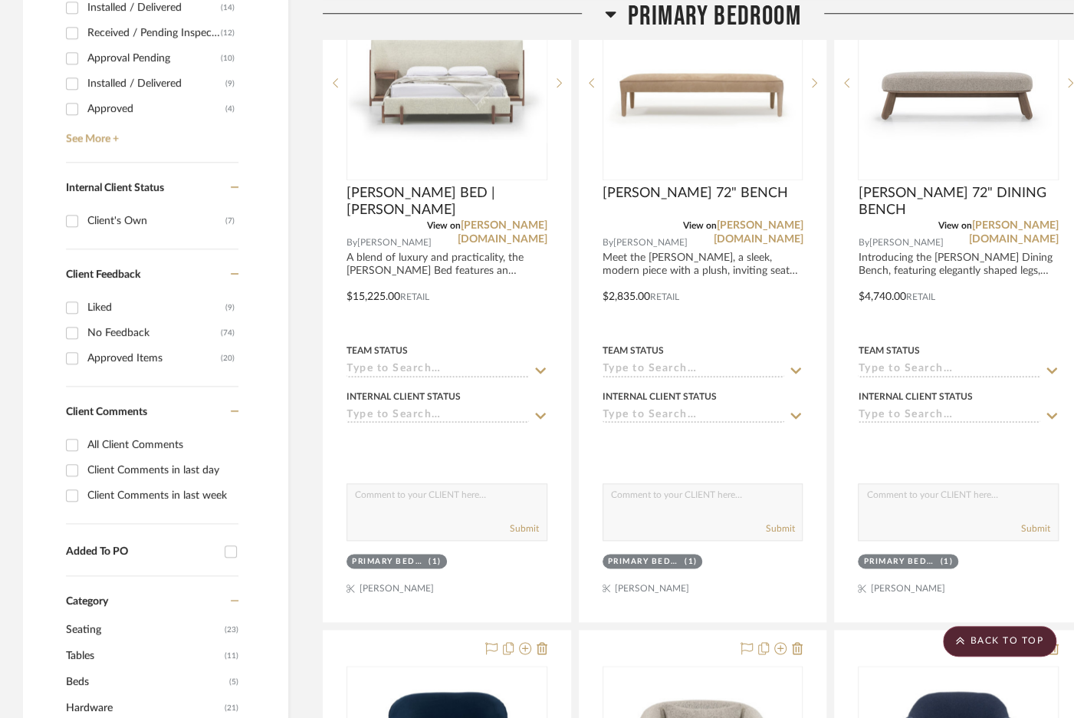
scroll to position [833, 0]
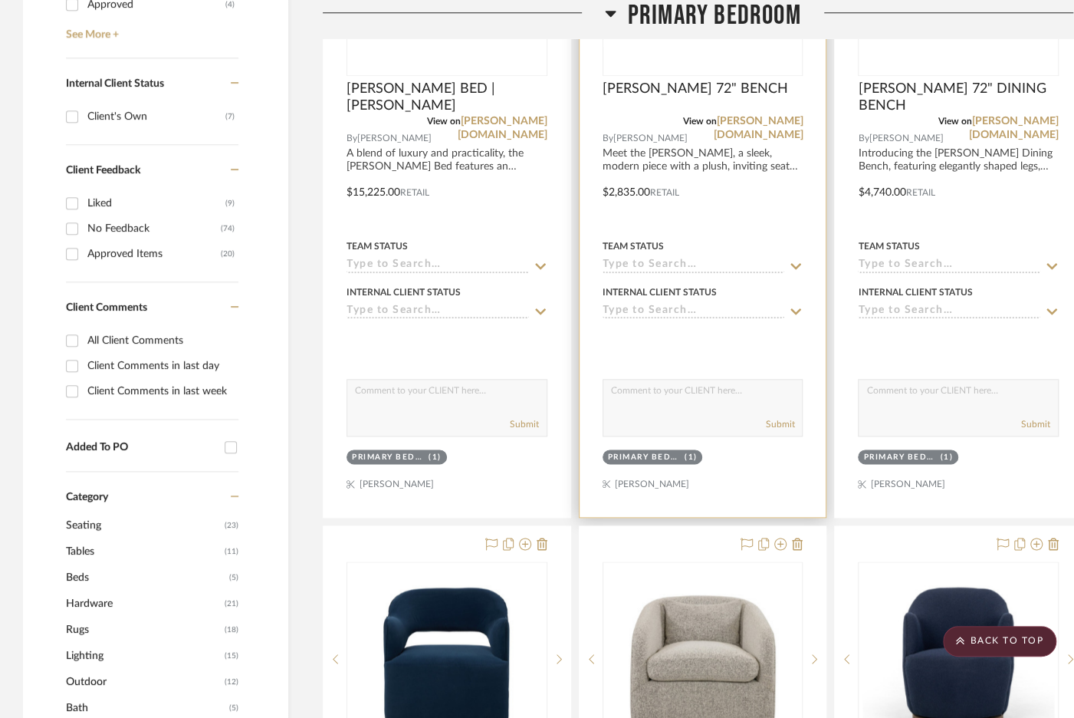
click at [744, 151] on div at bounding box center [703, 181] width 247 height 671
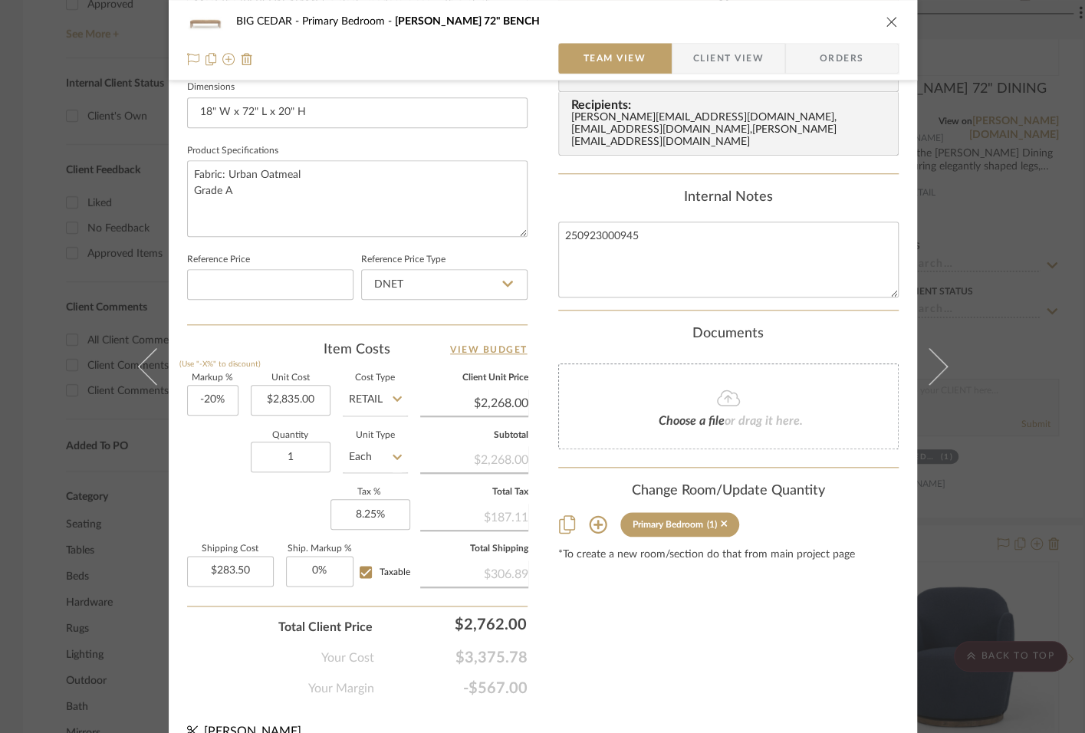
scroll to position [673, 0]
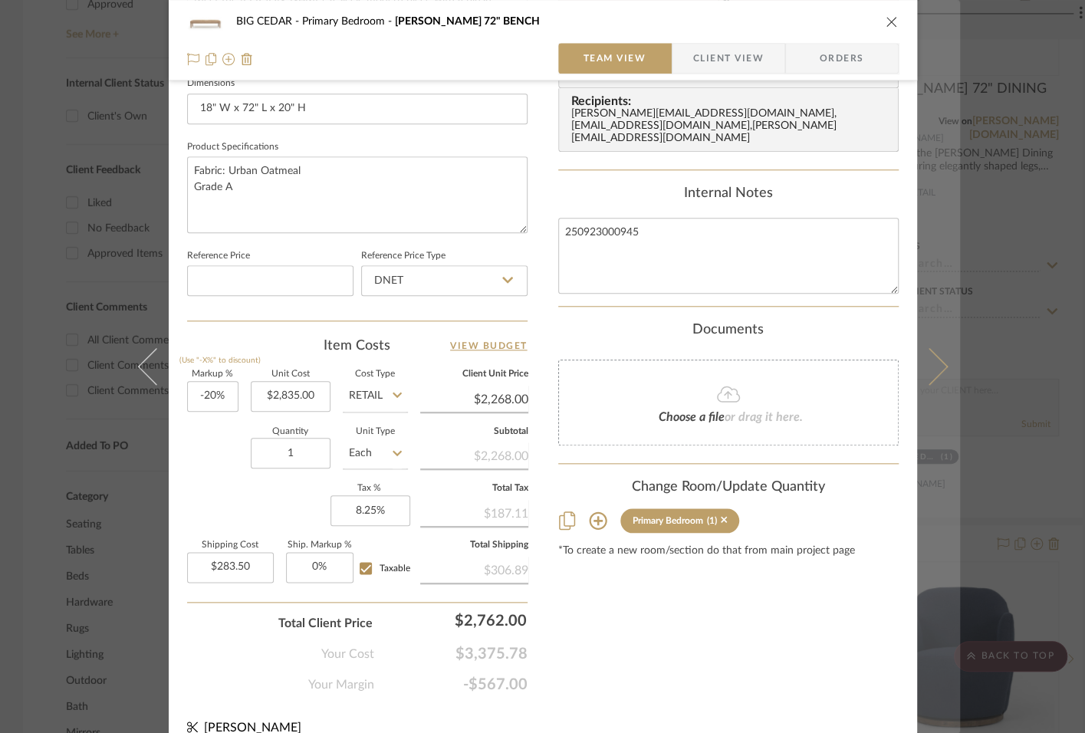
click at [938, 375] on button at bounding box center [938, 366] width 43 height 733
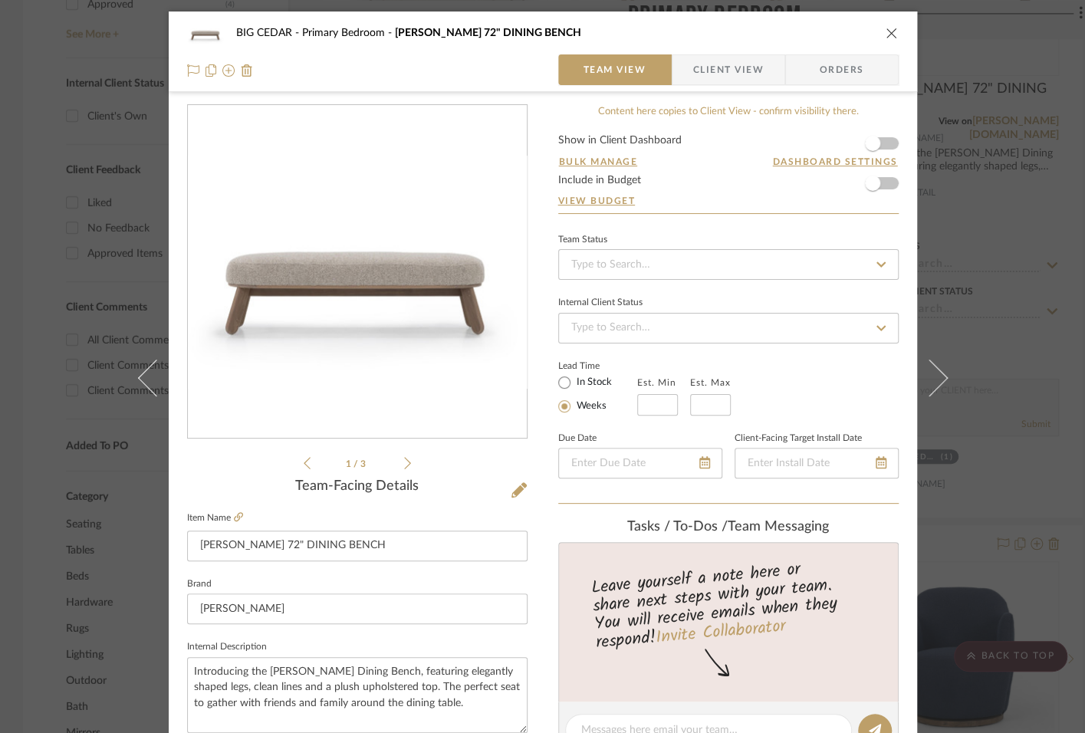
scroll to position [692, 0]
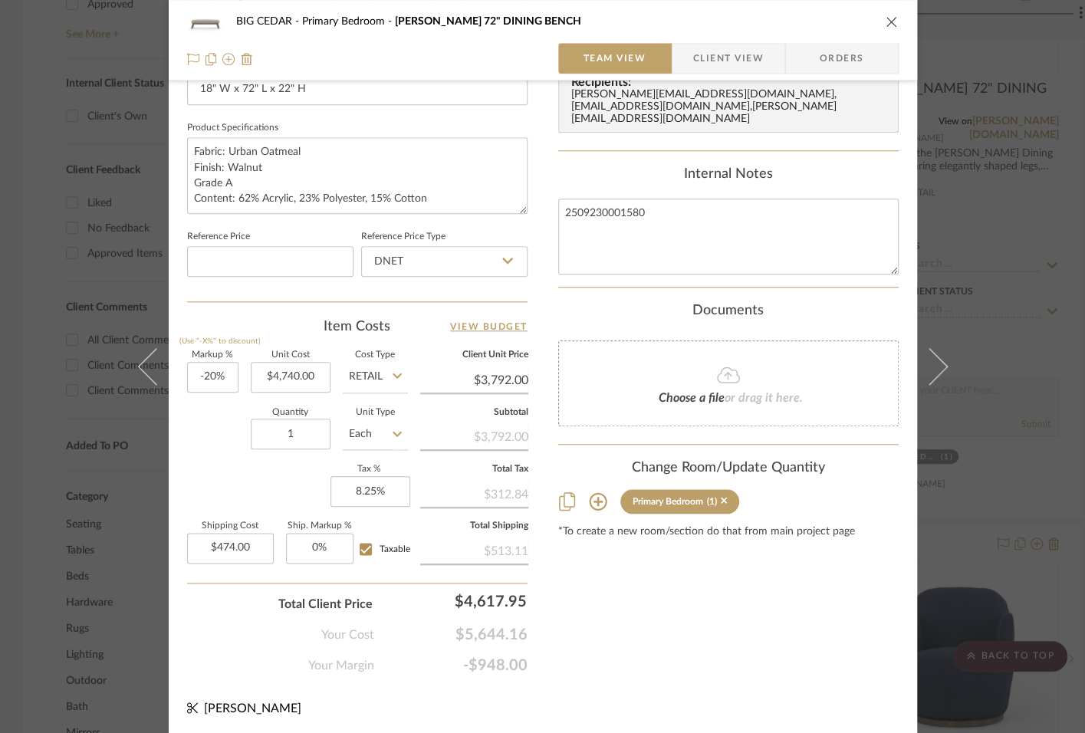
click at [883, 31] on div "BIG CEDAR Primary Bedroom BURGOS 72" DINING BENCH" at bounding box center [543, 21] width 712 height 31
click at [886, 22] on icon "close" at bounding box center [892, 21] width 12 height 12
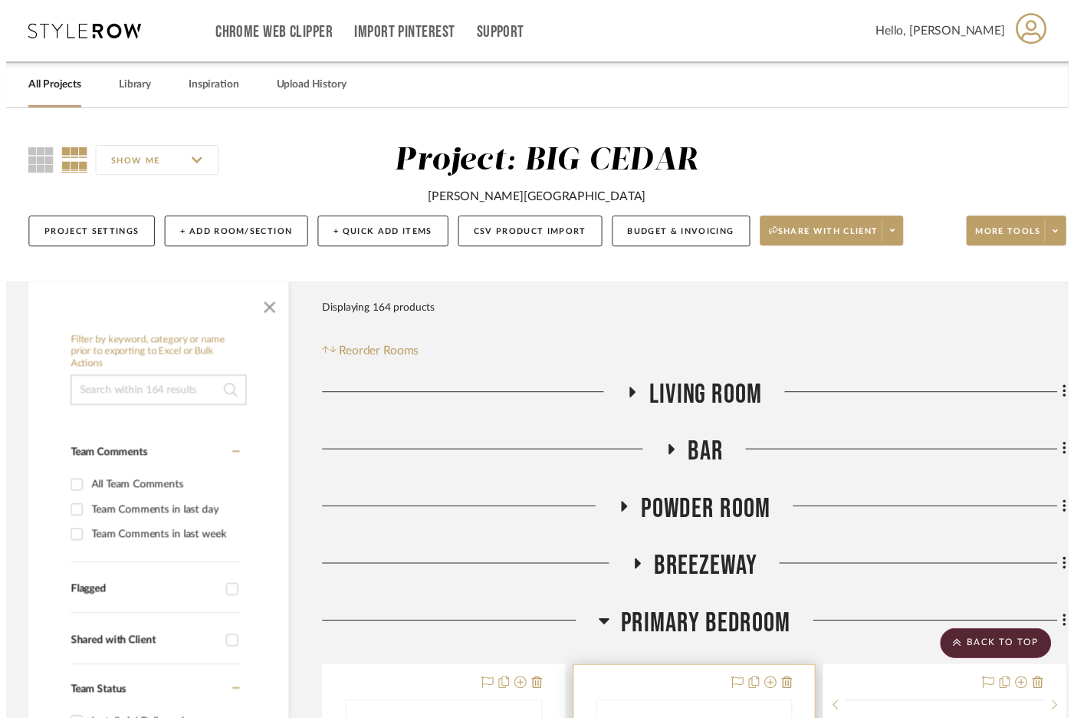
scroll to position [833, 0]
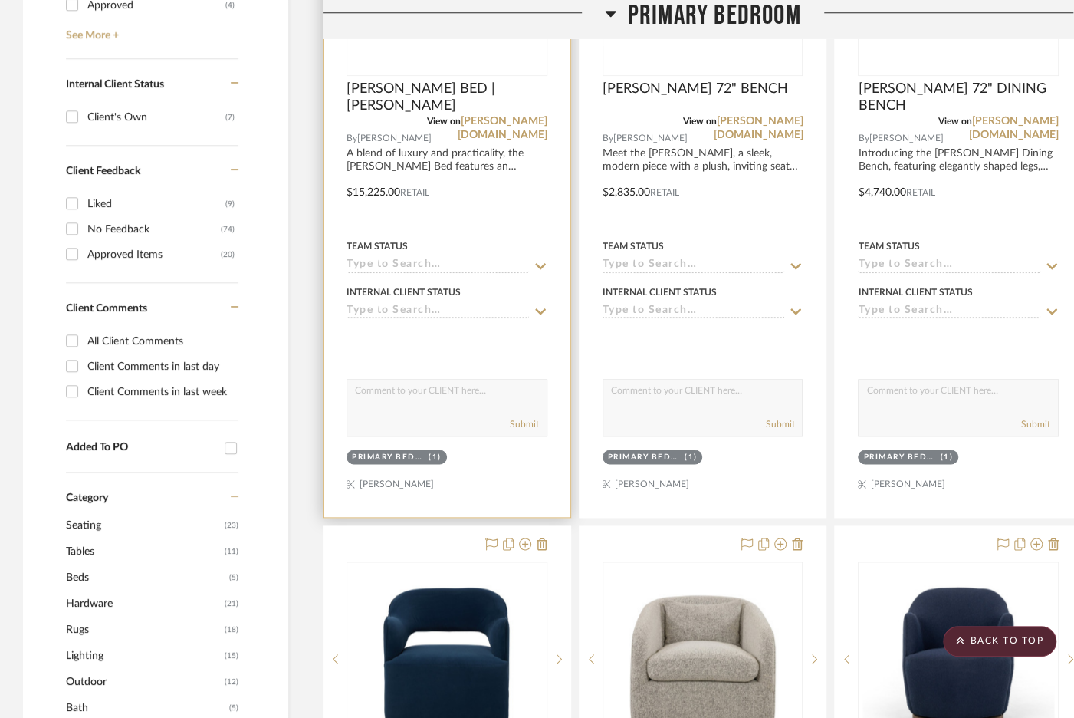
click at [492, 176] on div at bounding box center [447, 181] width 247 height 671
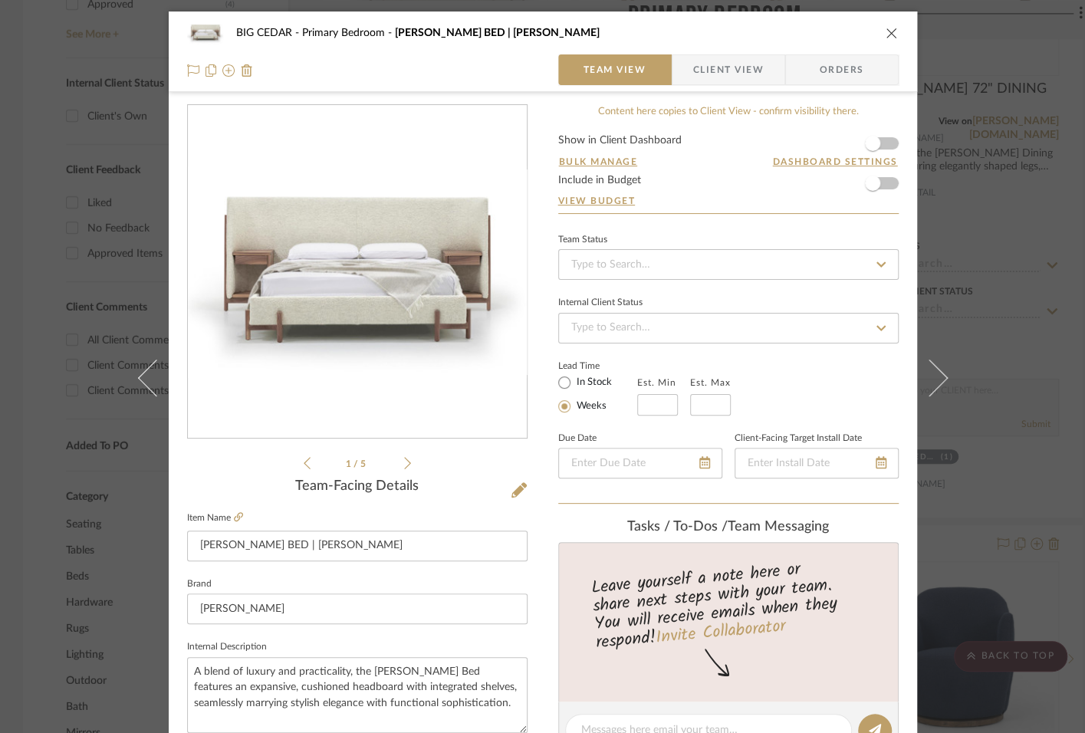
scroll to position [692, 0]
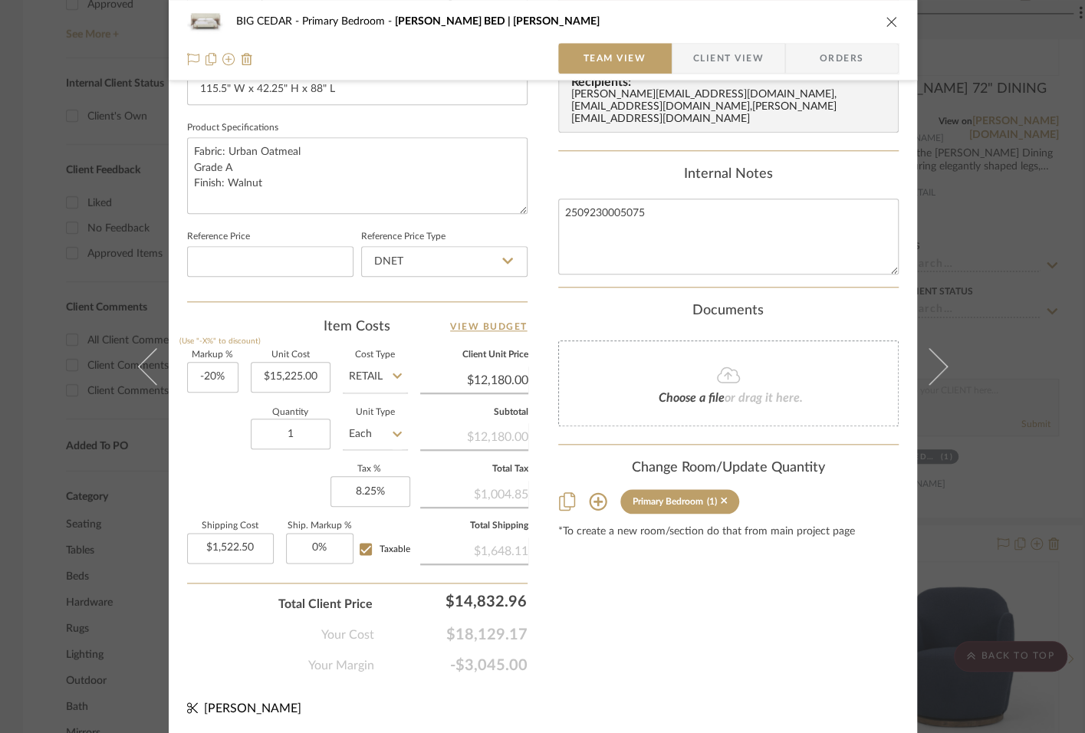
click at [886, 22] on icon "close" at bounding box center [892, 21] width 12 height 12
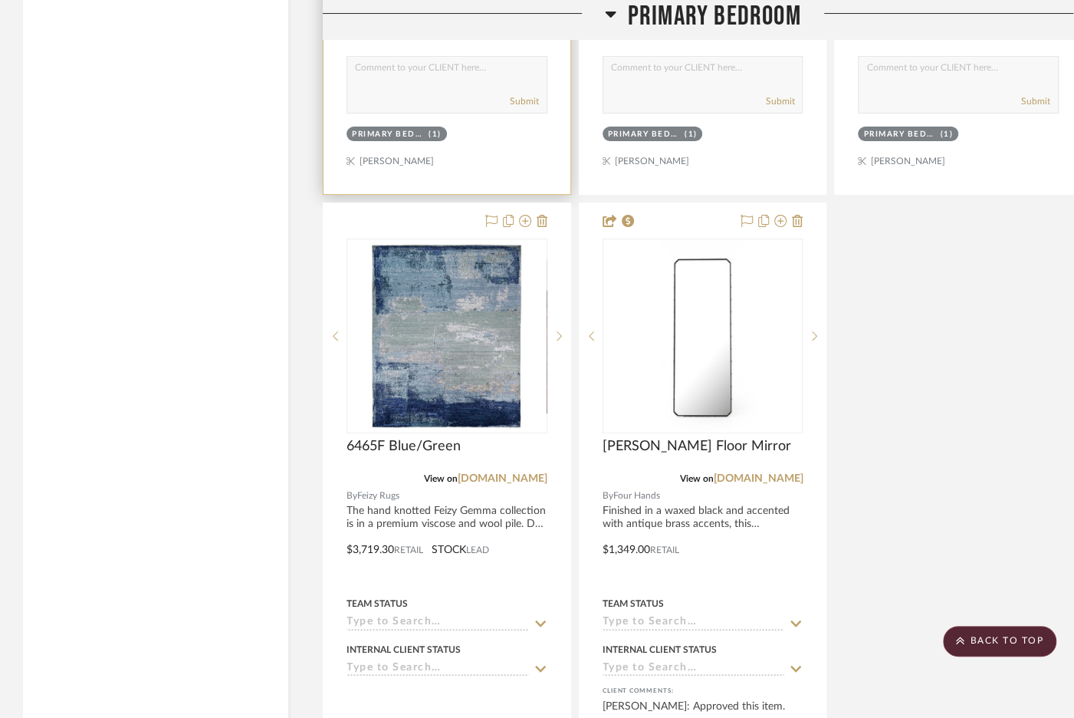
scroll to position [6148, 0]
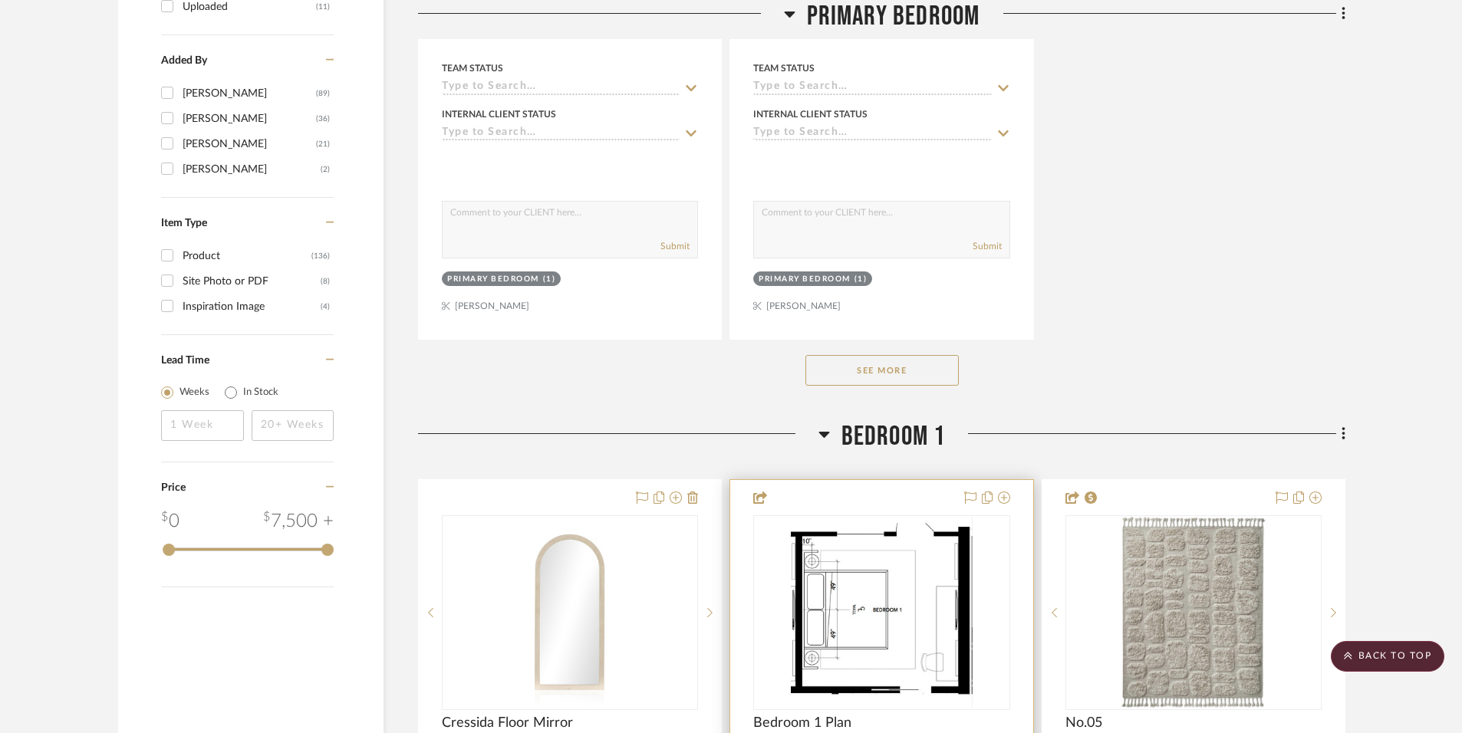
scroll to position [2692, 0]
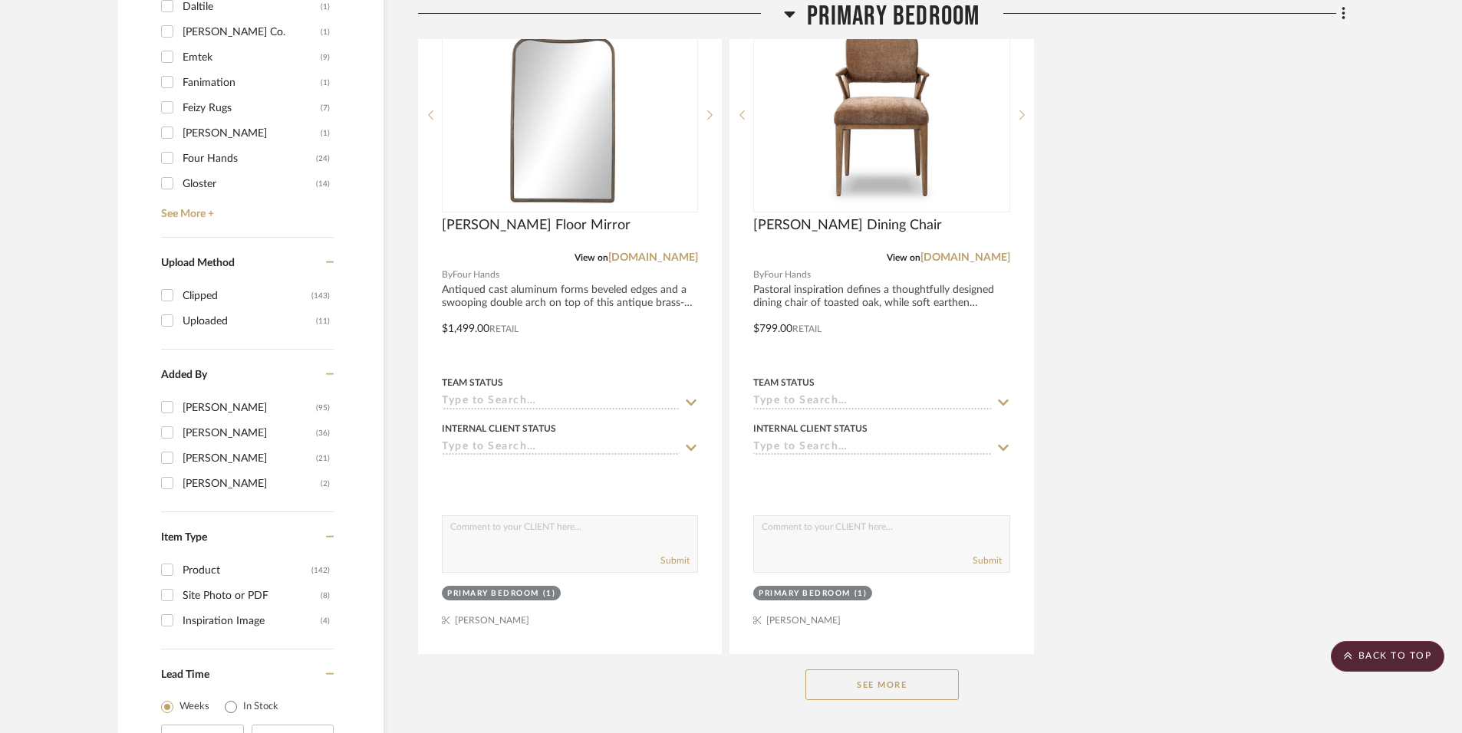
scroll to position [2076, 0]
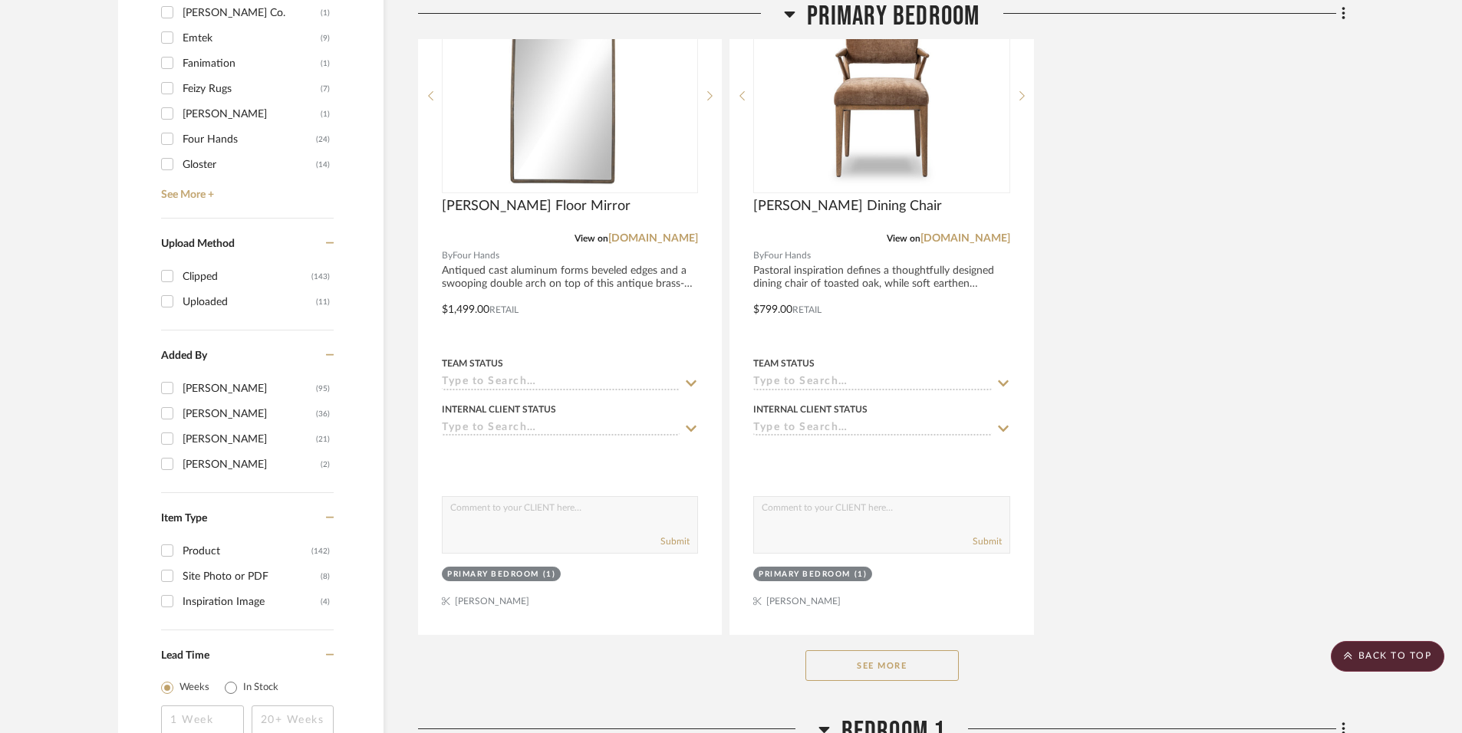
click at [850, 674] on button "See More" at bounding box center [881, 665] width 153 height 31
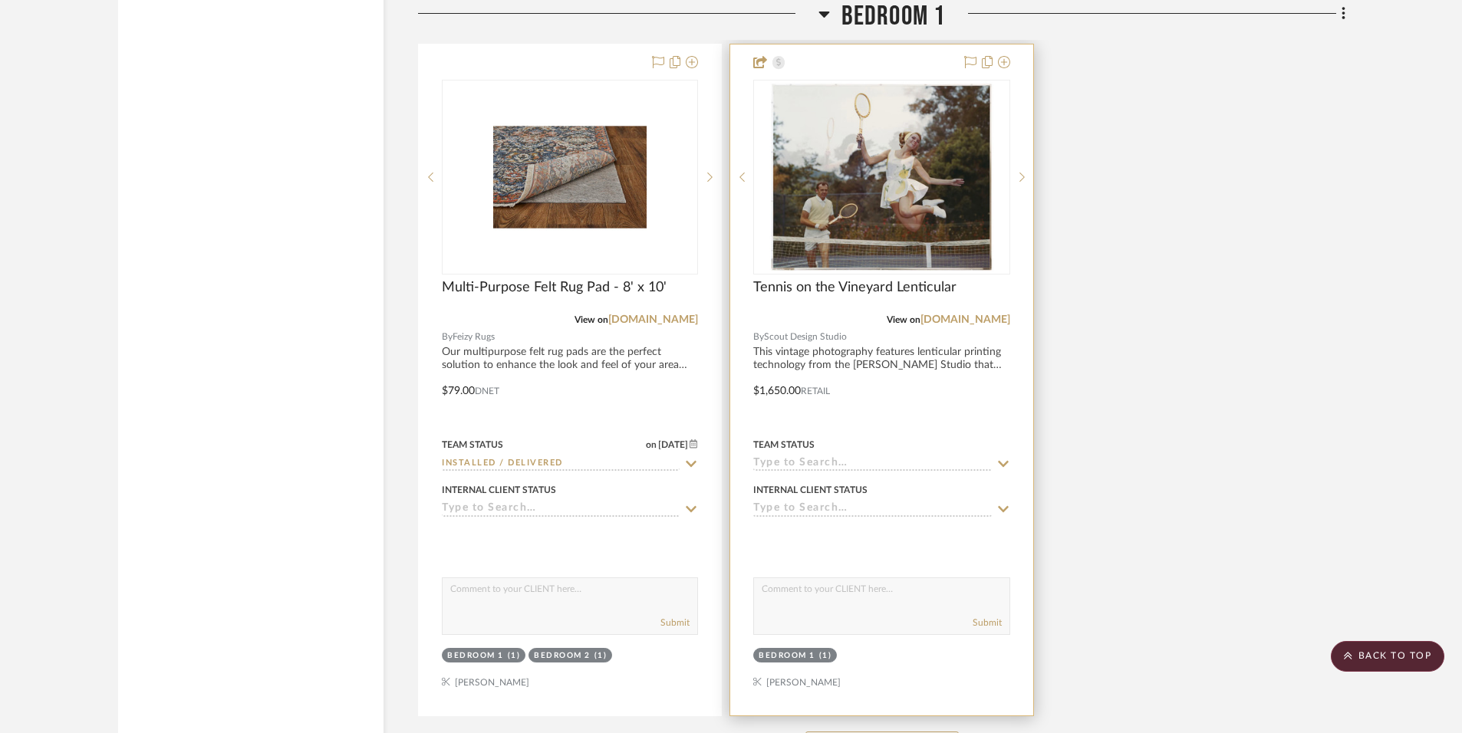
scroll to position [10970, 0]
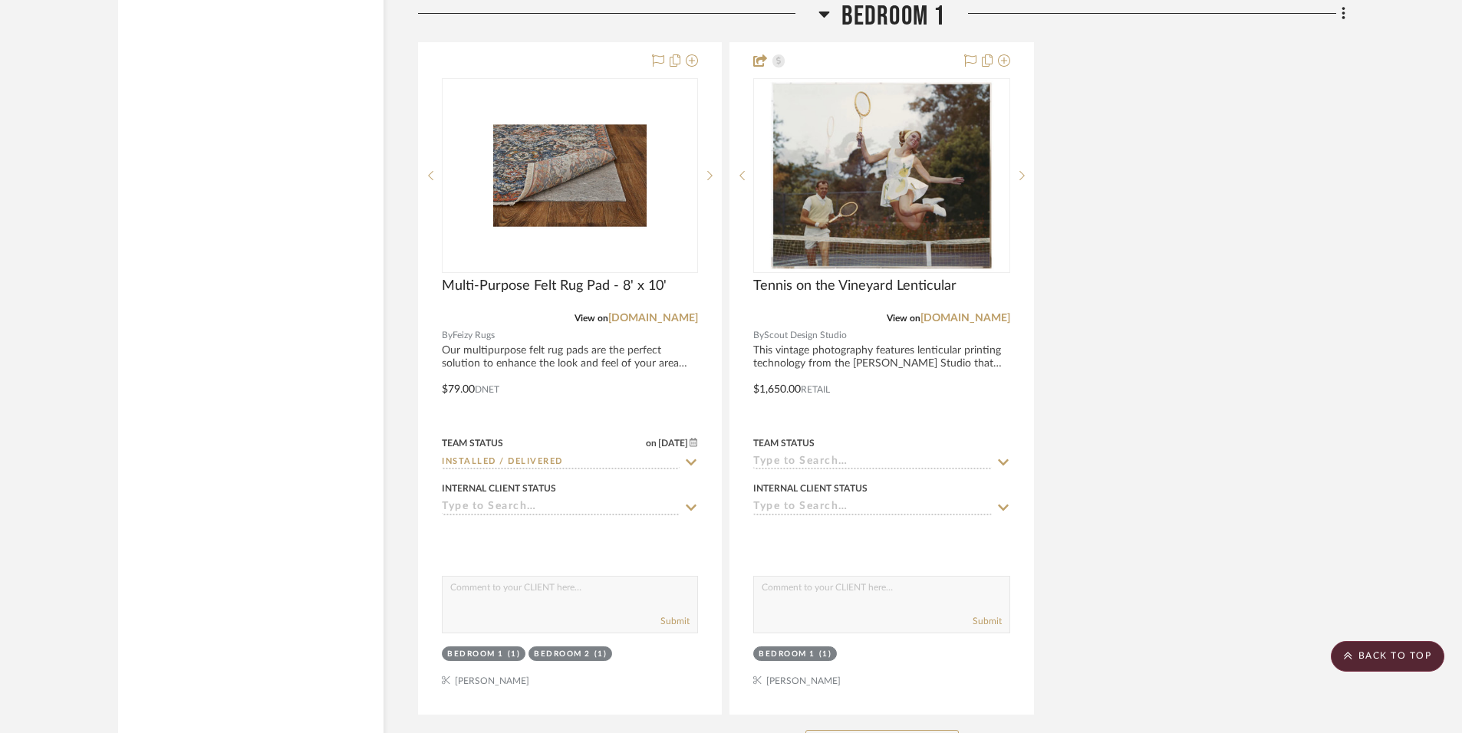
click at [916, 730] on button "See More" at bounding box center [881, 745] width 153 height 31
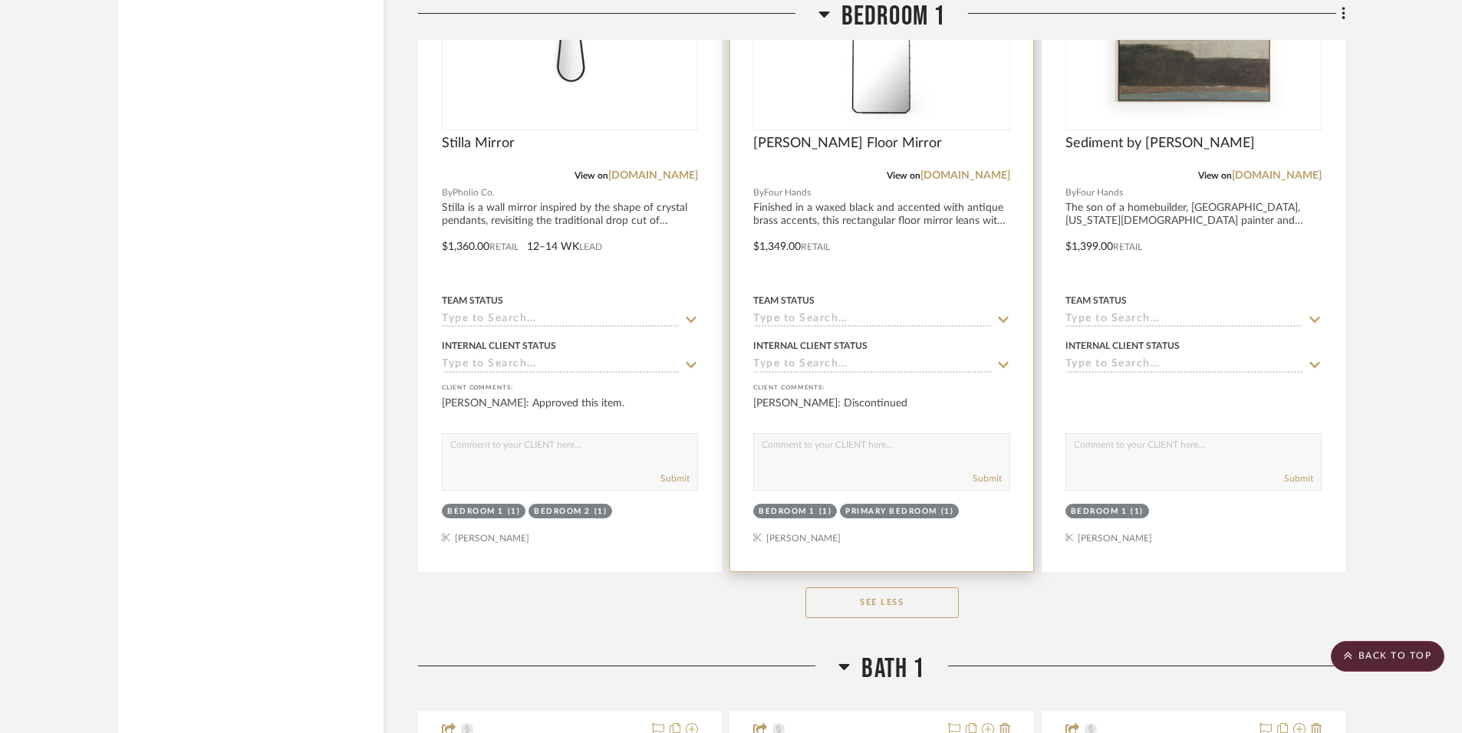
scroll to position [12974, 0]
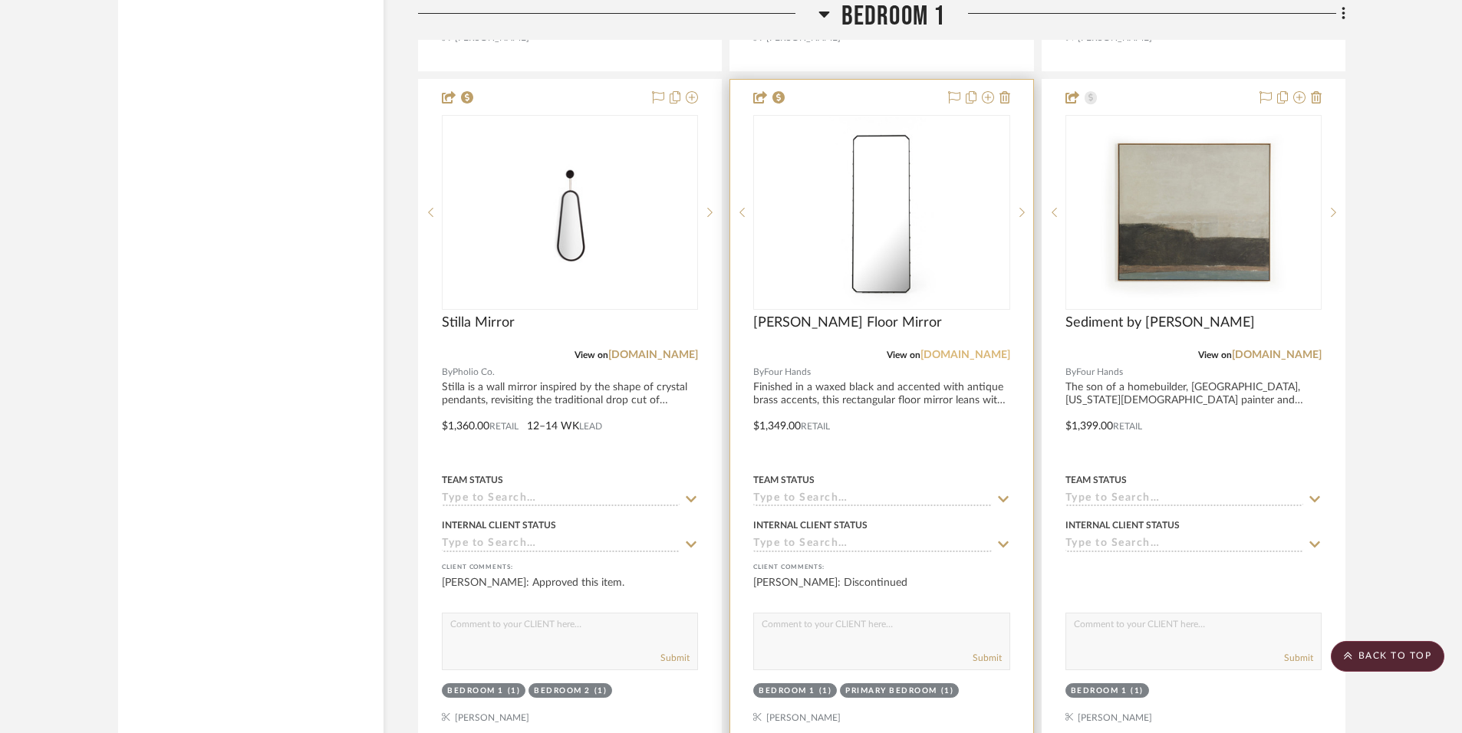
click at [954, 350] on link "[DOMAIN_NAME]" at bounding box center [965, 355] width 90 height 11
click at [1007, 91] on icon at bounding box center [1004, 97] width 11 height 12
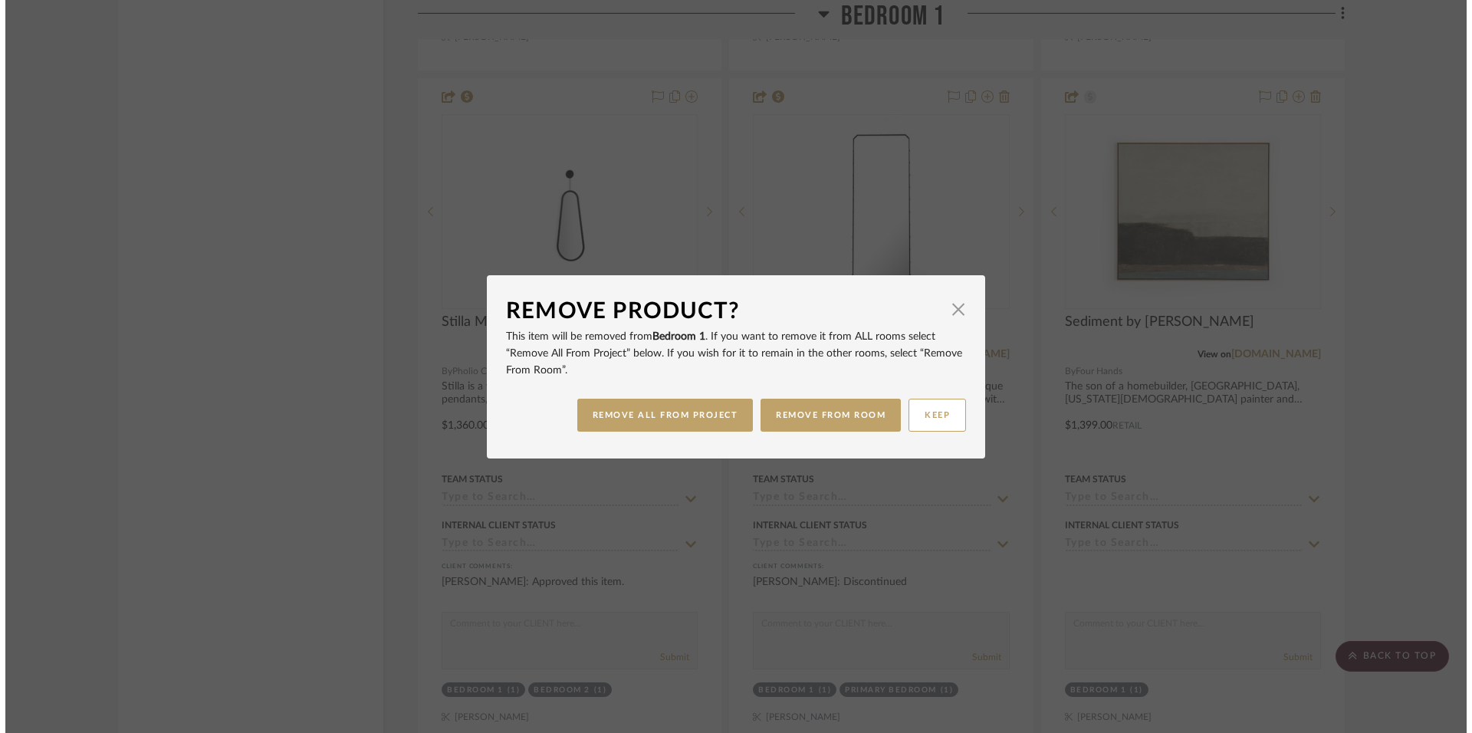
scroll to position [0, 0]
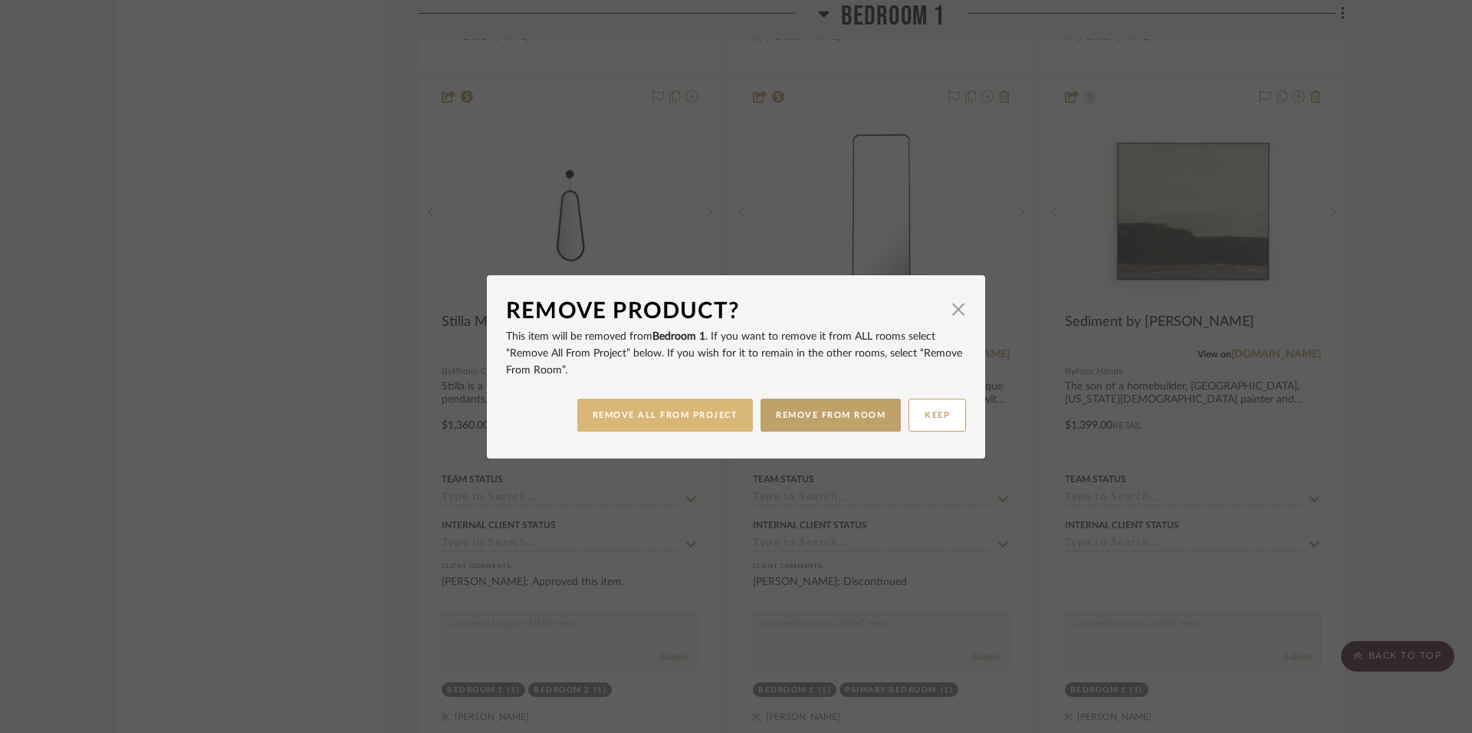
click at [677, 416] on button "REMOVE ALL FROM PROJECT" at bounding box center [665, 415] width 176 height 33
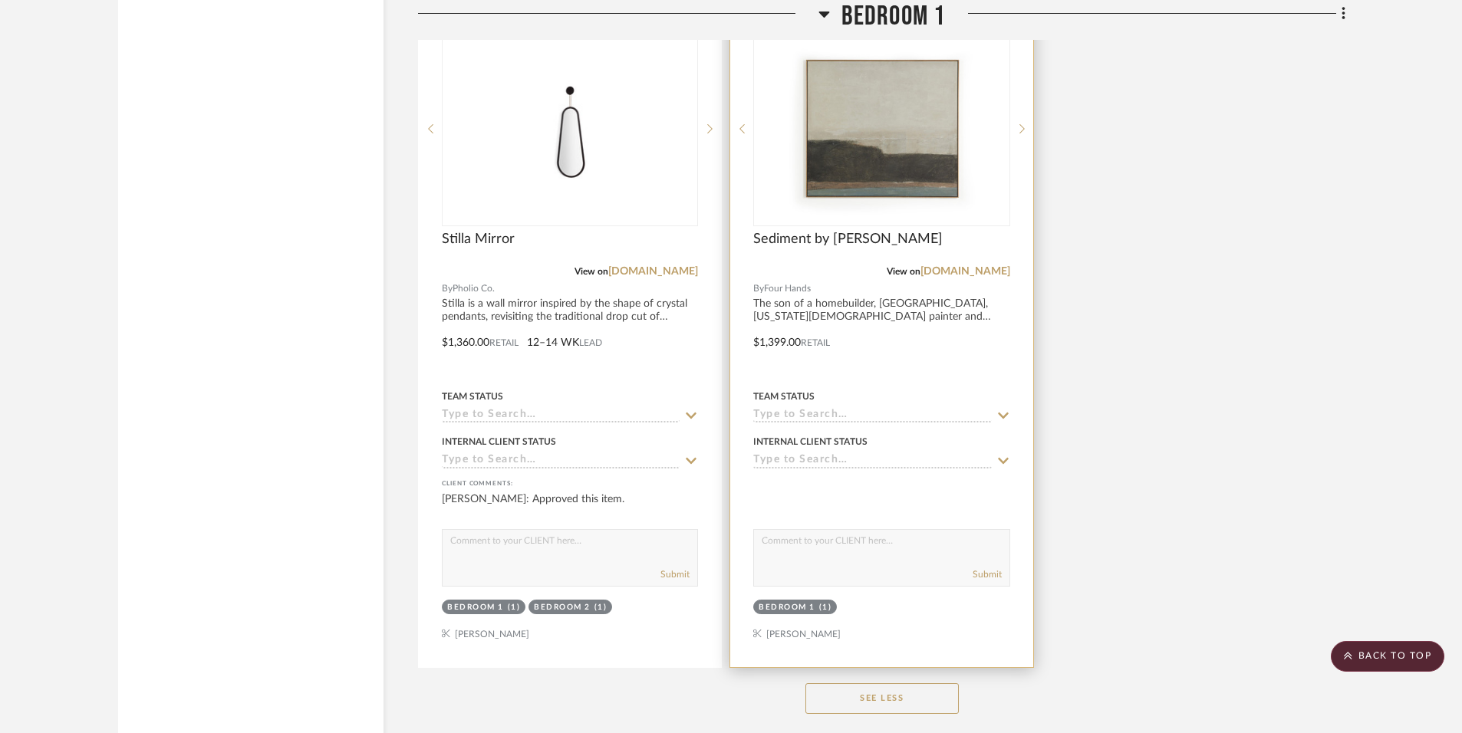
scroll to position [12377, 0]
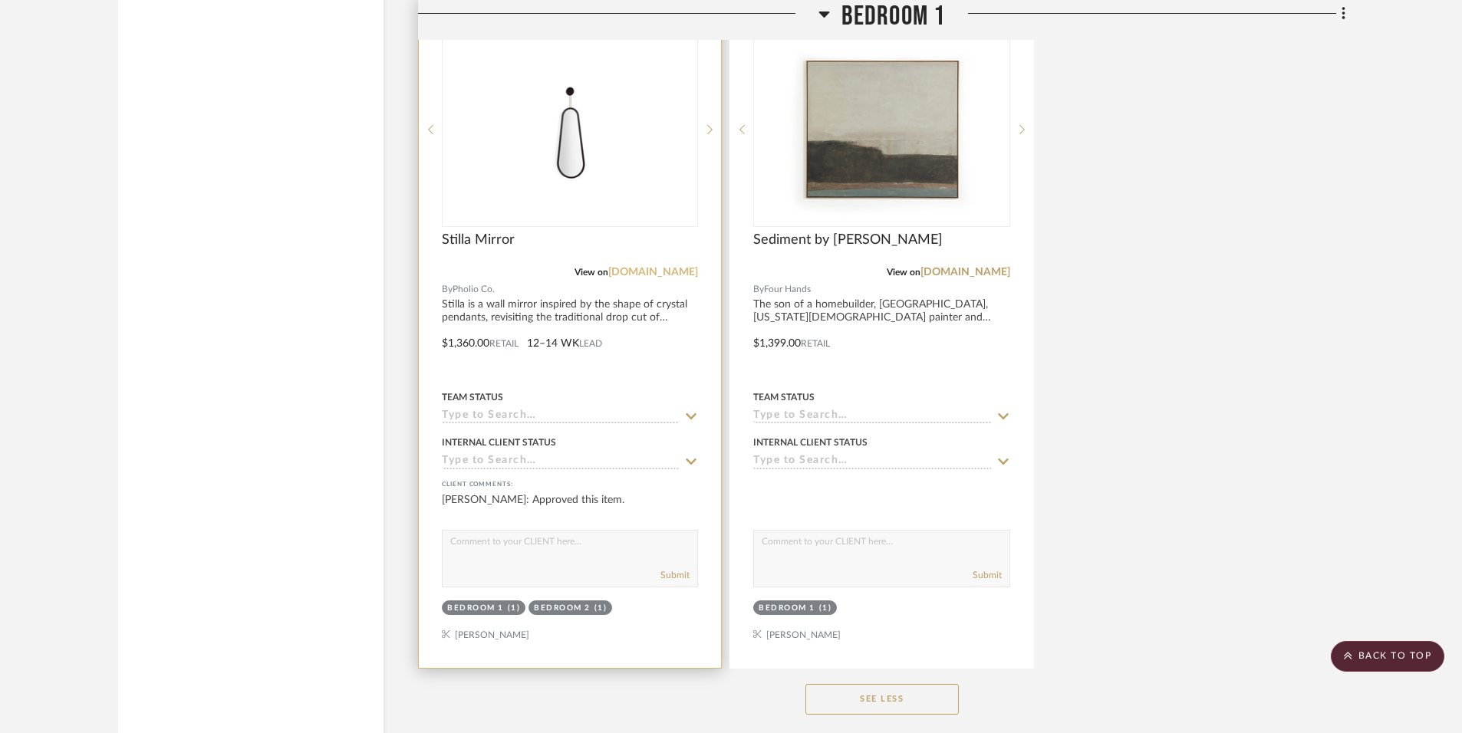
click at [676, 267] on link "potocco.it" at bounding box center [653, 272] width 90 height 11
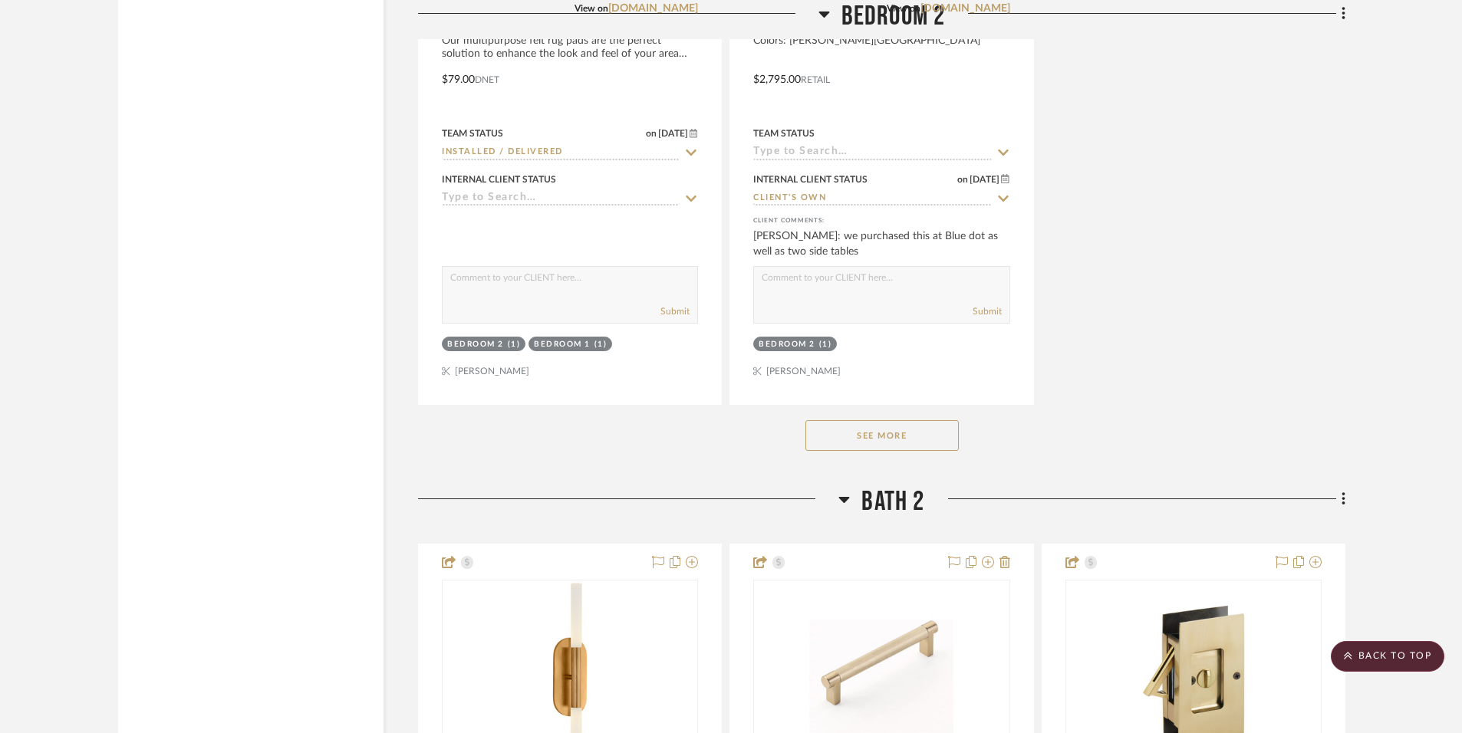
scroll to position [16983, 0]
click at [912, 421] on button "See More" at bounding box center [881, 436] width 153 height 31
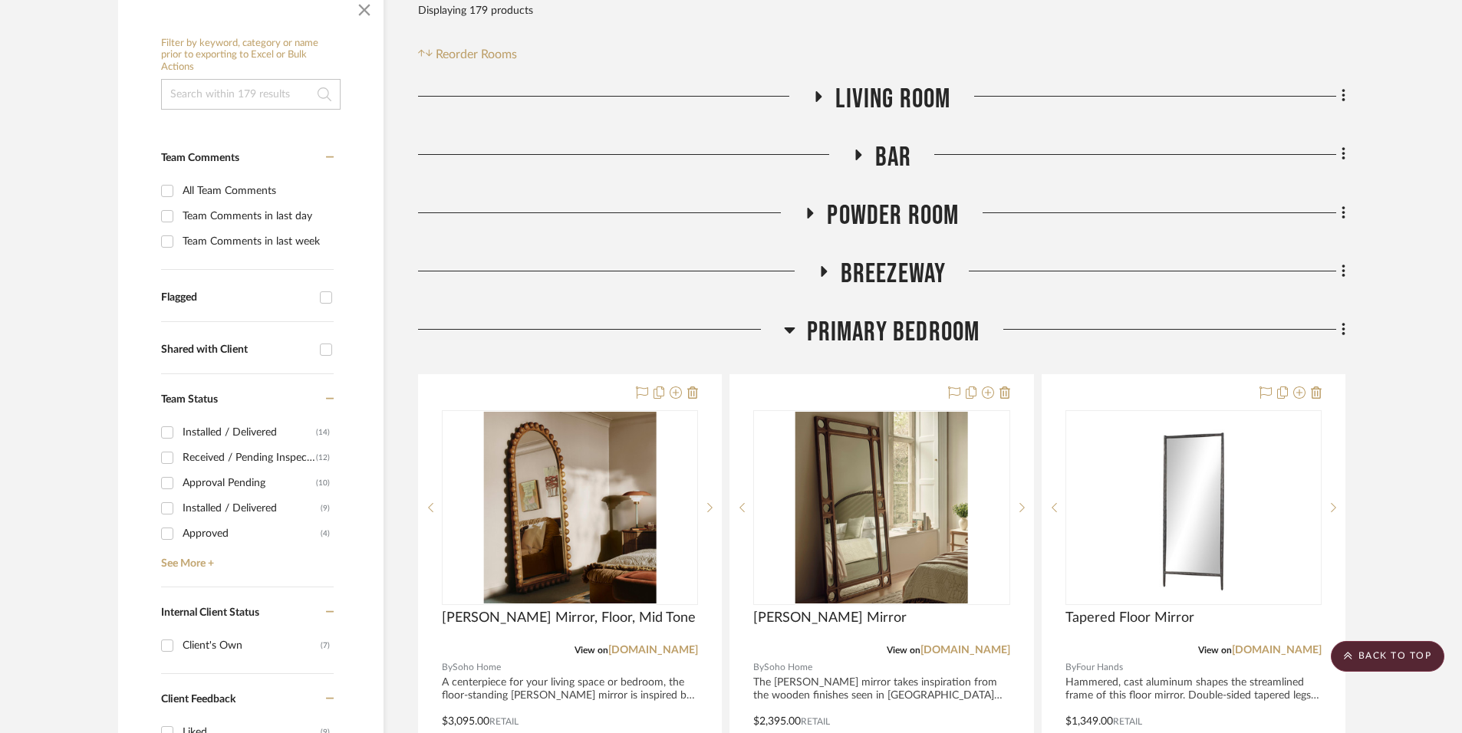
scroll to position [293, 0]
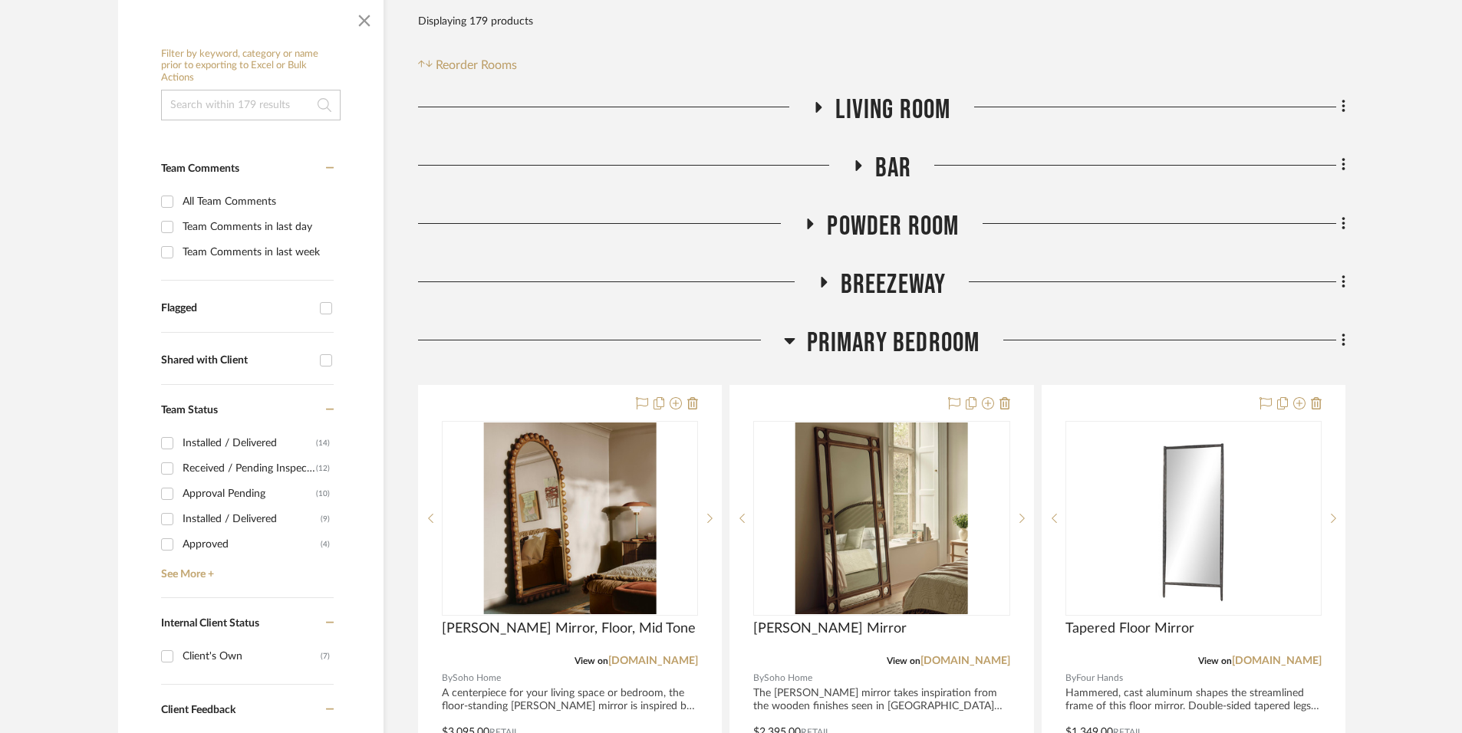
click at [873, 101] on span "Living Room" at bounding box center [892, 110] width 115 height 33
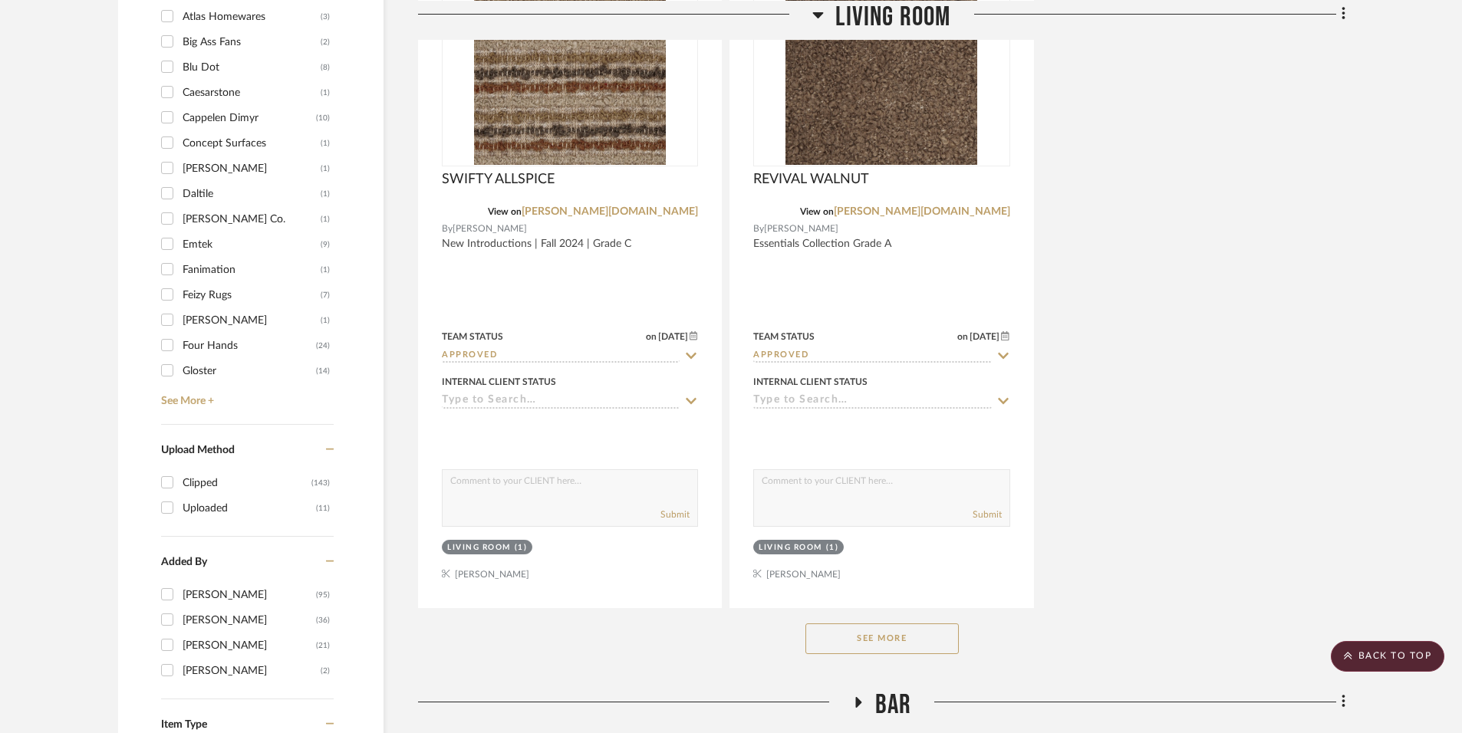
scroll to position [1869, 0]
click at [942, 639] on button "See More" at bounding box center [881, 639] width 153 height 31
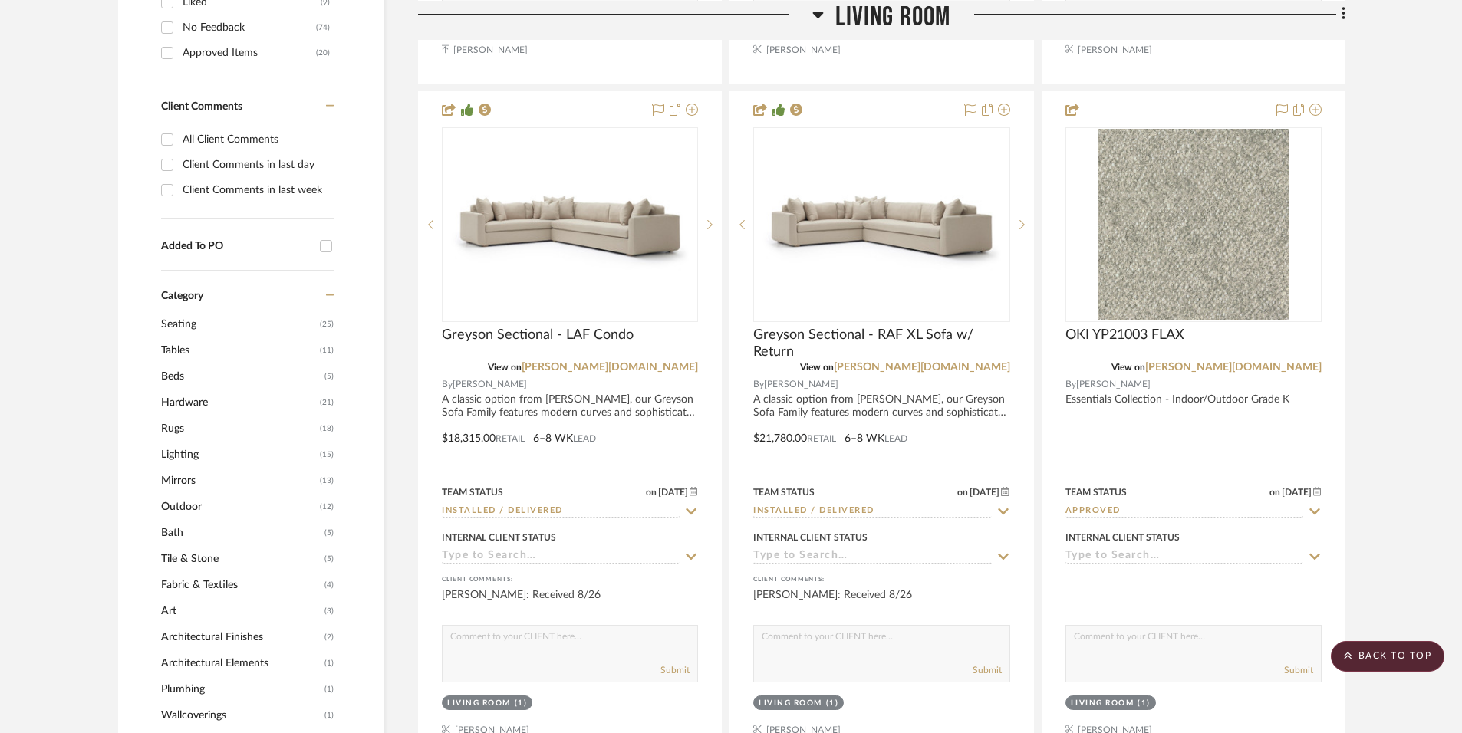
scroll to position [0, 0]
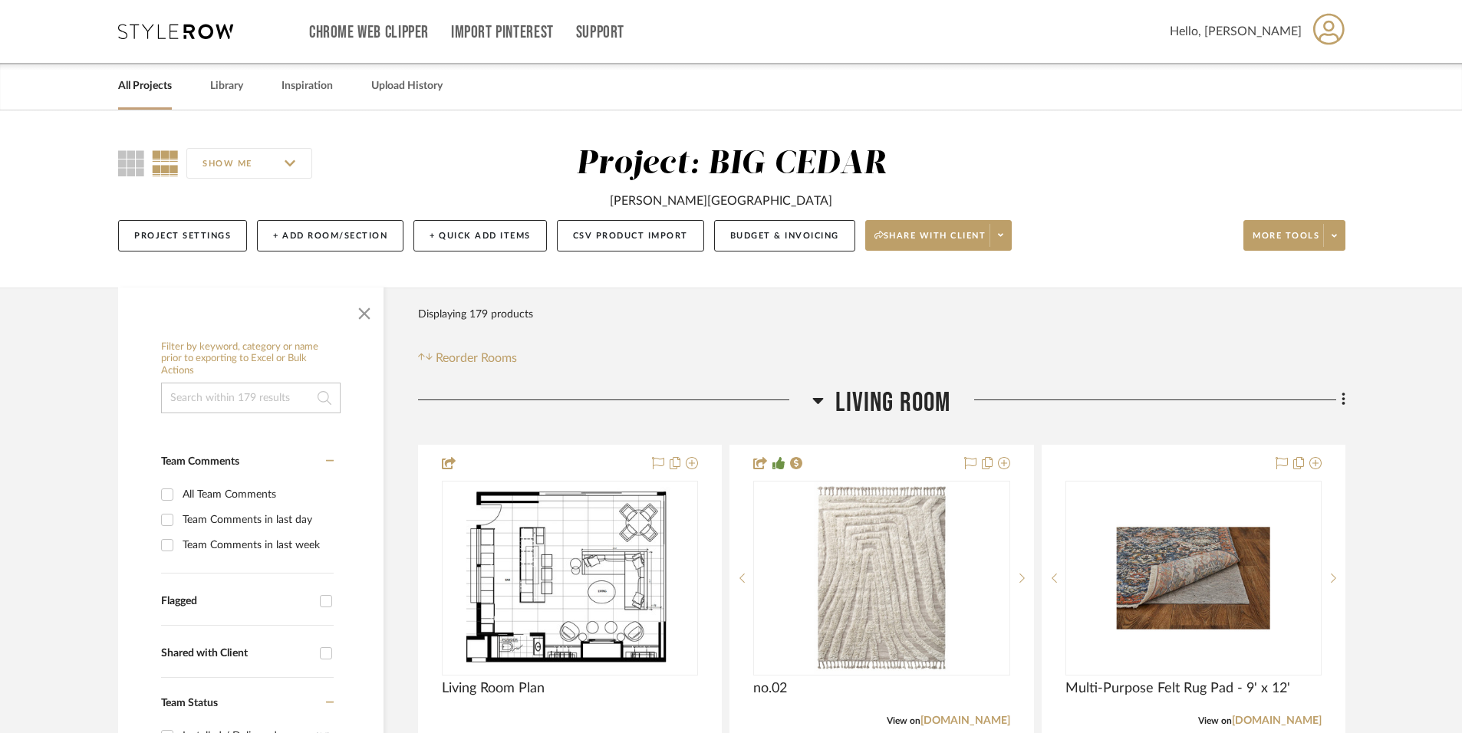
click at [152, 87] on link "All Projects" at bounding box center [145, 86] width 54 height 21
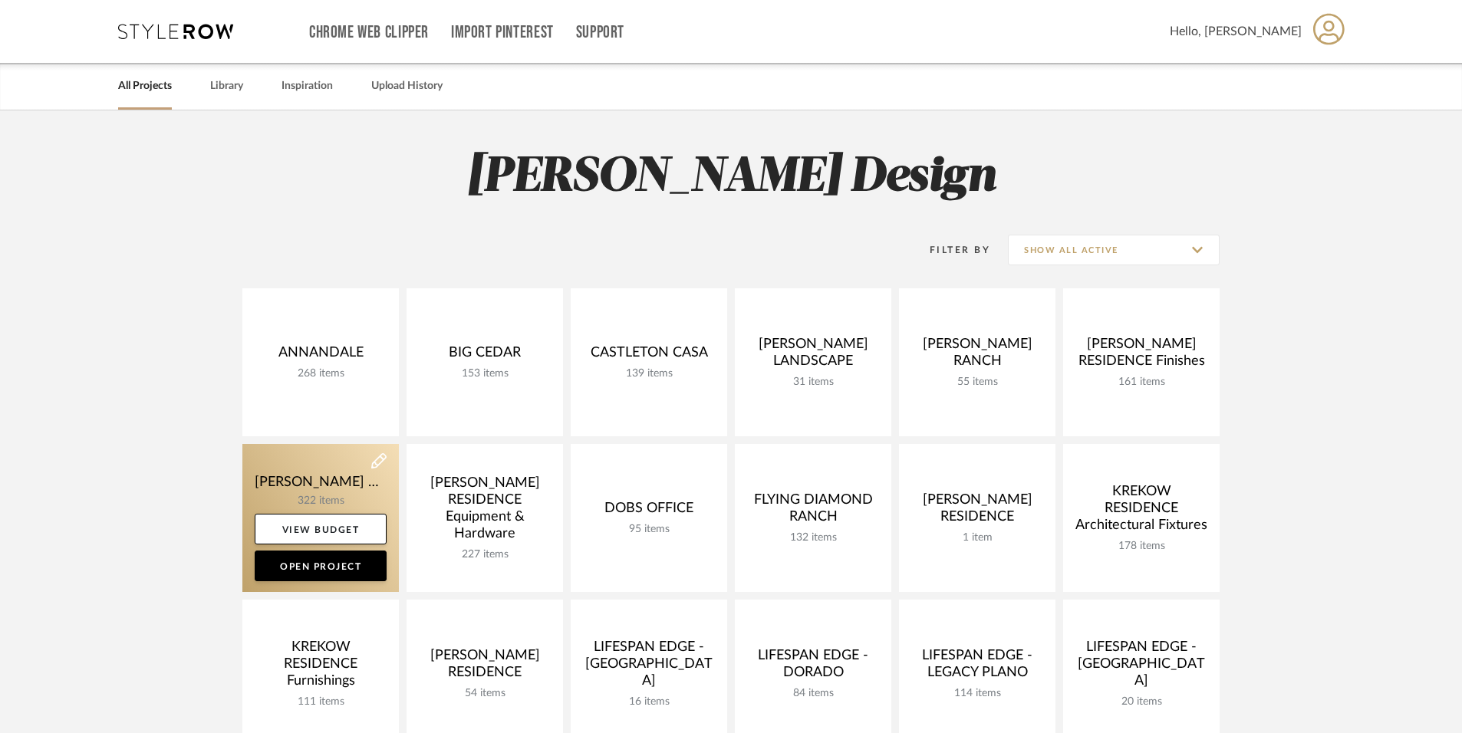
click at [318, 476] on link at bounding box center [320, 518] width 156 height 148
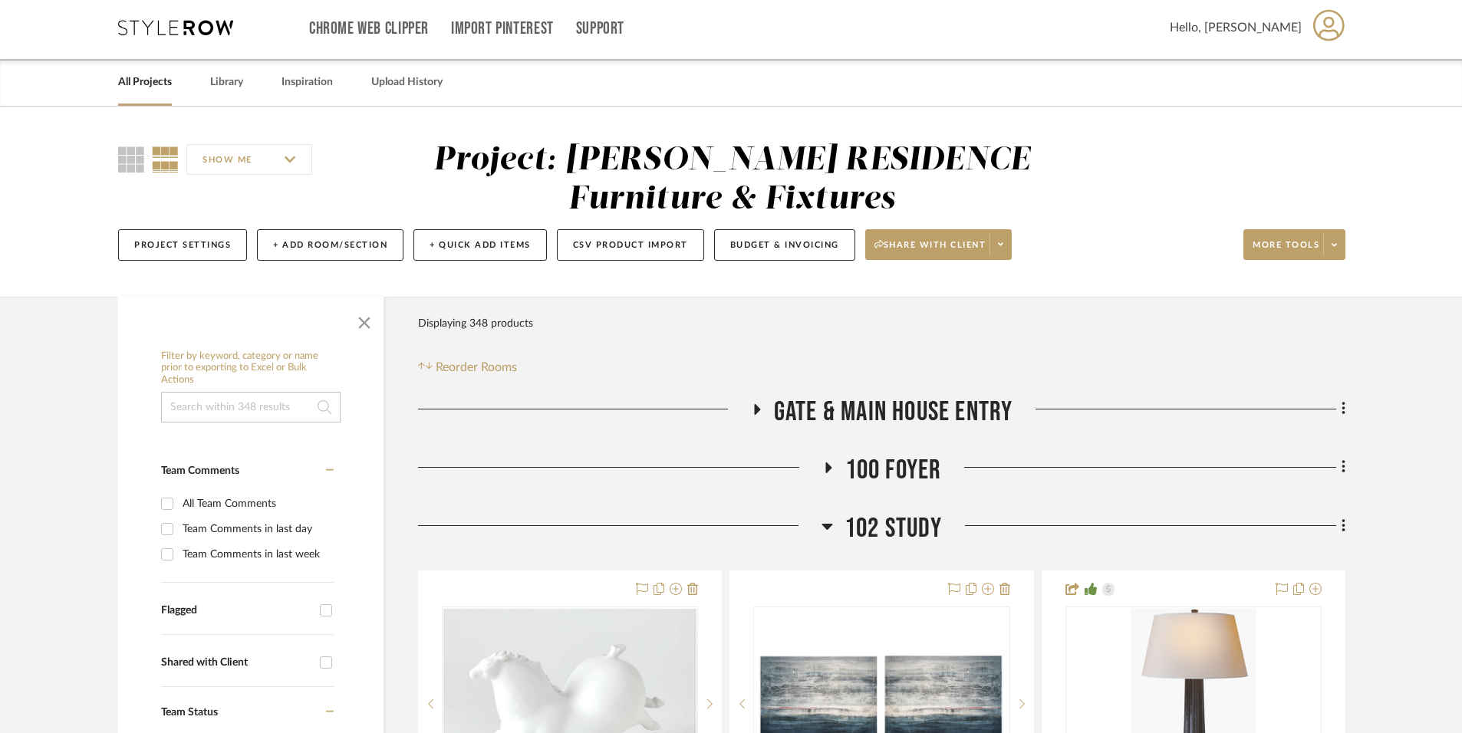
scroll to position [383, 0]
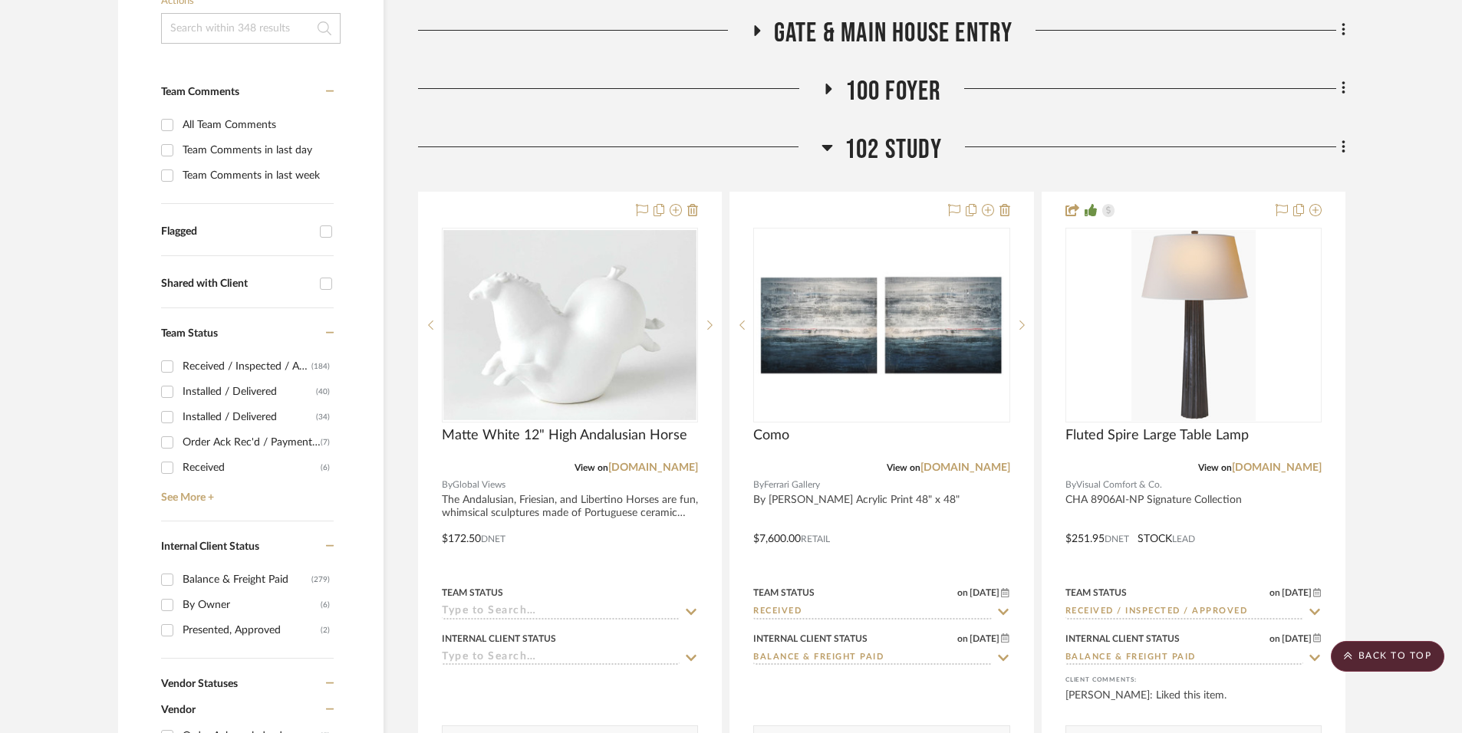
click at [914, 94] on span "100 Foyer" at bounding box center [893, 91] width 97 height 33
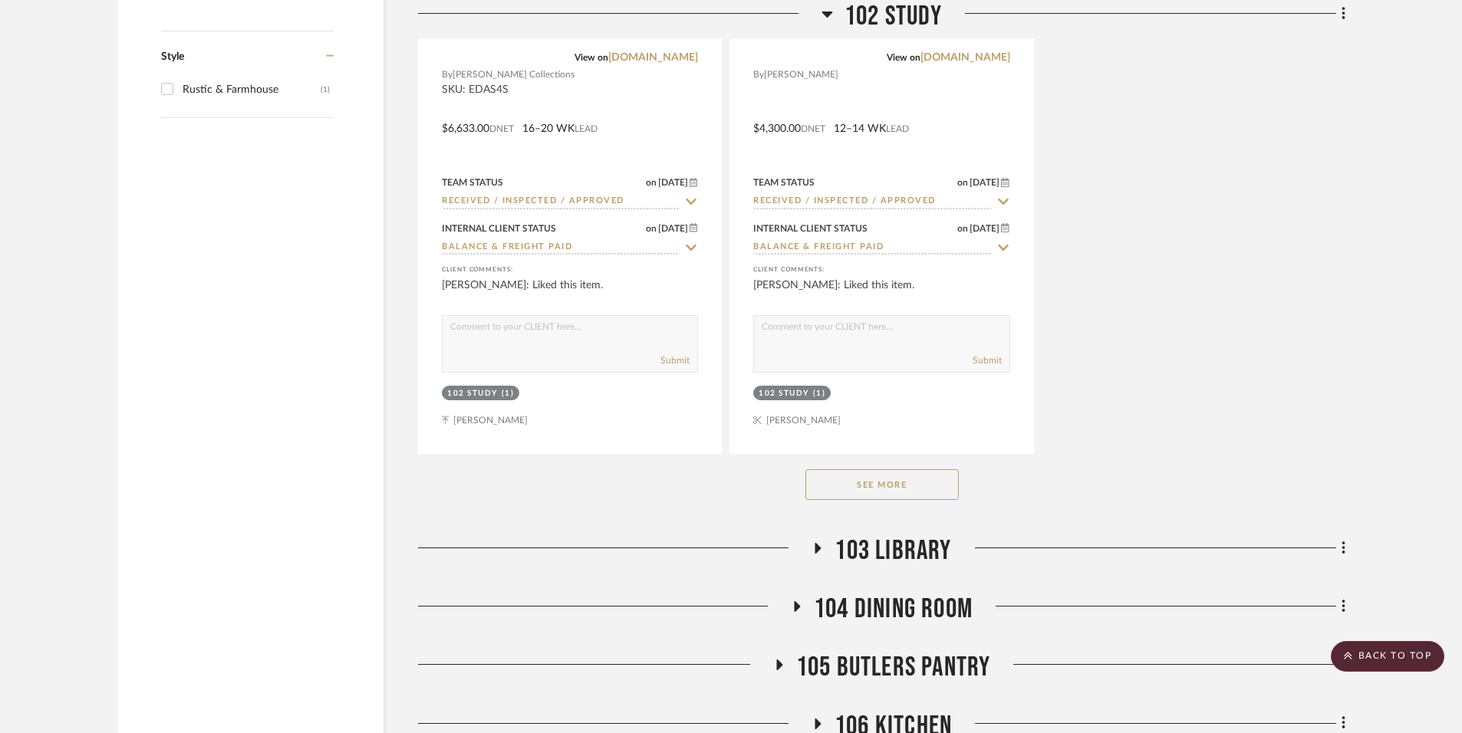
scroll to position [3548, 0]
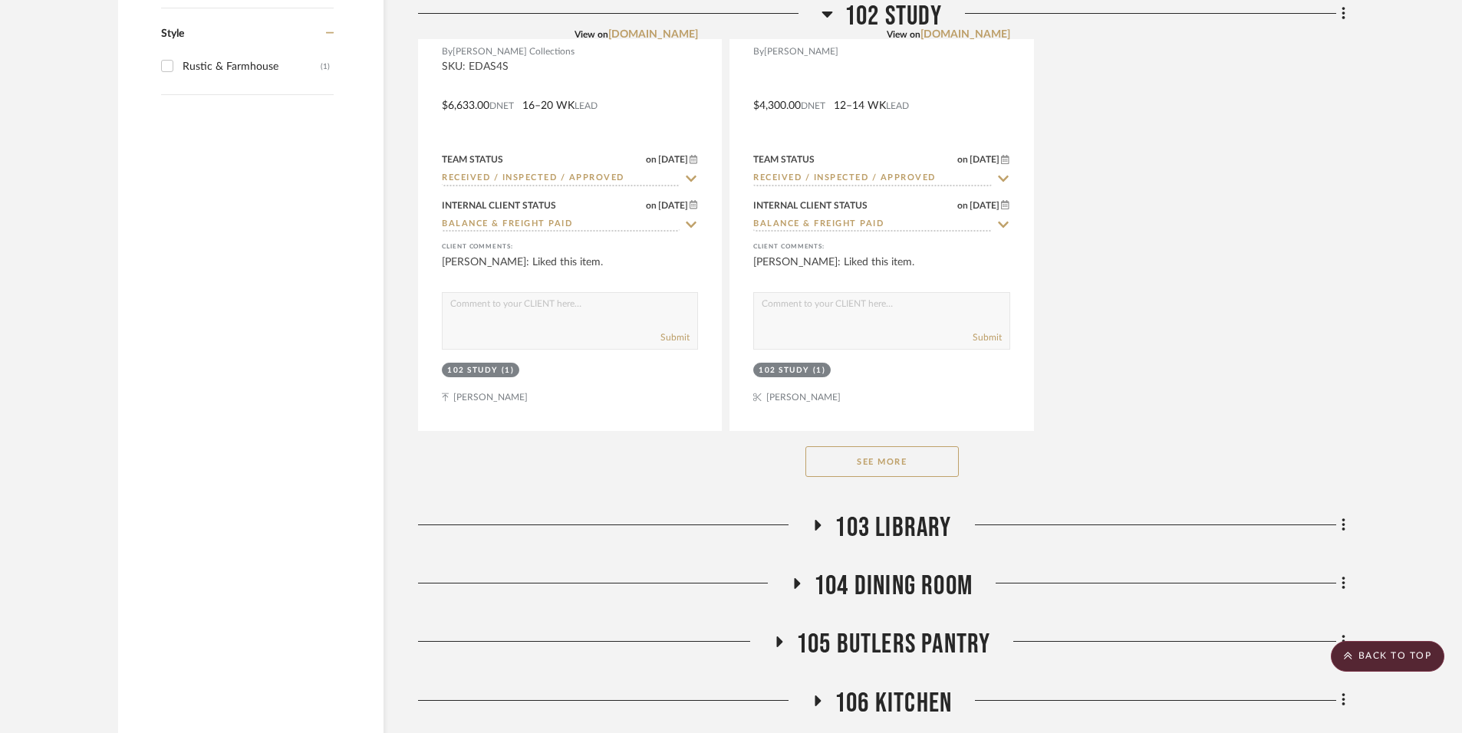
click at [939, 455] on button "See More" at bounding box center [881, 461] width 153 height 31
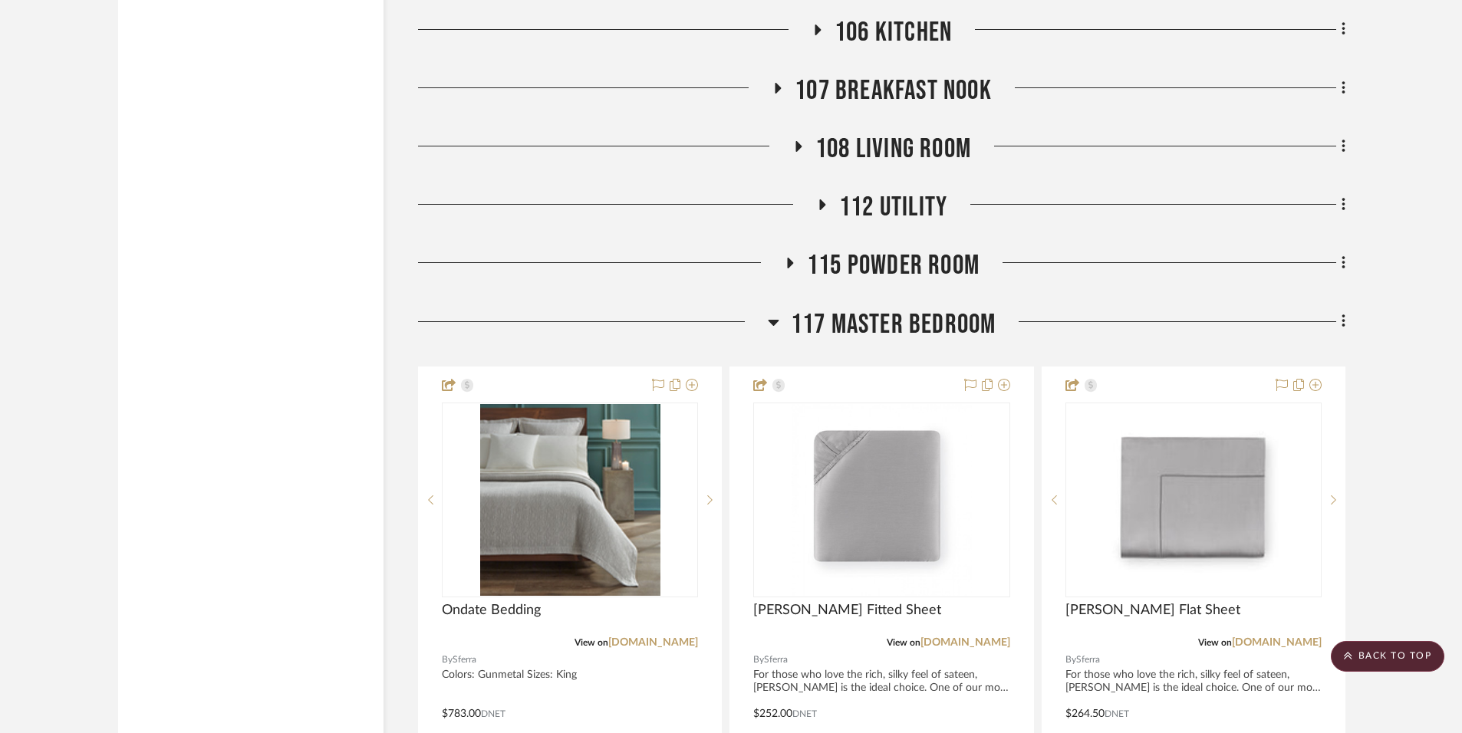
scroll to position [6555, 0]
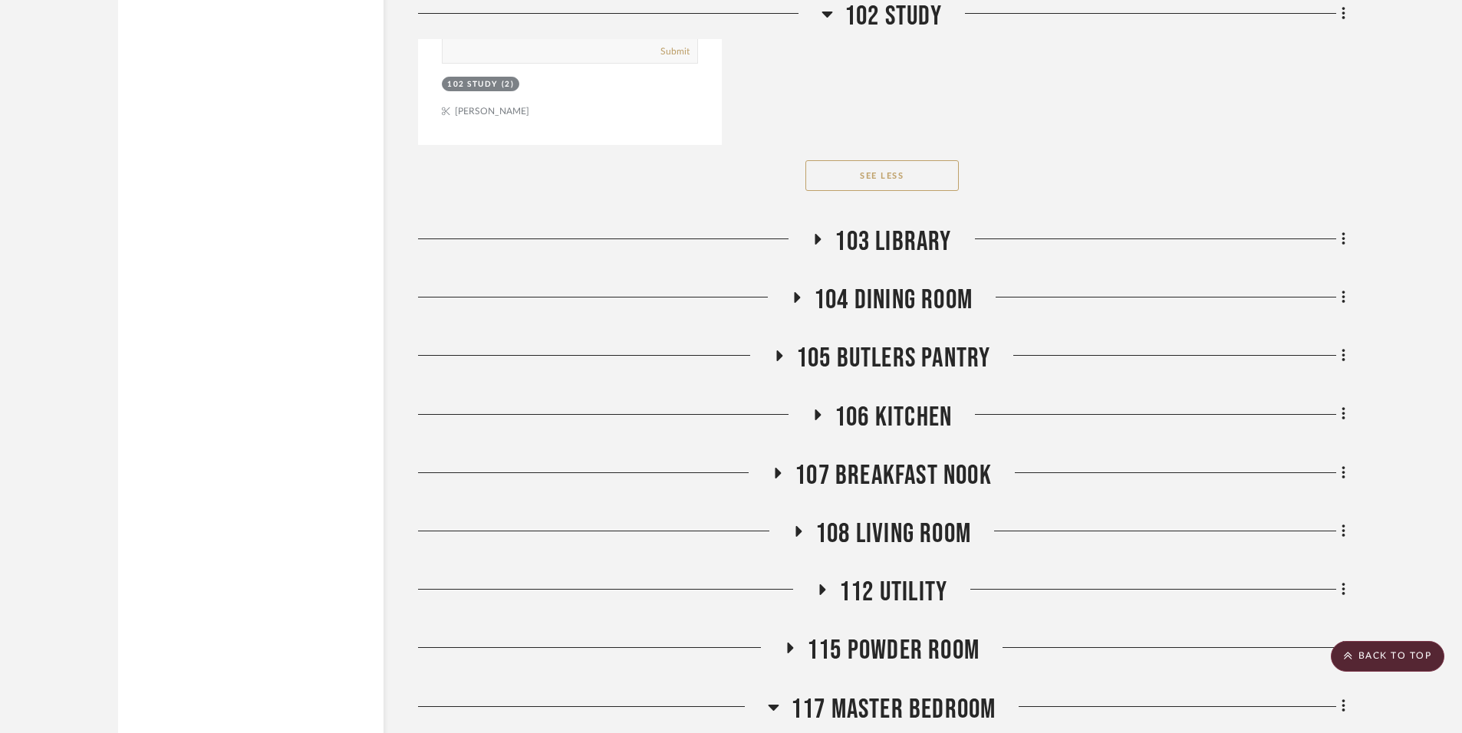
click at [900, 518] on span "108 Living Room" at bounding box center [893, 534] width 156 height 33
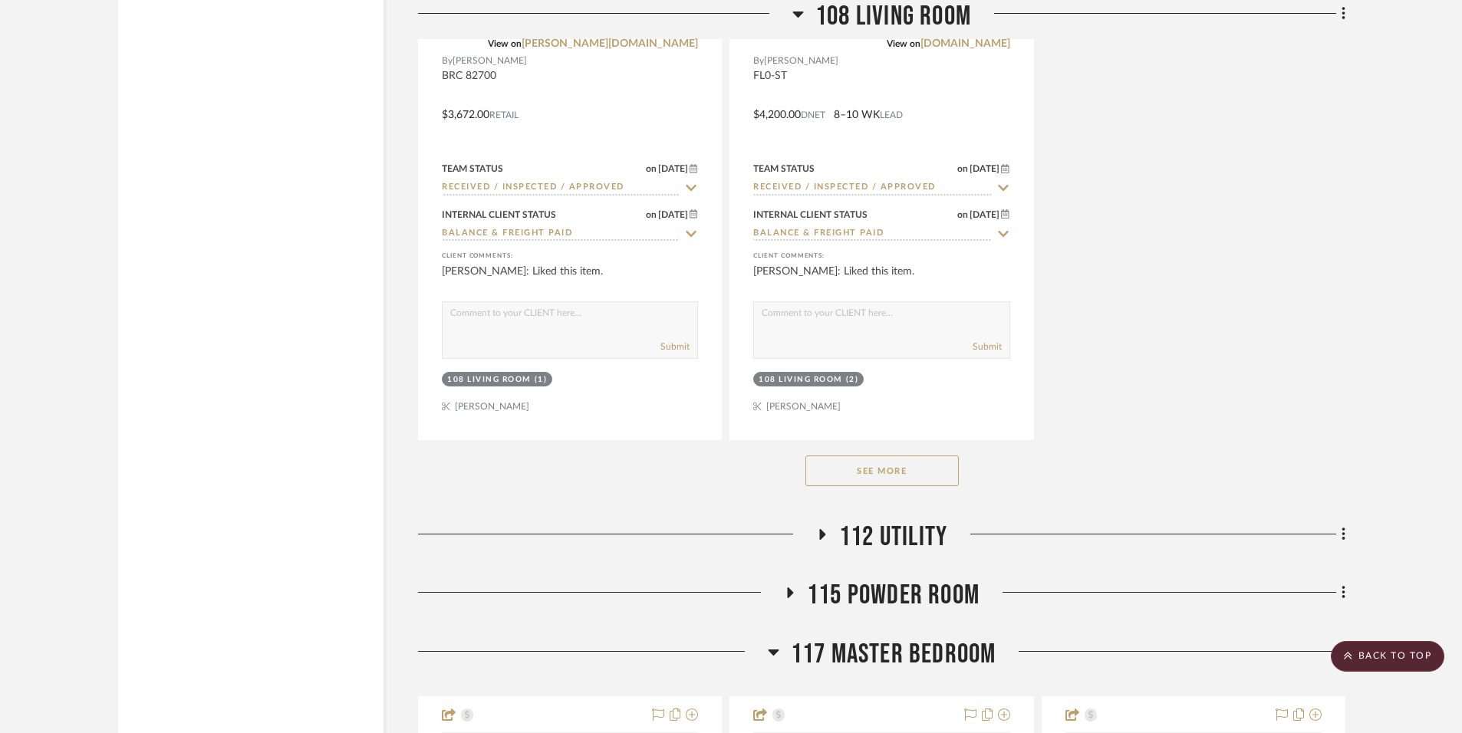
scroll to position [8731, 0]
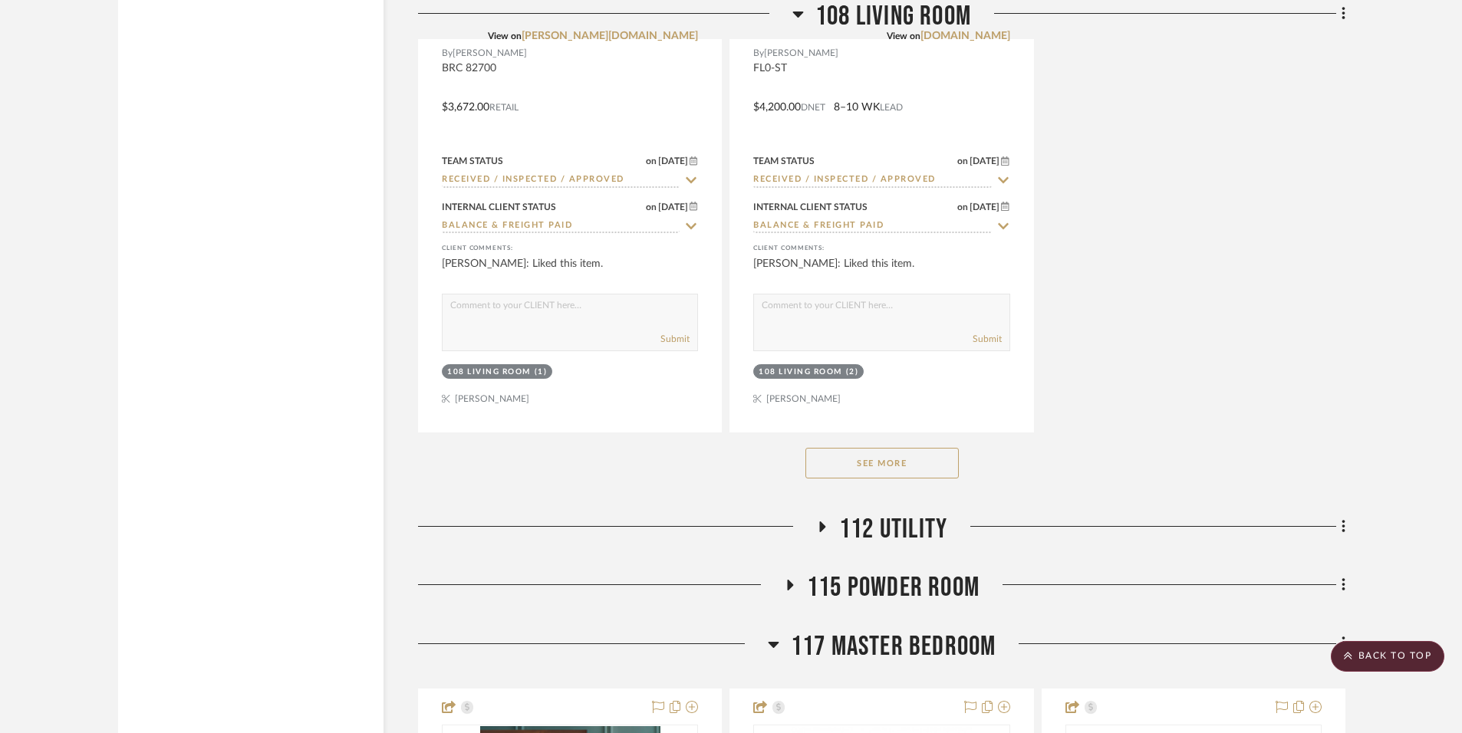
click at [906, 448] on button "See More" at bounding box center [881, 463] width 153 height 31
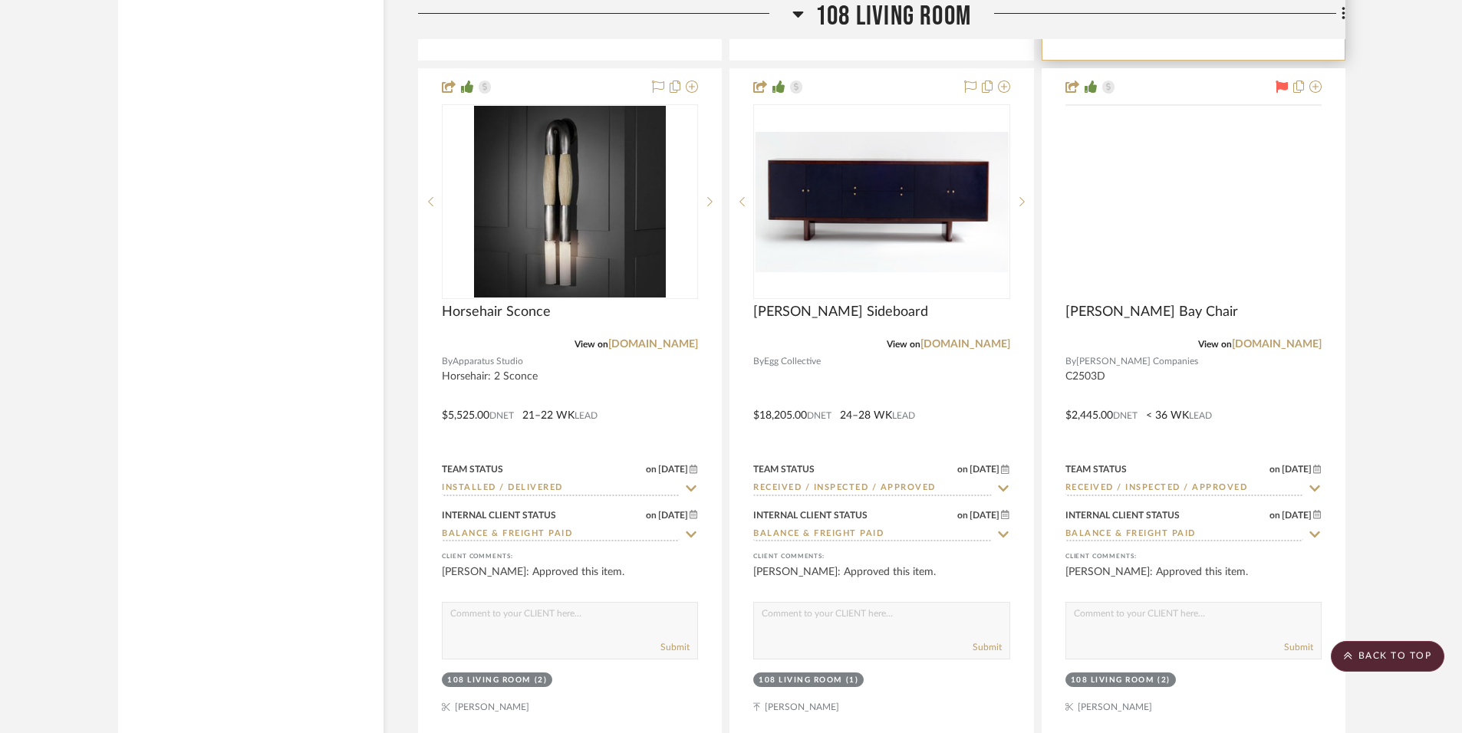
scroll to position [9081, 0]
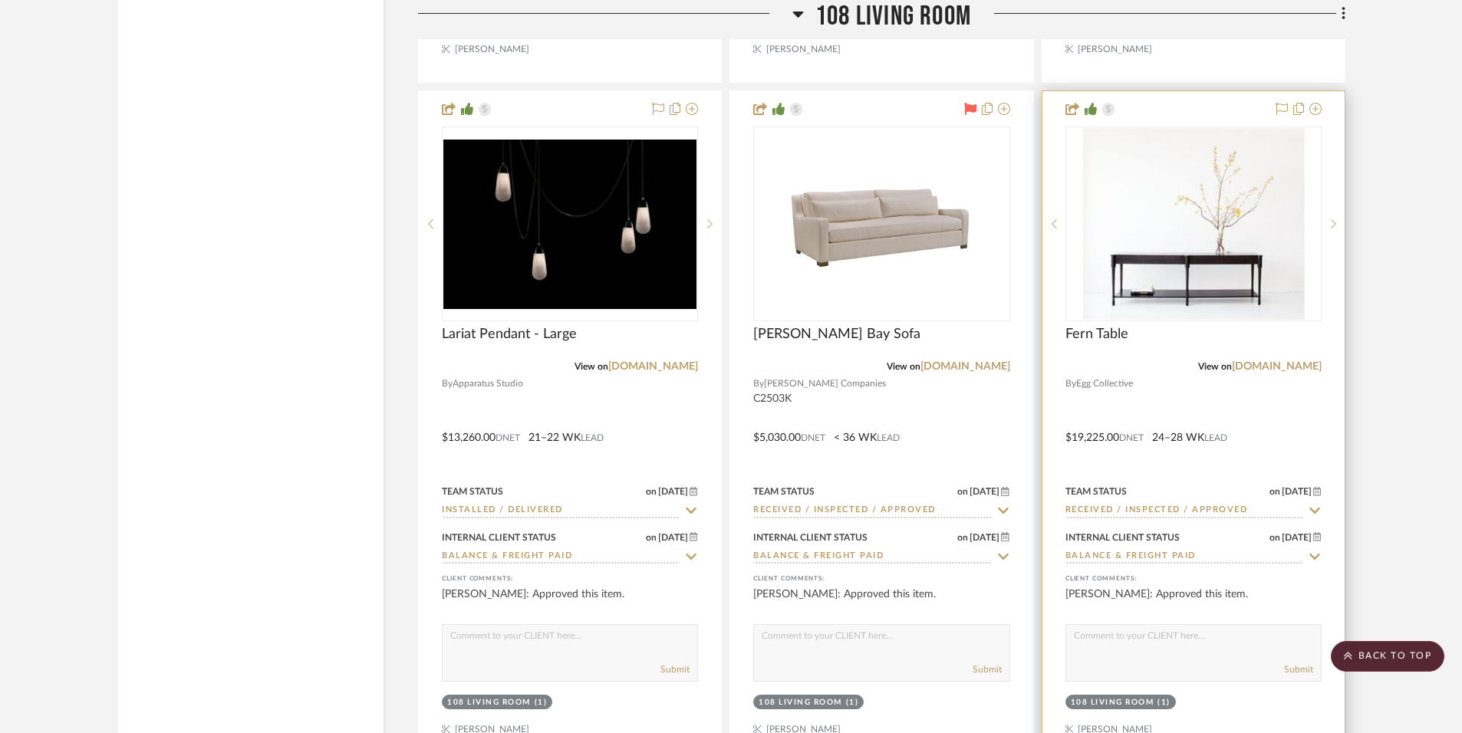
click at [1210, 369] on div at bounding box center [1193, 426] width 302 height 671
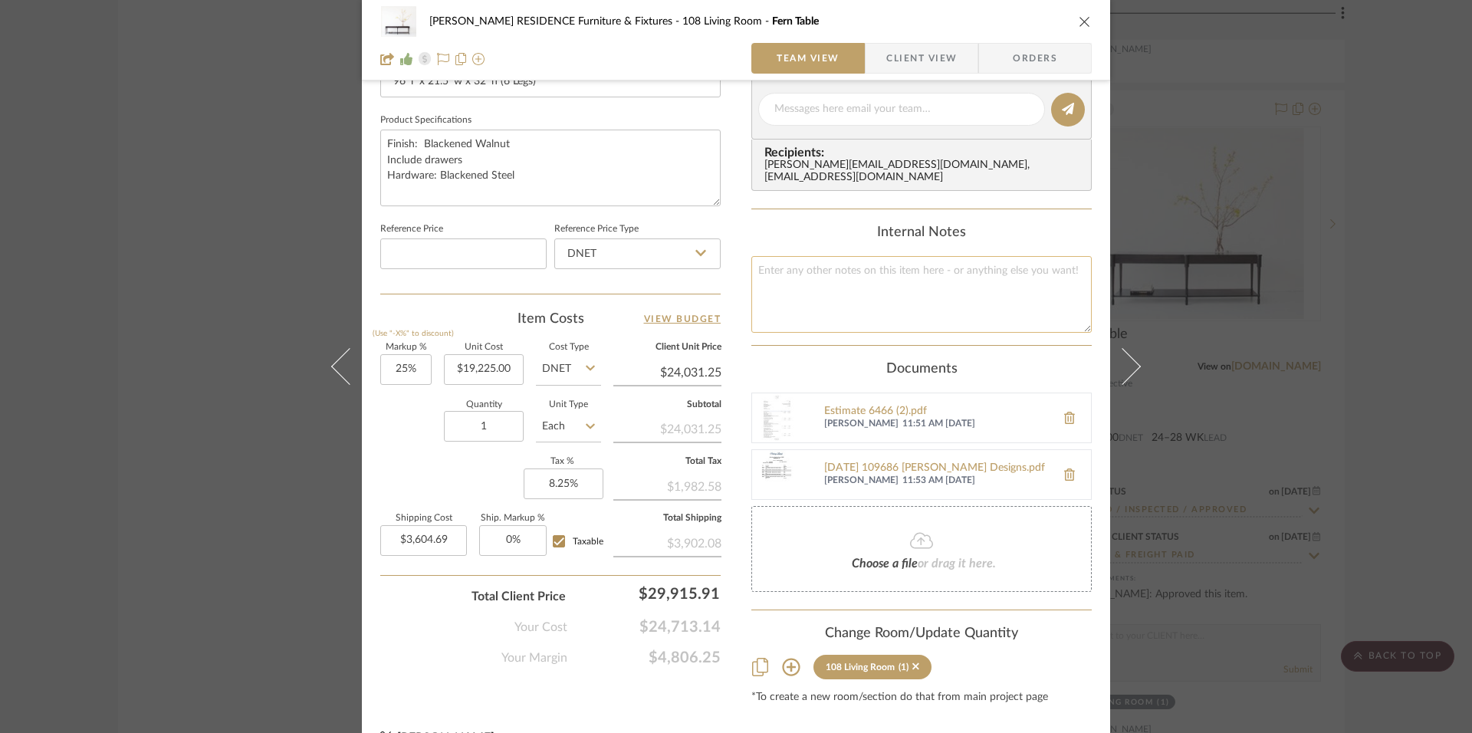
scroll to position [718, 0]
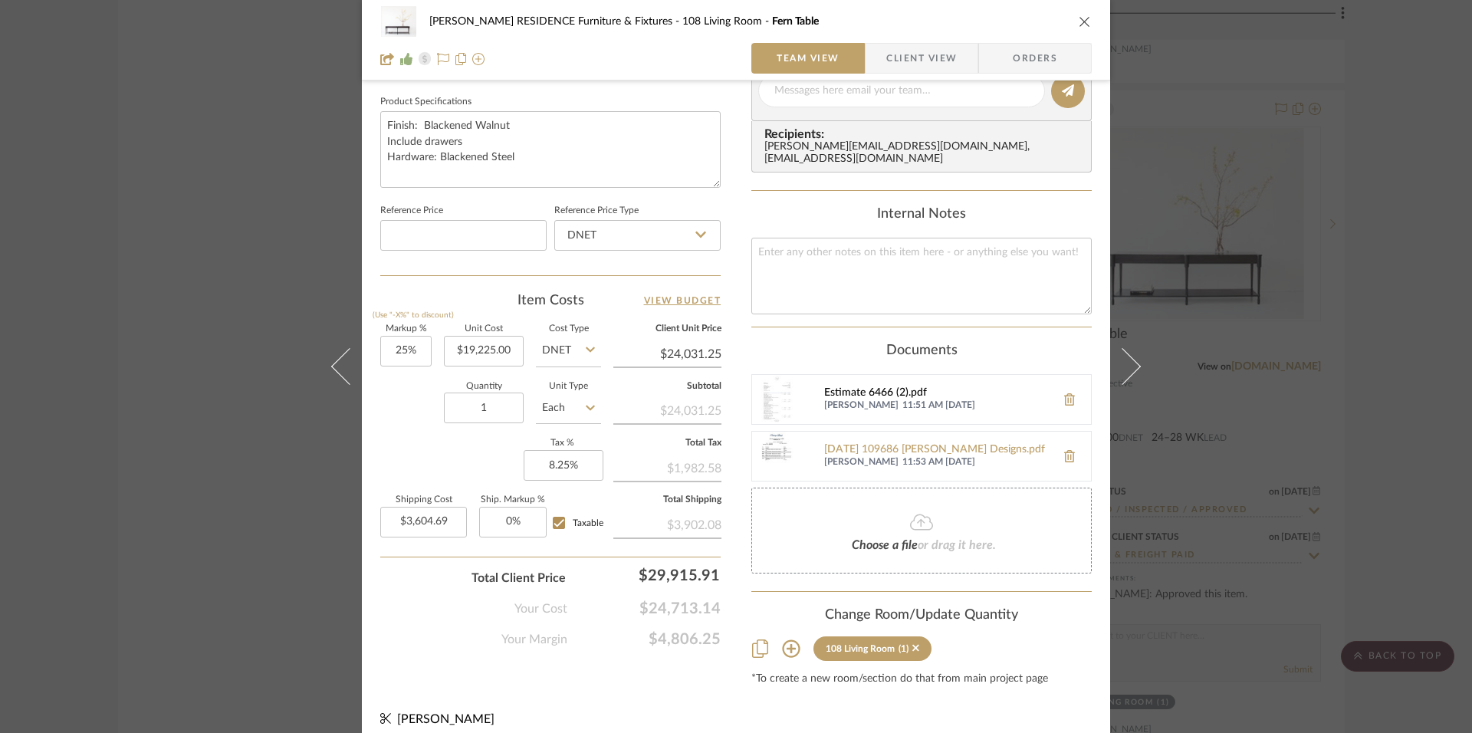
click at [880, 387] on div "Estimate 6466 (2).pdf" at bounding box center [936, 393] width 224 height 12
click at [1090, 19] on div "COBLE RESIDENCE Furniture & Fixtures 108 Living Room Fern Table Team View Clien…" at bounding box center [736, 40] width 748 height 81
click at [1084, 19] on icon "close" at bounding box center [1085, 21] width 12 height 12
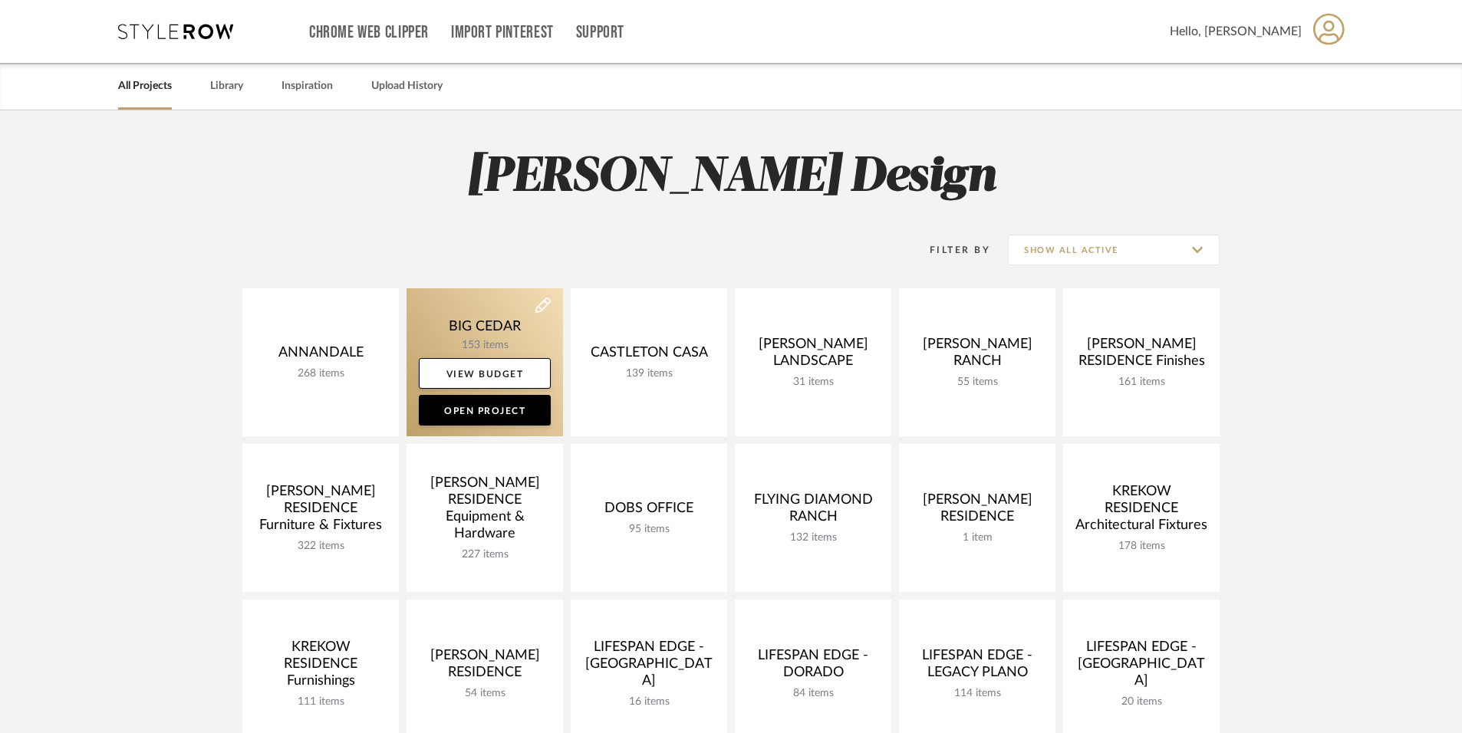
click at [488, 304] on link at bounding box center [484, 362] width 156 height 148
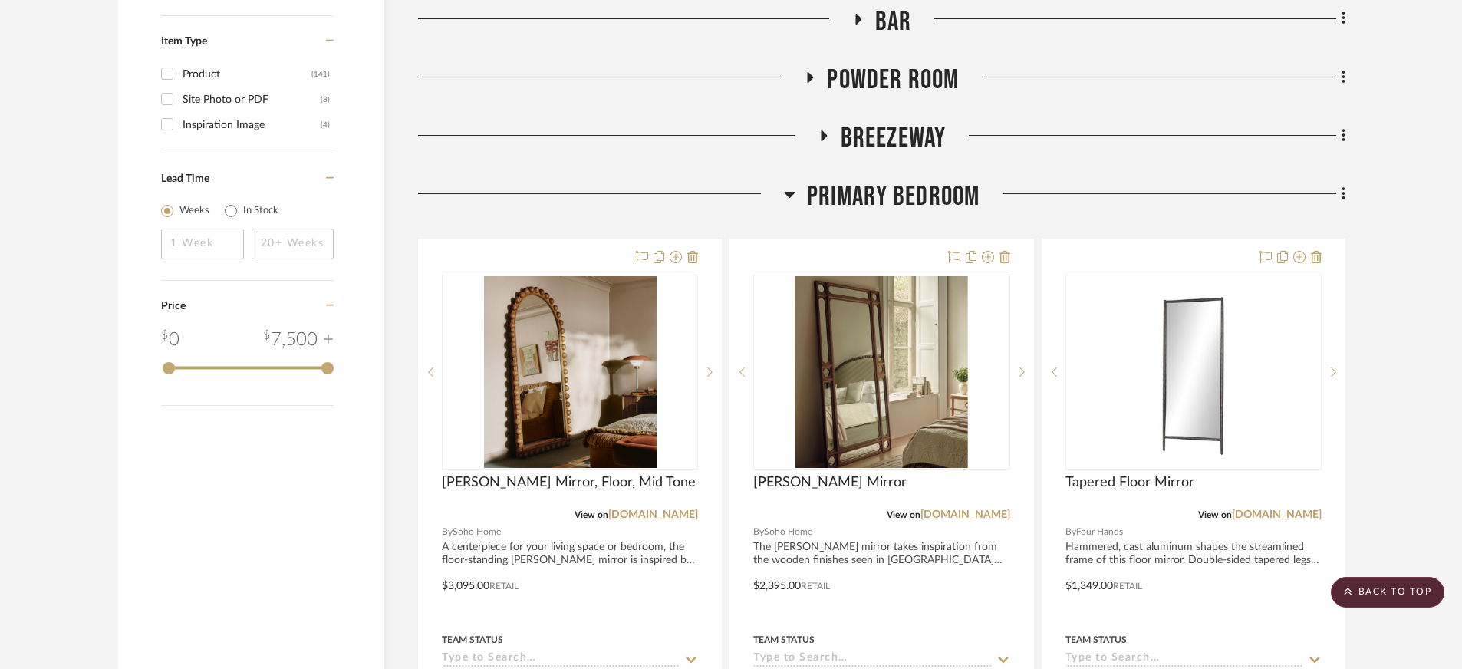
scroll to position [2554, 0]
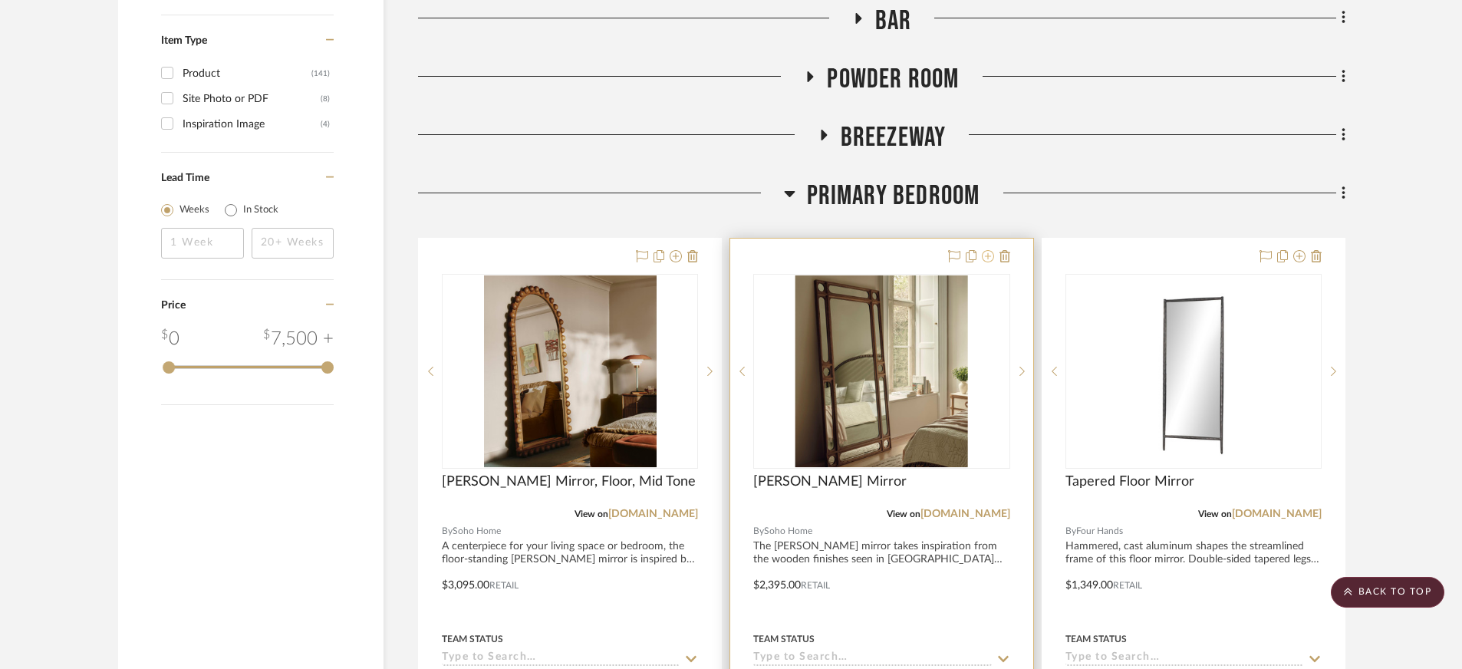
click at [985, 254] on icon at bounding box center [988, 256] width 12 height 12
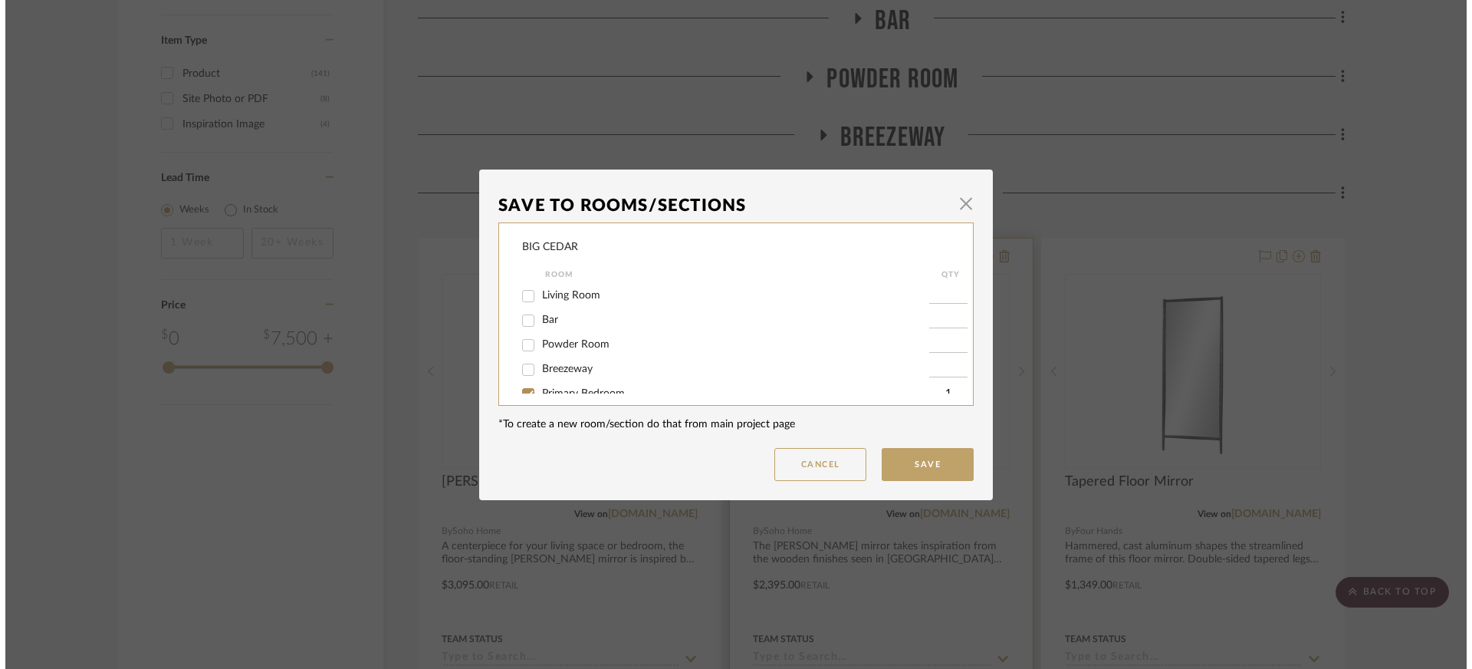
scroll to position [0, 0]
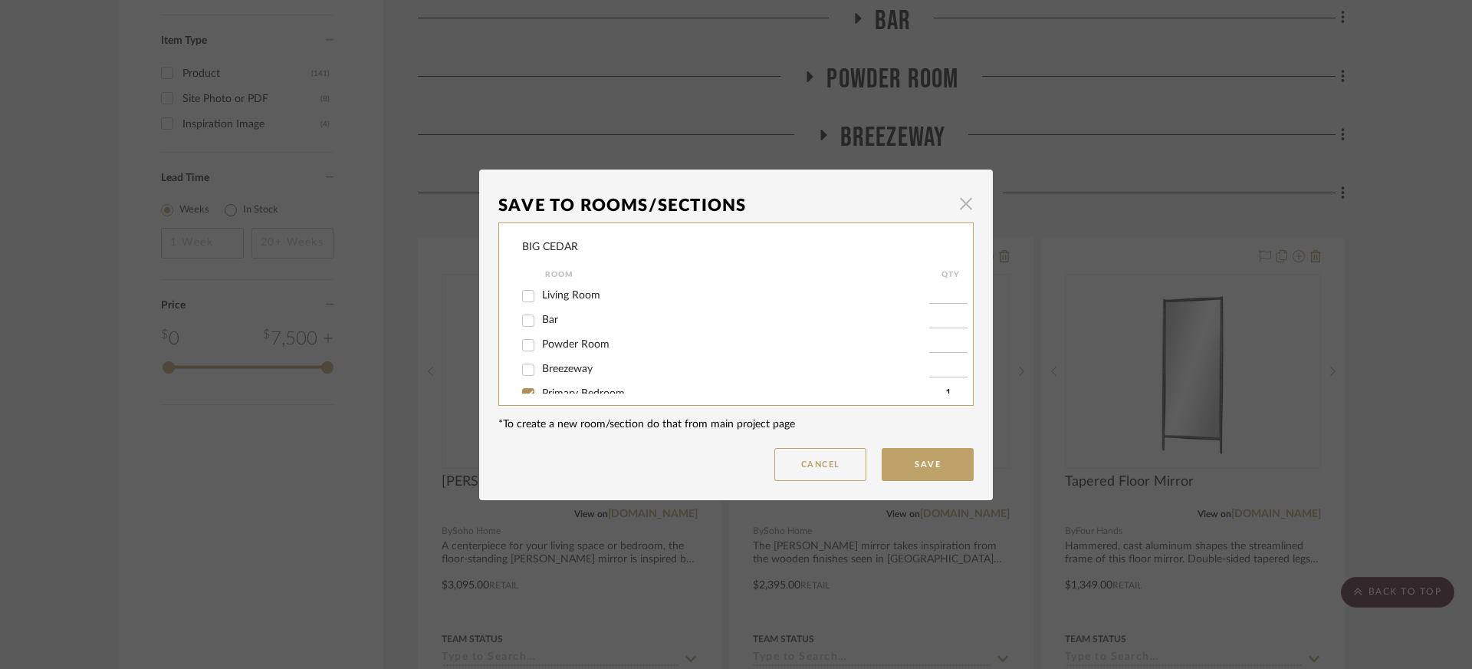
click at [957, 202] on span "button" at bounding box center [966, 204] width 31 height 31
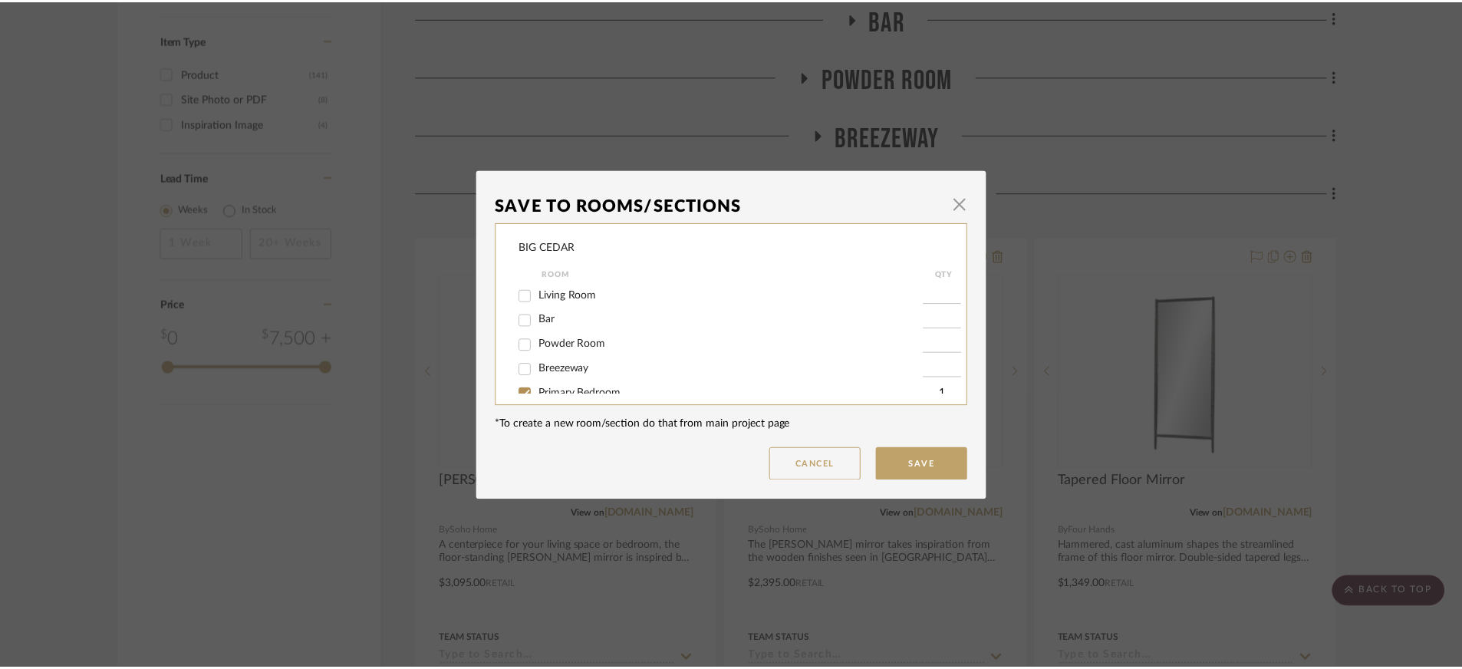
scroll to position [2554, 0]
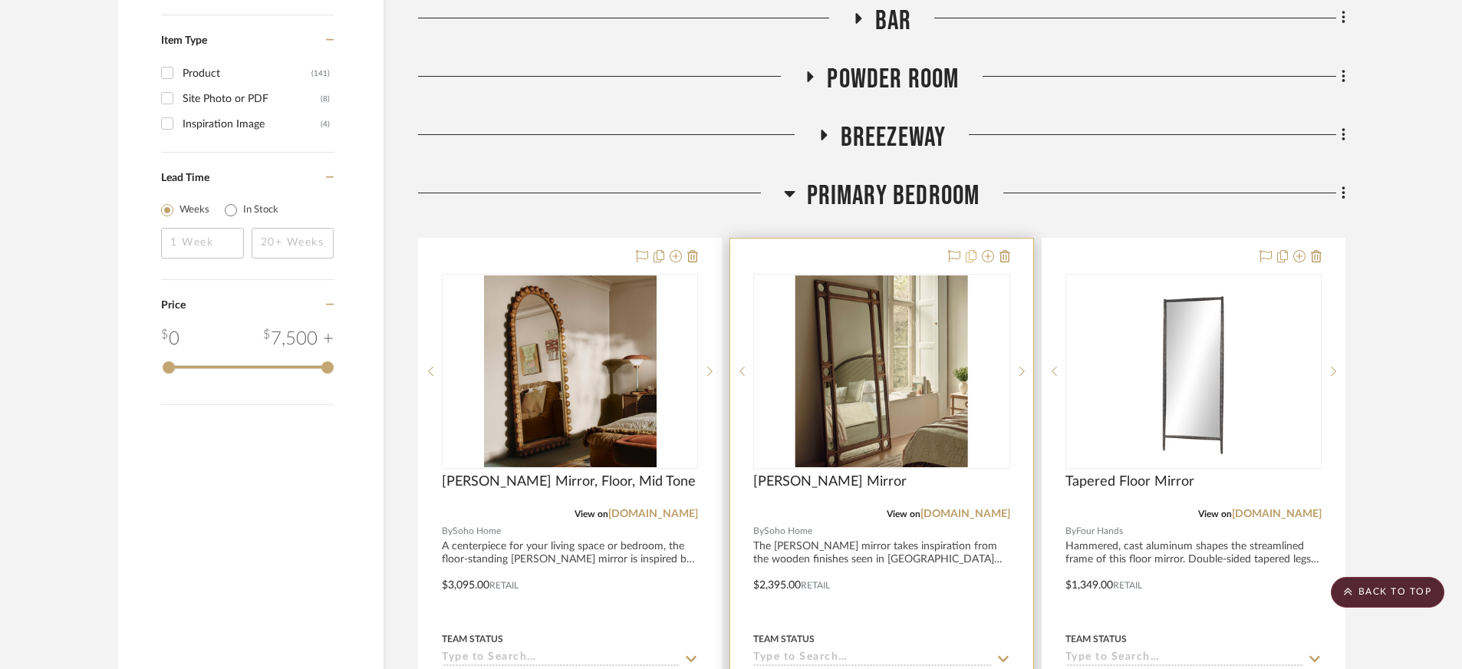
click at [970, 257] on icon at bounding box center [970, 256] width 11 height 12
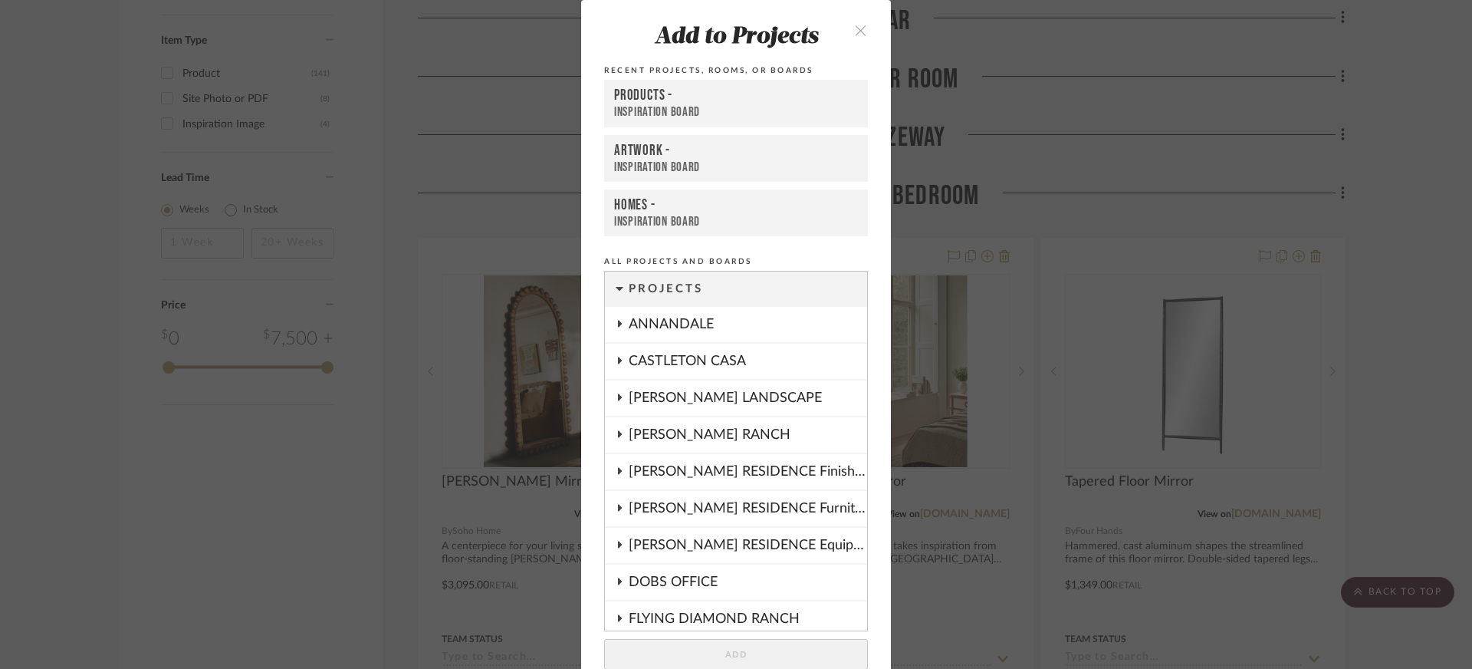
click at [690, 499] on div "[PERSON_NAME] RESIDENCE Furniture & Fixtures" at bounding box center [748, 508] width 238 height 35
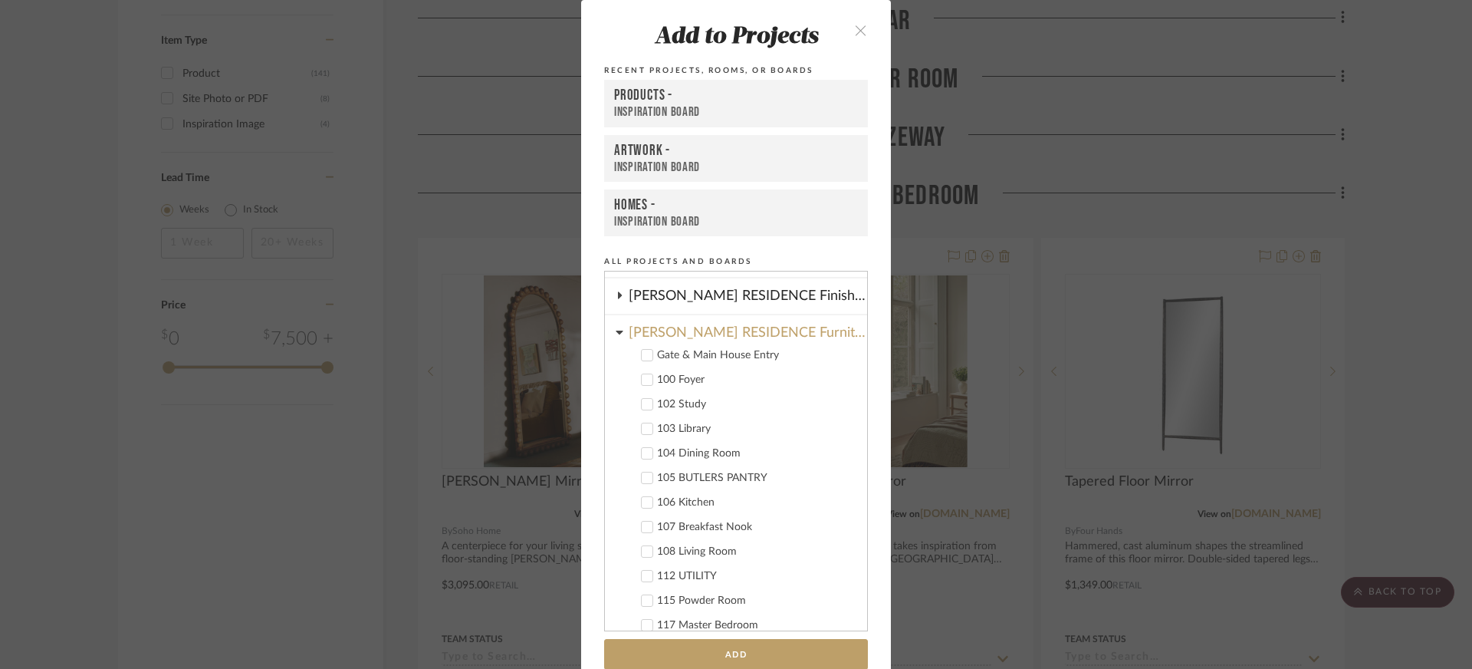
scroll to position [175, 0]
click at [695, 579] on div "112 UTILITY" at bounding box center [756, 577] width 198 height 13
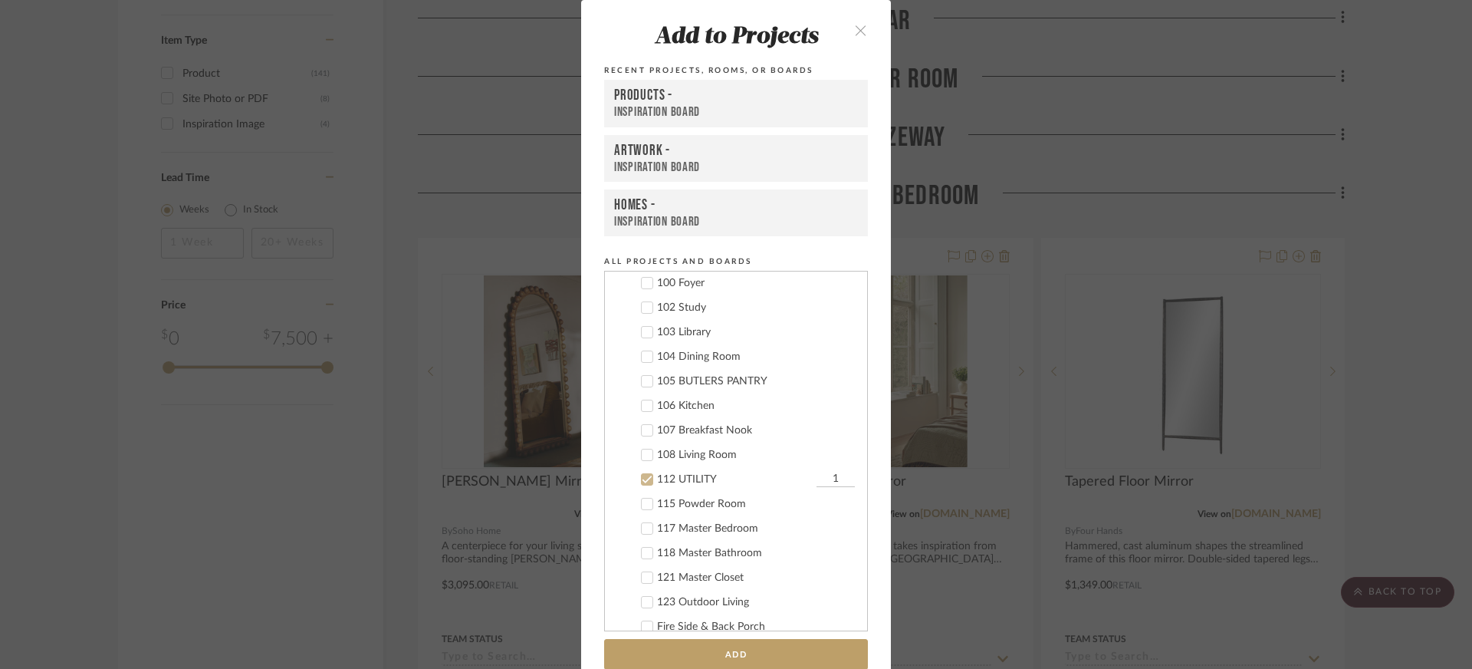
scroll to position [276, 0]
click at [723, 576] on div "121 Master Closet" at bounding box center [756, 573] width 198 height 13
click at [788, 647] on button "Add" at bounding box center [736, 654] width 264 height 31
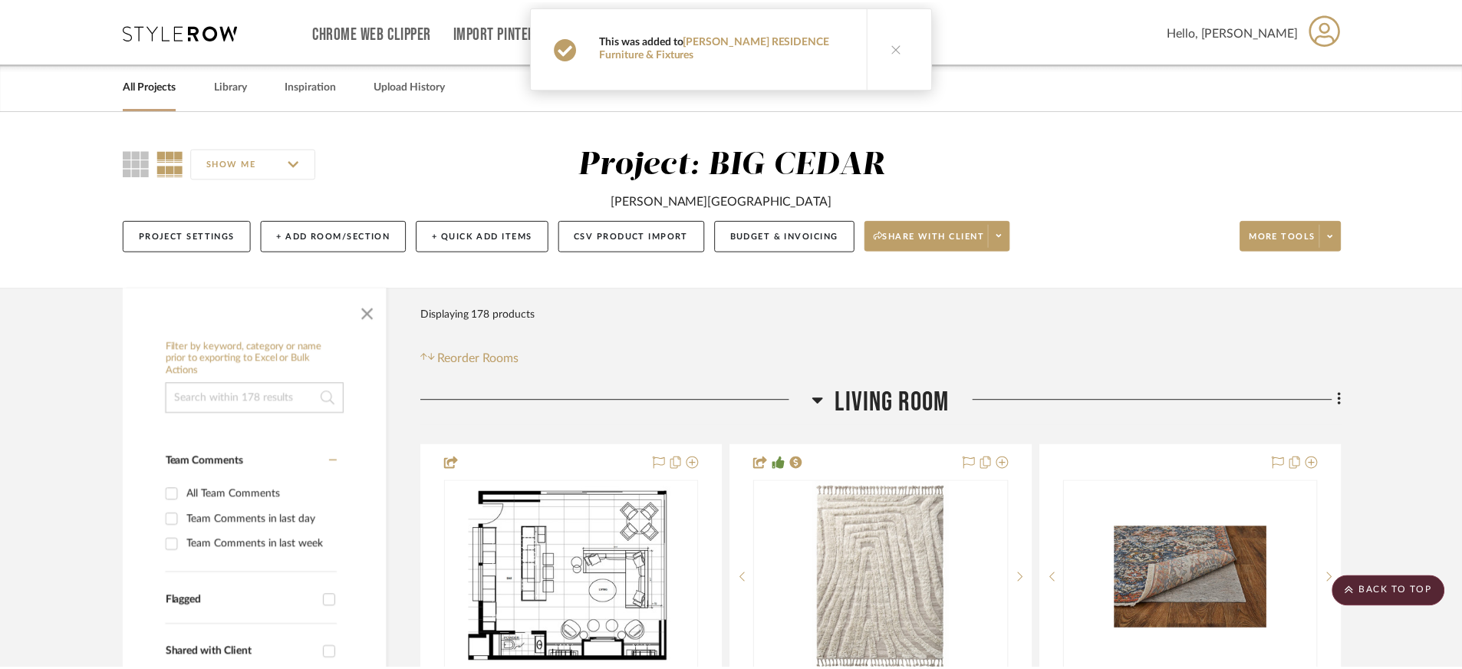
scroll to position [2554, 0]
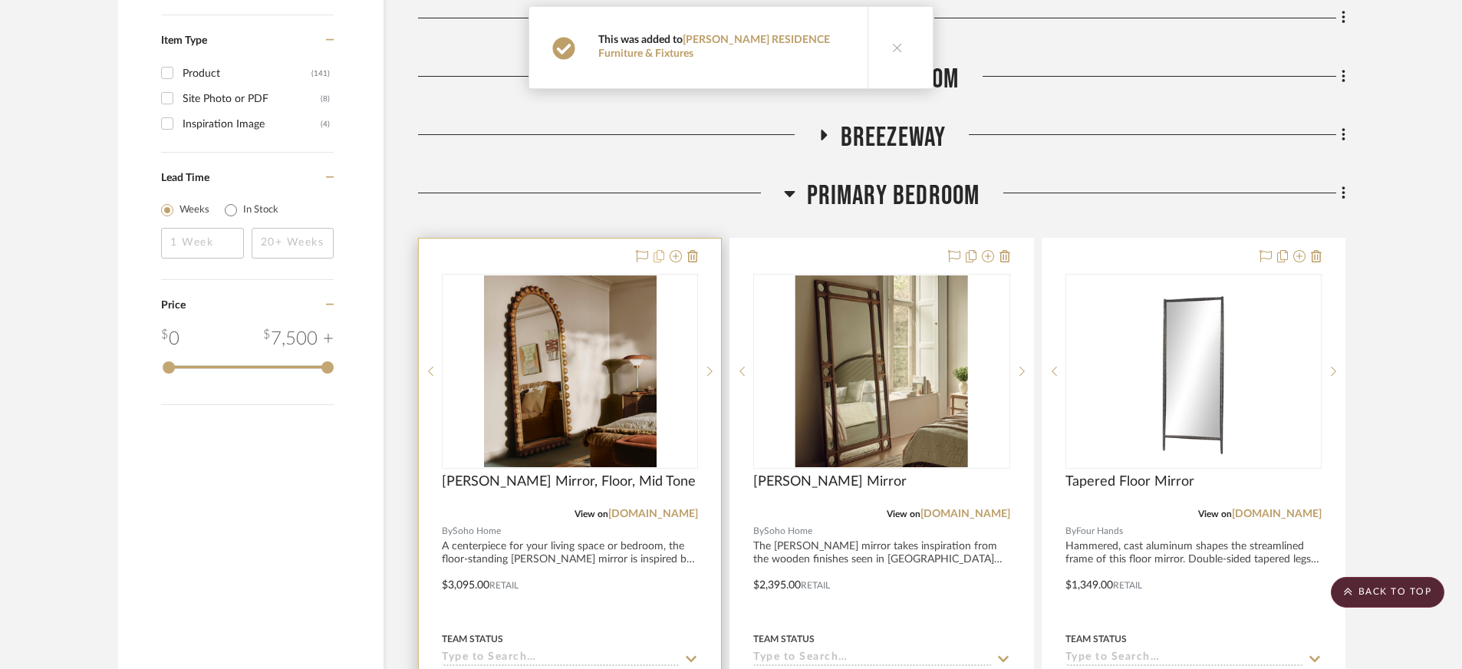
click at [663, 251] on icon at bounding box center [658, 256] width 11 height 12
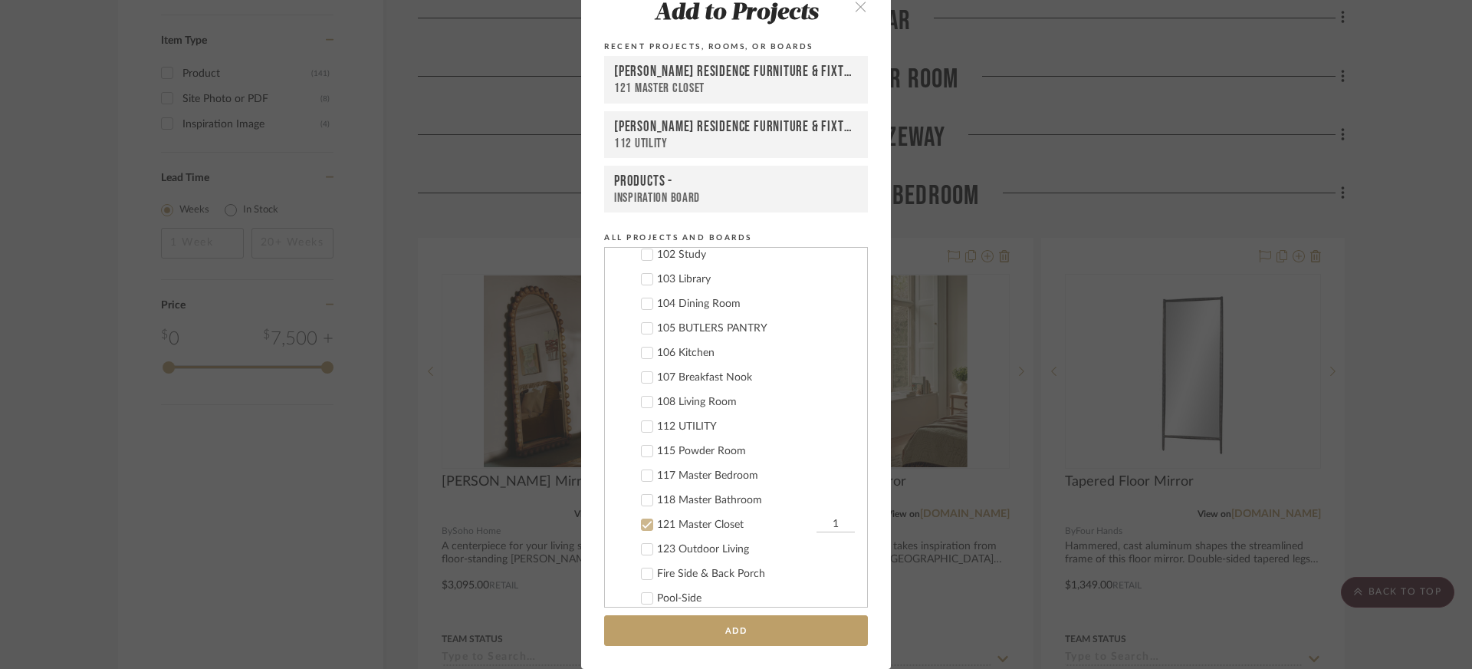
scroll to position [298, 0]
click at [710, 433] on div "112 UTILITY" at bounding box center [756, 430] width 198 height 13
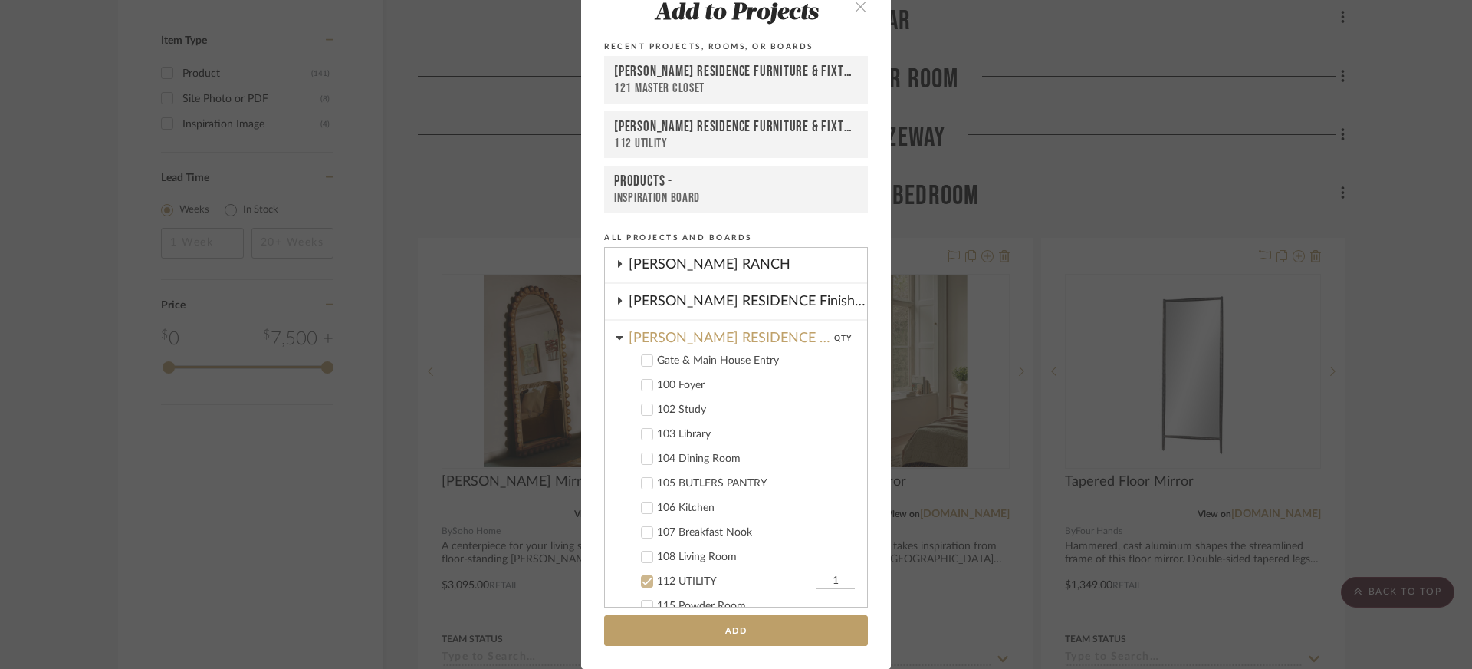
scroll to position [0, 0]
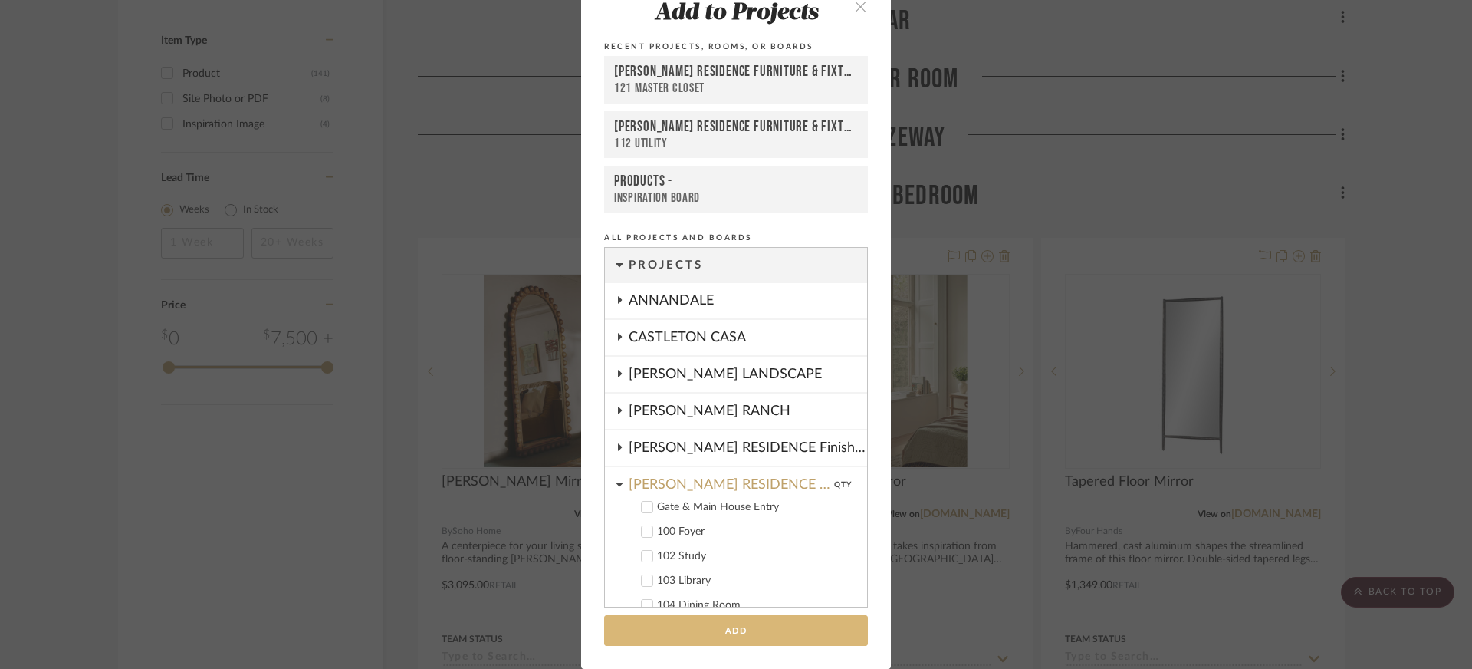
click at [790, 627] on button "Add" at bounding box center [736, 630] width 264 height 31
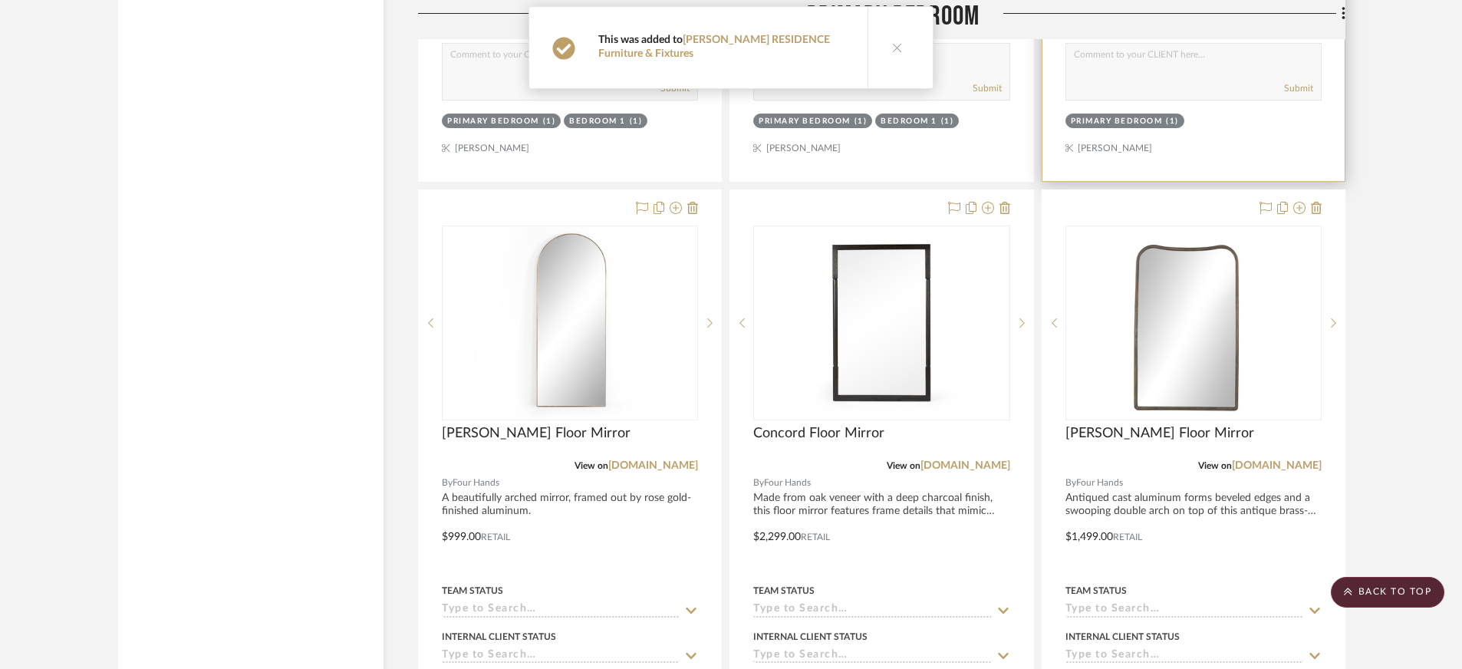
scroll to position [3284, 0]
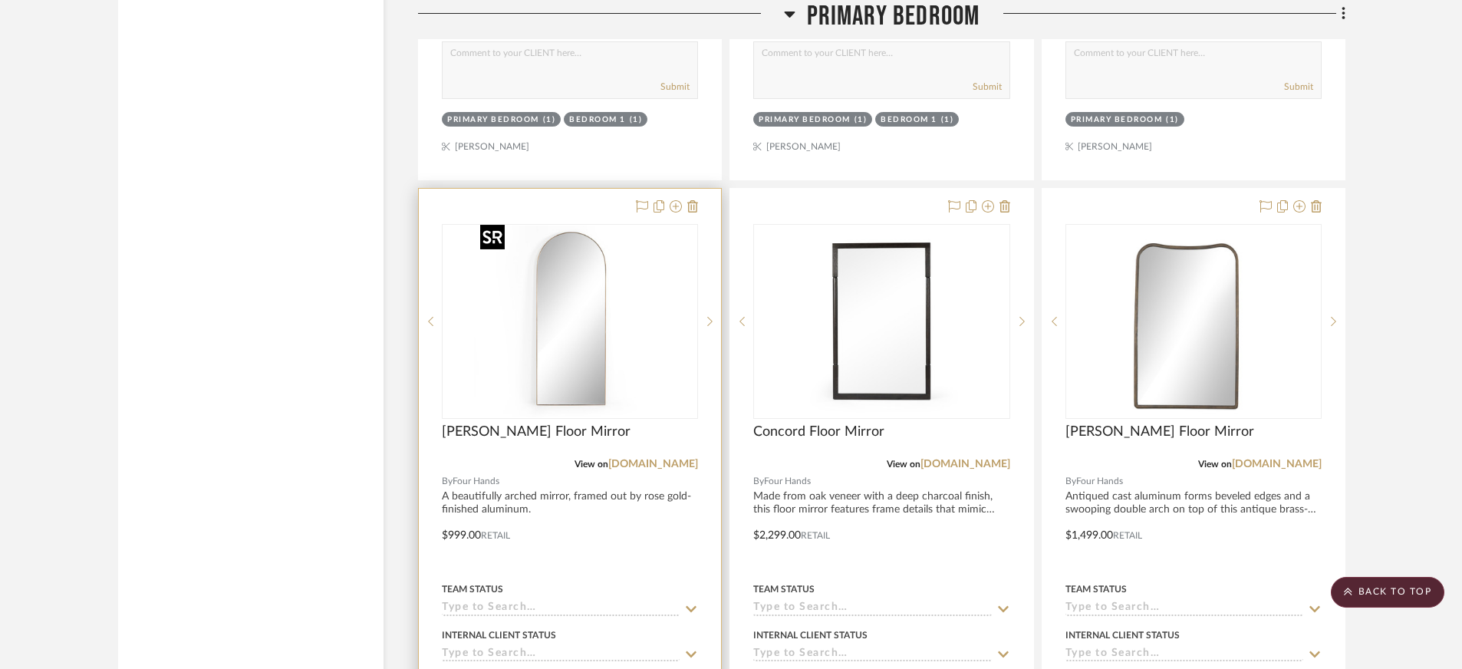
click at [631, 357] on img "0" at bounding box center [570, 321] width 192 height 192
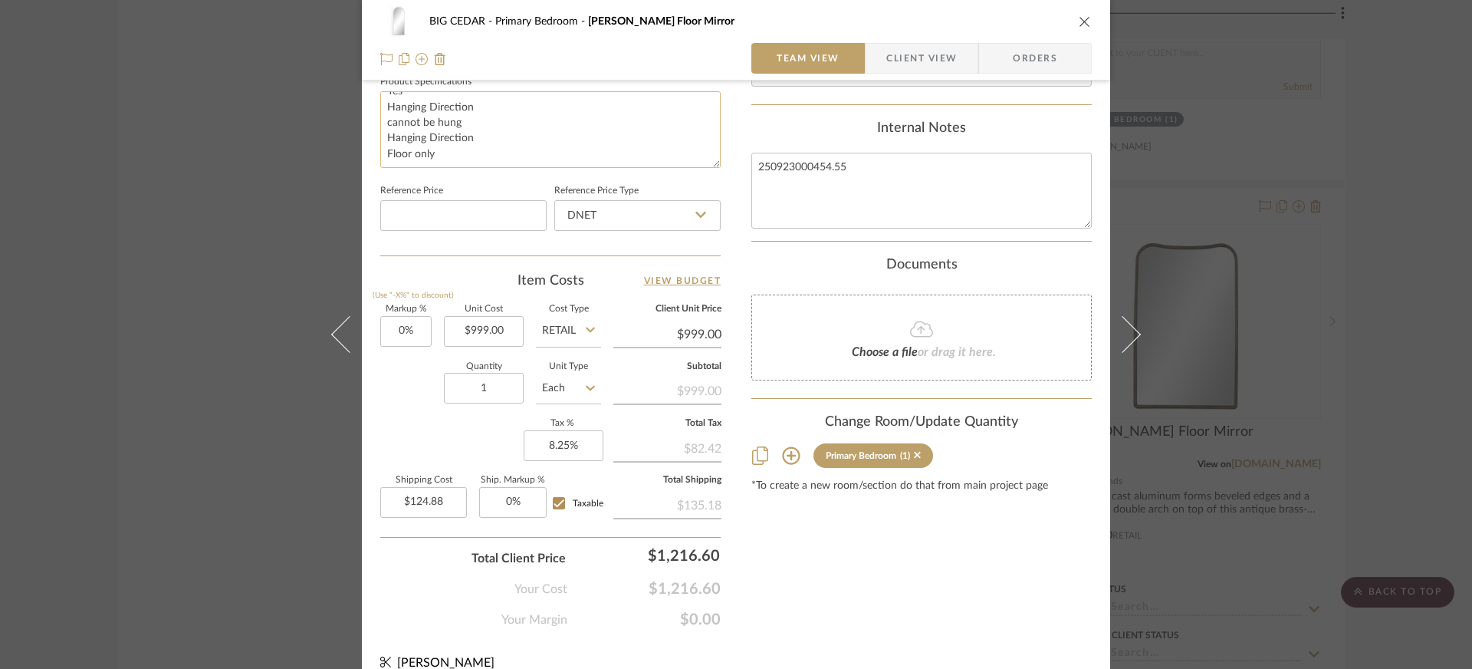
scroll to position [61, 0]
click at [1079, 17] on icon "close" at bounding box center [1085, 21] width 12 height 12
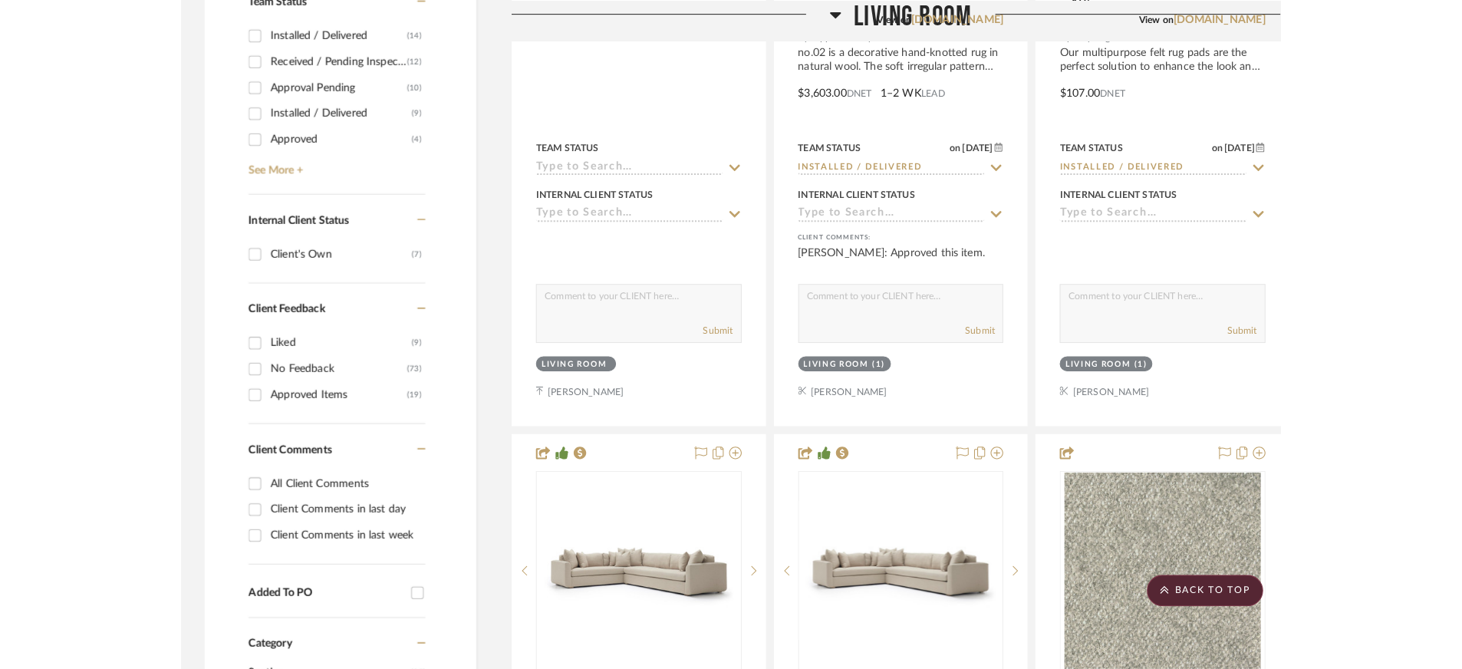
scroll to position [0, 0]
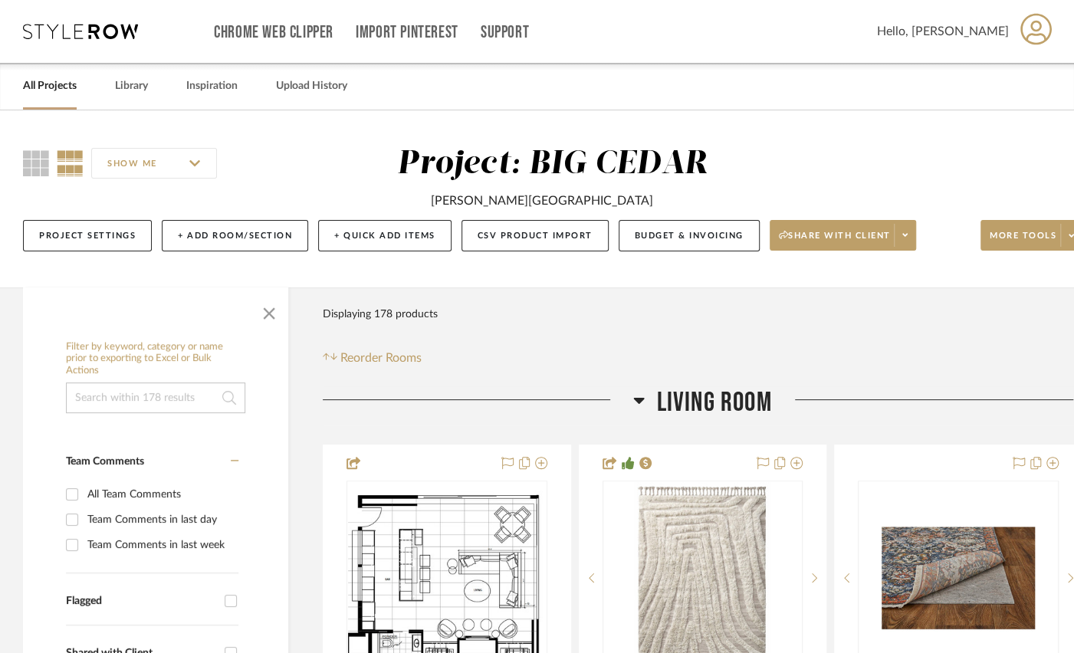
click at [45, 81] on link "All Projects" at bounding box center [50, 86] width 54 height 21
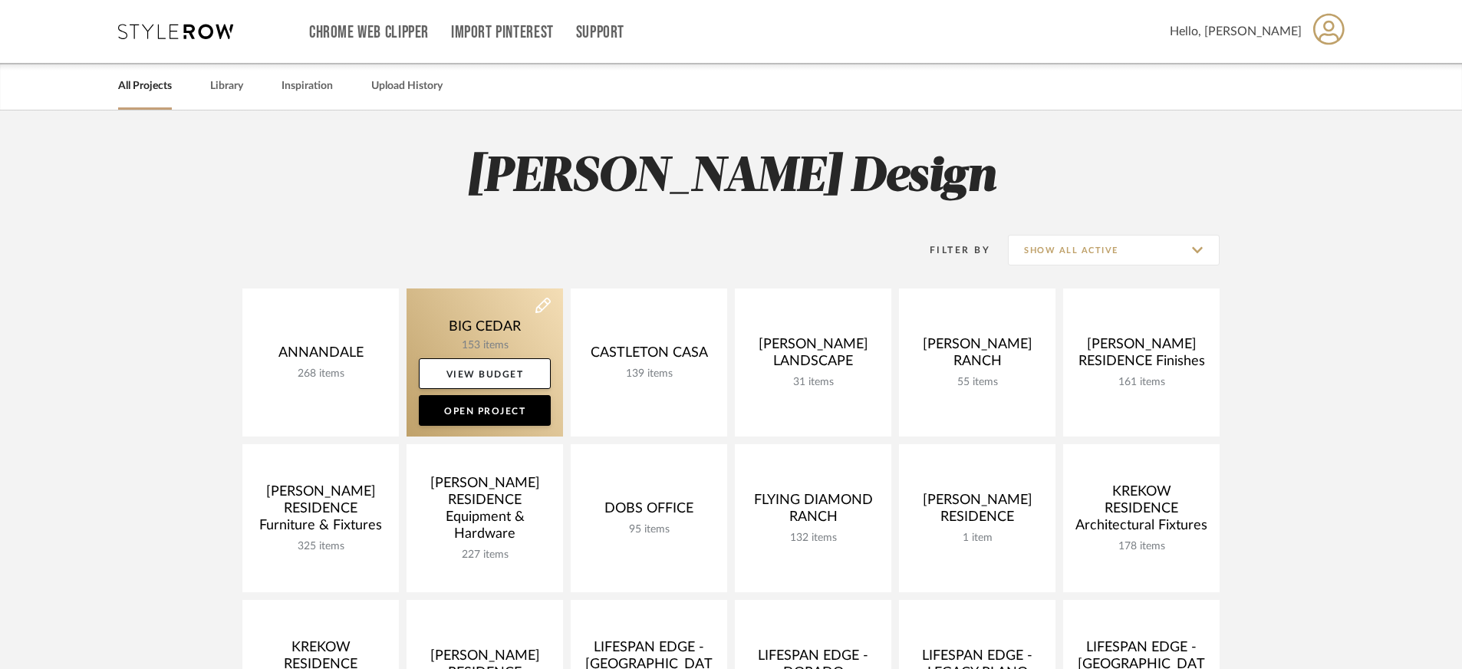
click at [476, 327] on link at bounding box center [484, 362] width 156 height 148
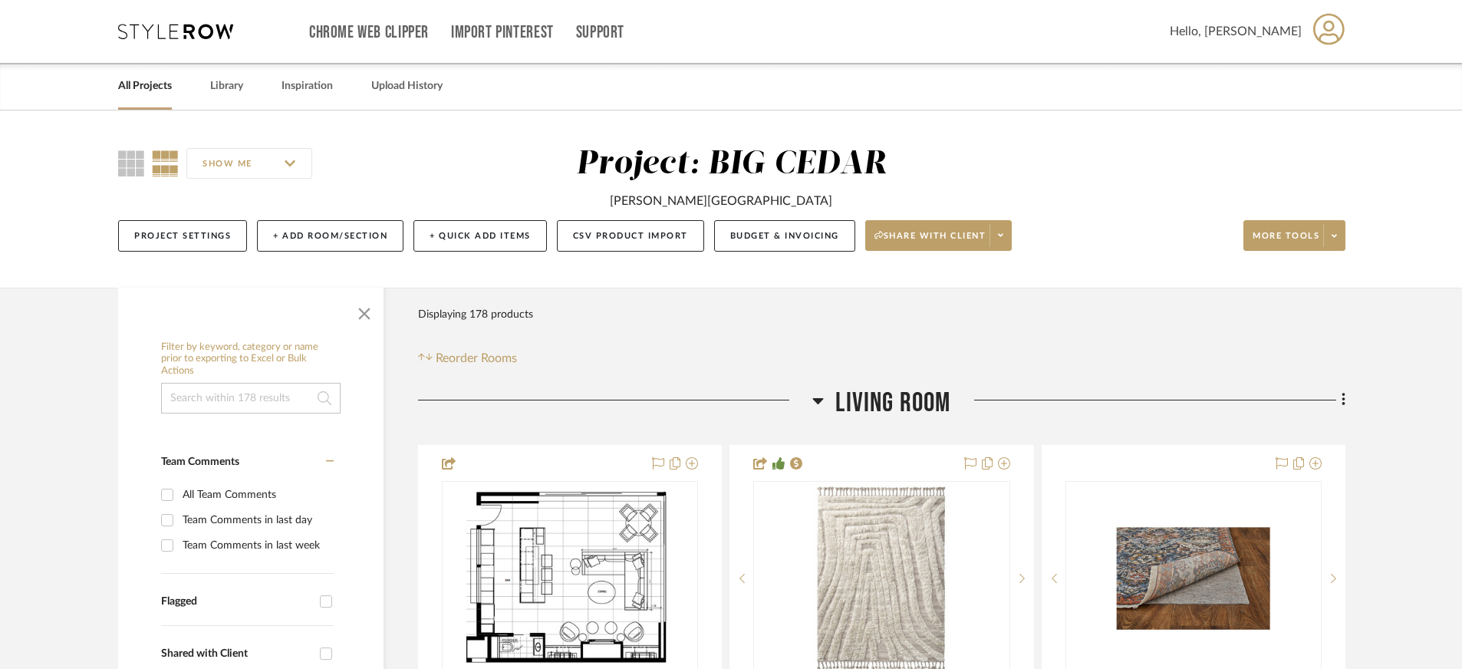
click at [883, 396] on span "Living Room" at bounding box center [892, 402] width 115 height 33
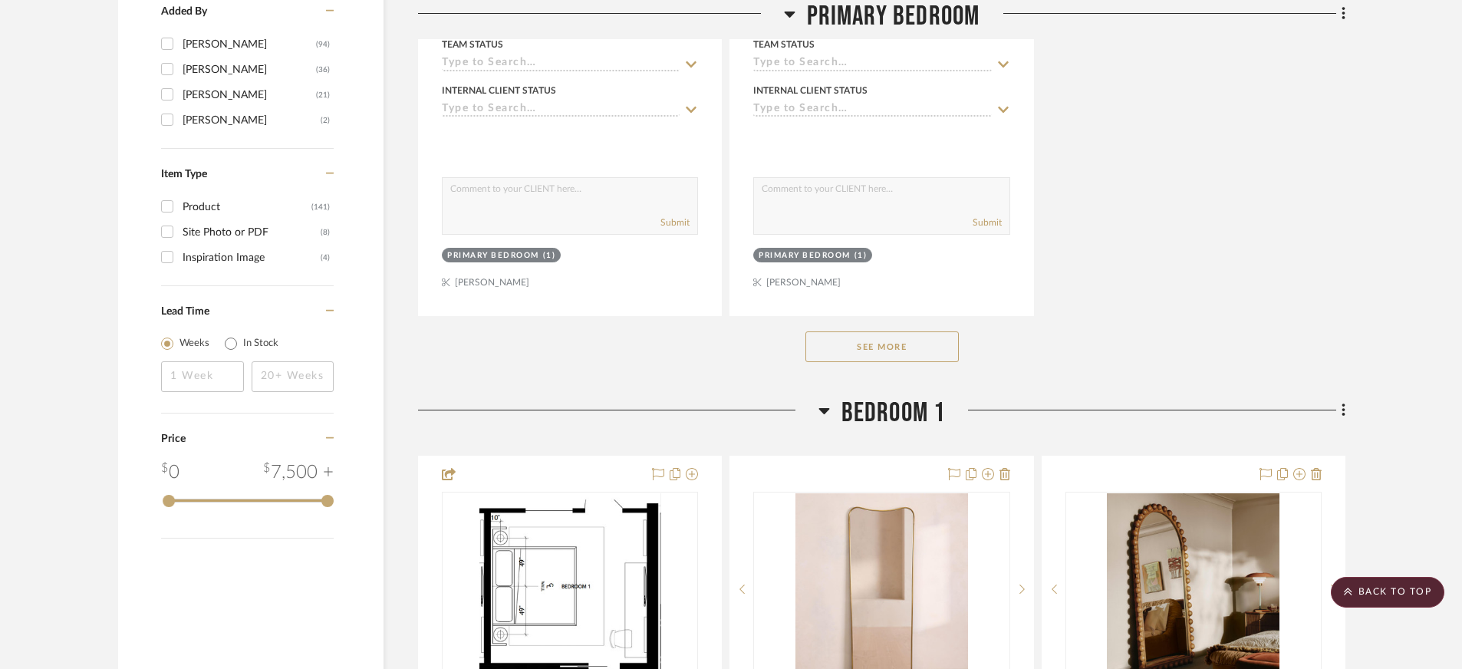
scroll to position [2633, 0]
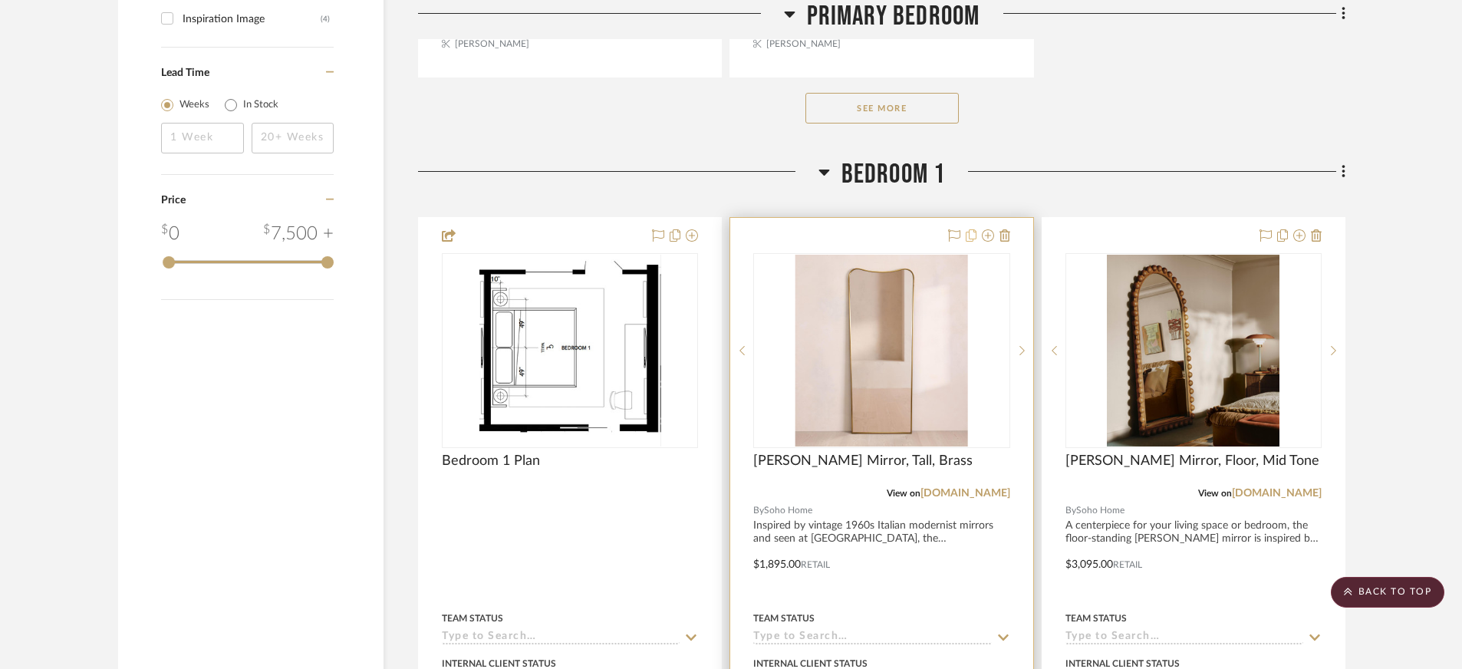
click at [973, 232] on icon at bounding box center [970, 235] width 11 height 12
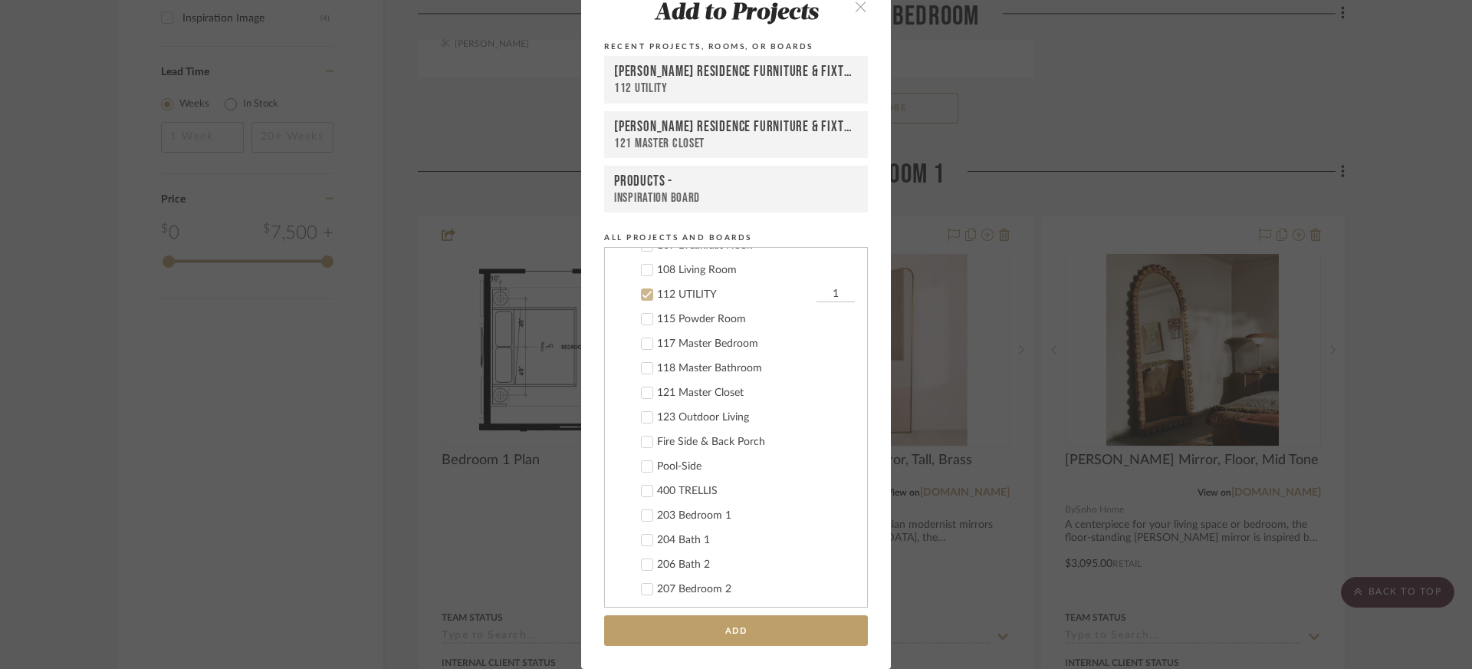
scroll to position [429, 0]
click at [696, 399] on div "121 Master Closet" at bounding box center [756, 396] width 198 height 13
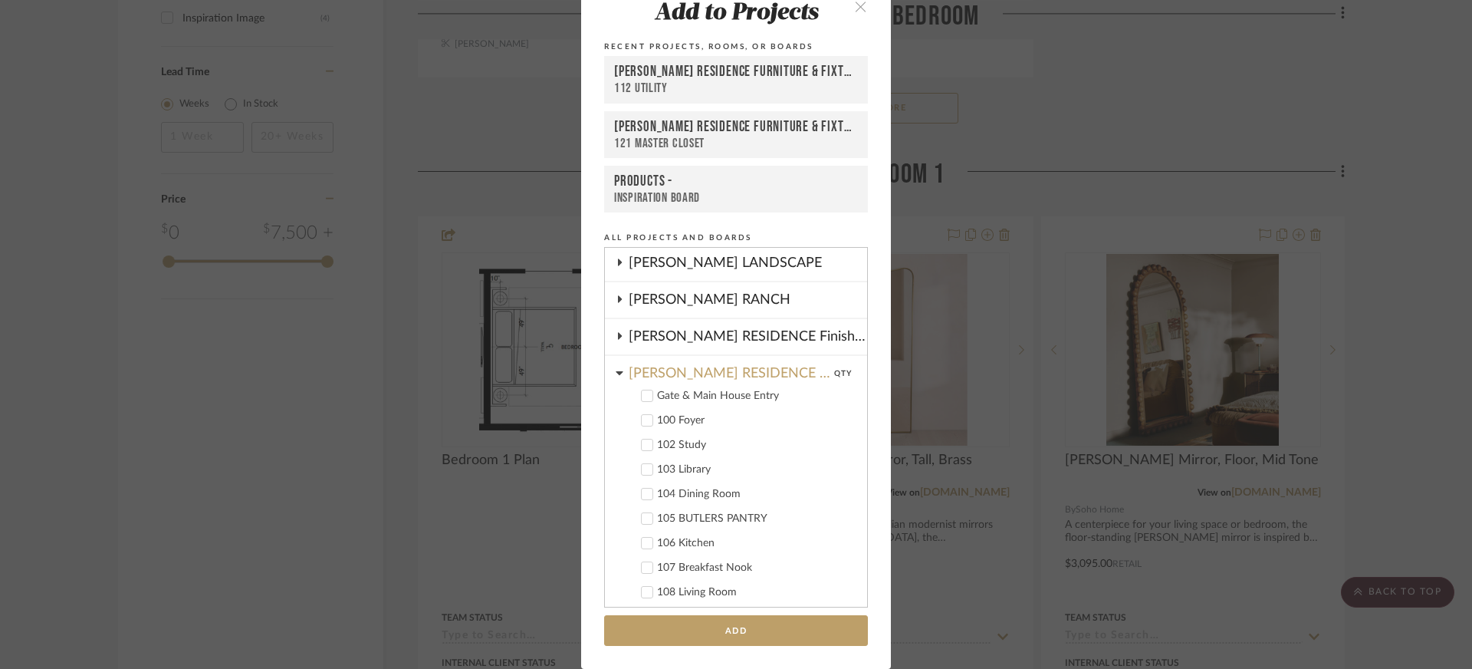
scroll to position [15, 0]
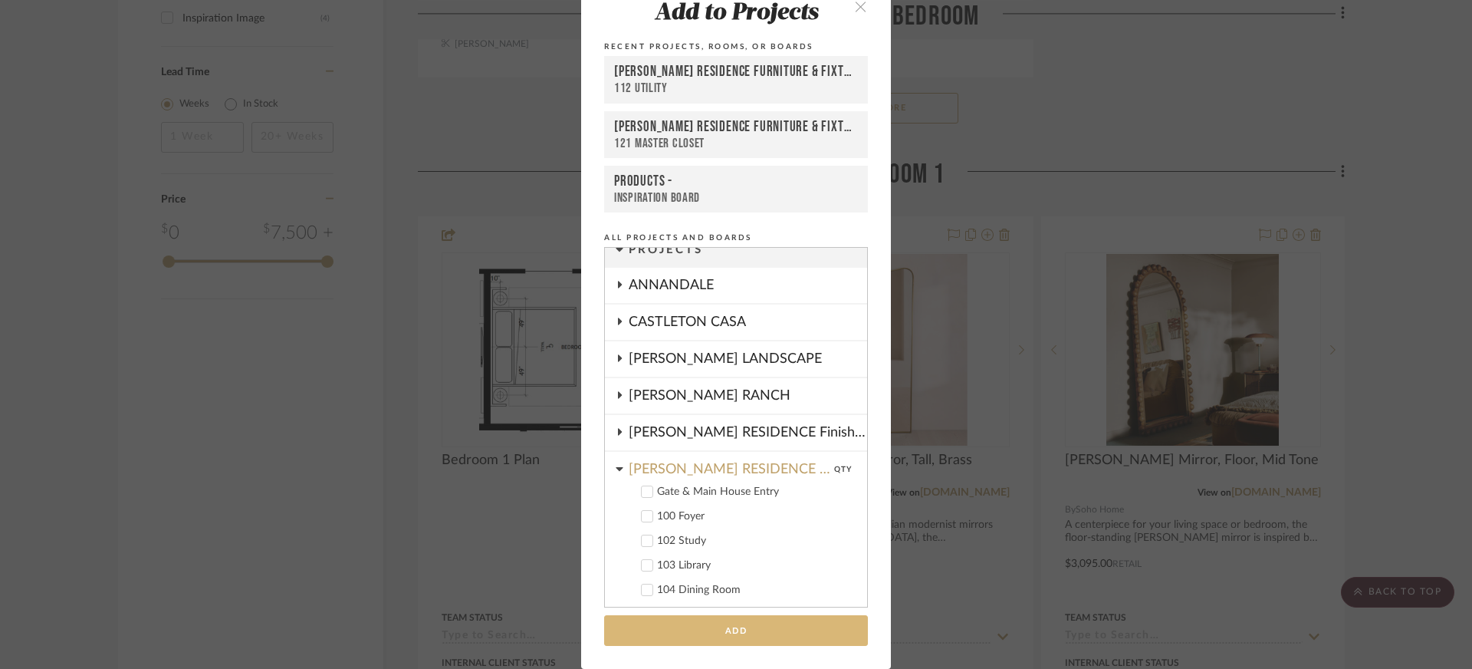
click at [778, 627] on button "Add" at bounding box center [736, 630] width 264 height 31
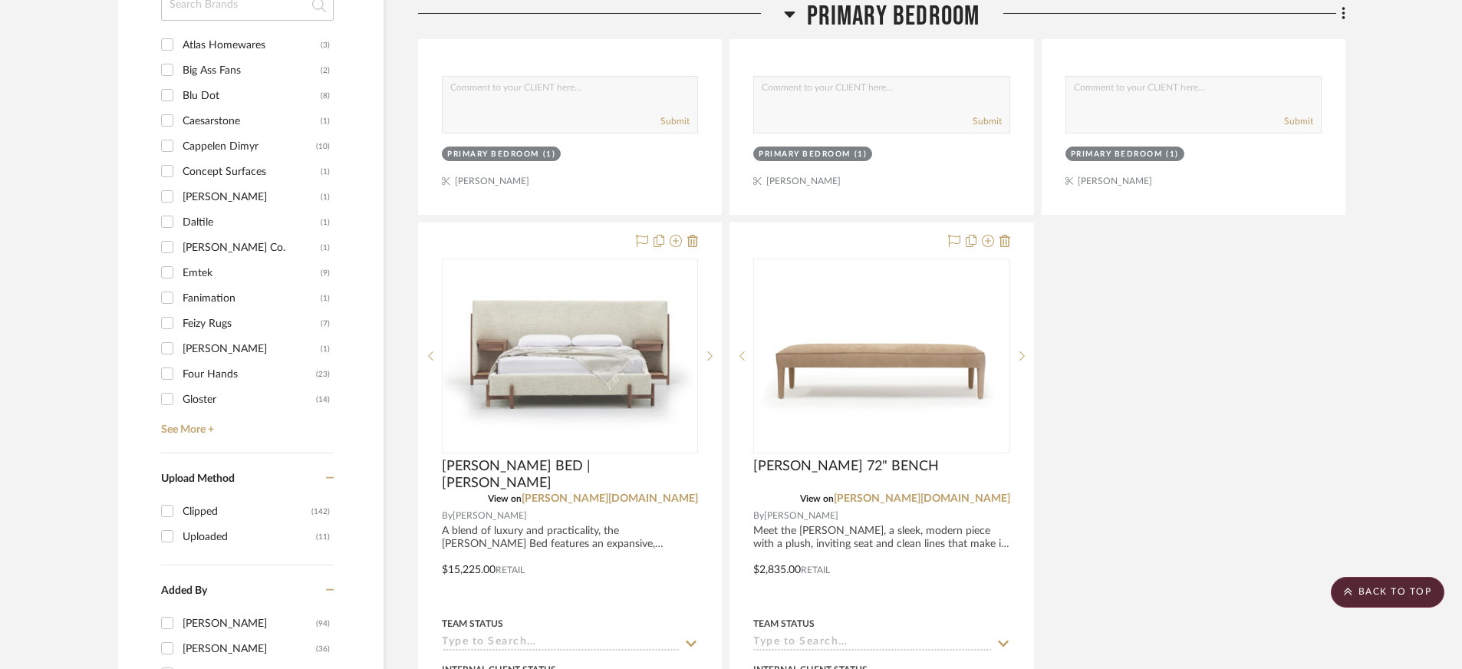
scroll to position [0, 0]
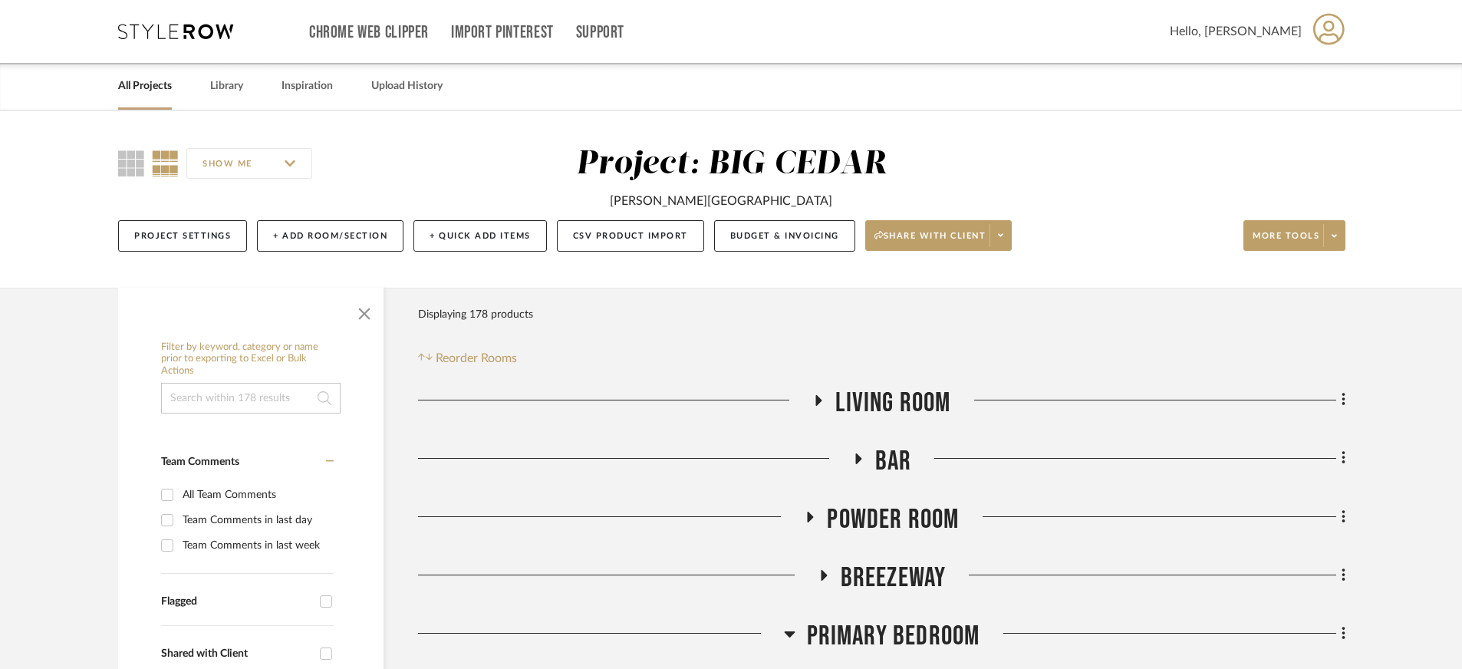
click at [140, 74] on div "All Projects" at bounding box center [145, 86] width 54 height 47
click at [140, 87] on link "All Projects" at bounding box center [145, 86] width 54 height 21
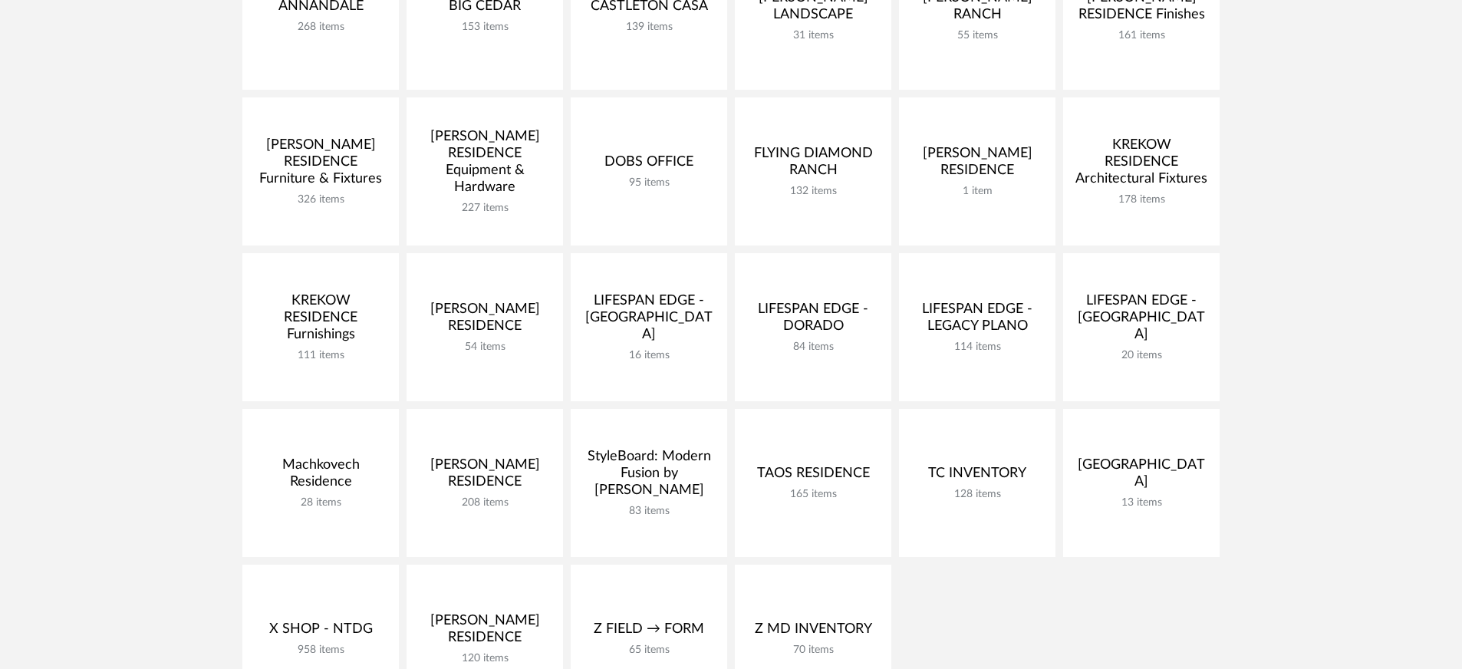
scroll to position [104, 0]
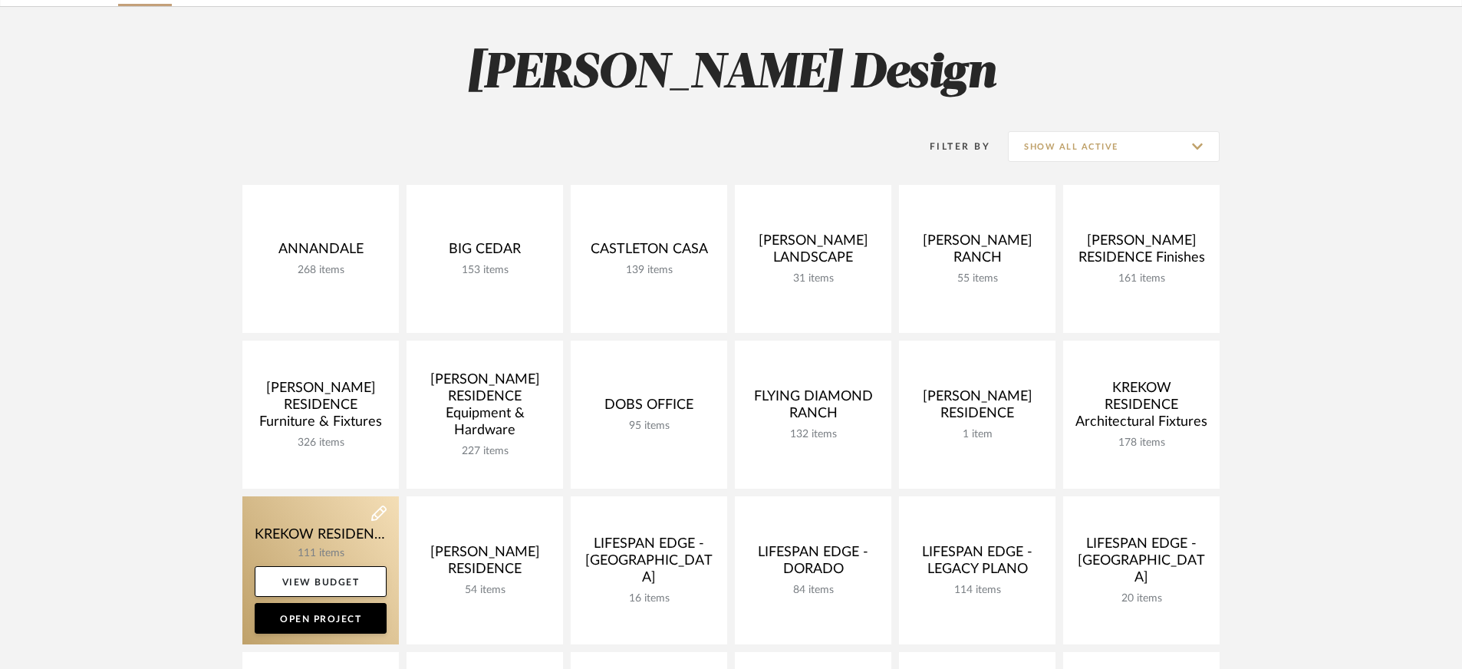
click at [329, 525] on link at bounding box center [320, 570] width 156 height 148
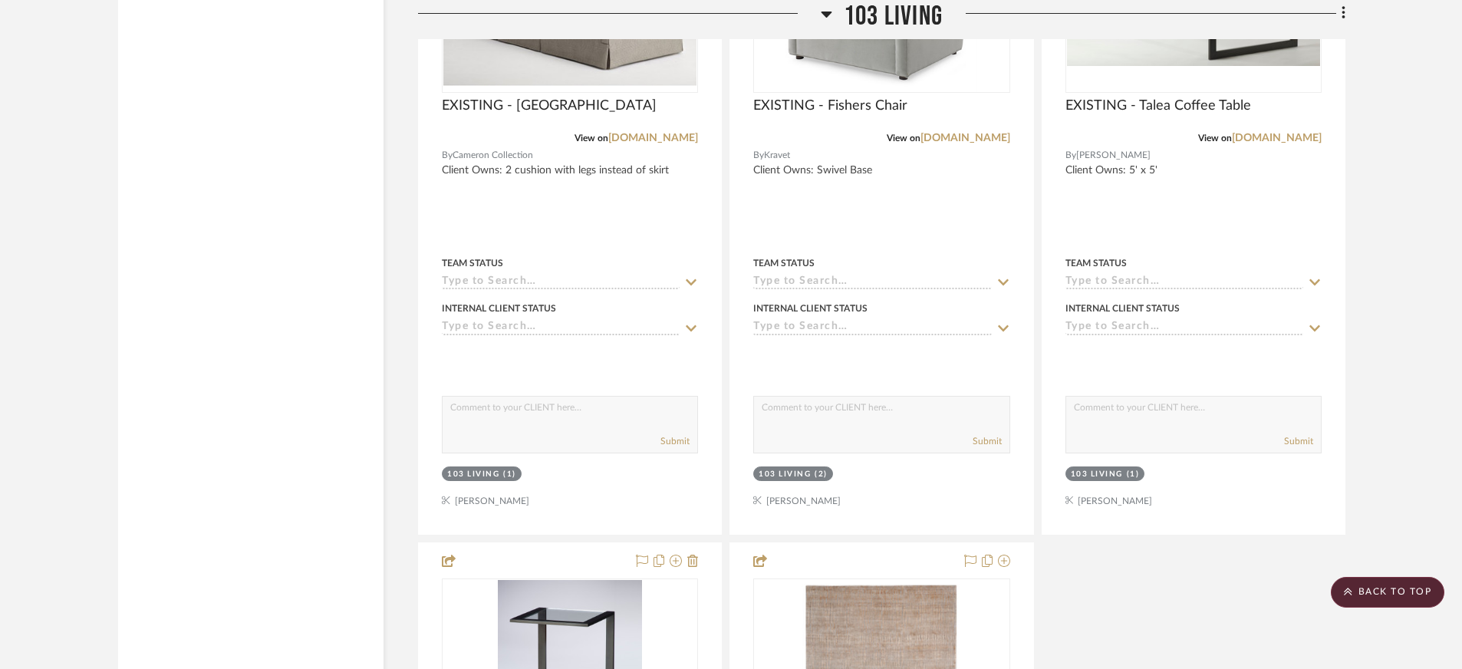
scroll to position [4082, 0]
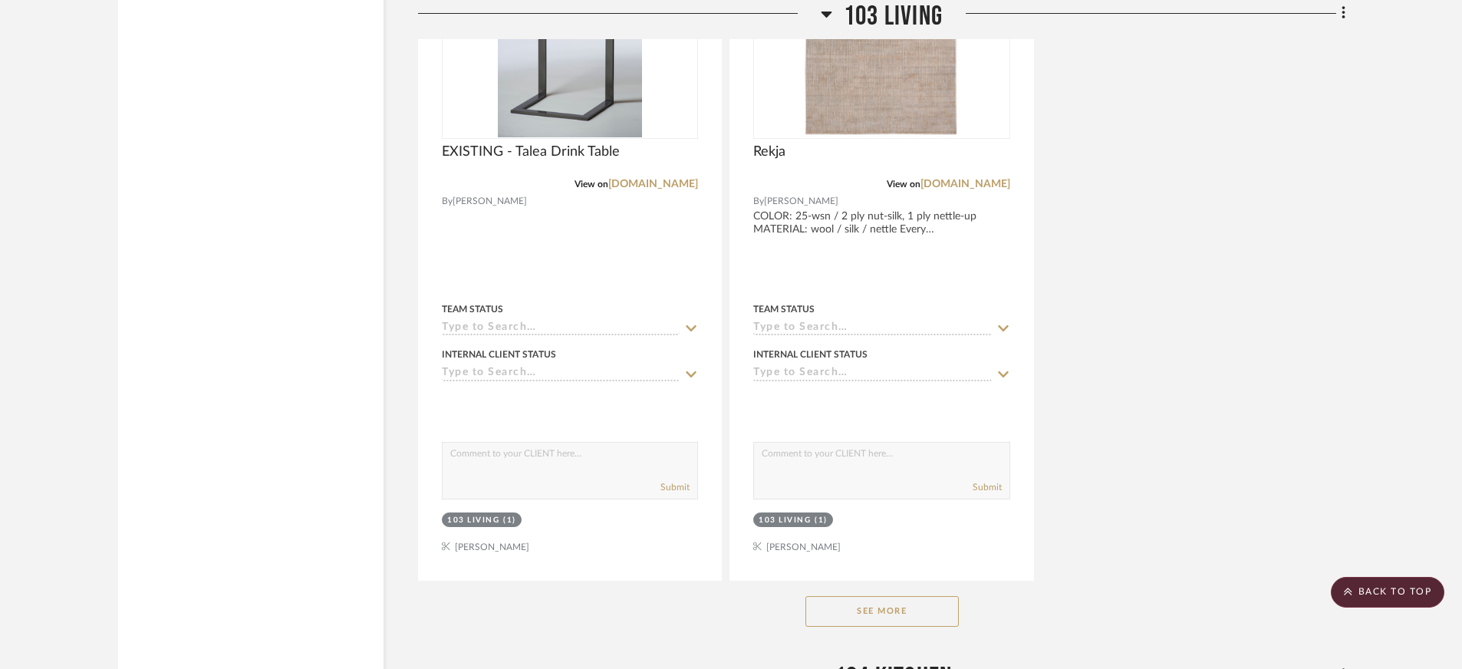
click at [902, 608] on button "See More" at bounding box center [881, 611] width 153 height 31
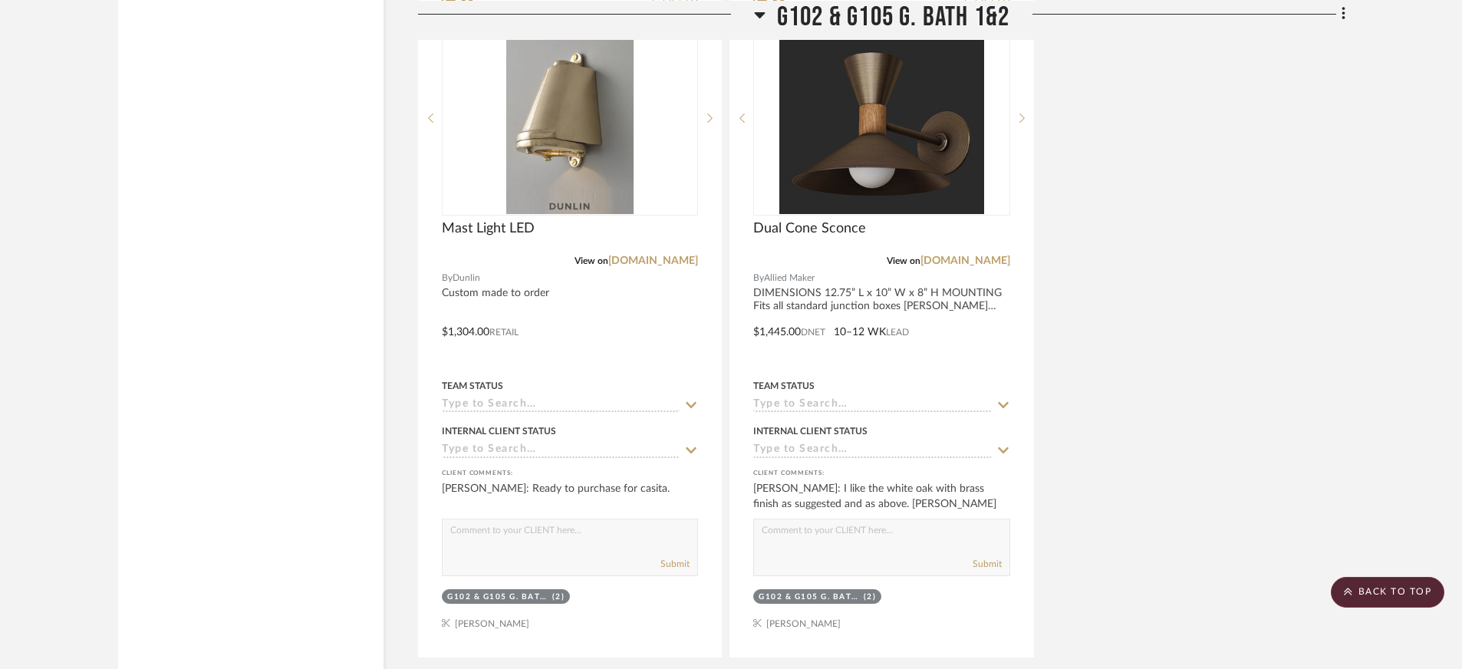
scroll to position [24292, 0]
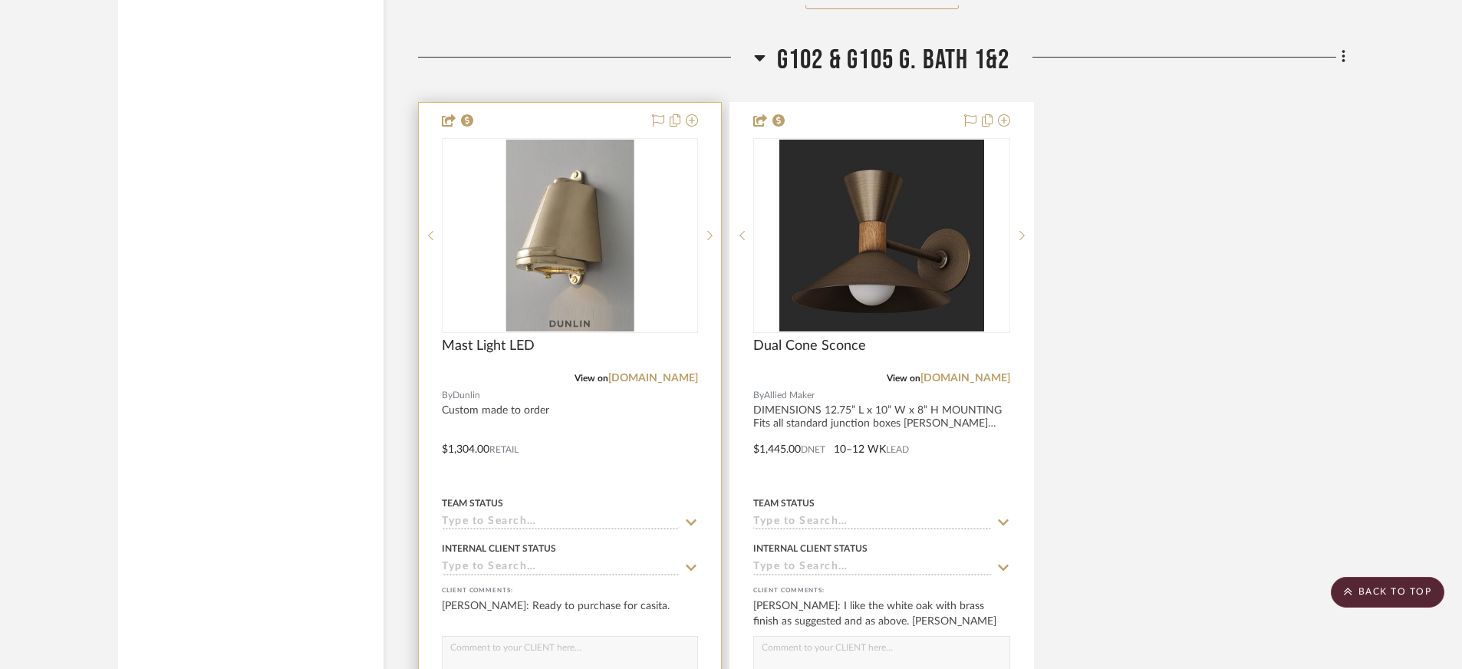
click at [511, 360] on div at bounding box center [570, 438] width 302 height 671
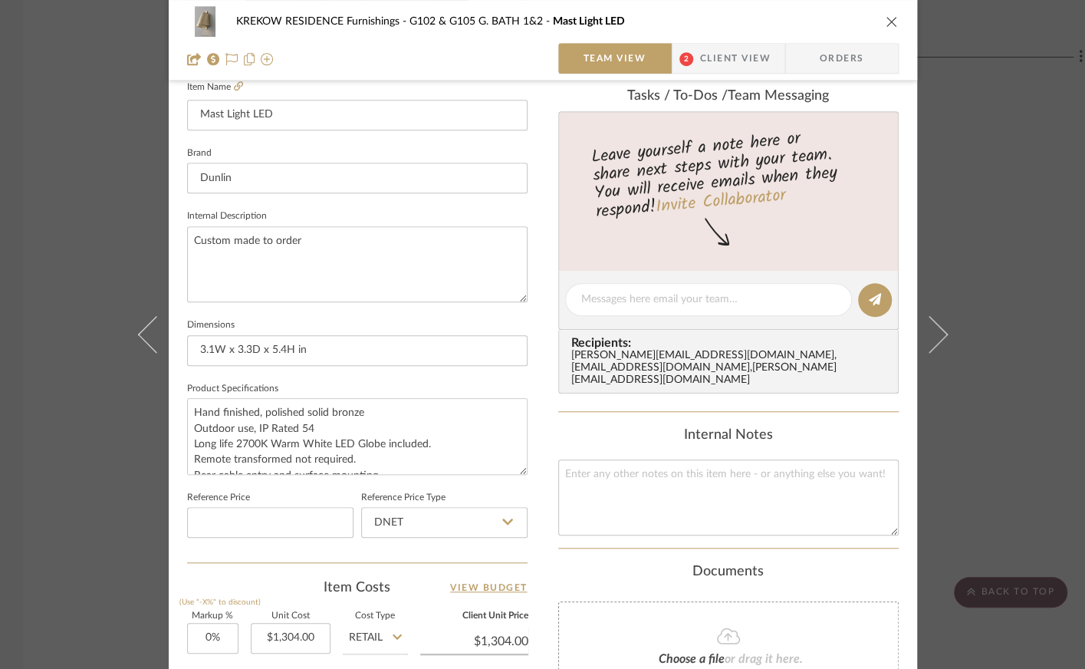
scroll to position [590, 0]
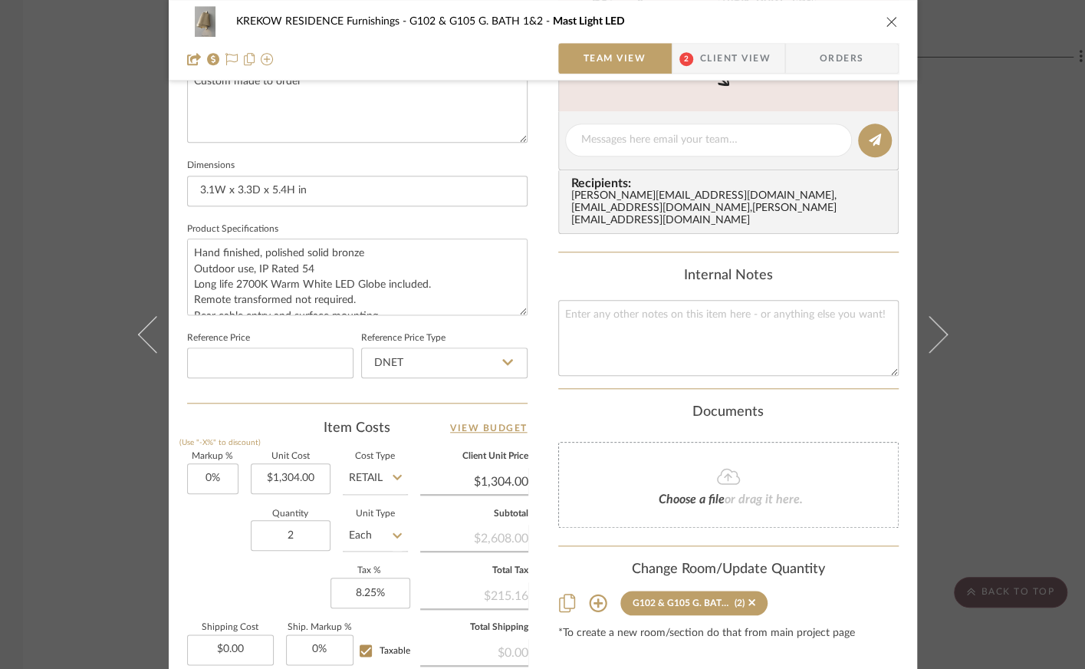
click at [886, 17] on icon "close" at bounding box center [892, 21] width 12 height 12
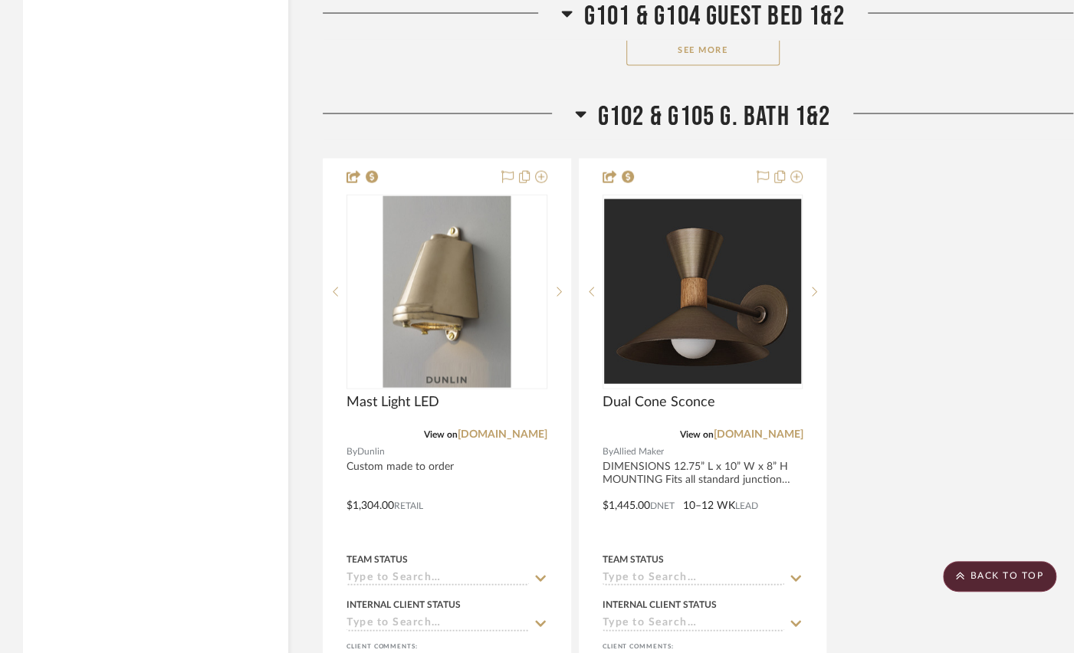
scroll to position [24231, 0]
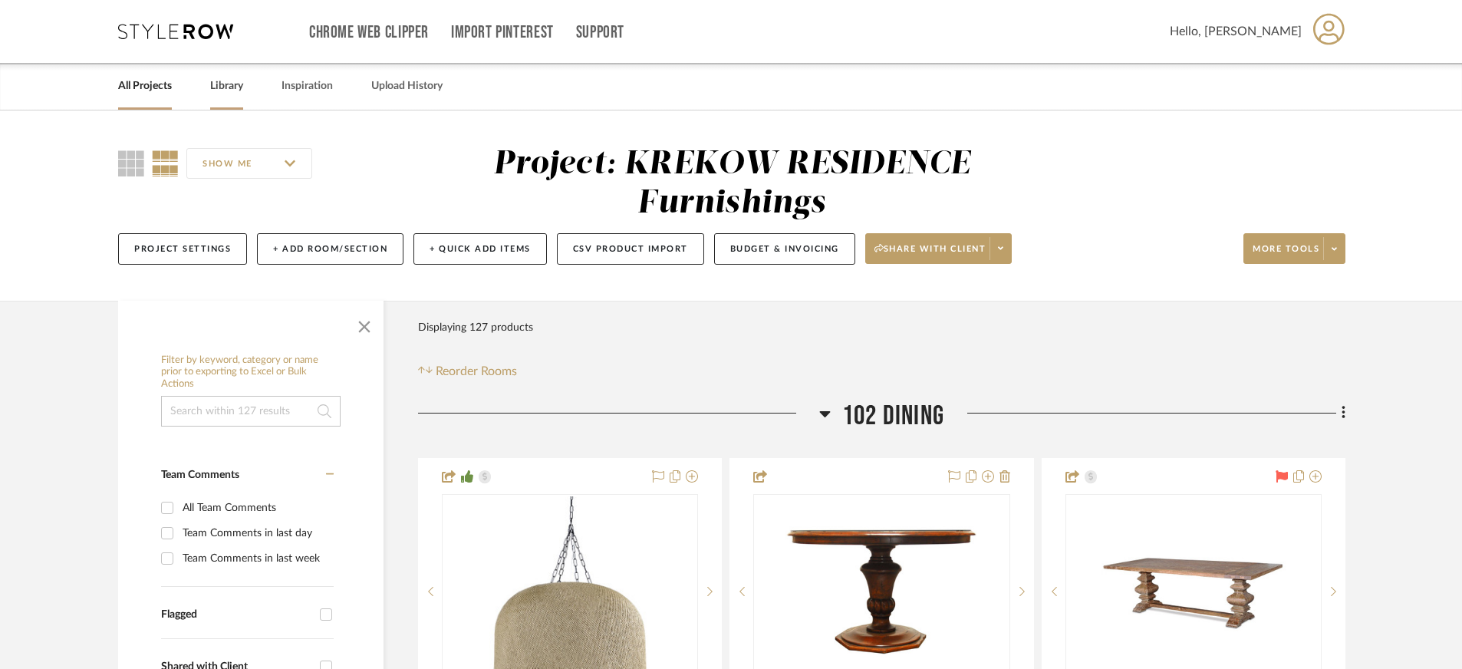
click at [236, 77] on link "Library" at bounding box center [226, 86] width 33 height 21
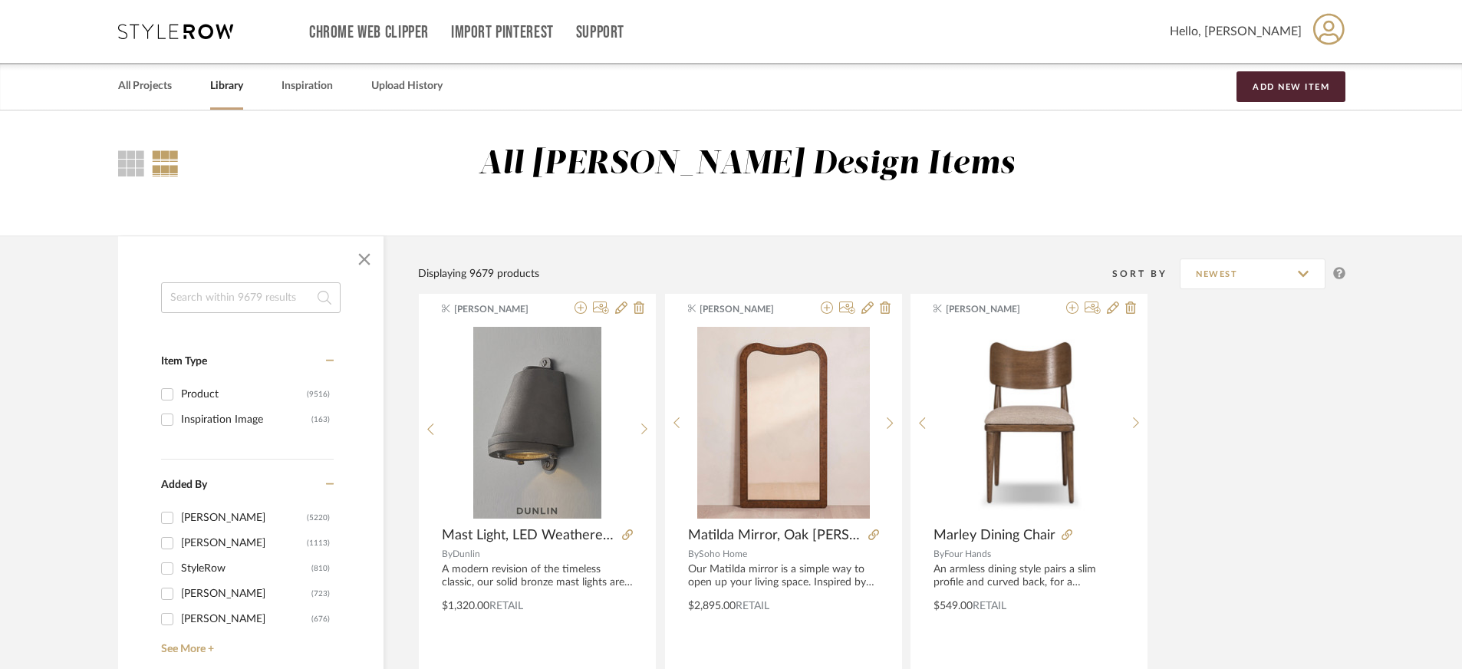
click at [231, 303] on input at bounding box center [250, 297] width 179 height 31
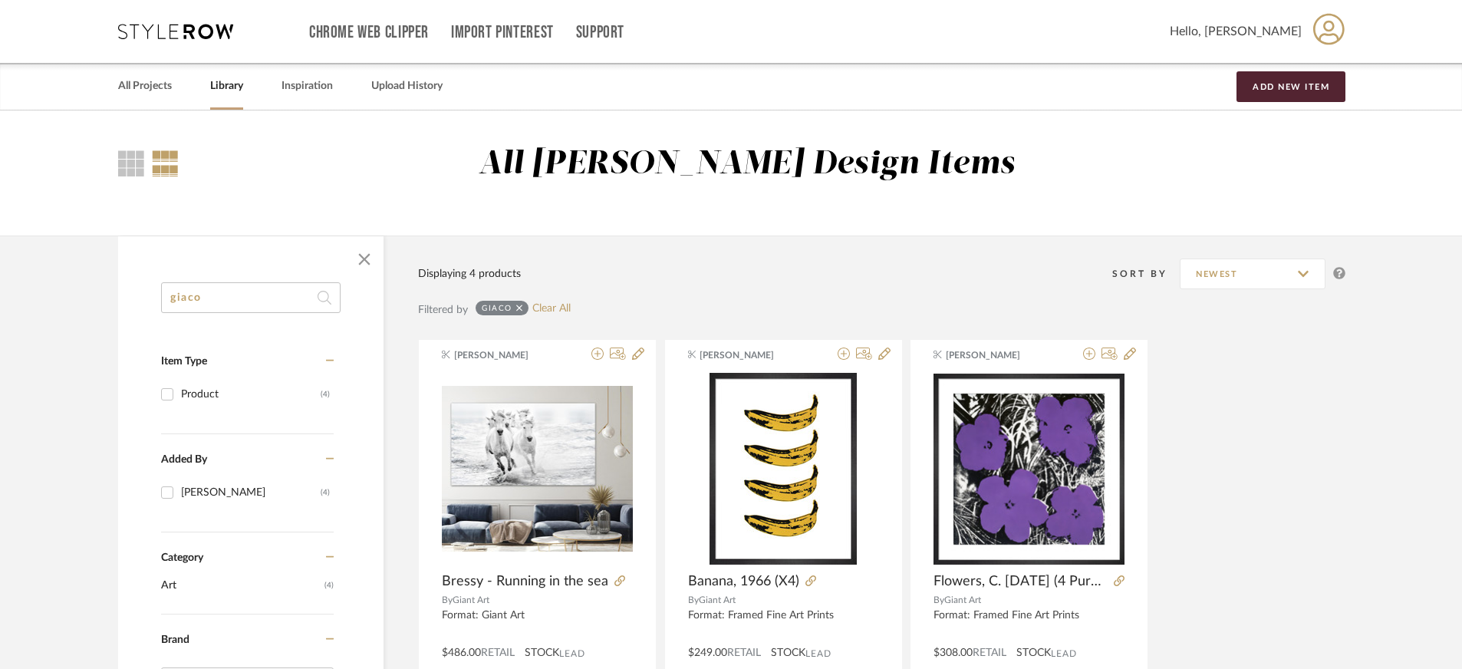
click at [228, 295] on input "giaco" at bounding box center [250, 297] width 179 height 31
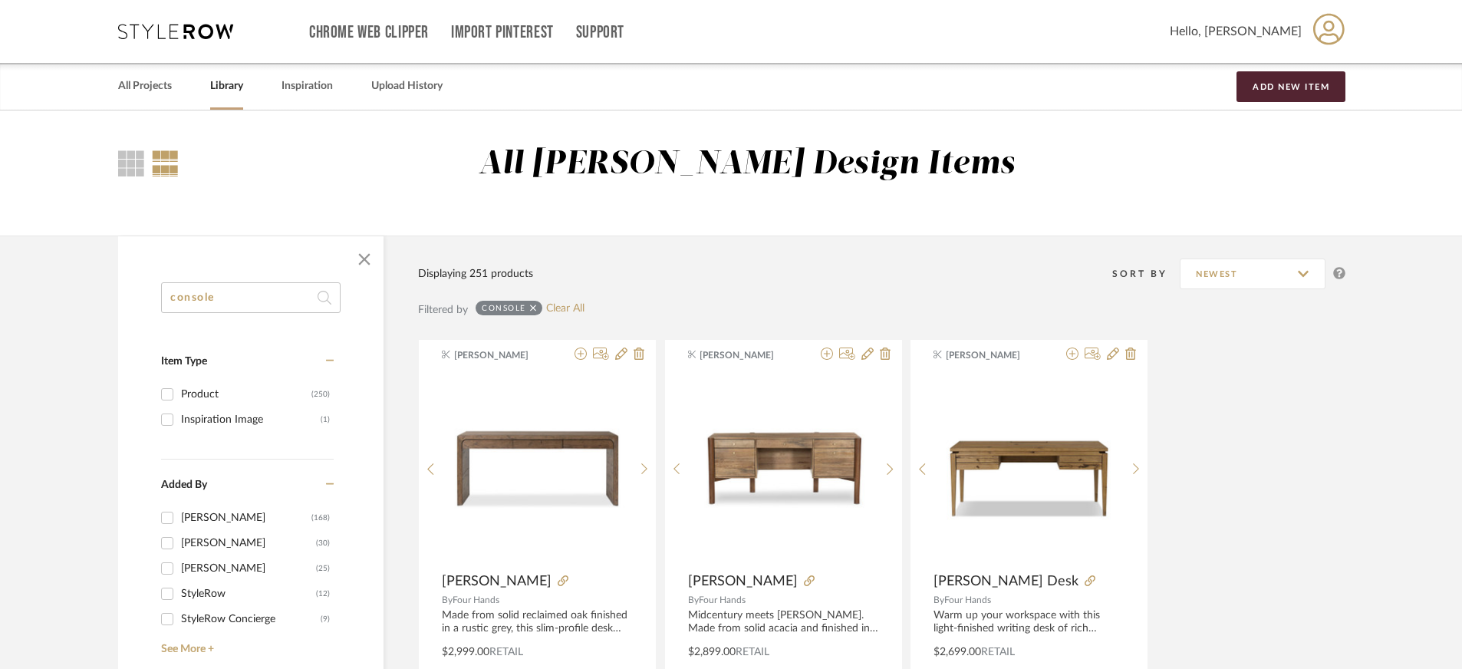
type input "console"
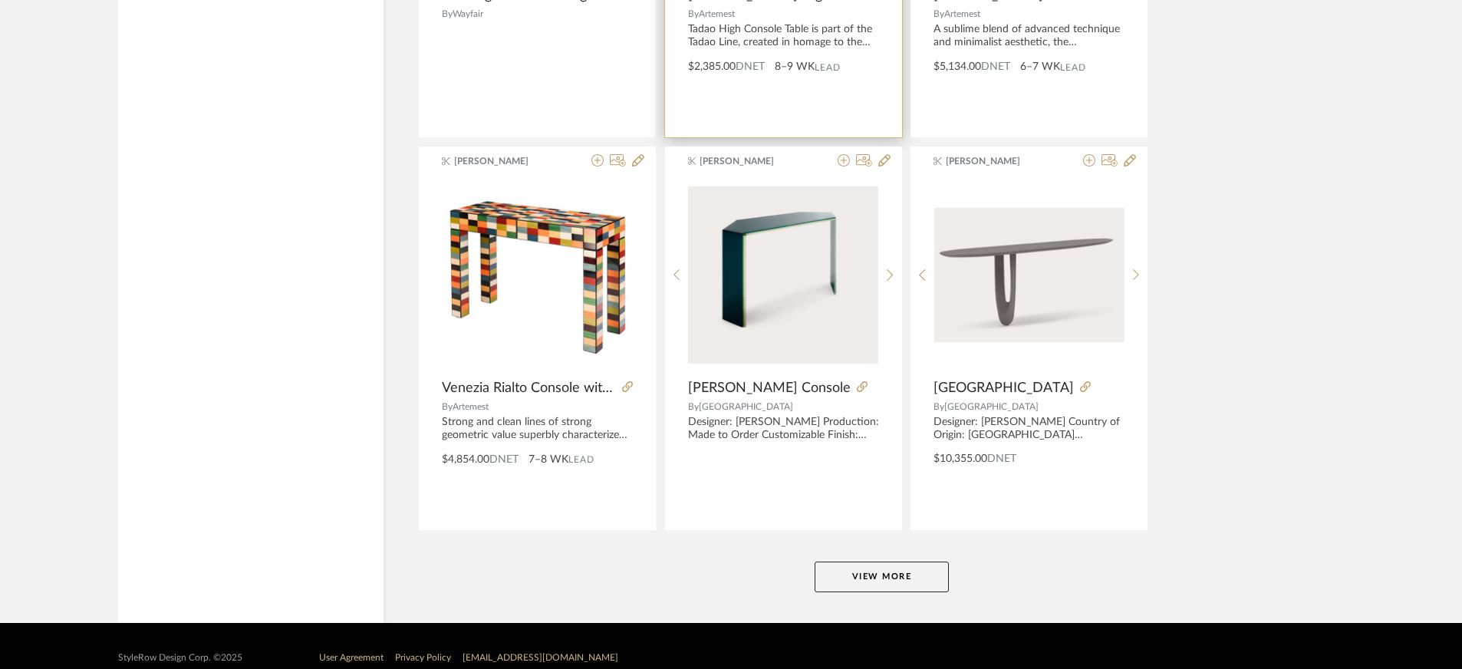
scroll to position [4525, 0]
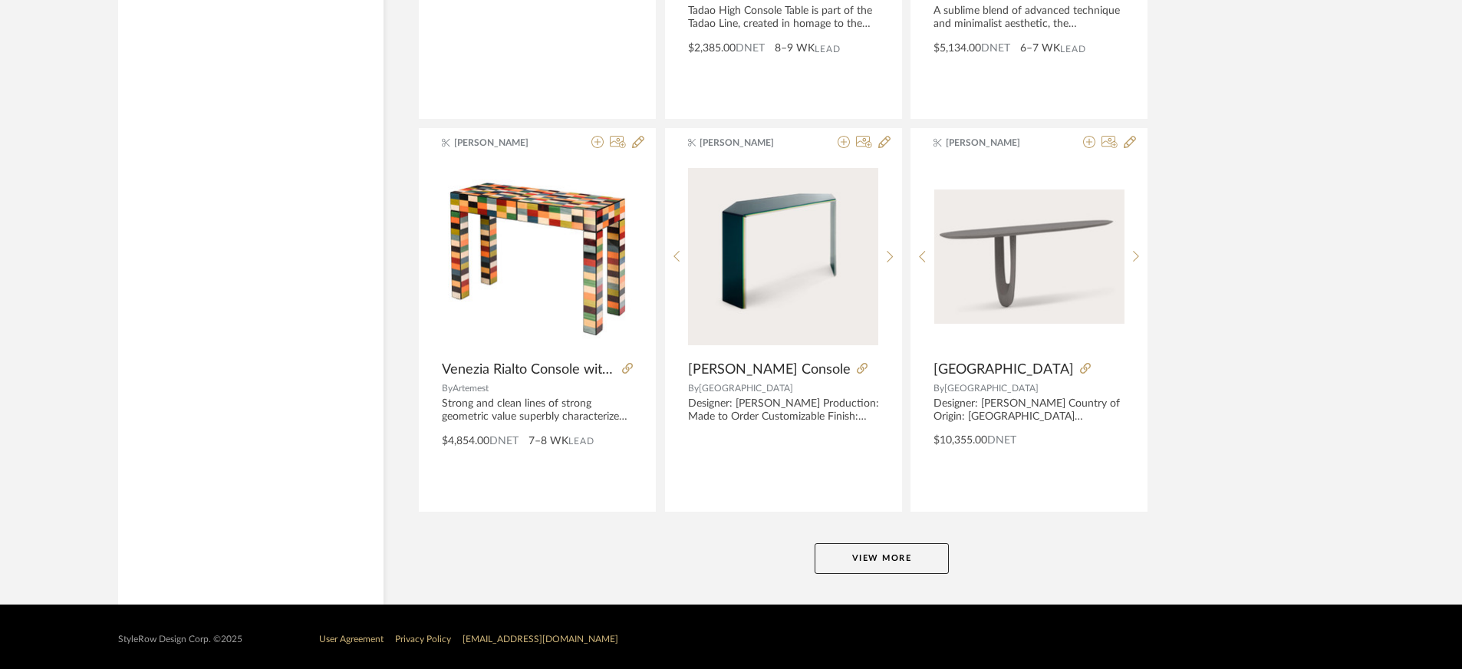
click at [888, 554] on button "View More" at bounding box center [881, 558] width 134 height 31
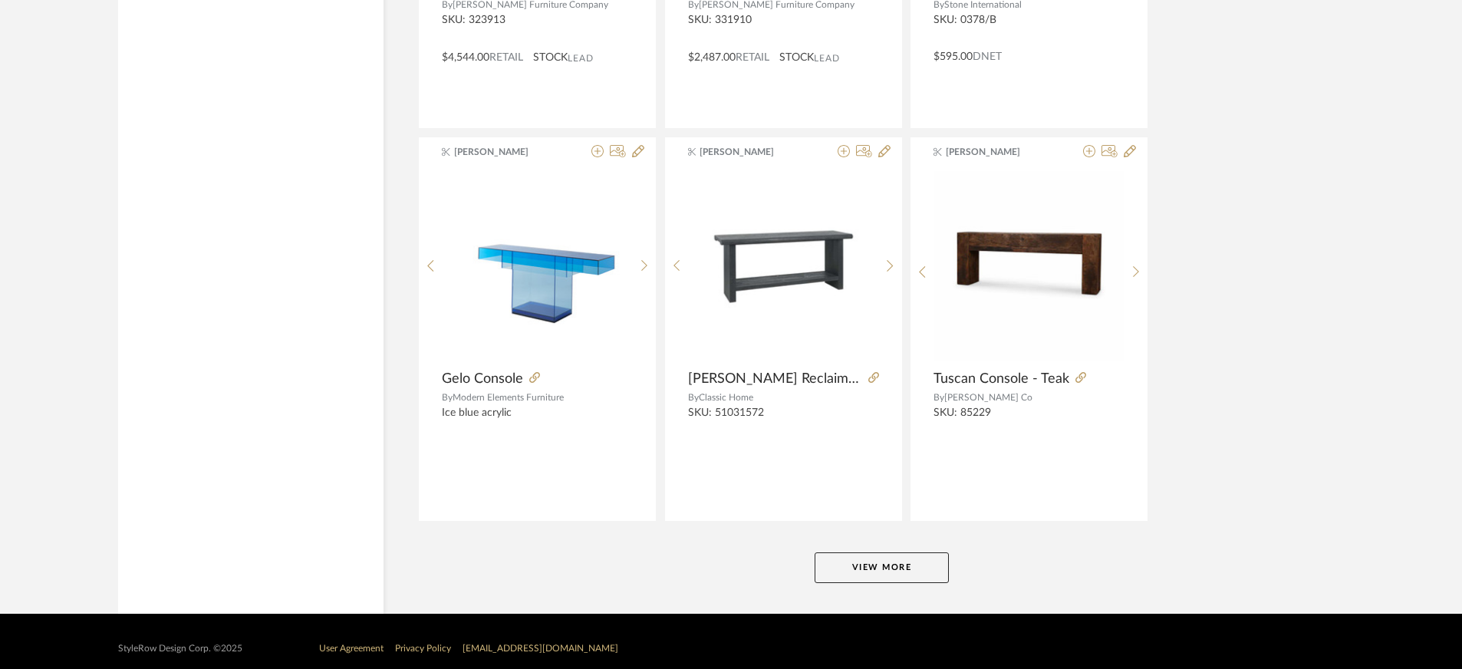
scroll to position [9226, 0]
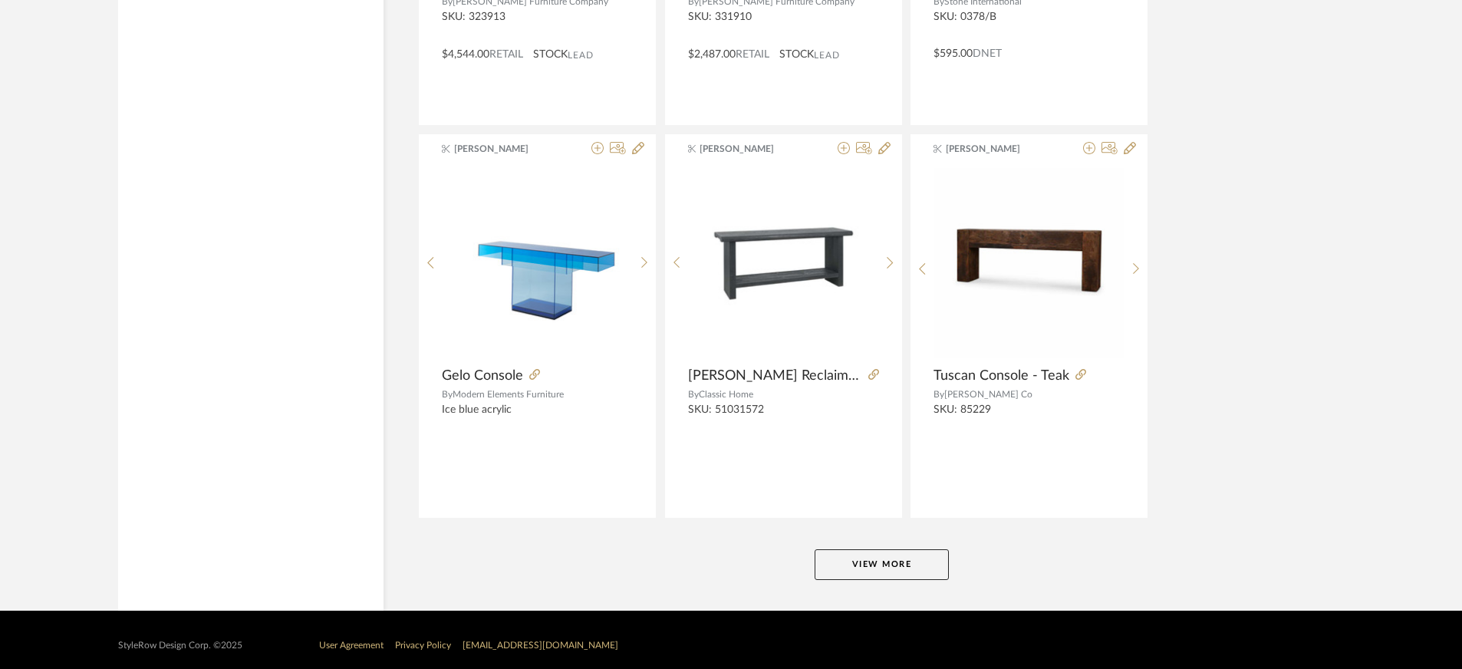
click at [929, 549] on button "View More" at bounding box center [881, 564] width 134 height 31
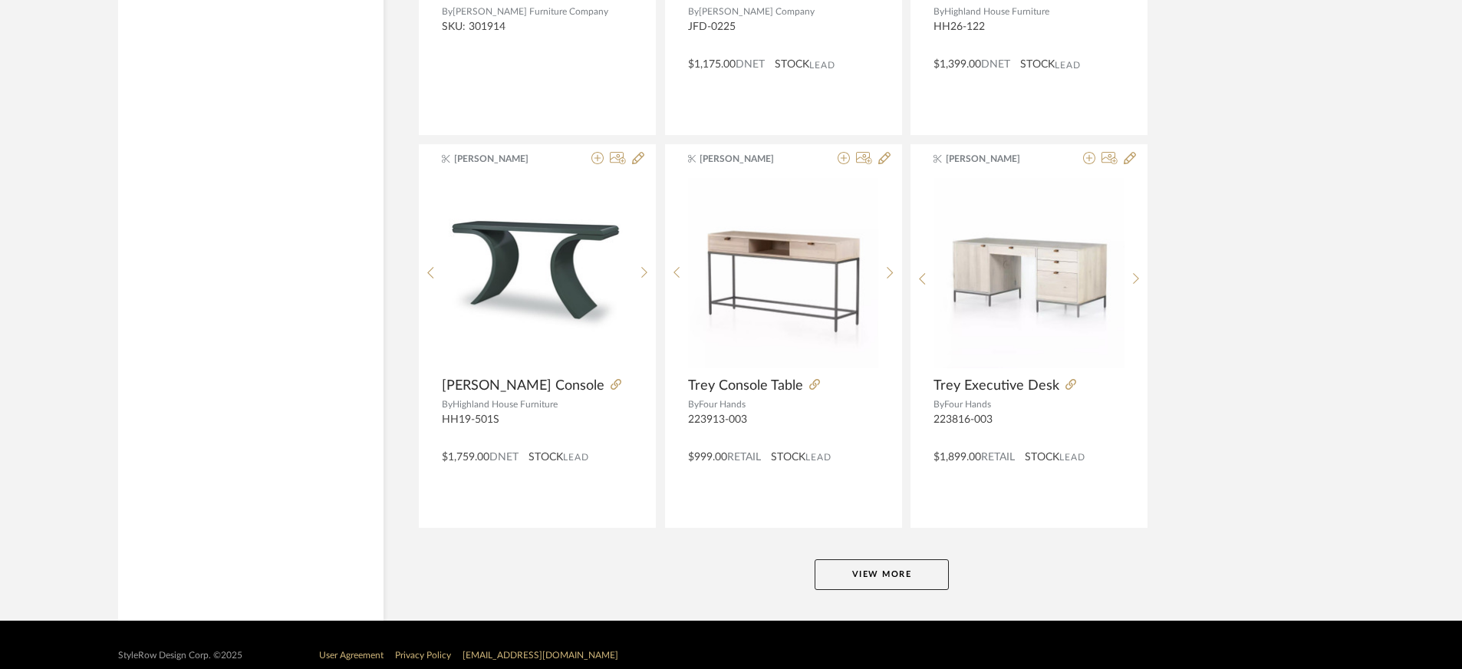
scroll to position [13923, 0]
click at [890, 559] on button "View More" at bounding box center [881, 574] width 134 height 31
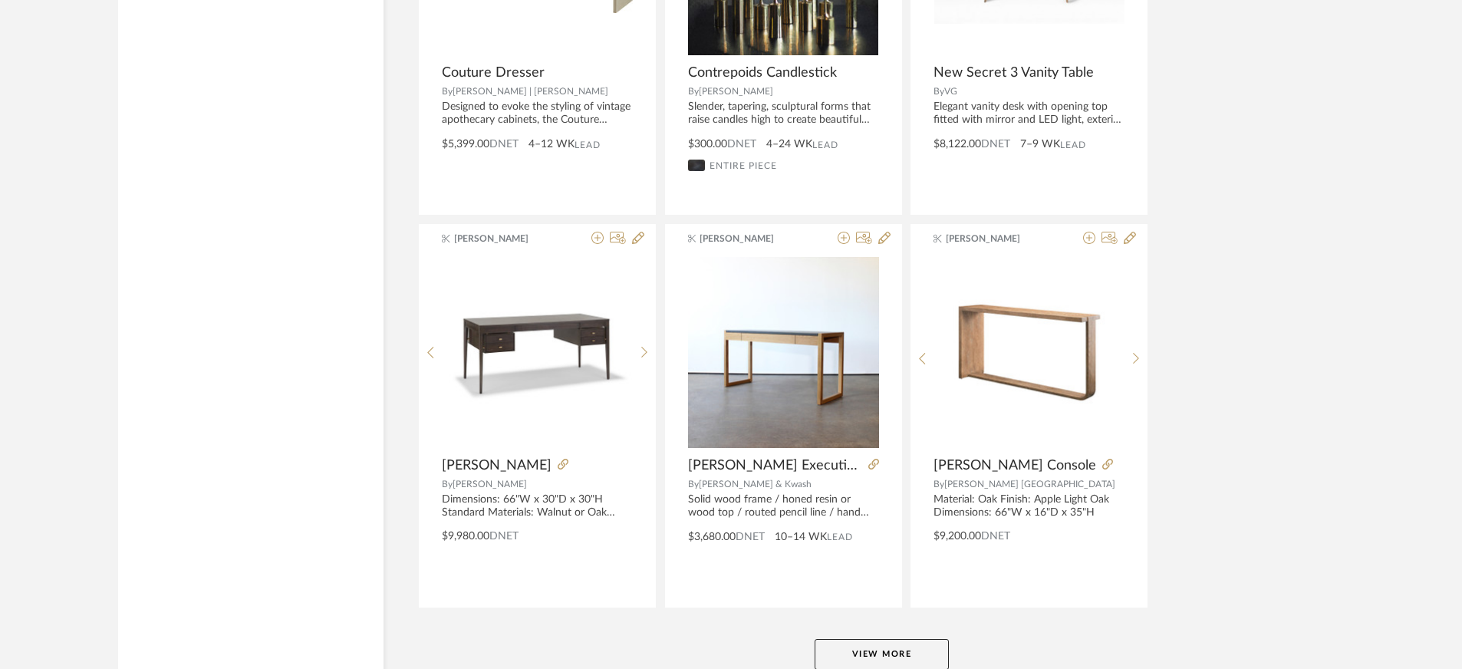
scroll to position [18577, 0]
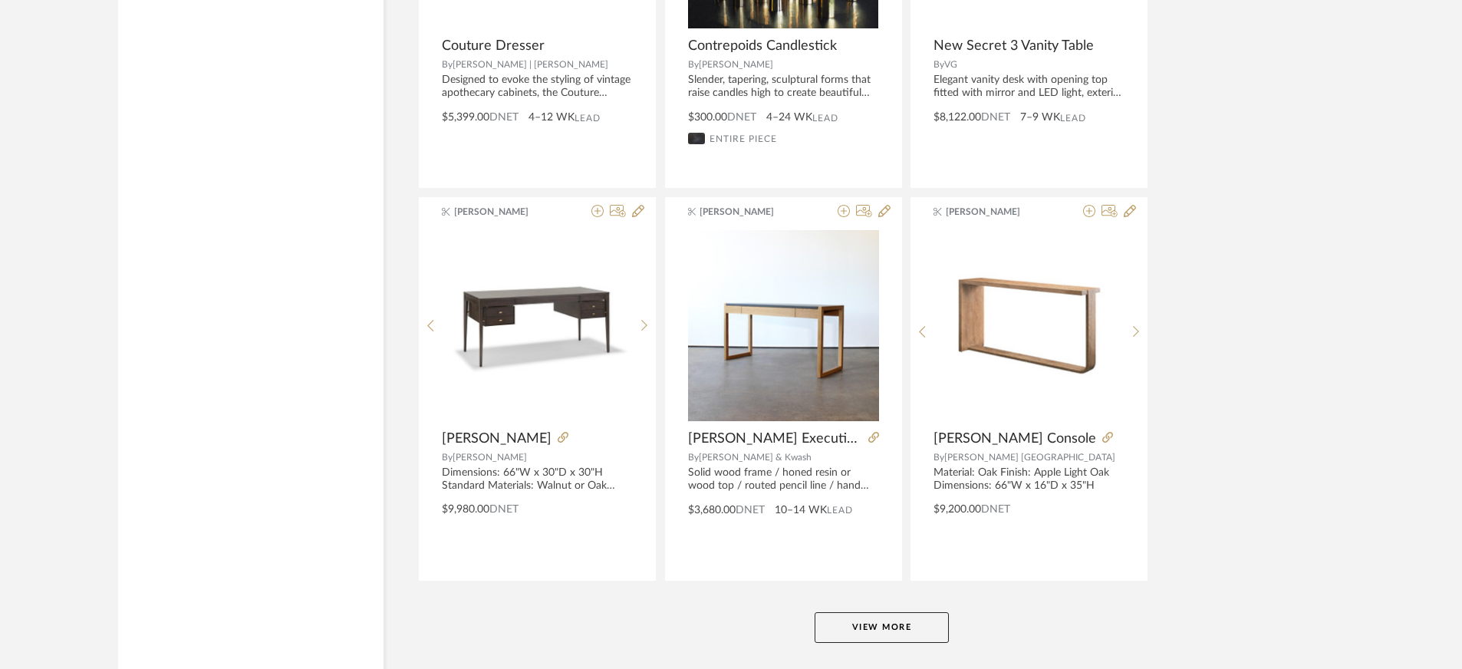
click at [867, 612] on button "View More" at bounding box center [881, 627] width 134 height 31
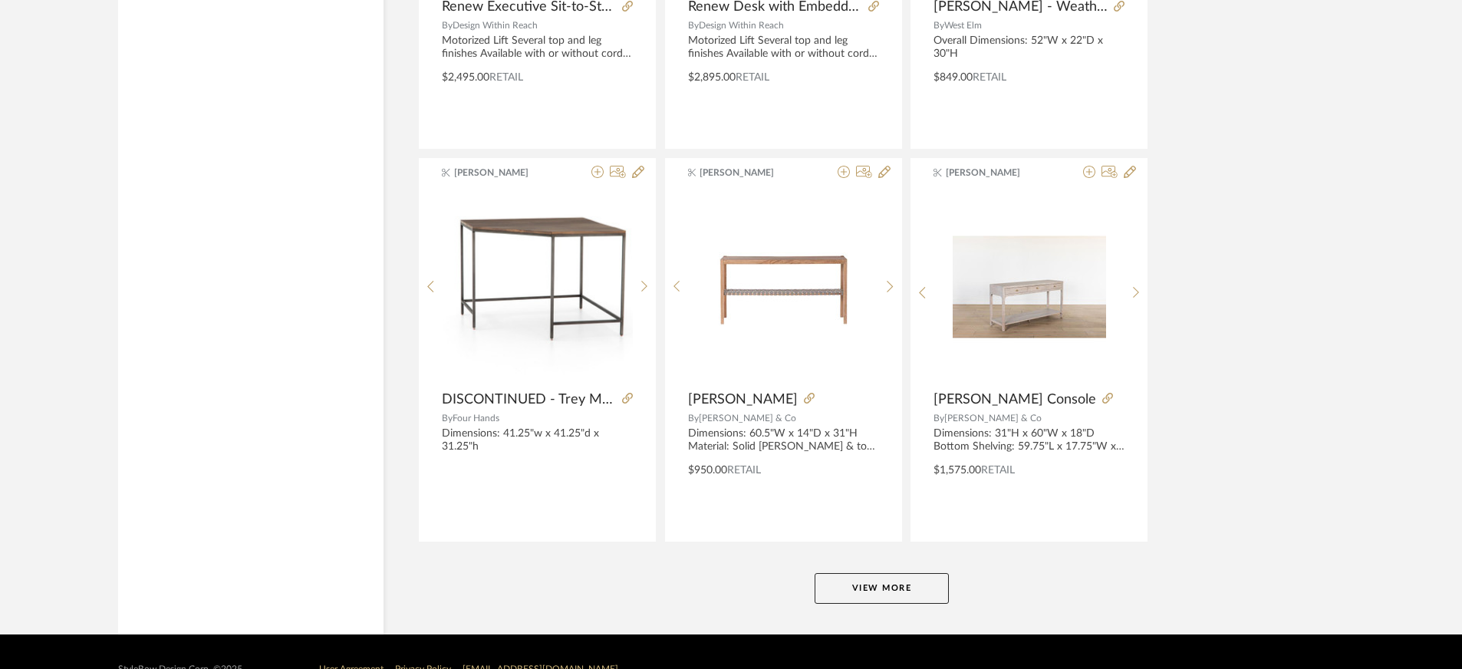
scroll to position [23328, 0]
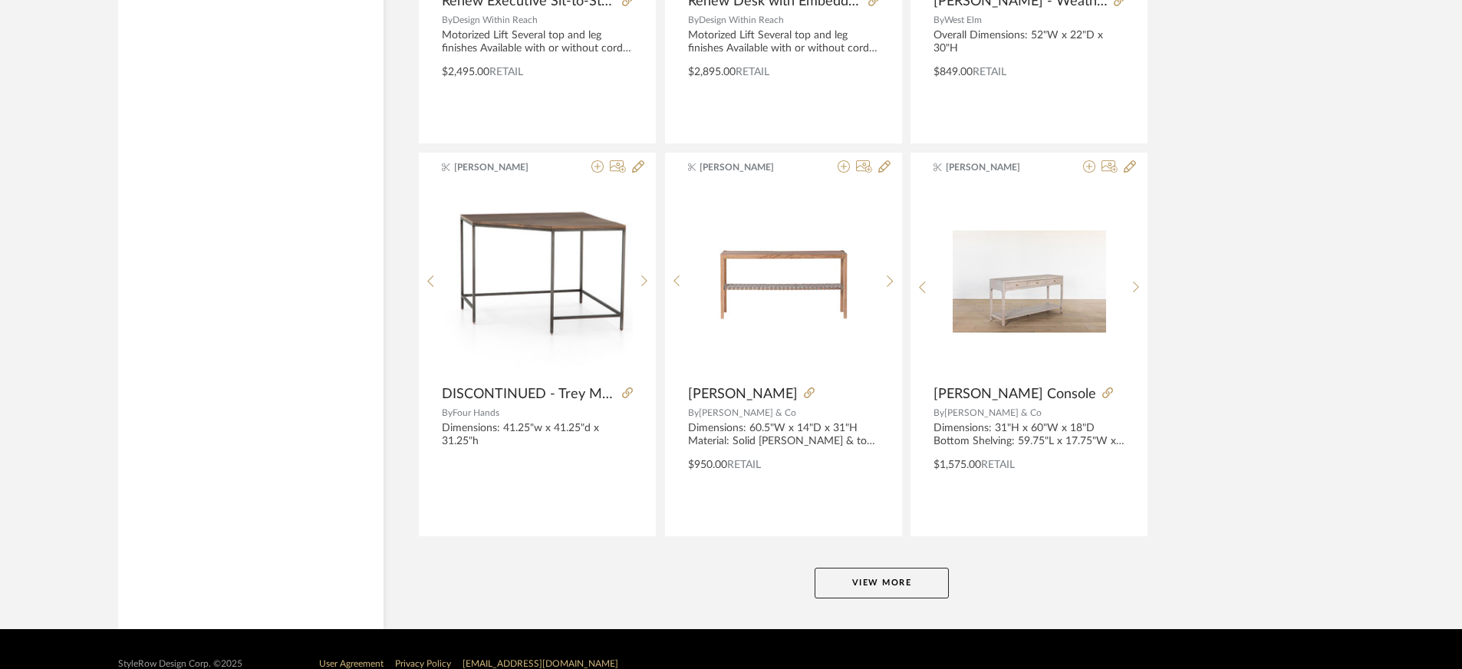
click at [893, 567] on button "View More" at bounding box center [881, 582] width 134 height 31
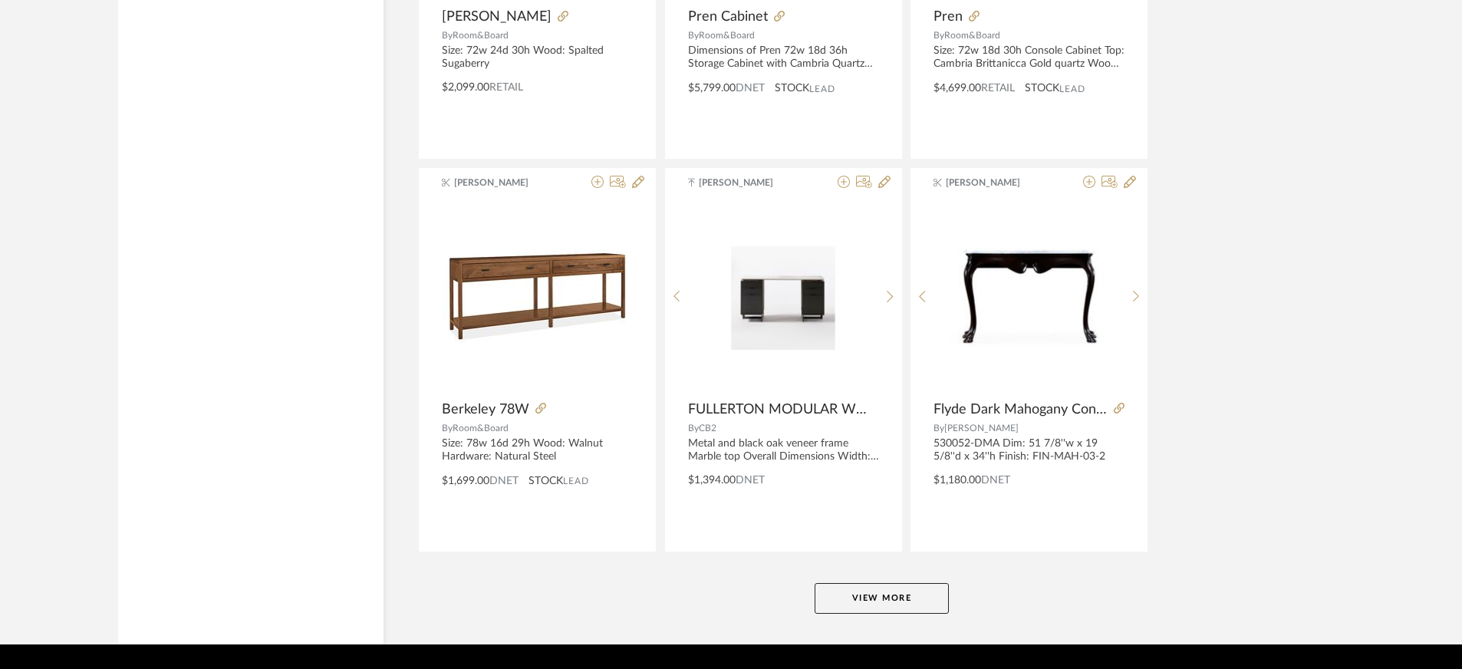
scroll to position [28029, 0]
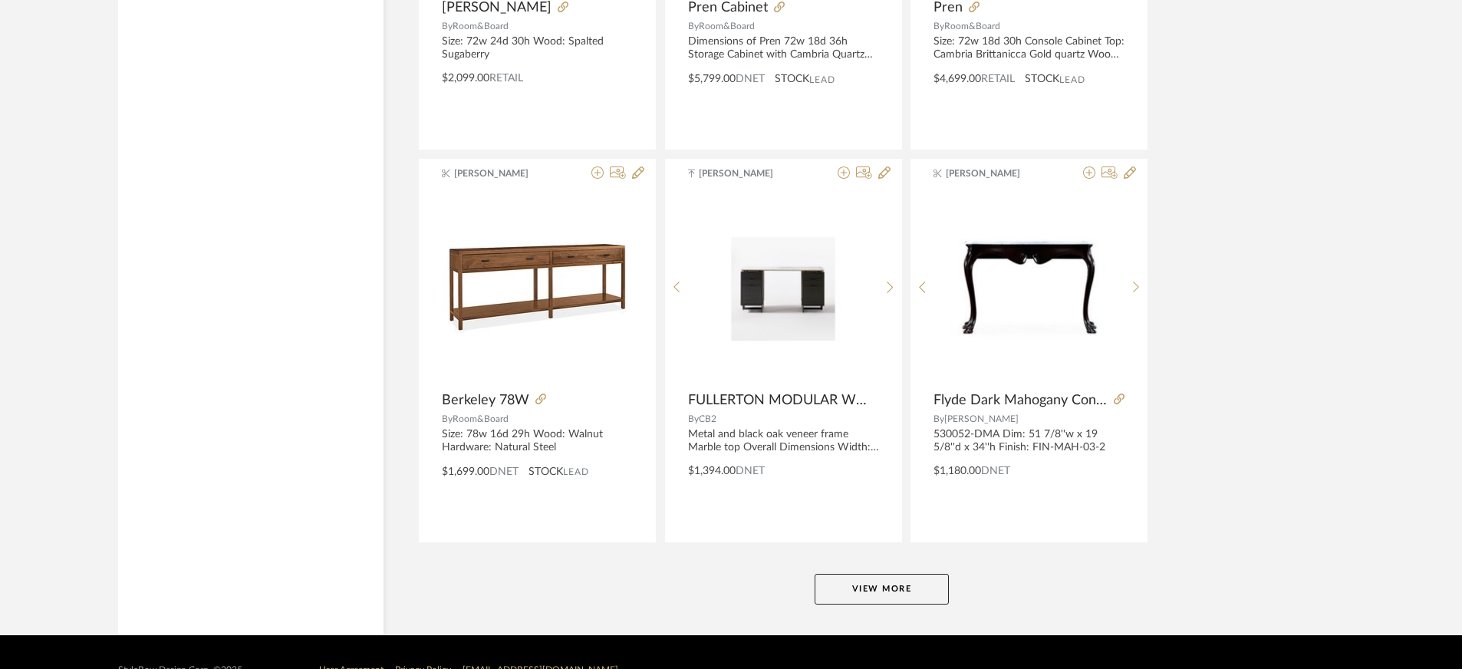
click at [866, 574] on button "View More" at bounding box center [881, 589] width 134 height 31
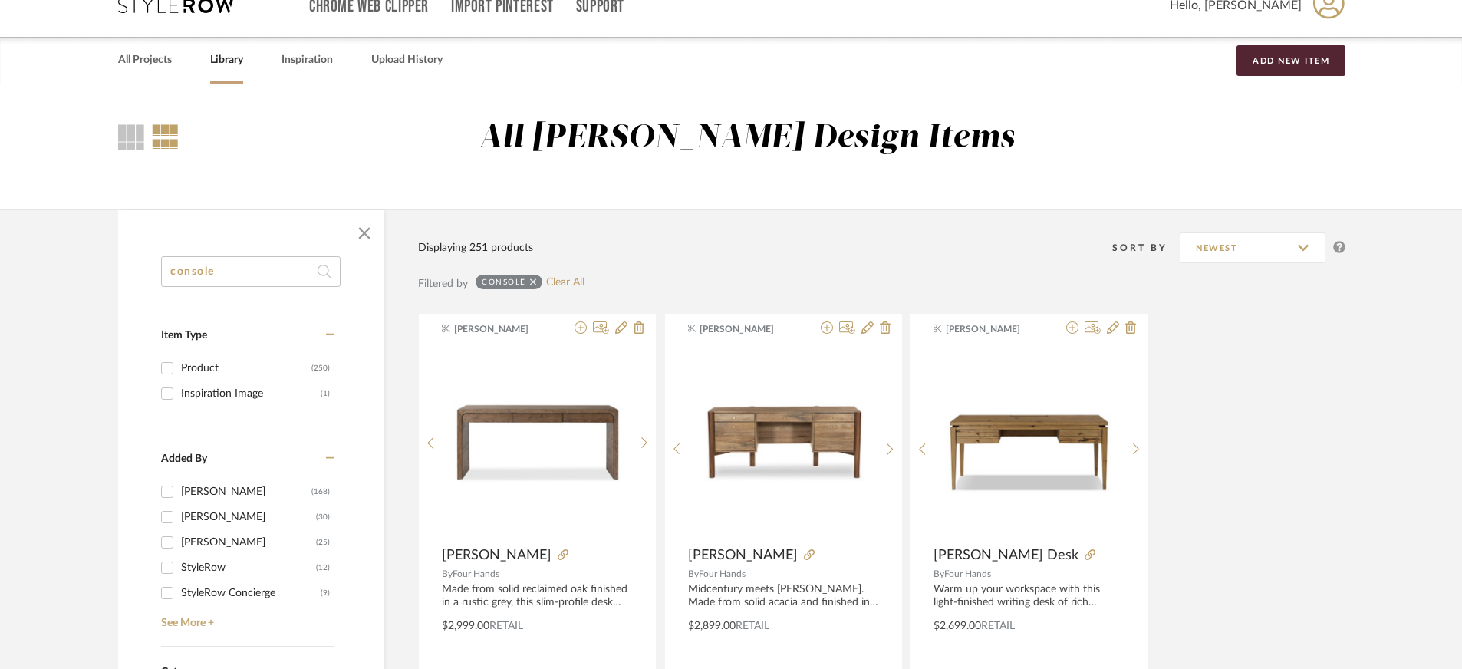
scroll to position [0, 0]
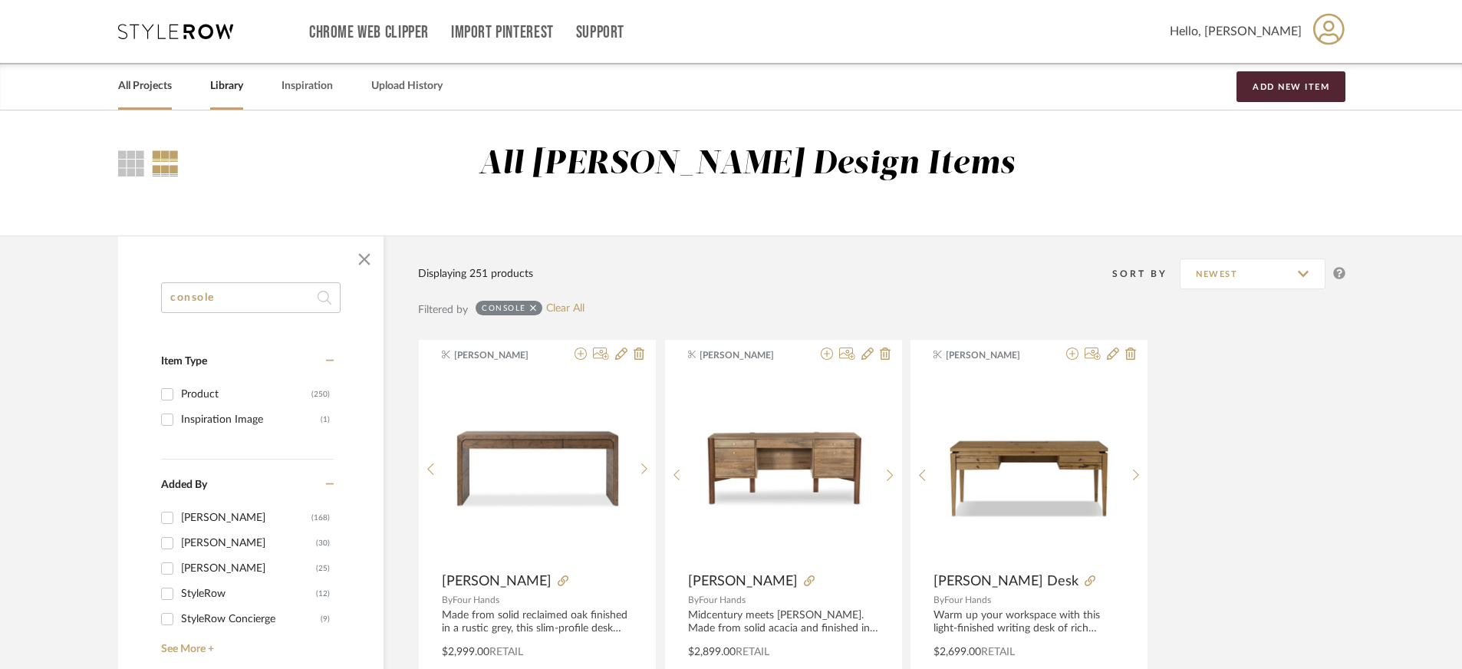
click at [144, 78] on link "All Projects" at bounding box center [145, 86] width 54 height 21
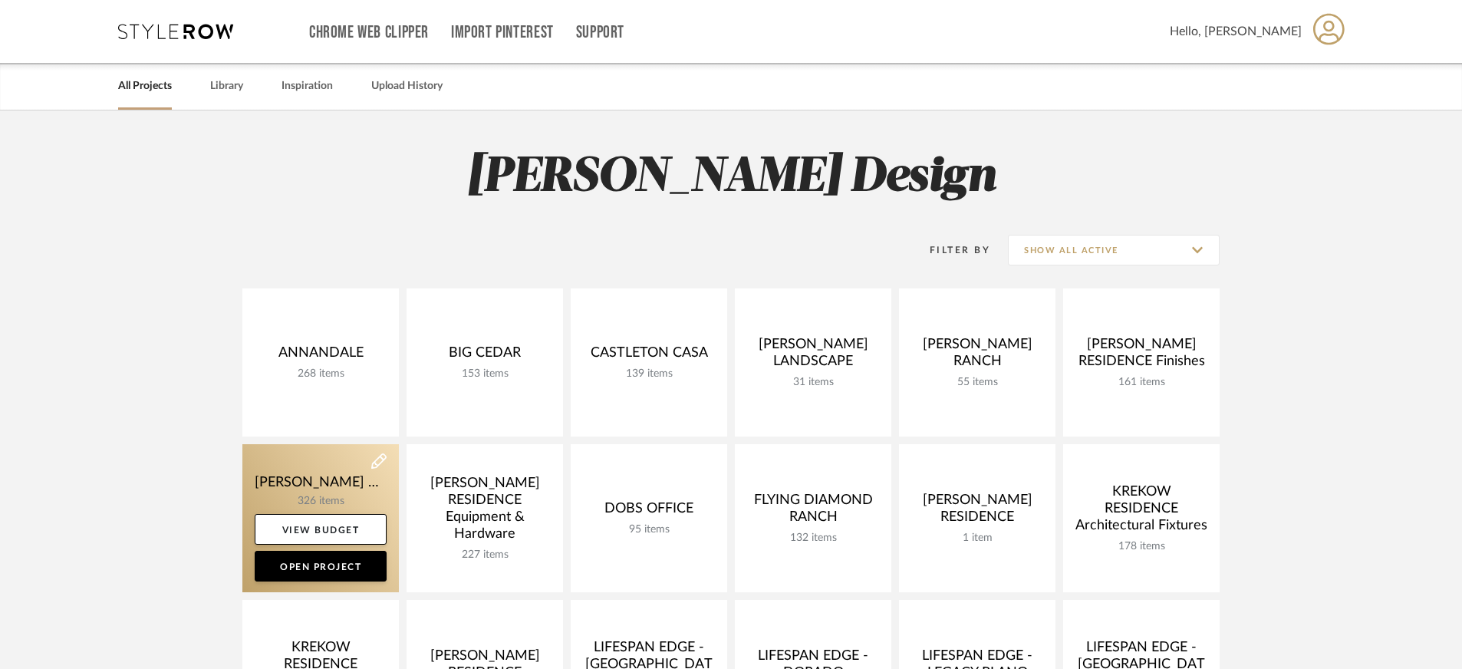
click at [287, 479] on link at bounding box center [320, 518] width 156 height 148
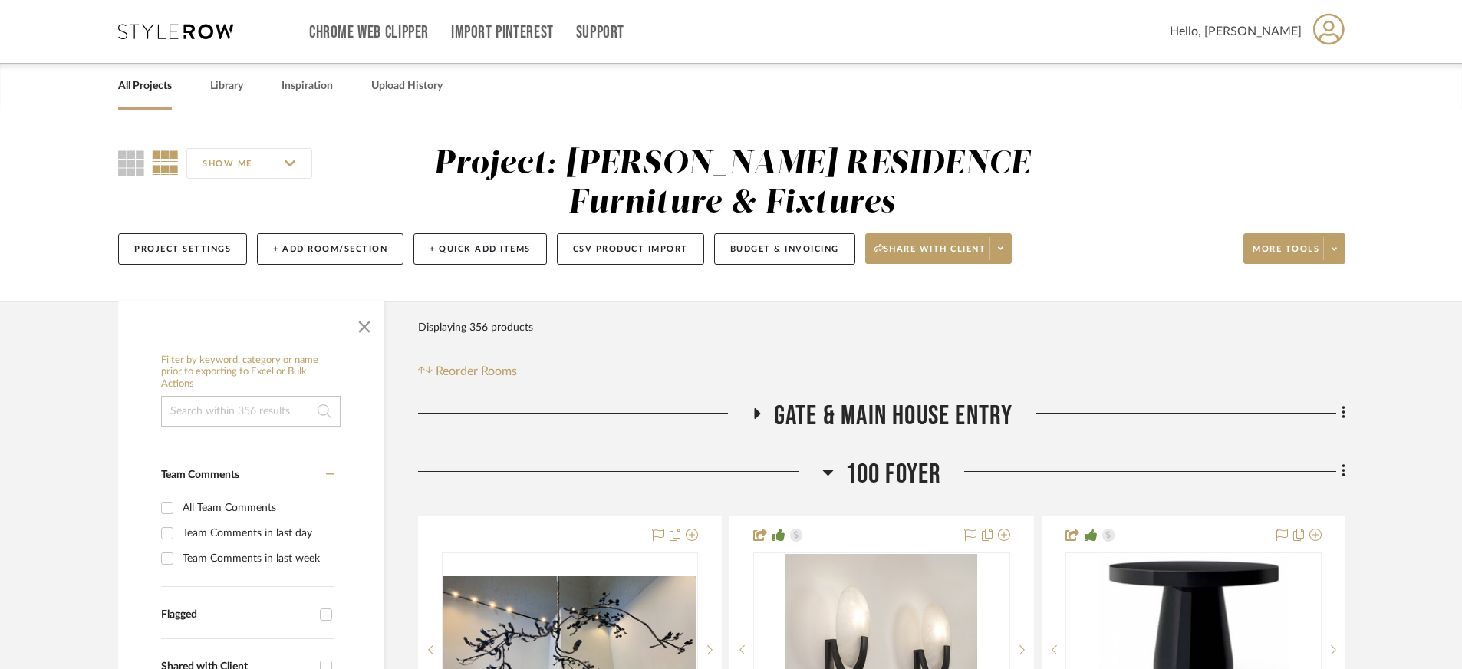
click at [212, 419] on input at bounding box center [250, 411] width 179 height 31
type input "console"
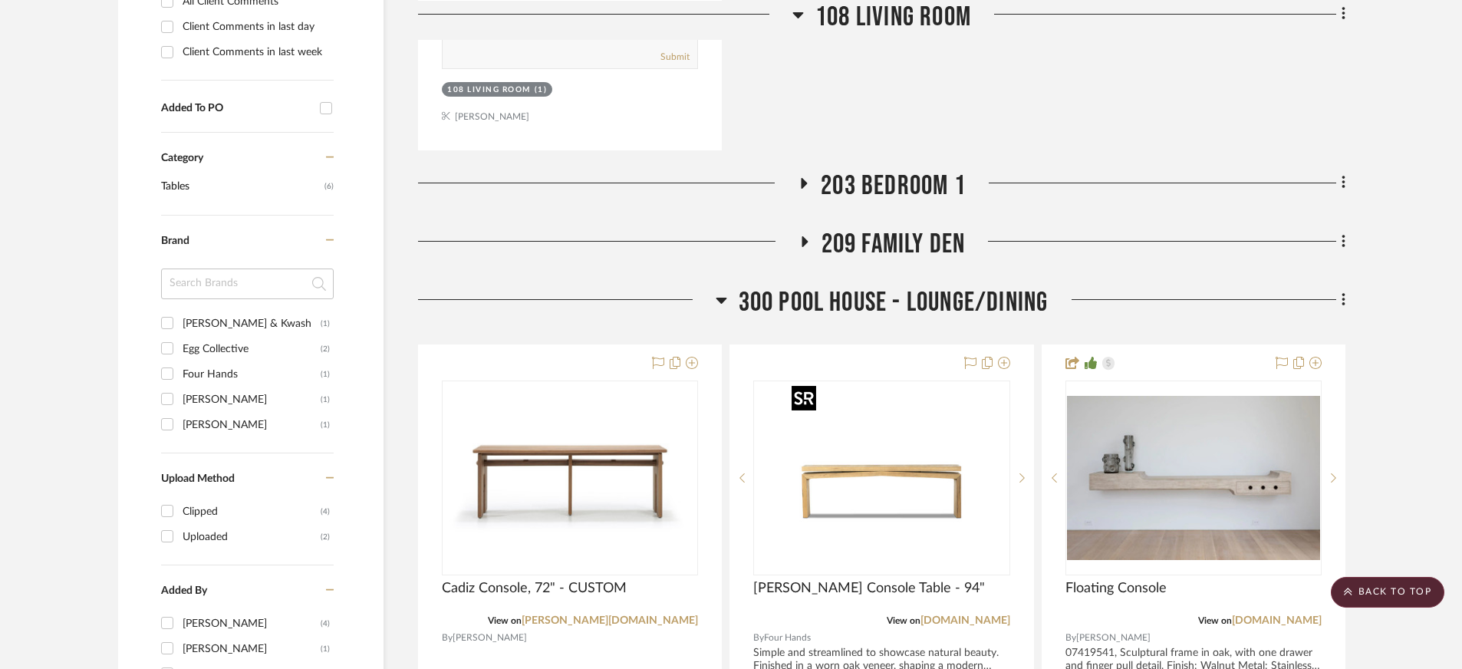
scroll to position [1008, 0]
click at [872, 163] on div "Gate & Main House Entry 100 Foyer 102 Study 103 Library 104 Dining Room 105 BUT…" at bounding box center [881, 218] width 927 height 1598
click at [875, 173] on span "203 Bedroom 1" at bounding box center [893, 185] width 145 height 33
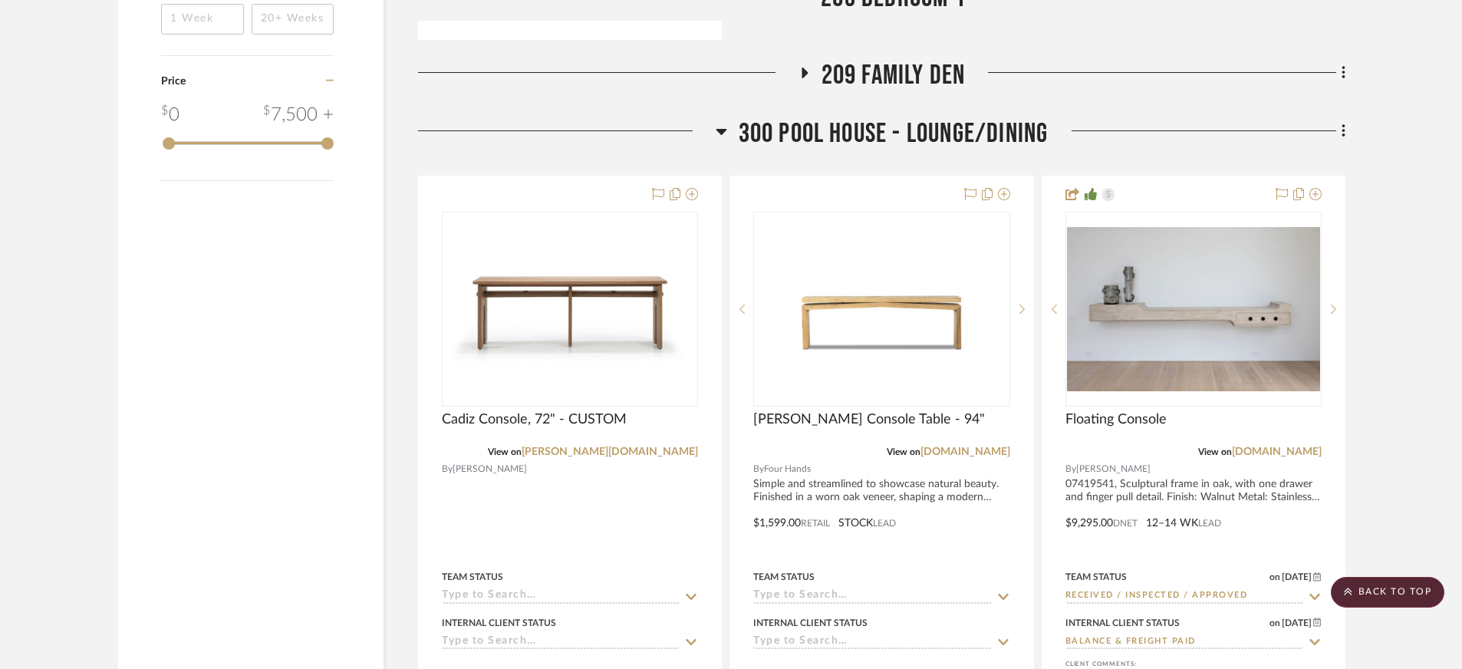
scroll to position [1858, 0]
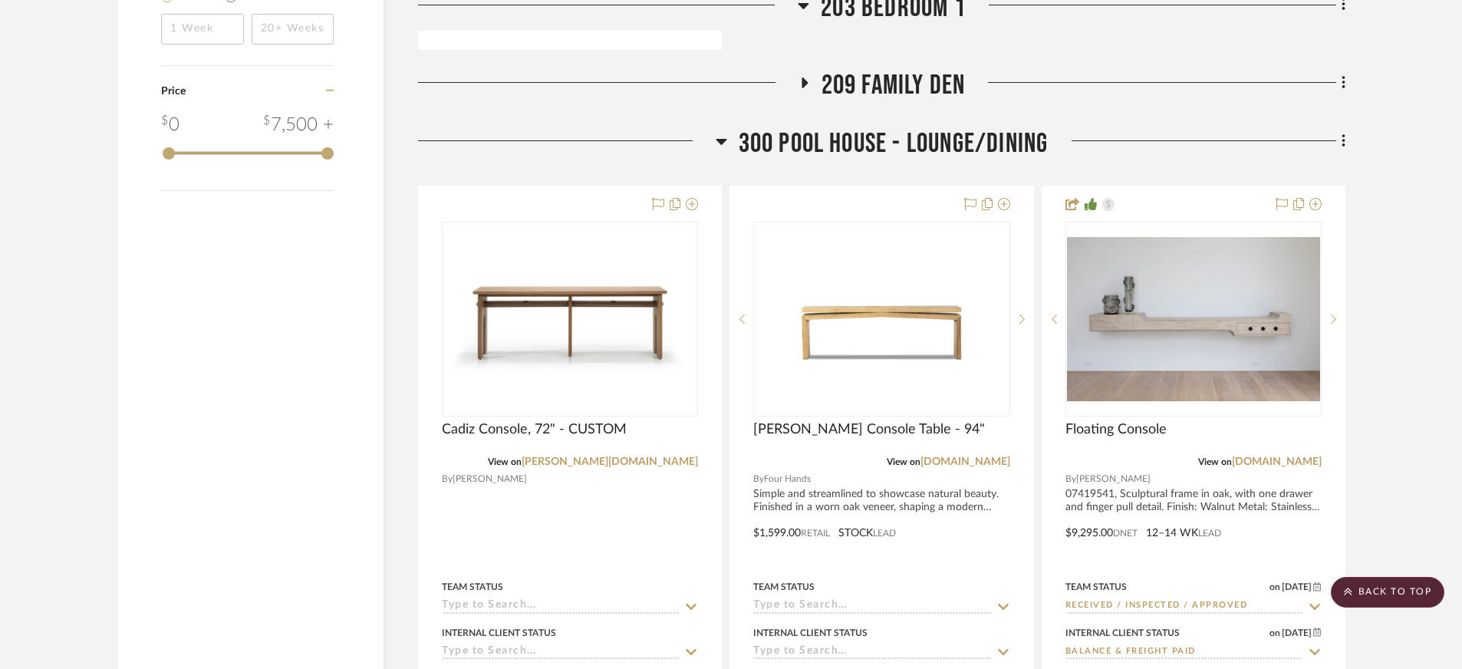
click at [905, 75] on span "209 Family Den" at bounding box center [893, 85] width 144 height 33
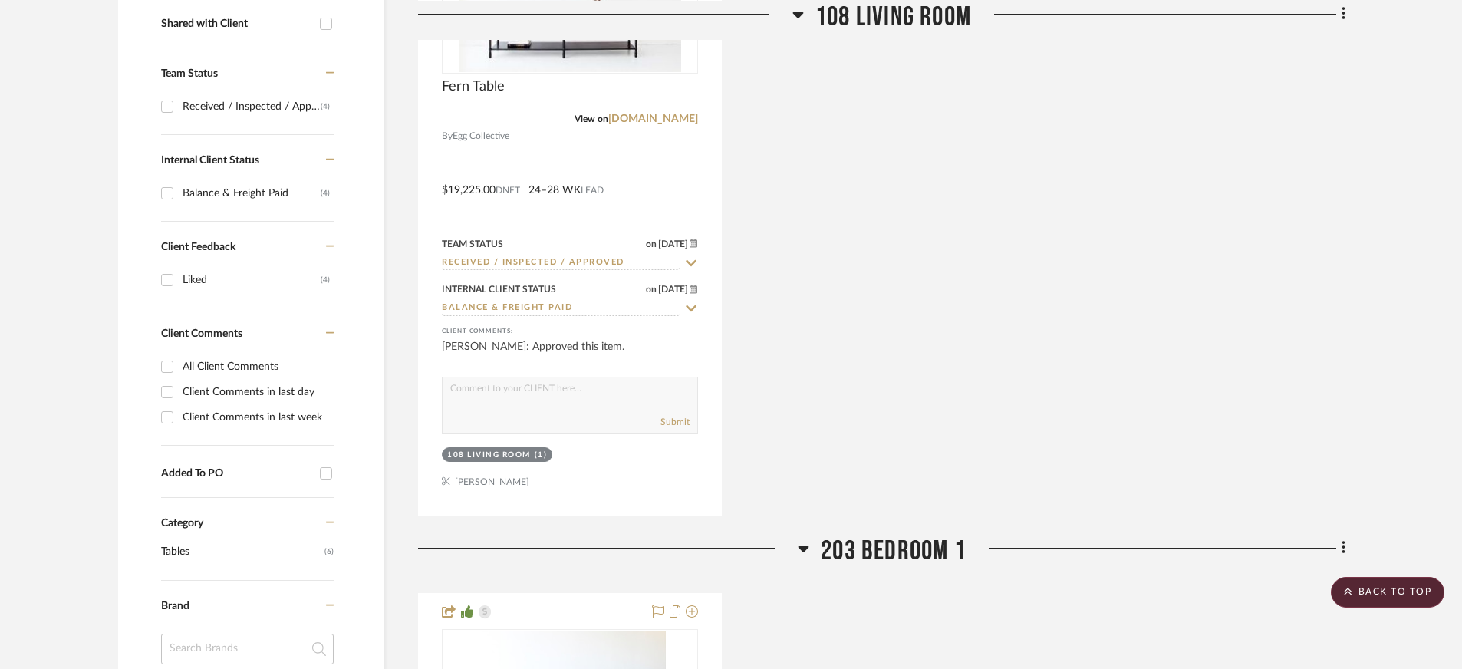
scroll to position [0, 0]
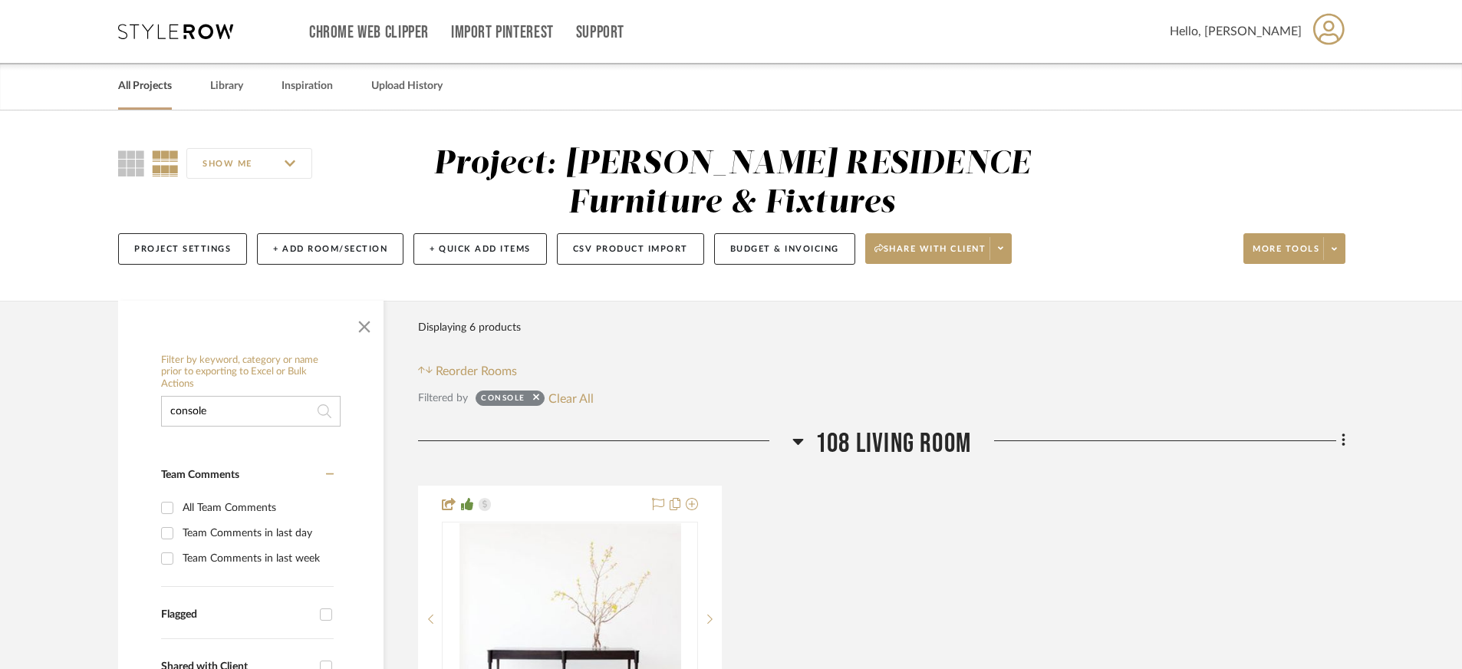
click at [135, 84] on link "All Projects" at bounding box center [145, 86] width 54 height 21
